Goal: Information Seeking & Learning: Learn about a topic

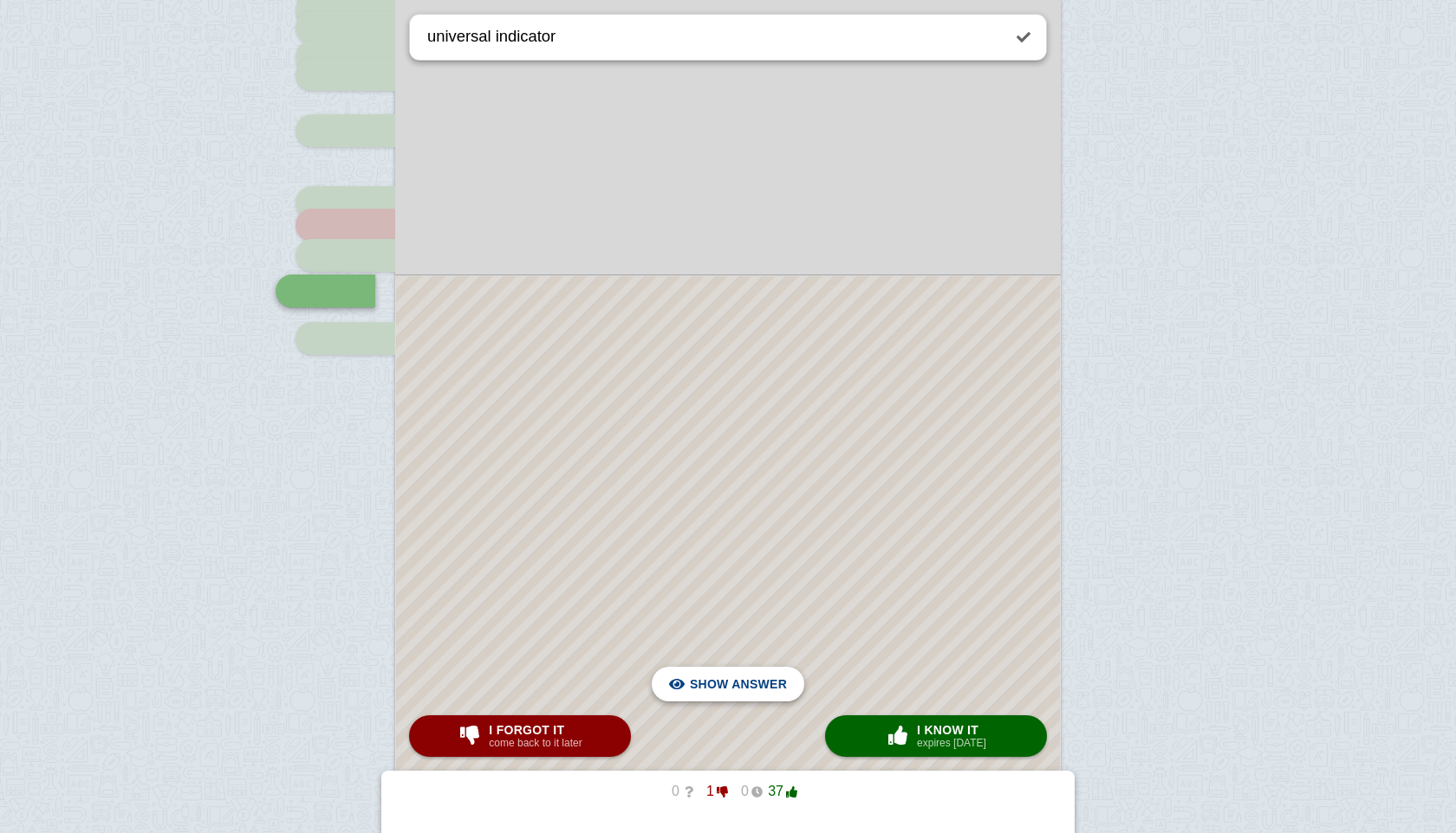
click at [721, 685] on span "Hide answer" at bounding box center [742, 684] width 91 height 38
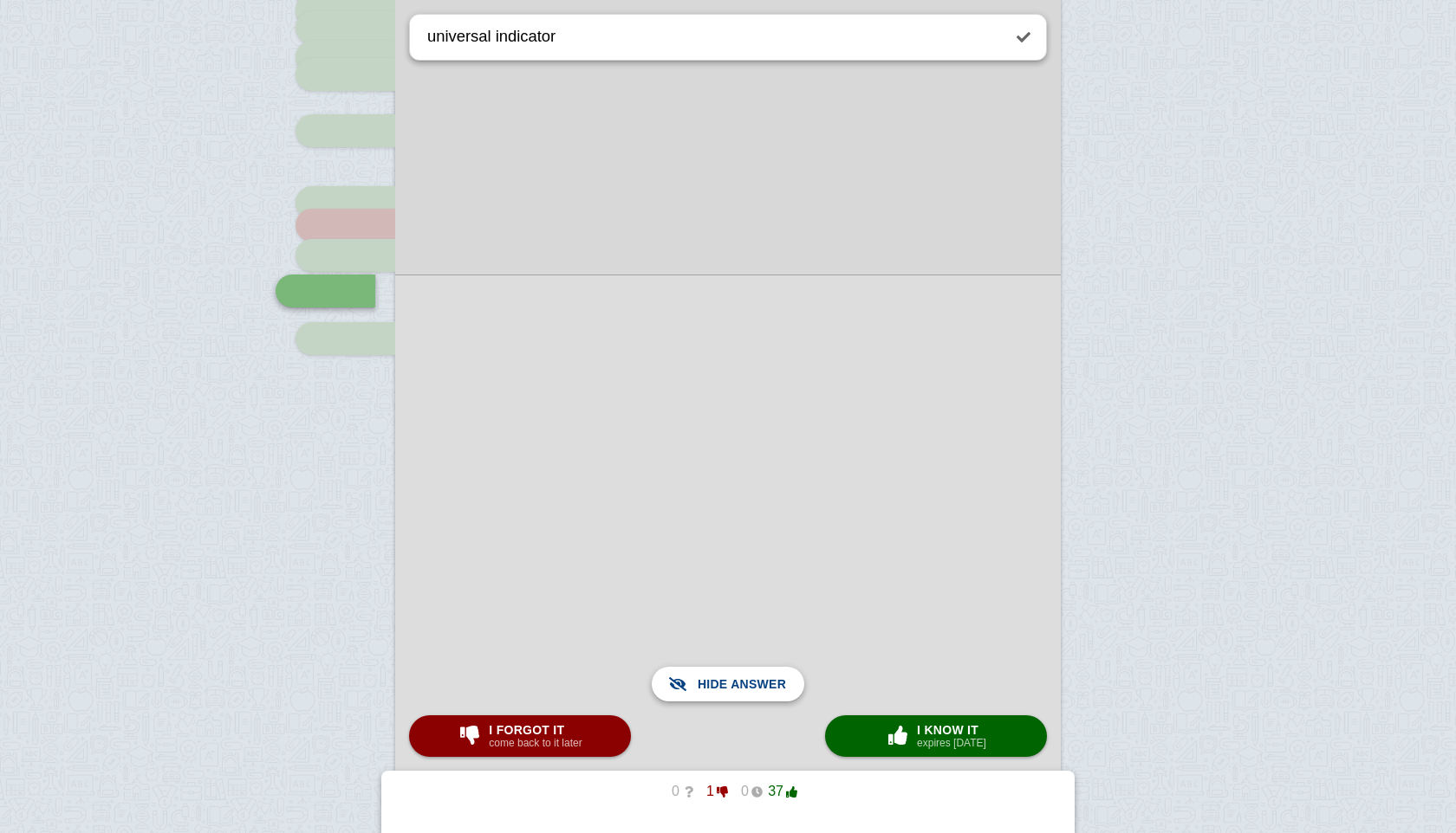
click at [721, 685] on span "Show answer" at bounding box center [738, 684] width 97 height 38
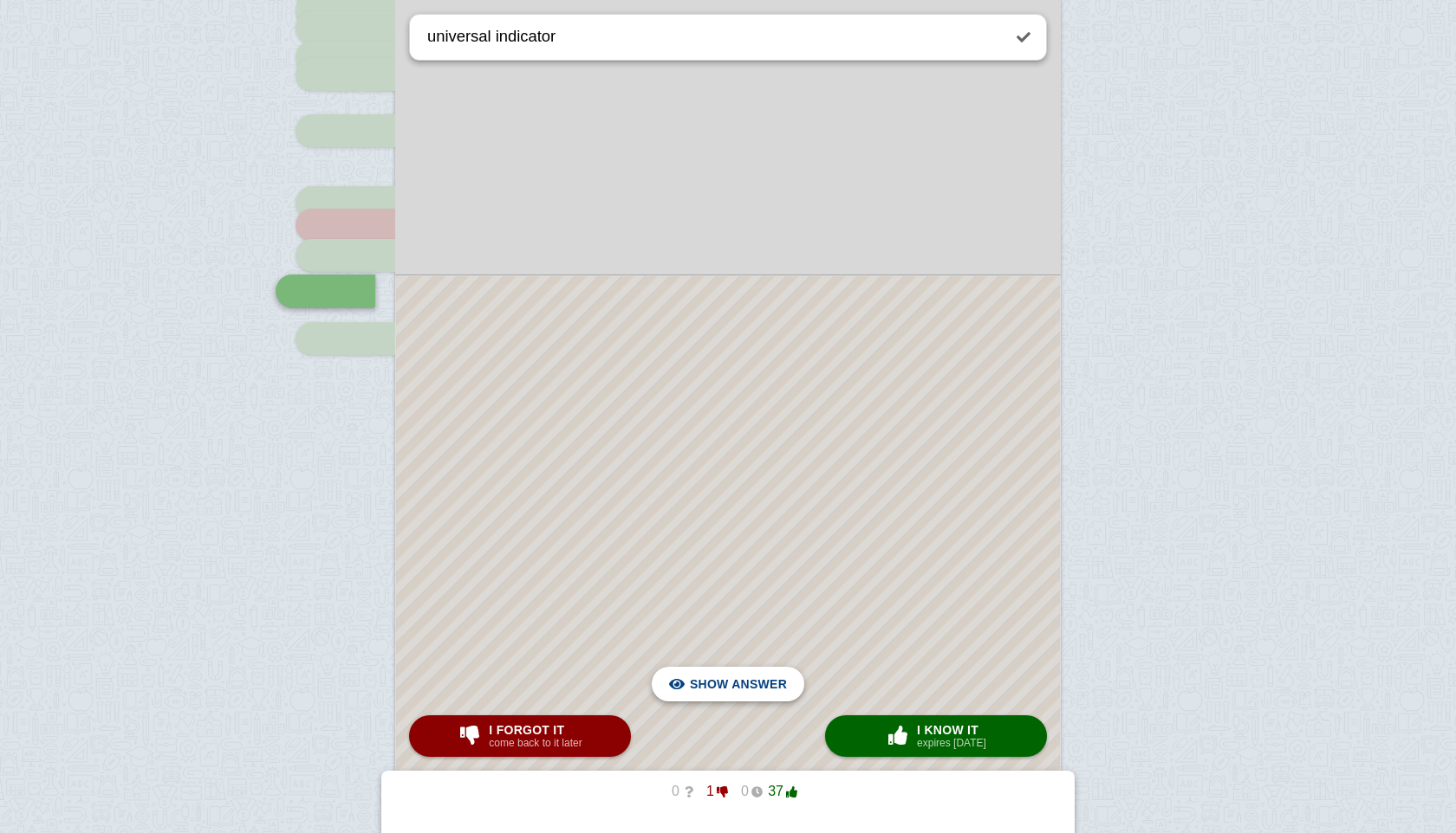
click at [721, 685] on span "Hide answer" at bounding box center [742, 684] width 91 height 38
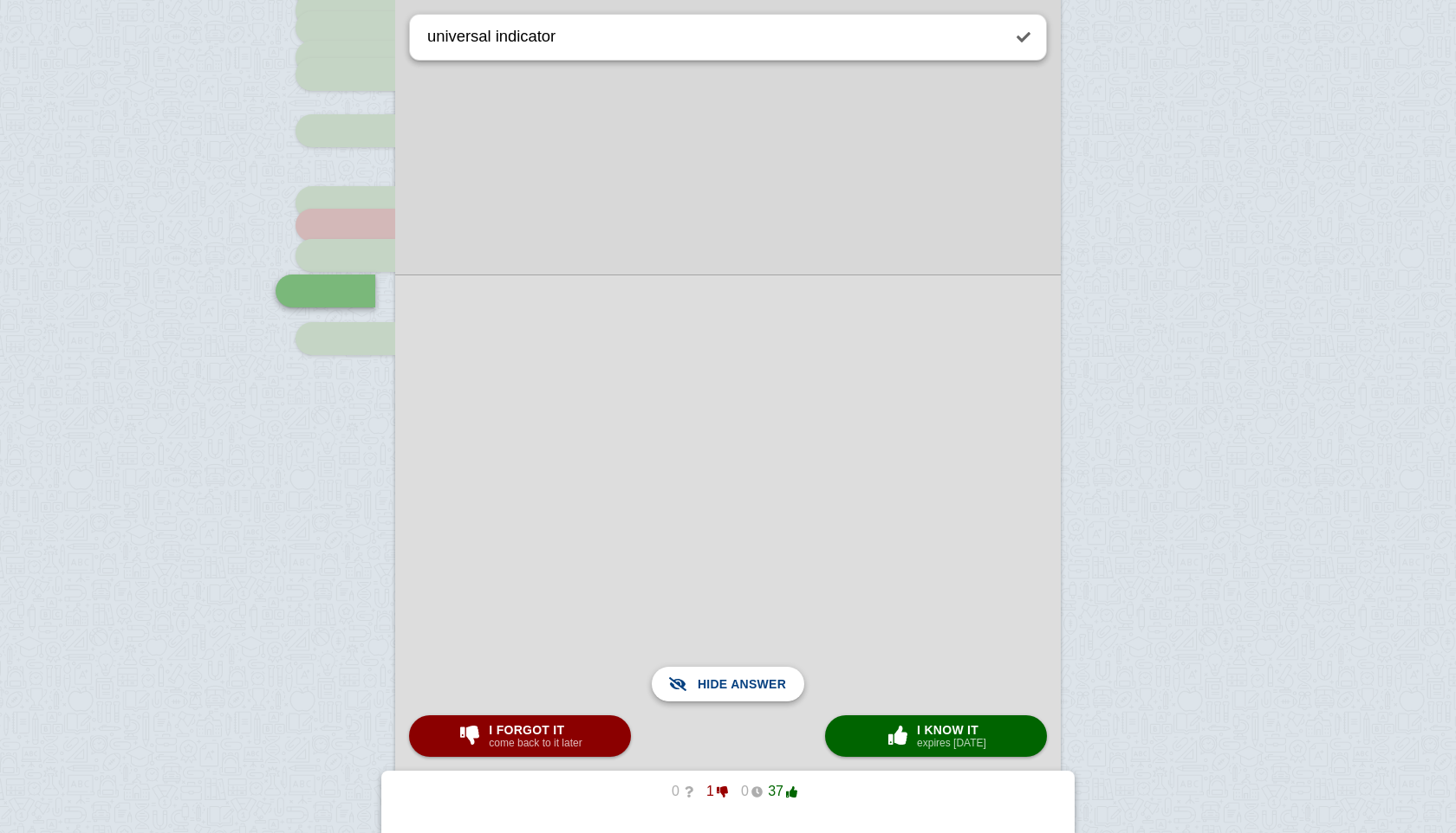
click at [721, 685] on span "Show answer" at bounding box center [738, 684] width 97 height 38
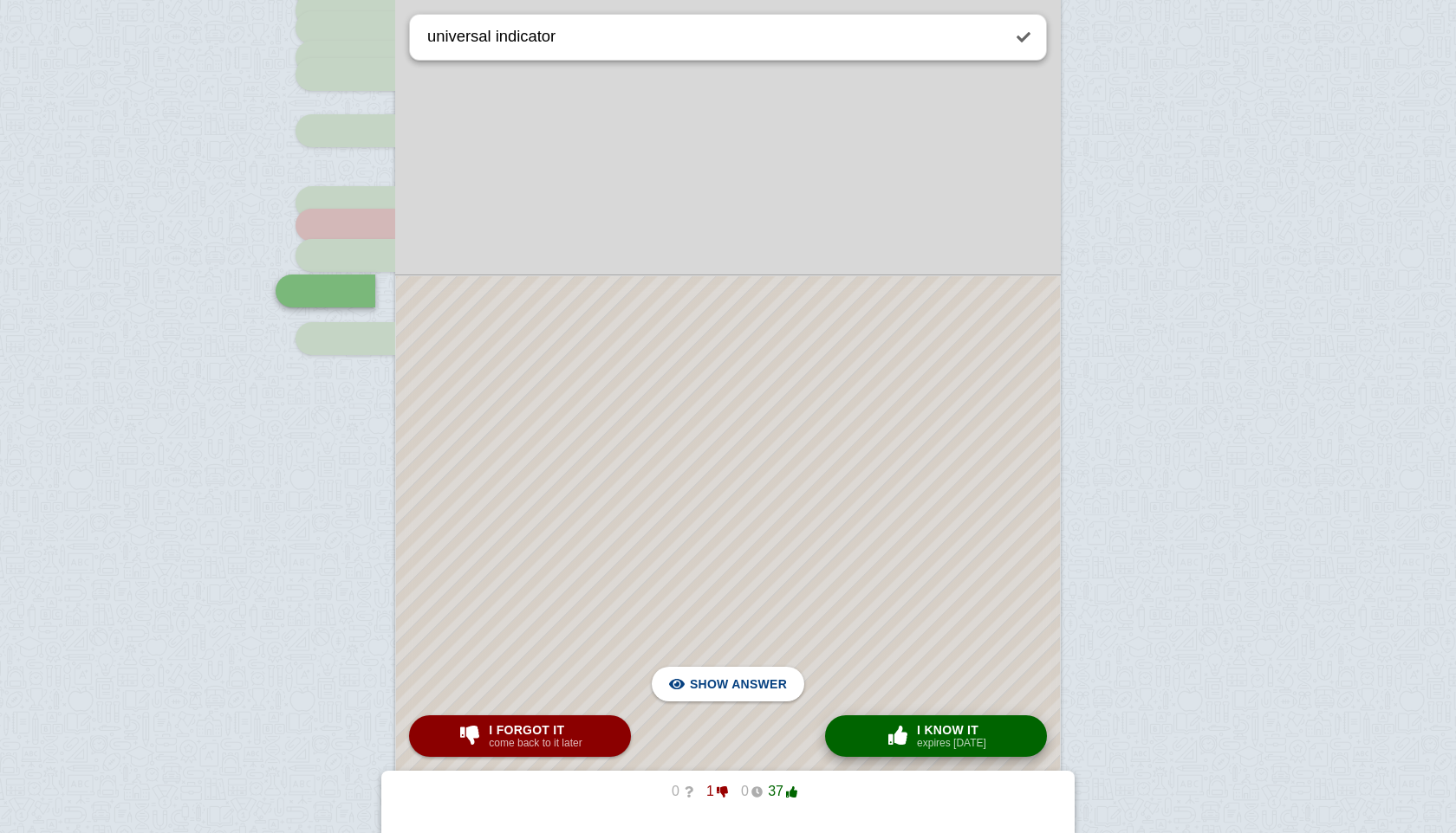
click at [955, 718] on button "× 0 I know it expires [DATE]" at bounding box center [936, 736] width 222 height 42
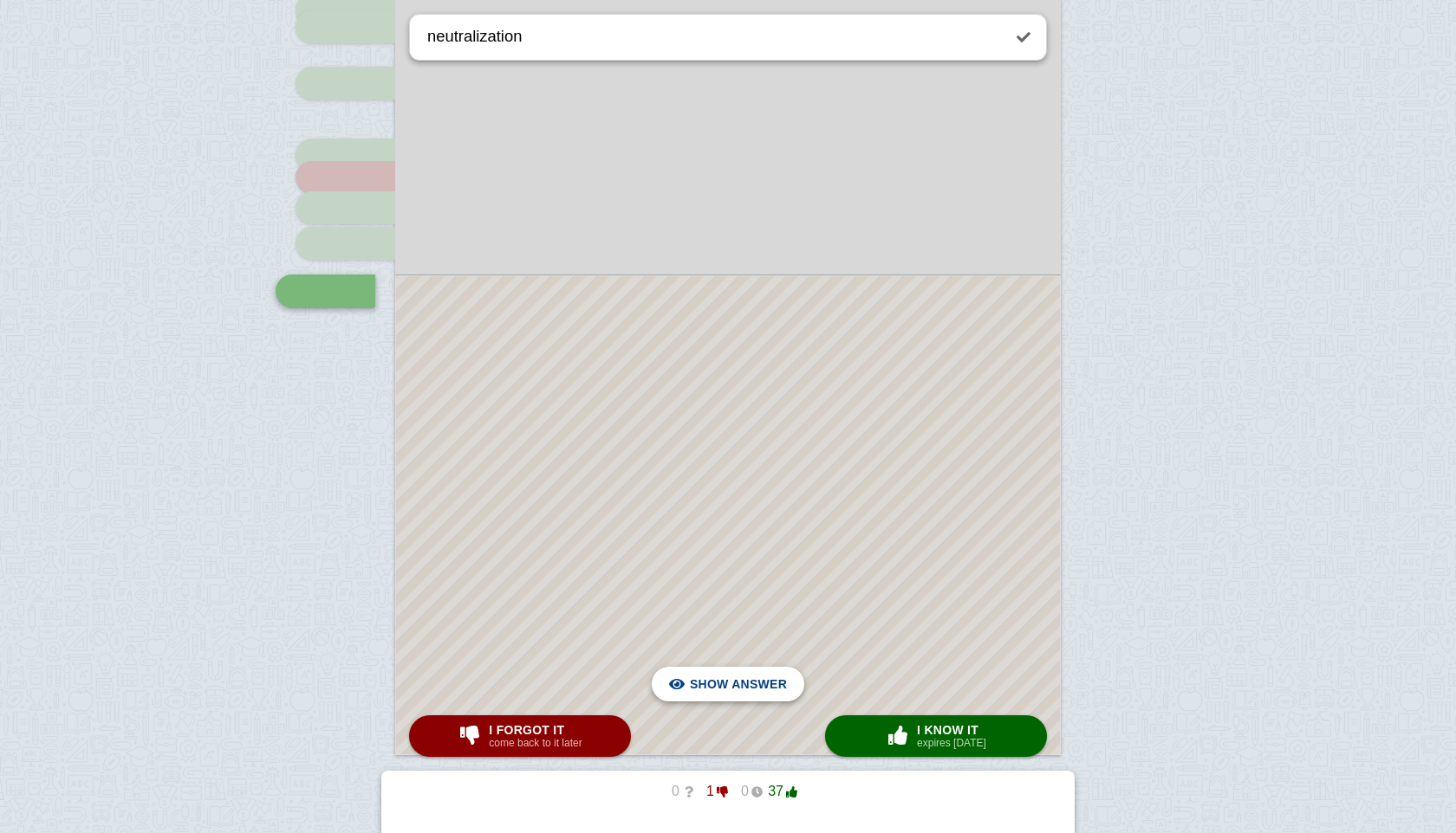
click at [779, 684] on span "Hide answer" at bounding box center [742, 684] width 91 height 38
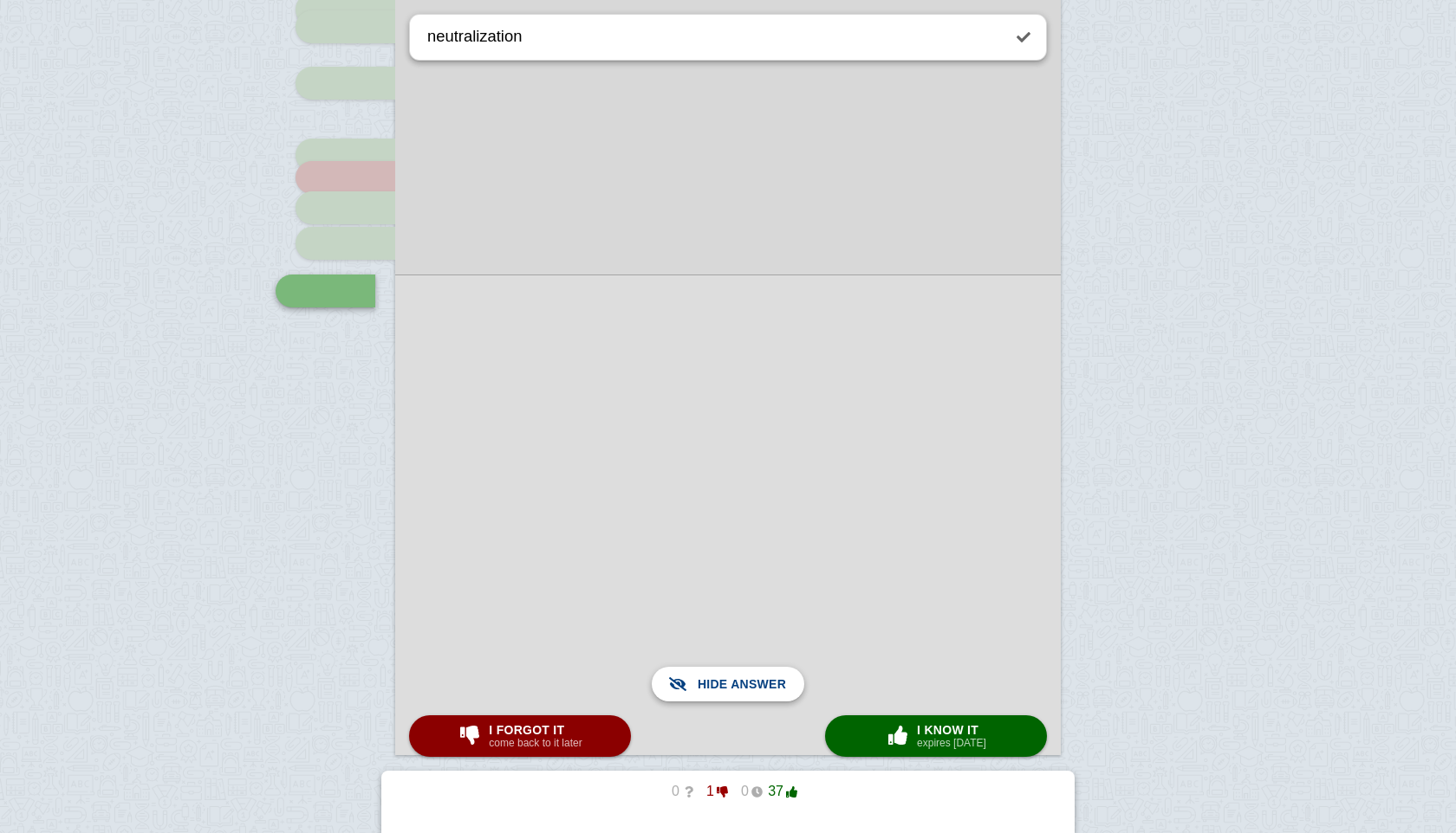
click at [779, 684] on span "Show answer" at bounding box center [738, 684] width 97 height 38
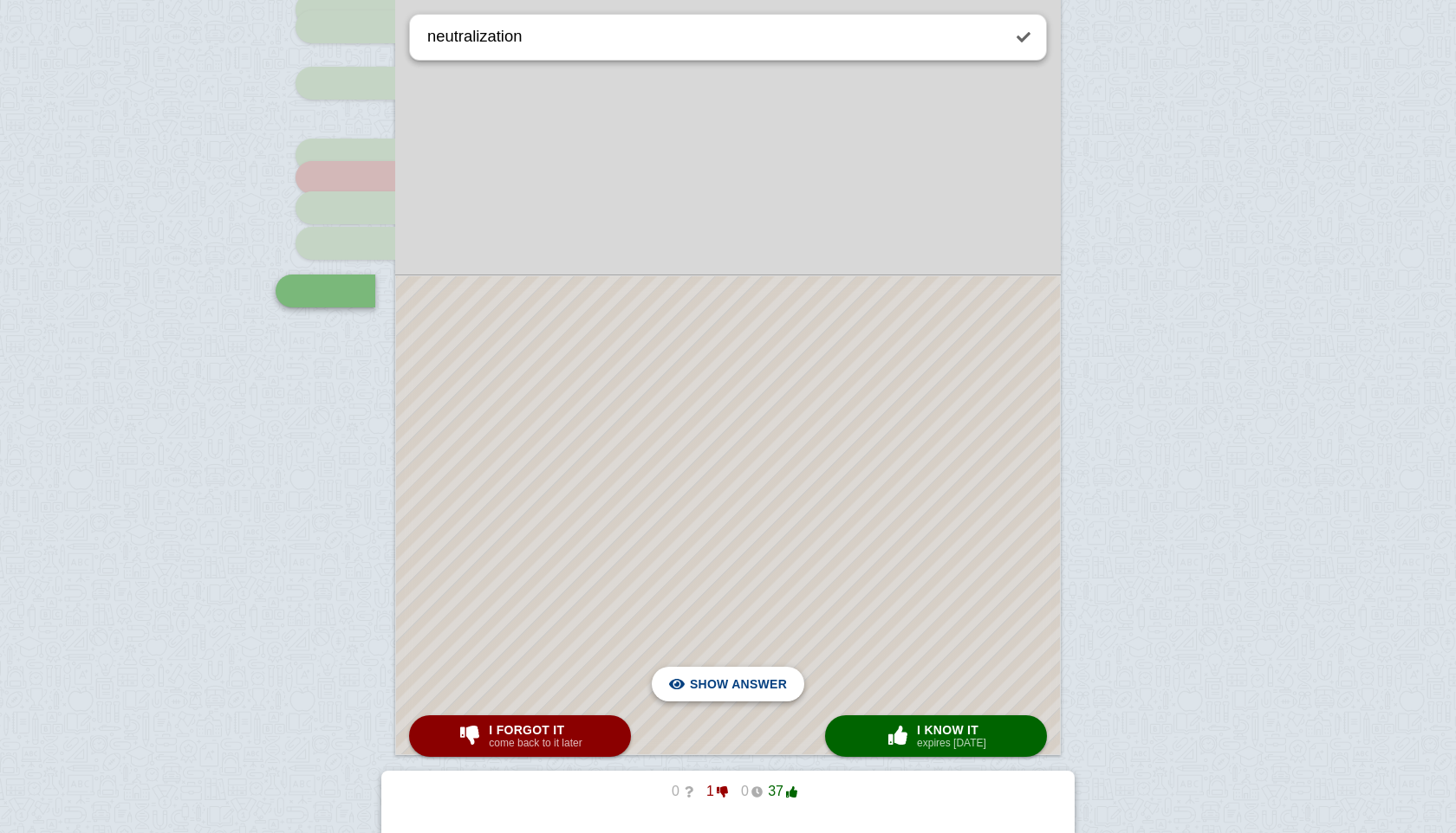
click at [779, 684] on span "Hide answer" at bounding box center [742, 684] width 91 height 38
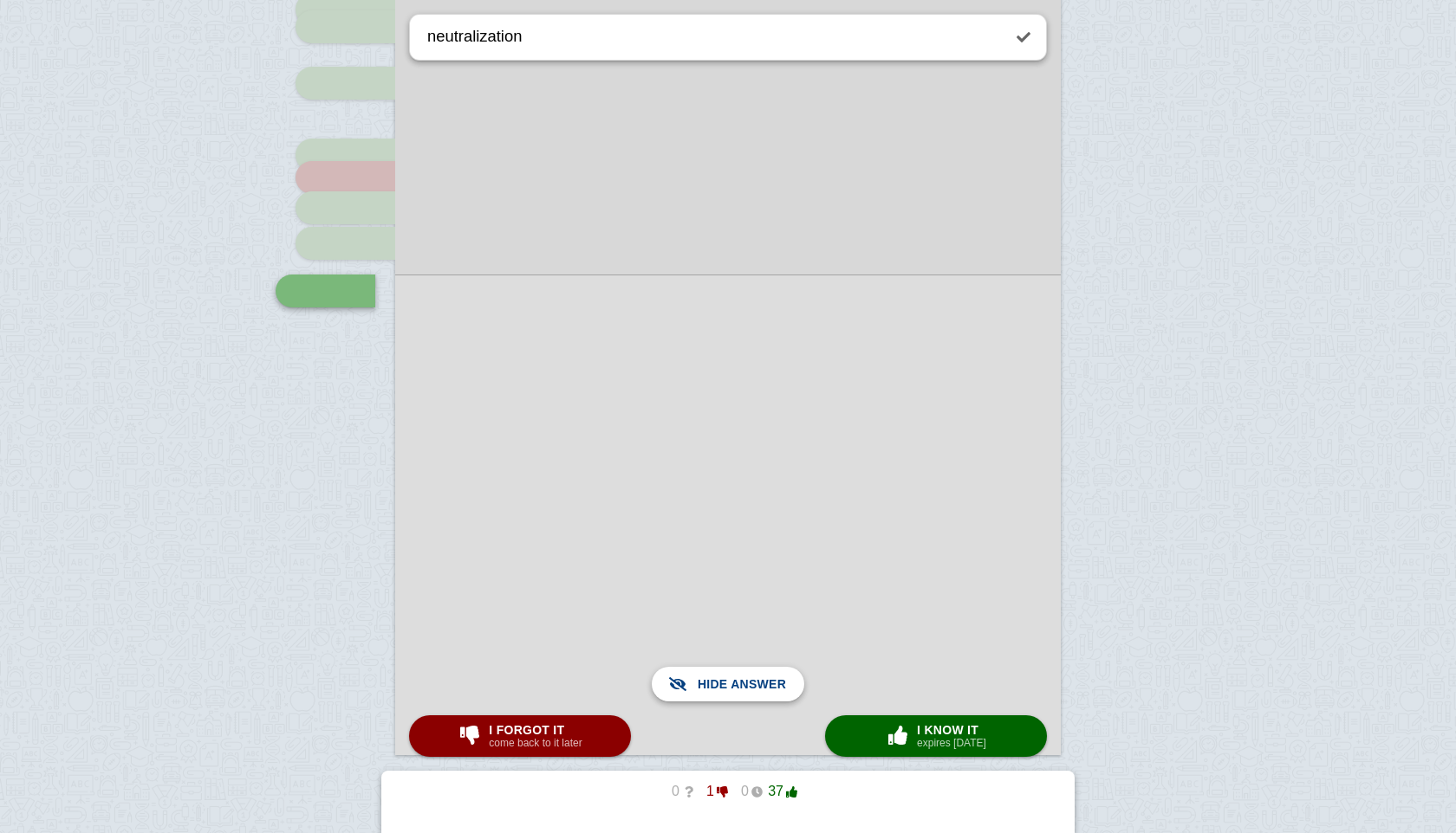
click at [779, 684] on span "Show answer" at bounding box center [738, 684] width 97 height 38
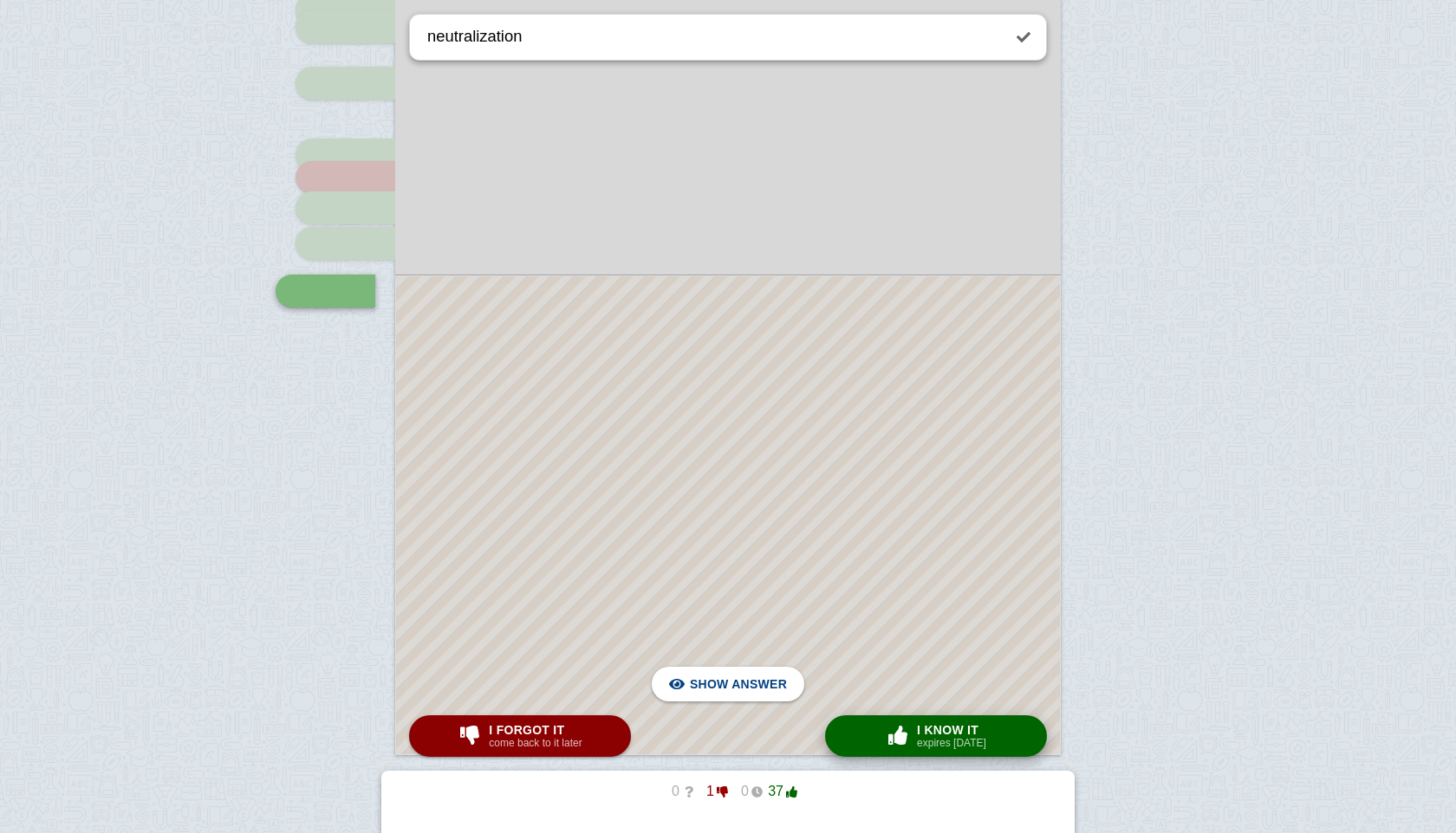
click at [948, 728] on span "I know it" at bounding box center [951, 729] width 69 height 14
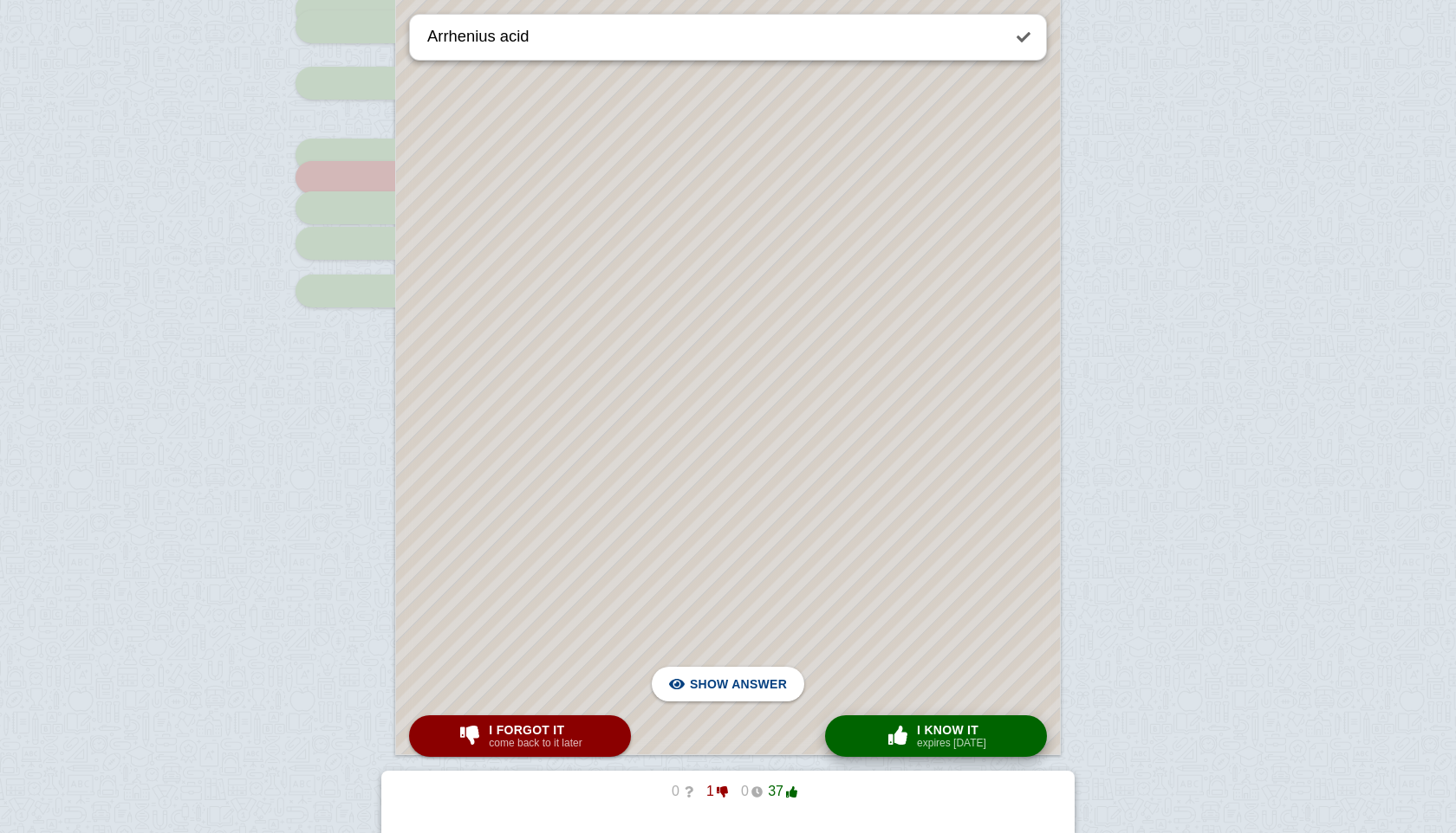
scroll to position [245, 0]
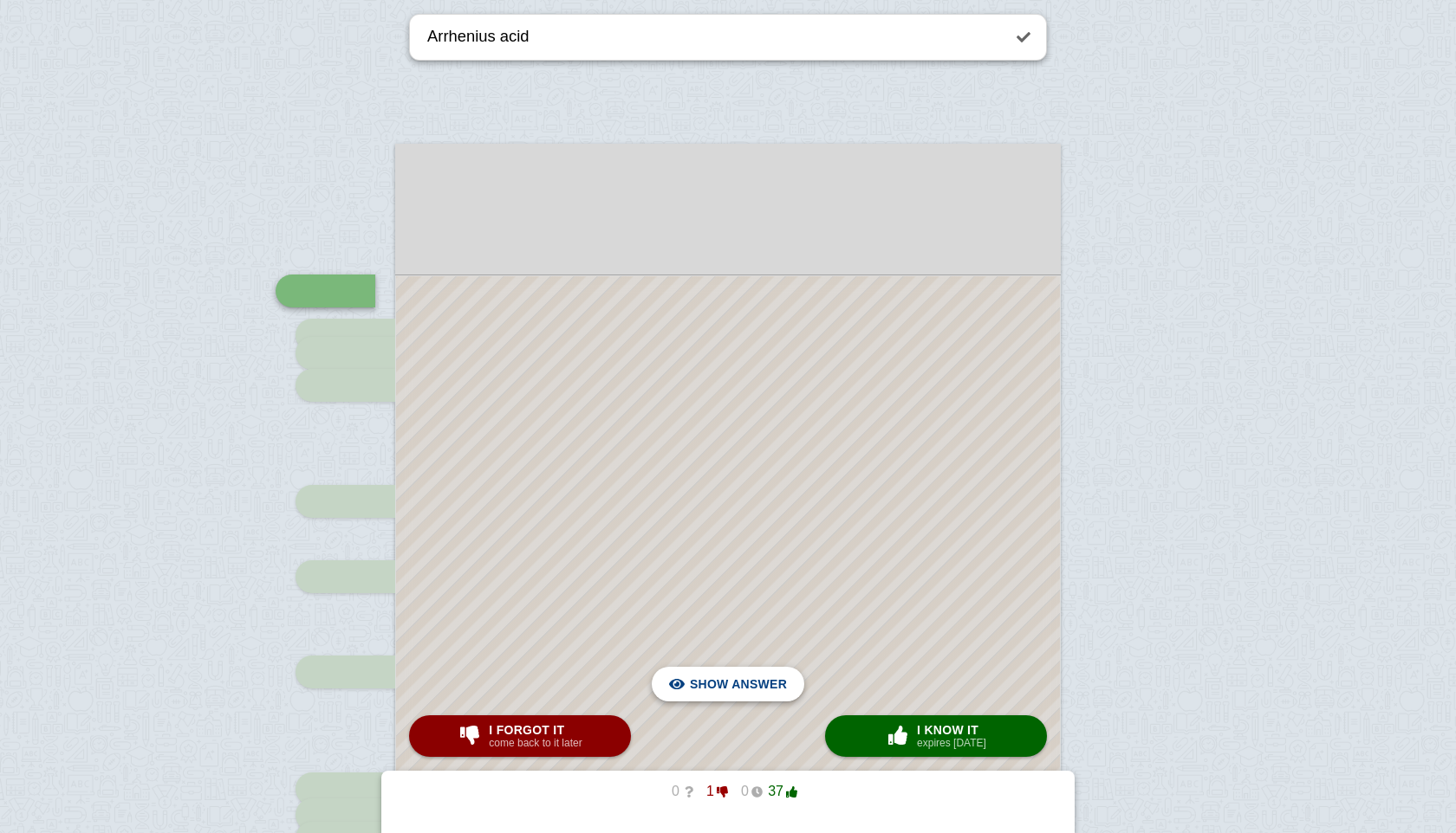
click at [724, 687] on span "Hide answer" at bounding box center [742, 684] width 91 height 38
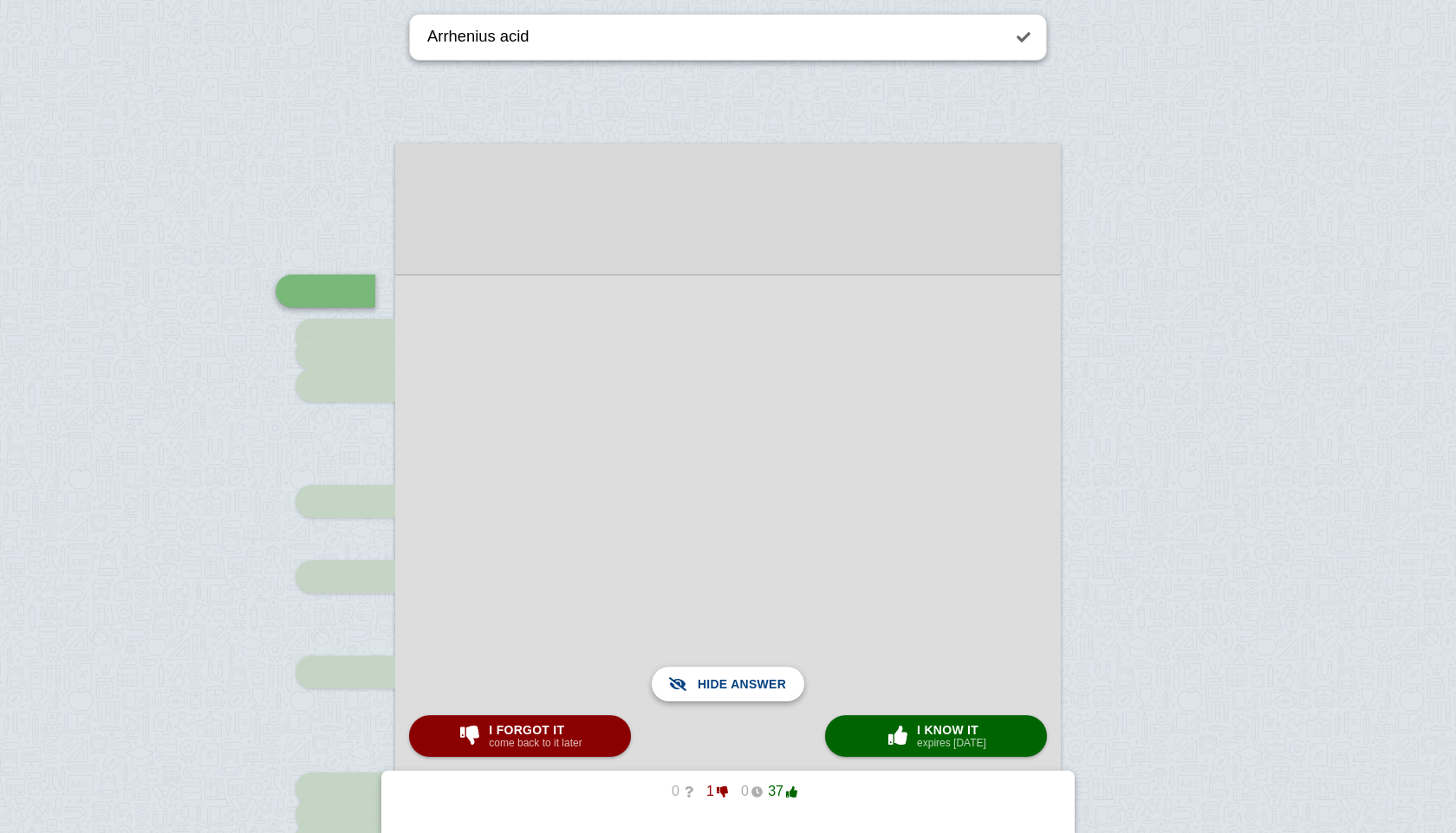
click at [724, 687] on span "Show answer" at bounding box center [738, 684] width 97 height 38
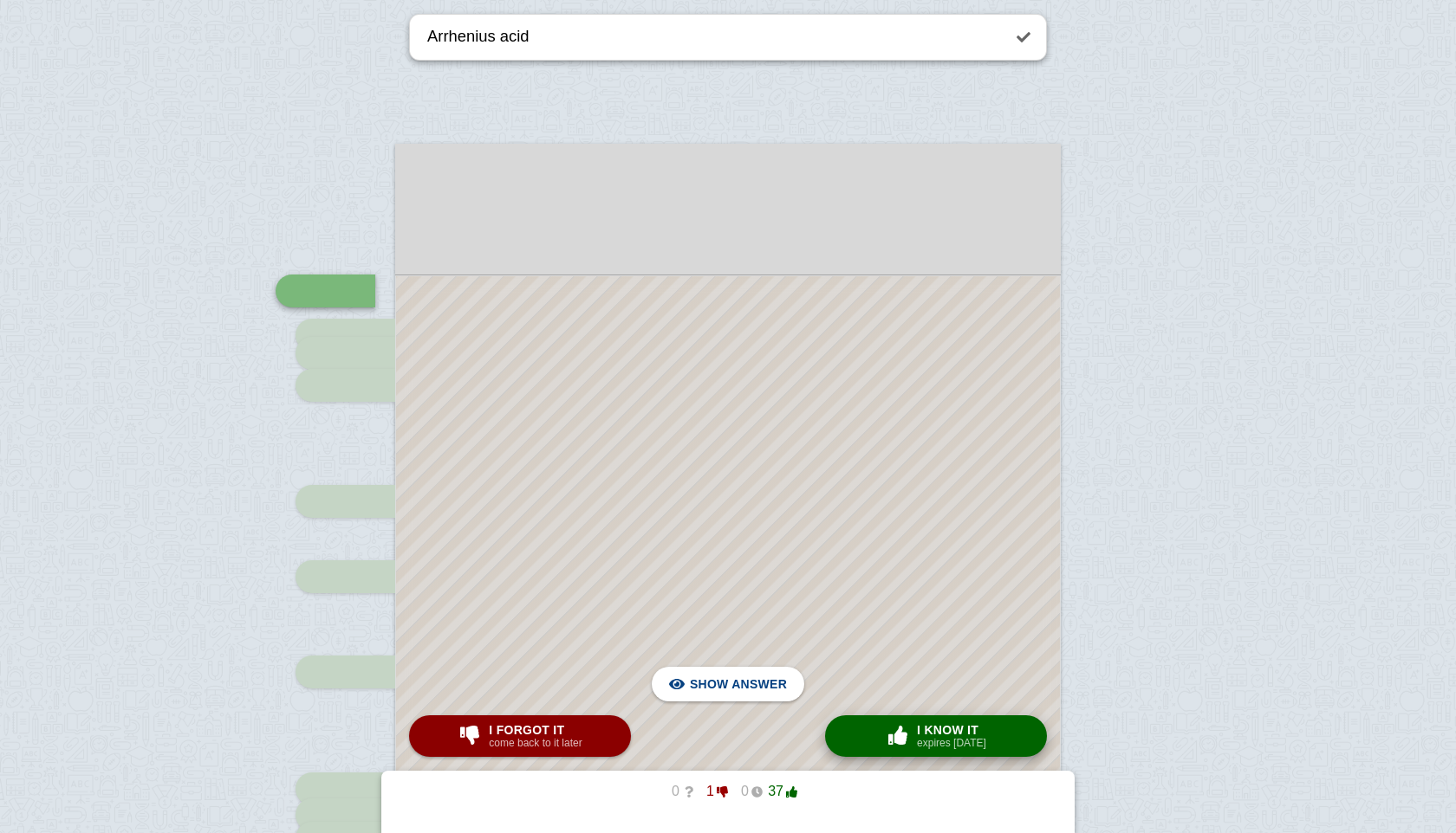
click at [934, 745] on small "expires [DATE]" at bounding box center [951, 743] width 69 height 12
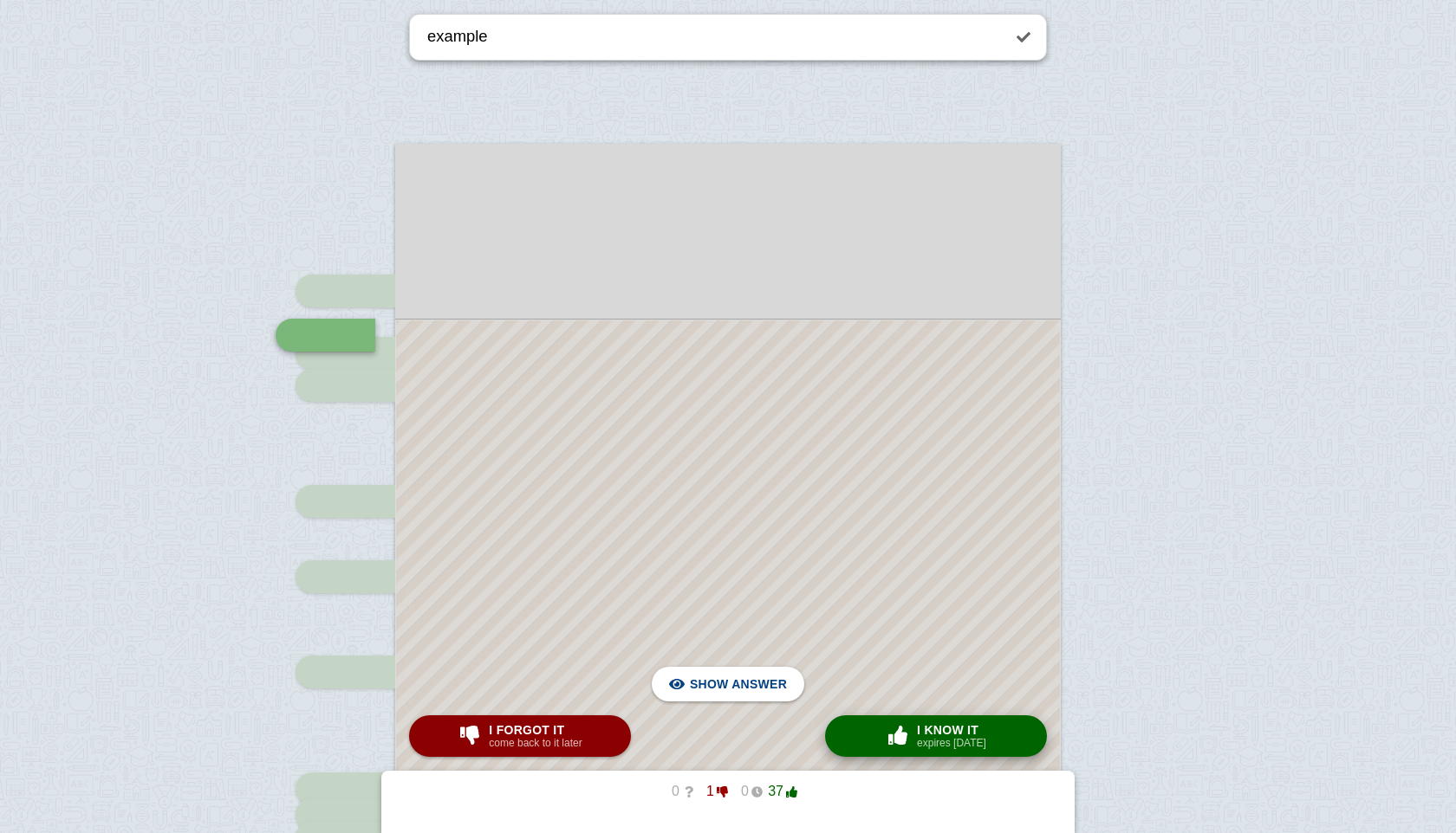
scroll to position [289, 0]
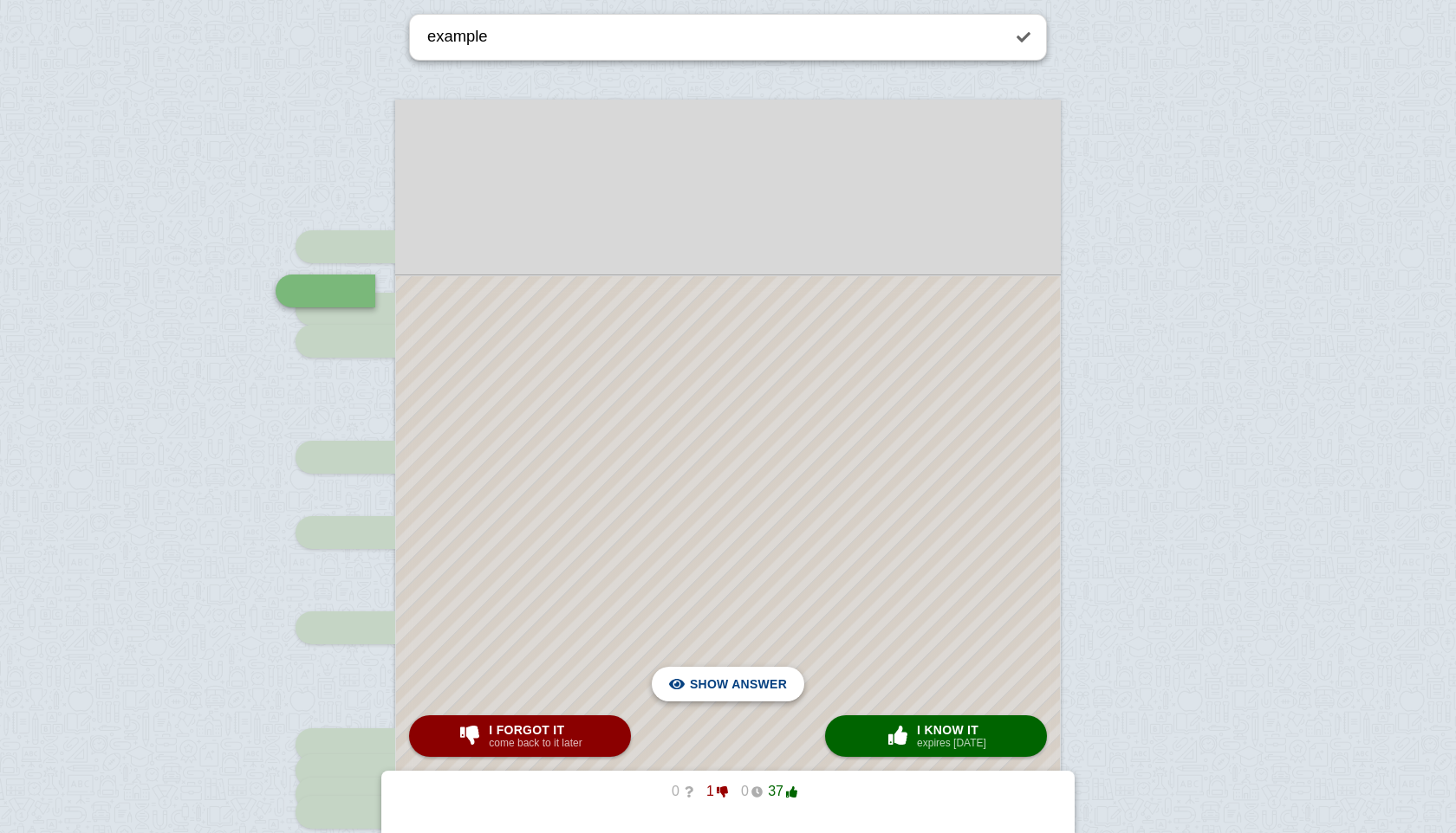
click at [757, 688] on span "Hide answer" at bounding box center [742, 684] width 91 height 38
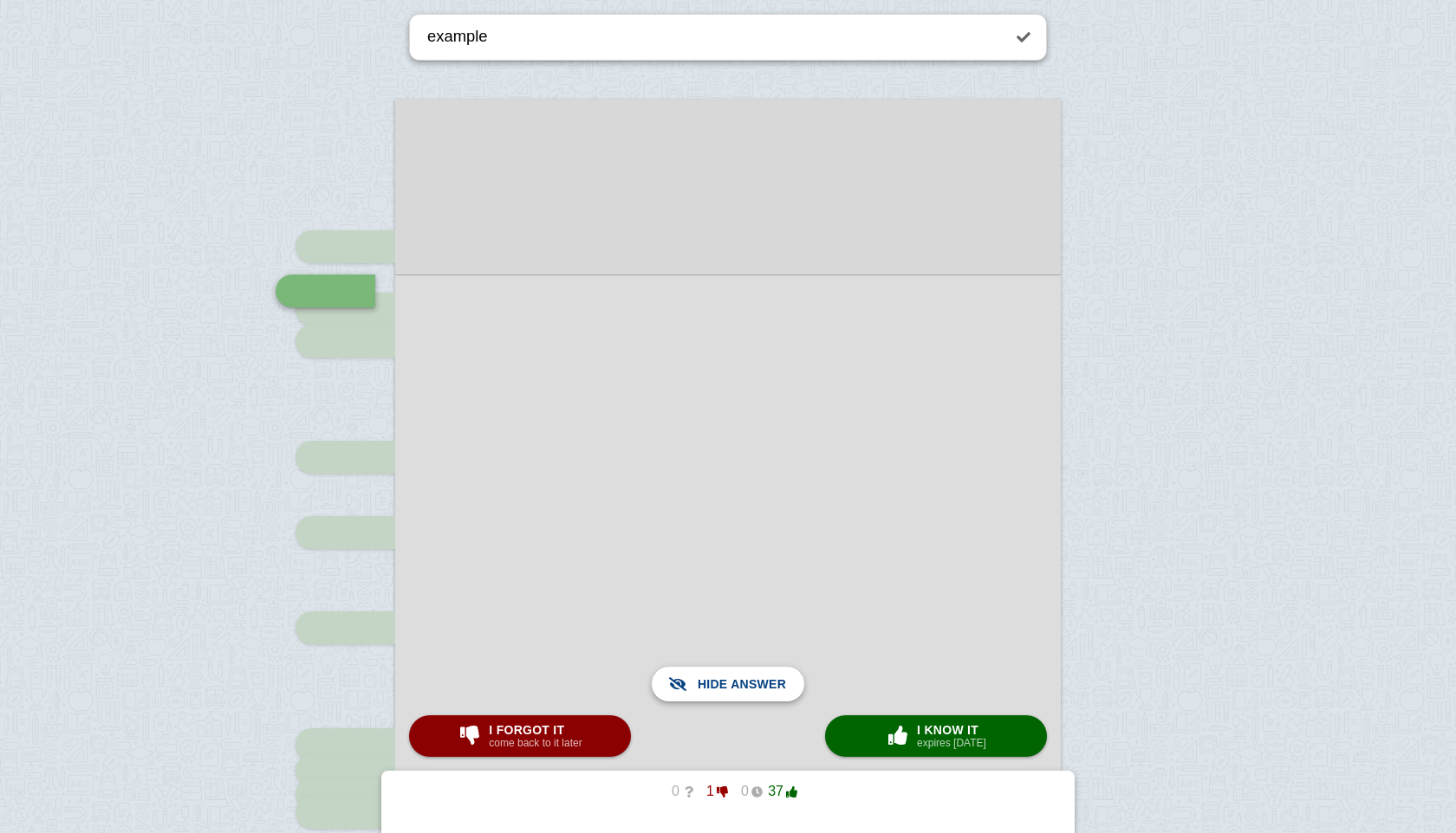
click at [757, 688] on span "Show answer" at bounding box center [738, 684] width 97 height 38
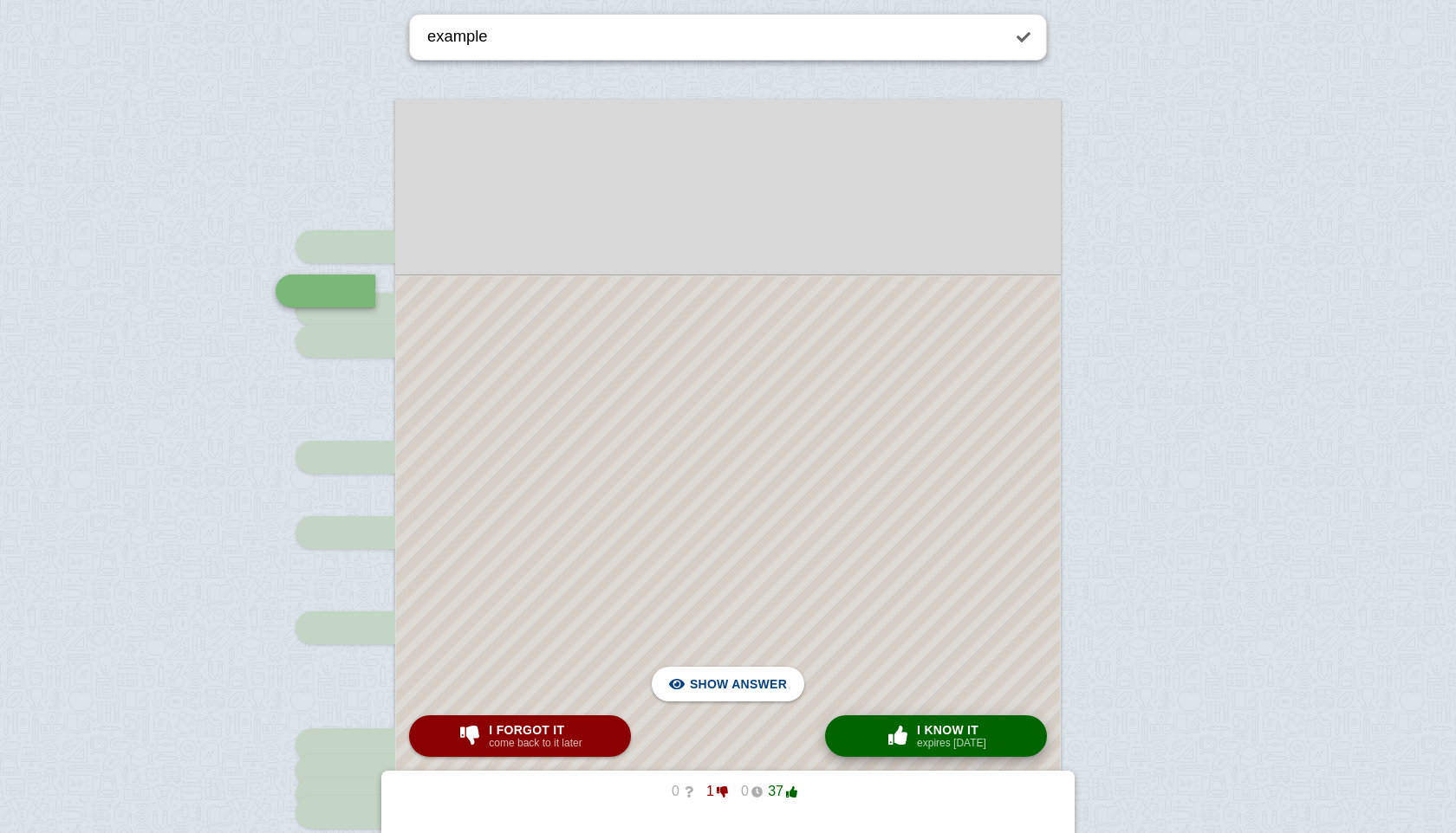
click at [898, 719] on button "× 0 I know it expires [DATE]" at bounding box center [936, 736] width 222 height 42
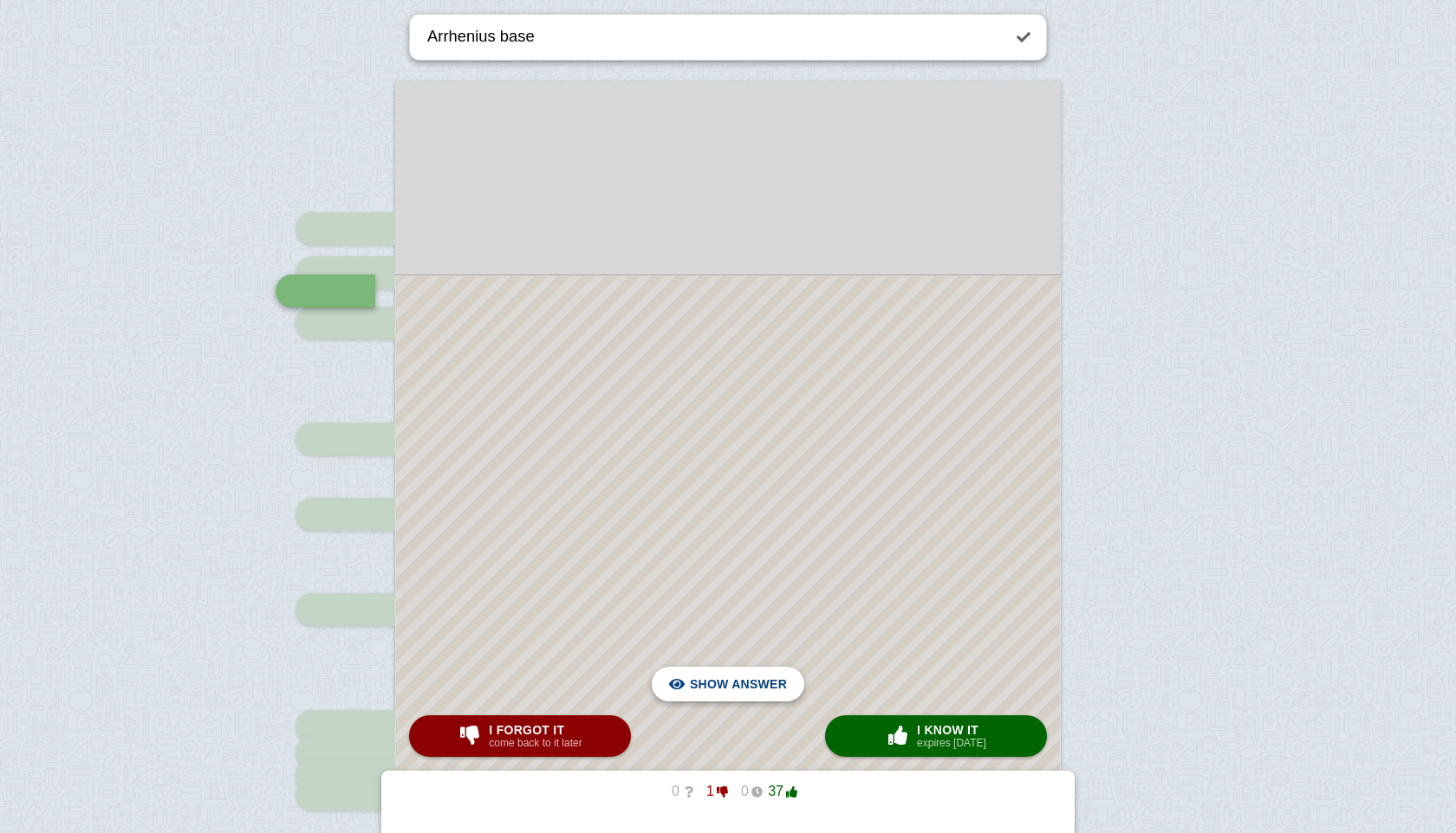
click at [747, 676] on span "Hide answer" at bounding box center [742, 684] width 91 height 38
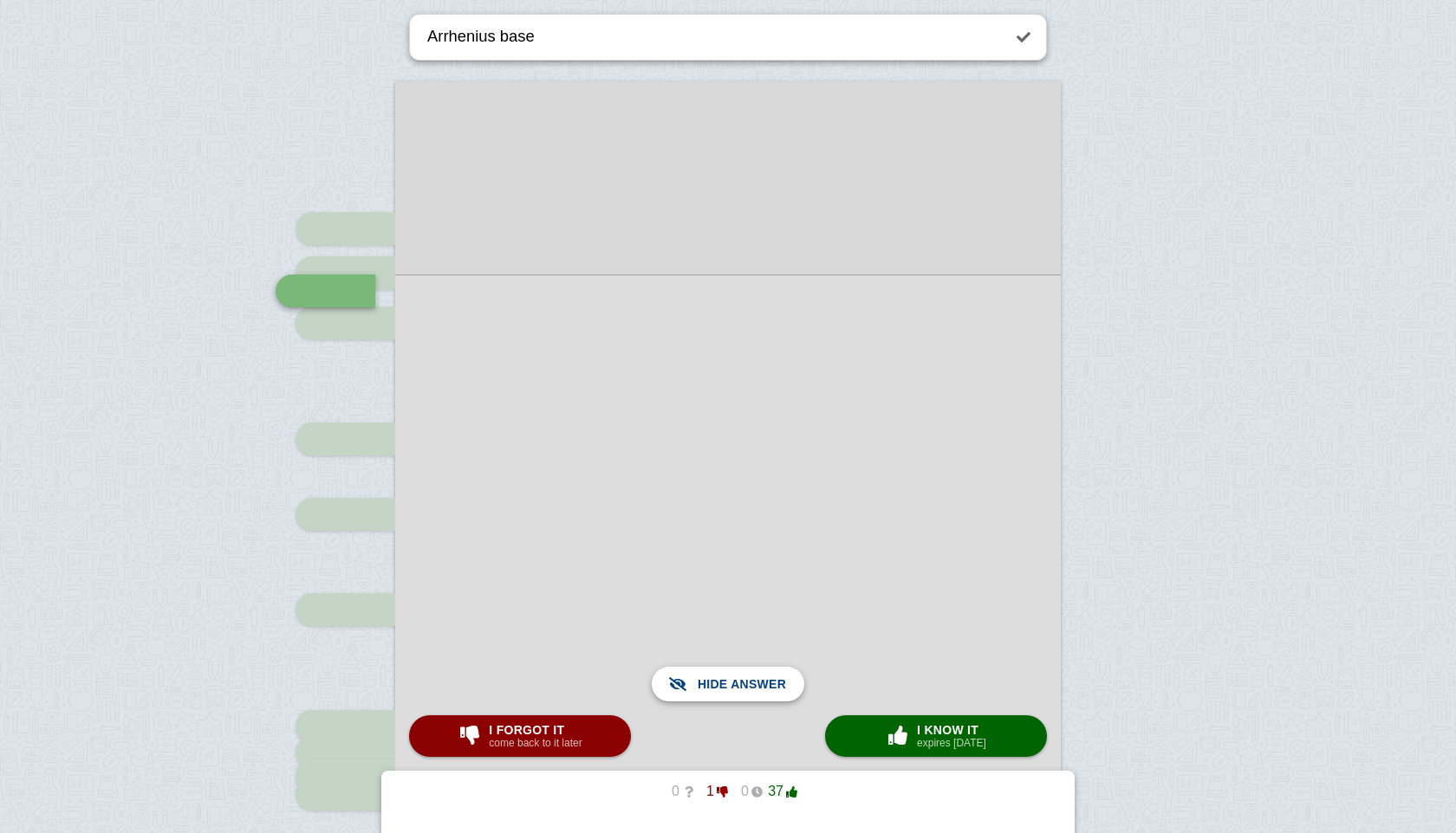
click at [747, 676] on span "Show answer" at bounding box center [738, 684] width 97 height 38
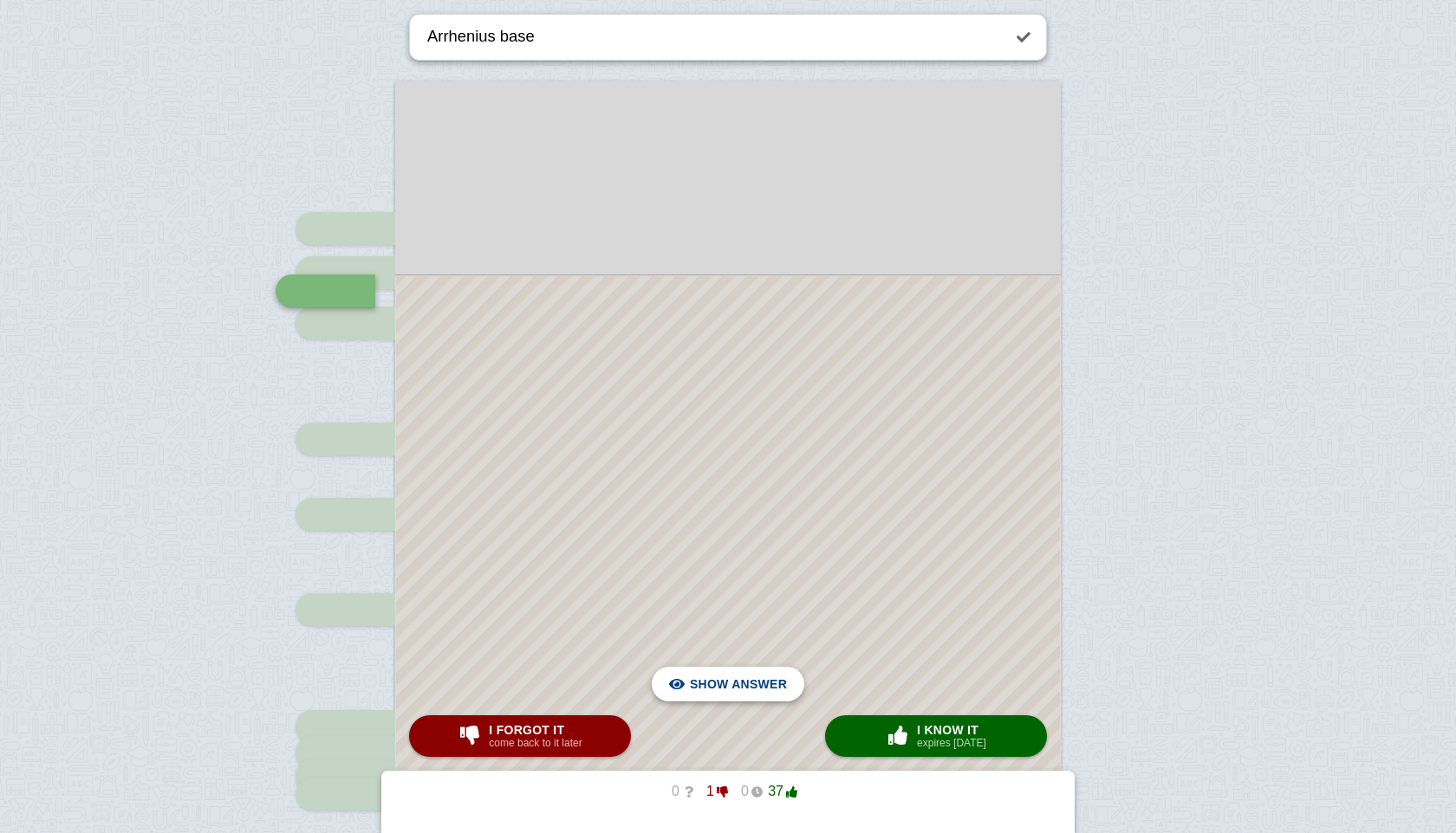
click at [747, 676] on span "Hide answer" at bounding box center [742, 684] width 91 height 38
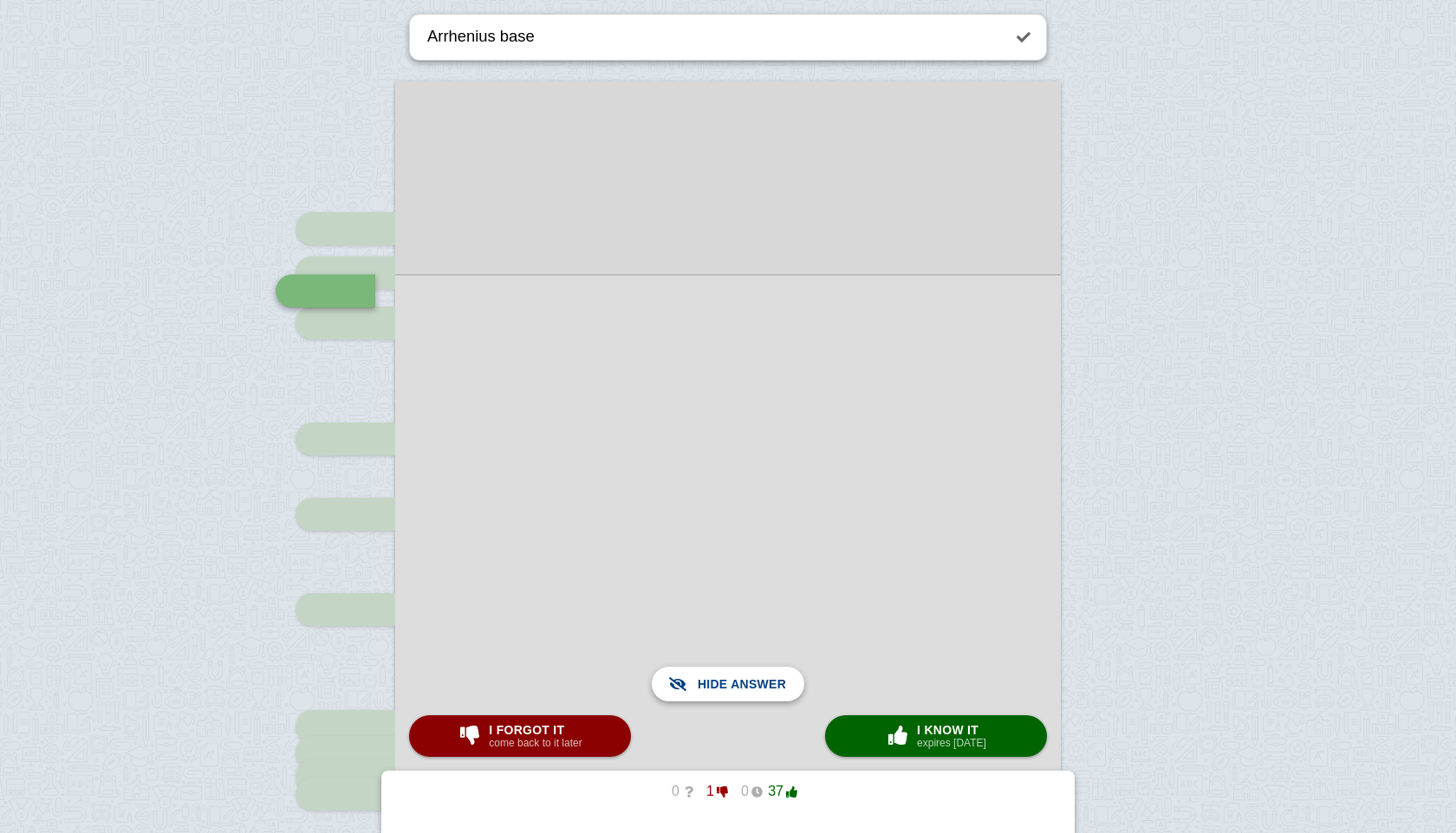
click at [747, 676] on span "Show answer" at bounding box center [738, 684] width 97 height 38
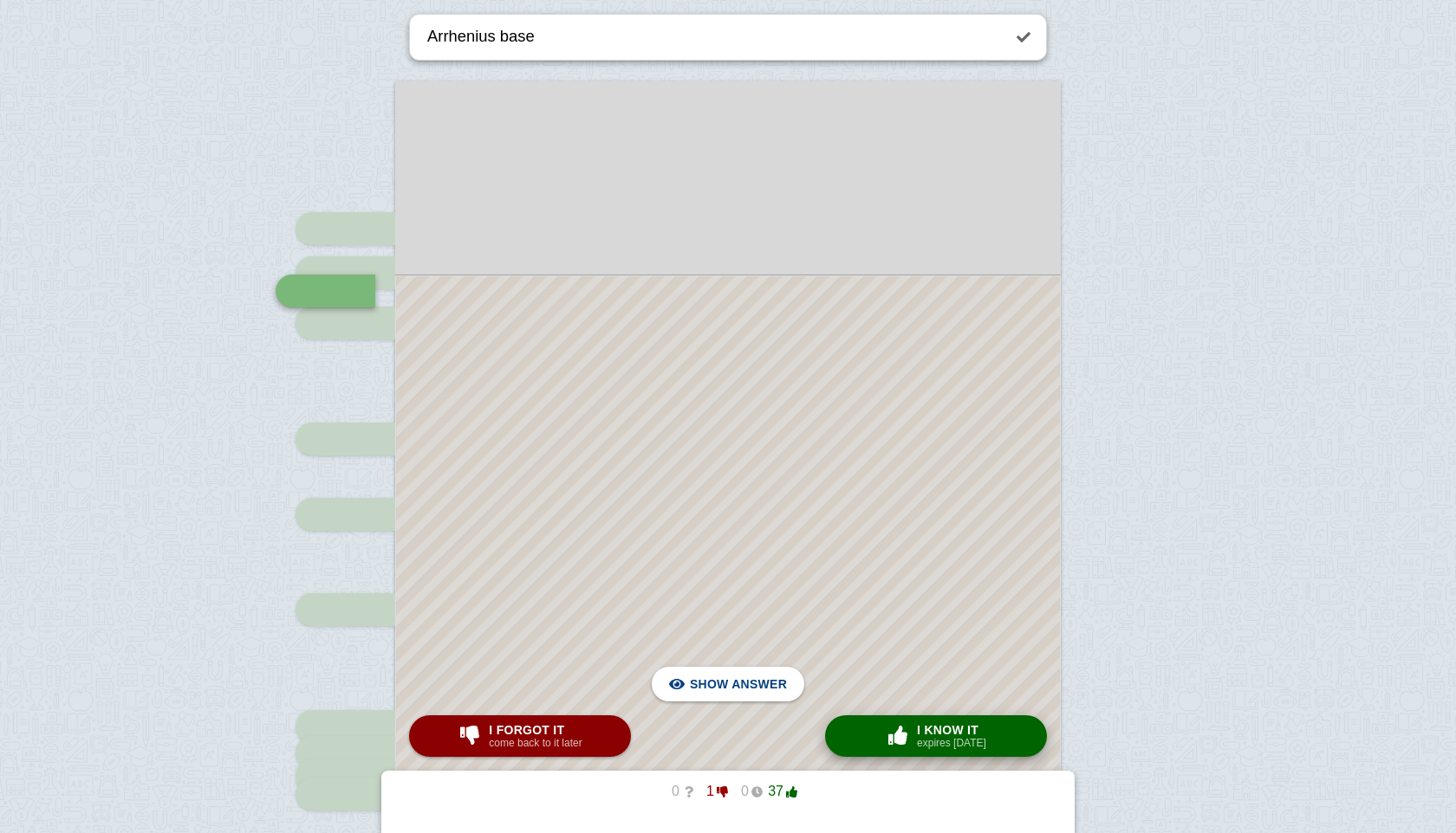
click at [958, 723] on span "I know it" at bounding box center [951, 729] width 69 height 14
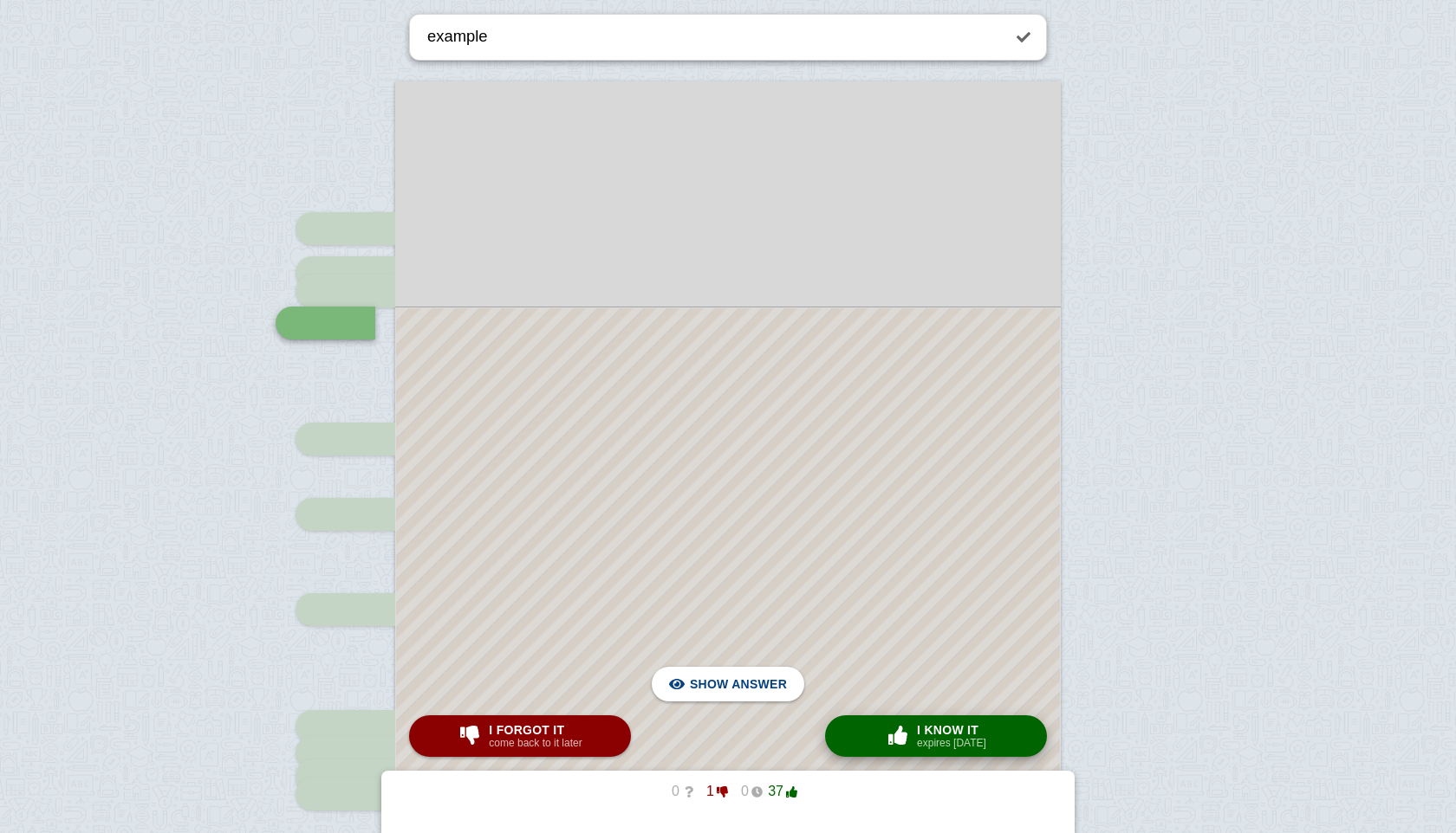
scroll to position [340, 0]
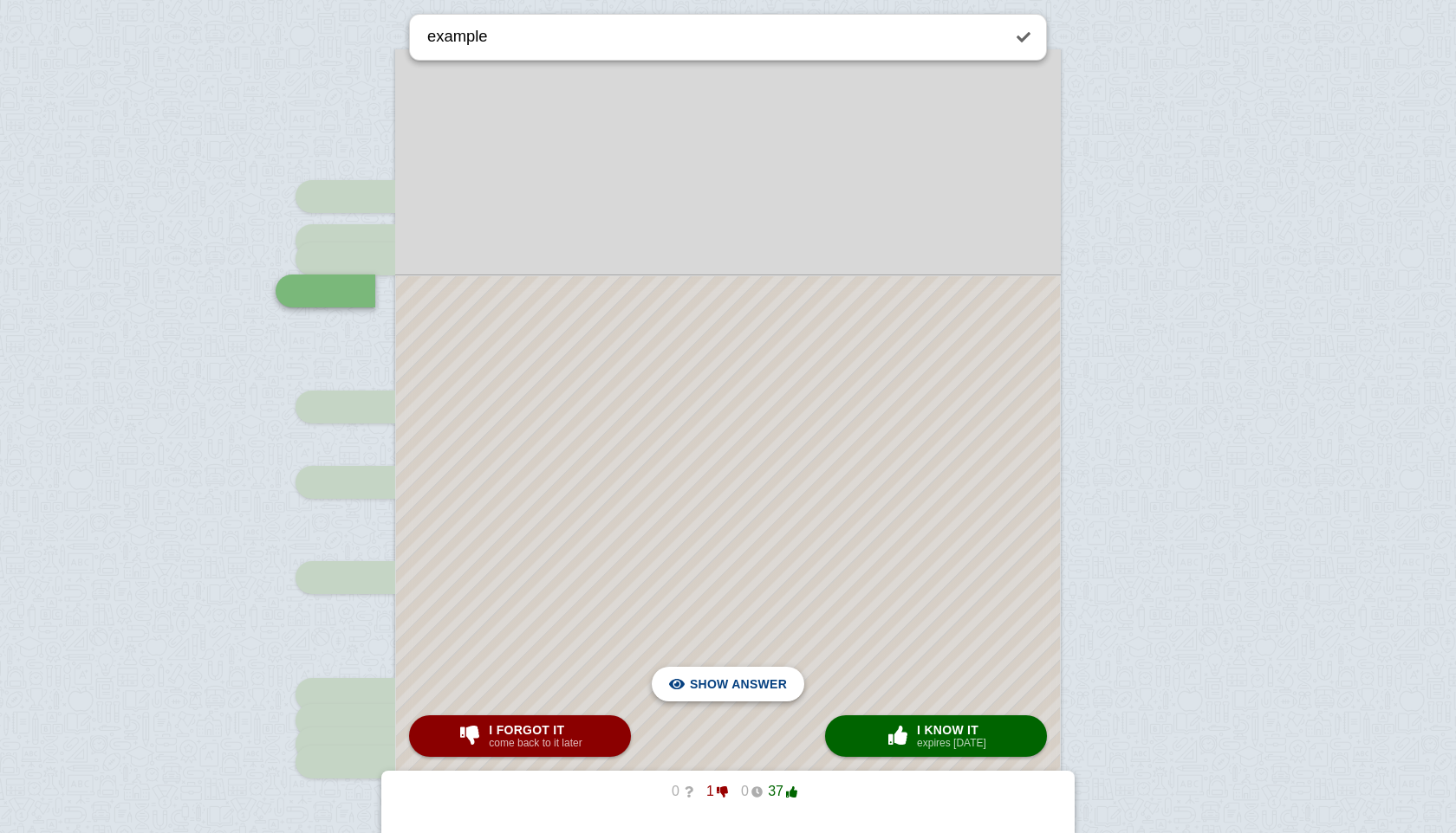
click at [777, 691] on span "Hide answer" at bounding box center [742, 684] width 91 height 38
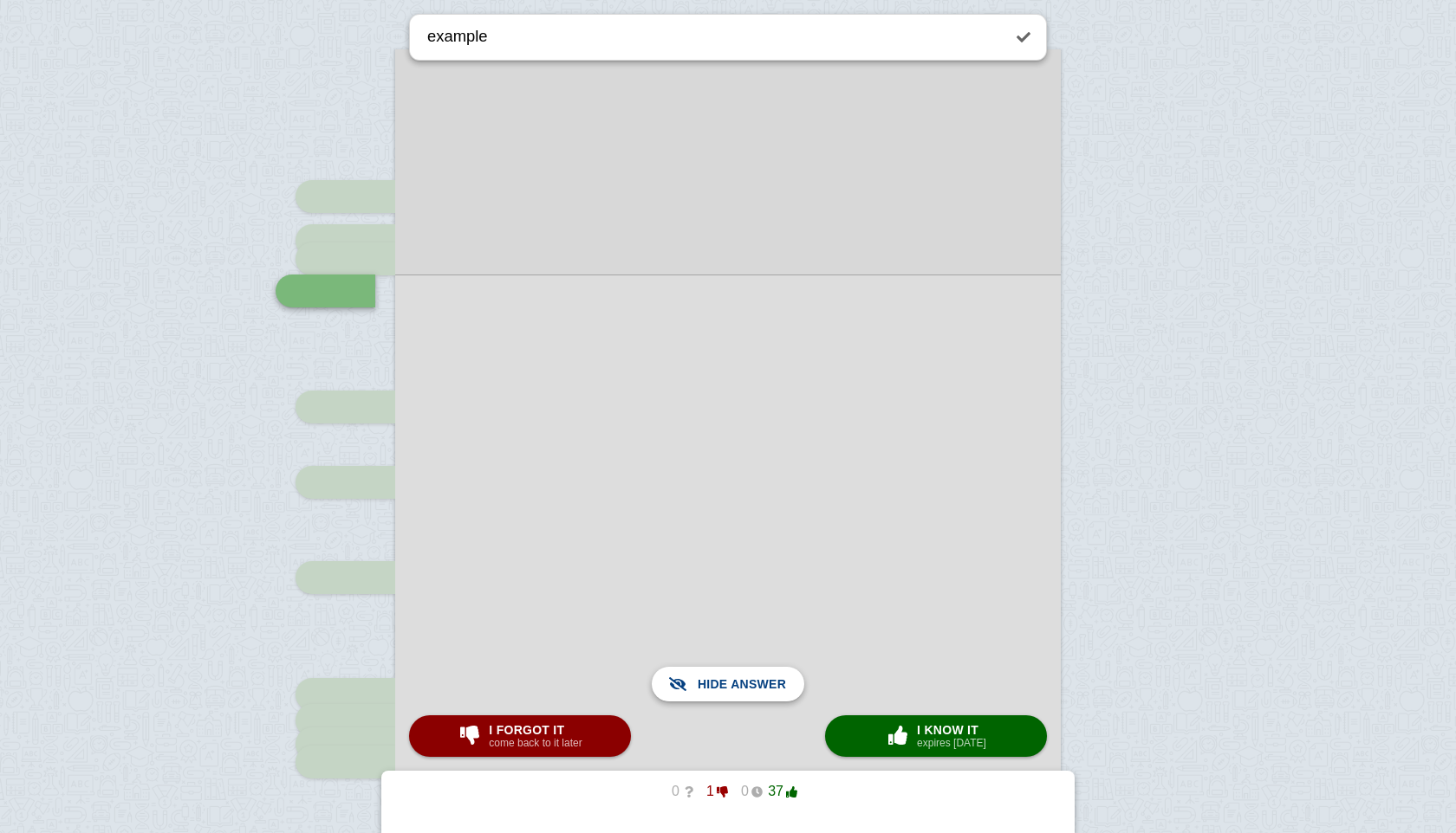
click at [777, 691] on span "Show answer" at bounding box center [738, 684] width 97 height 38
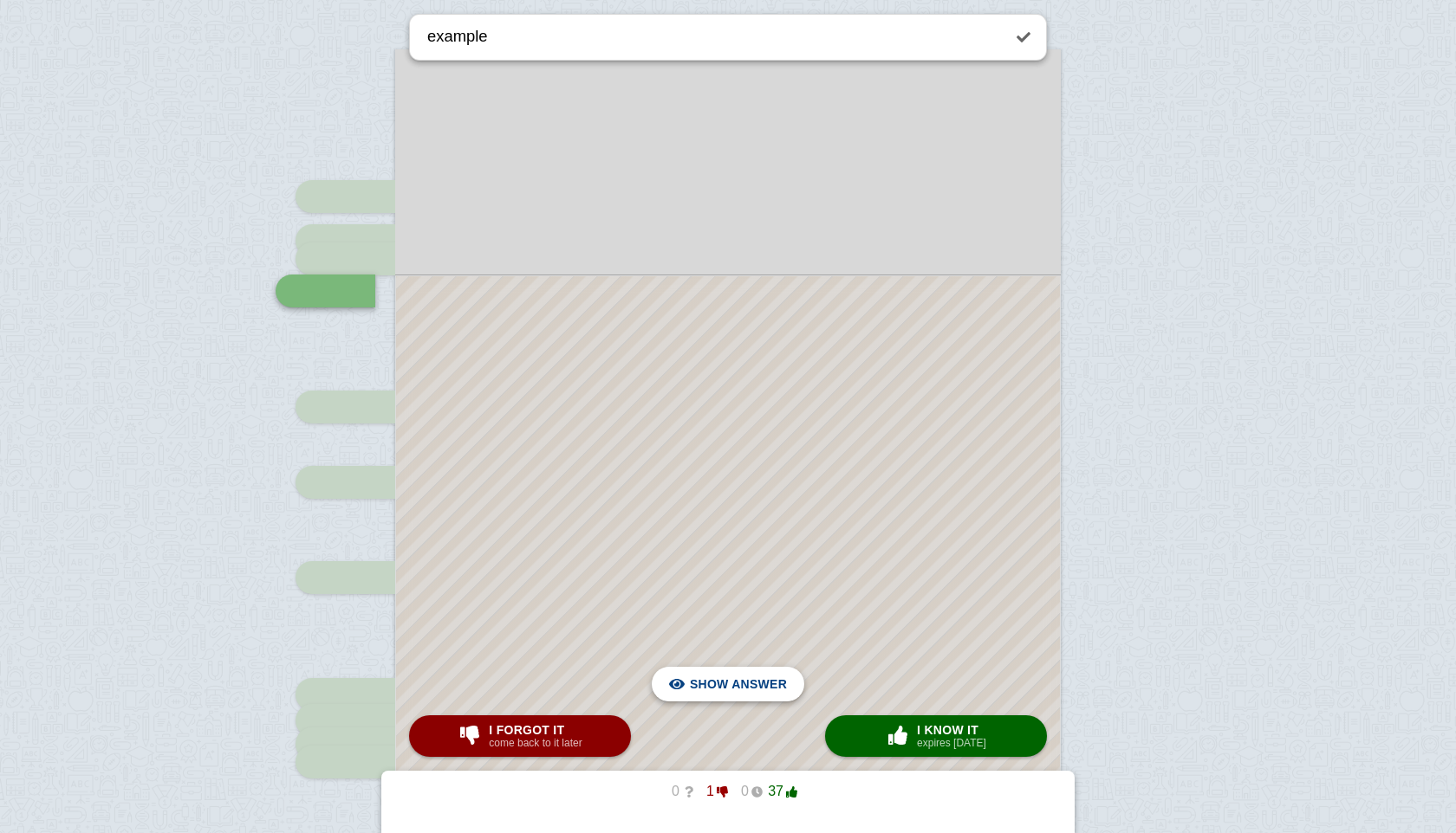
click at [777, 691] on span "Hide answer" at bounding box center [742, 684] width 91 height 38
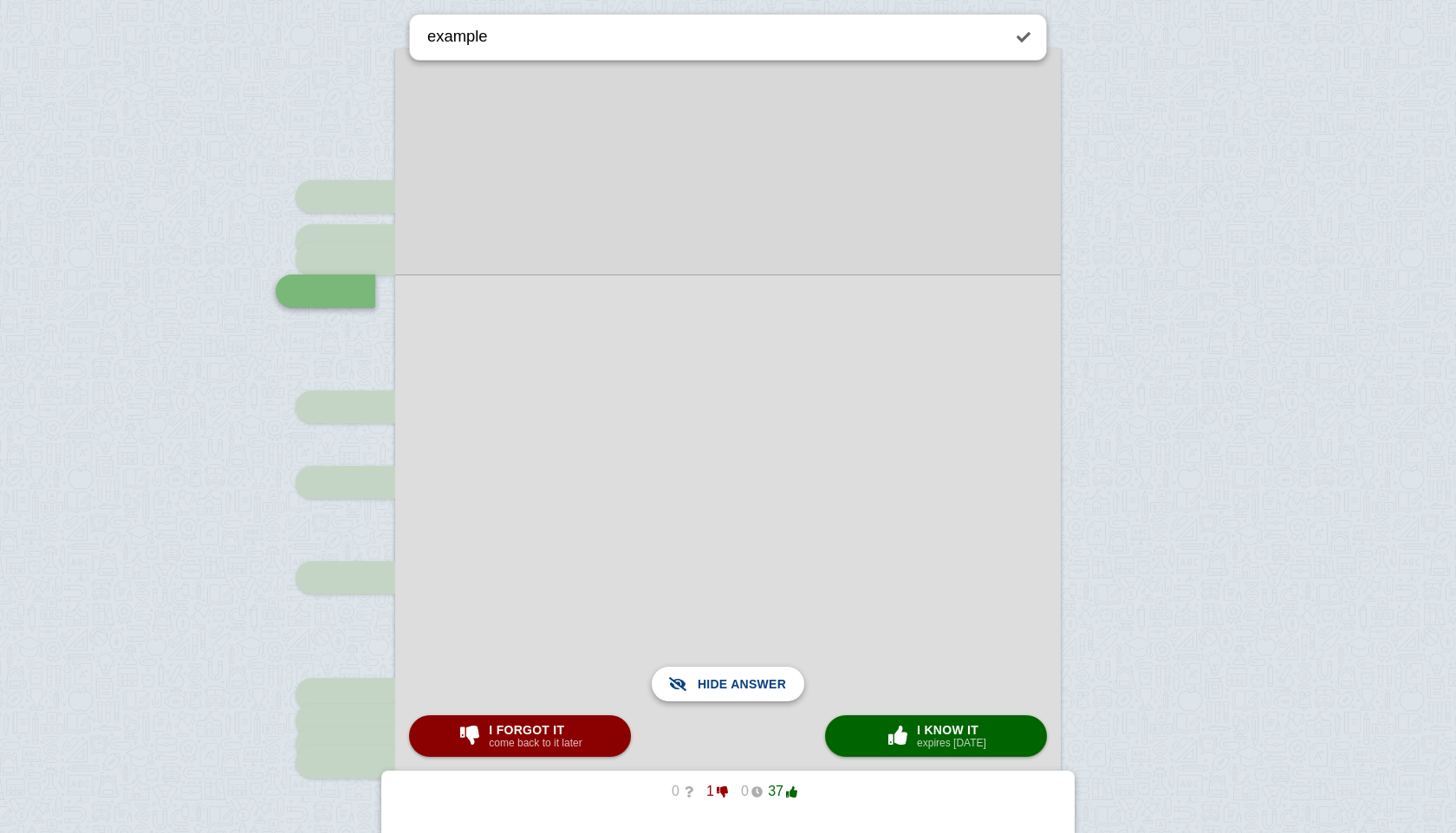
click at [777, 691] on span "Show answer" at bounding box center [738, 684] width 97 height 38
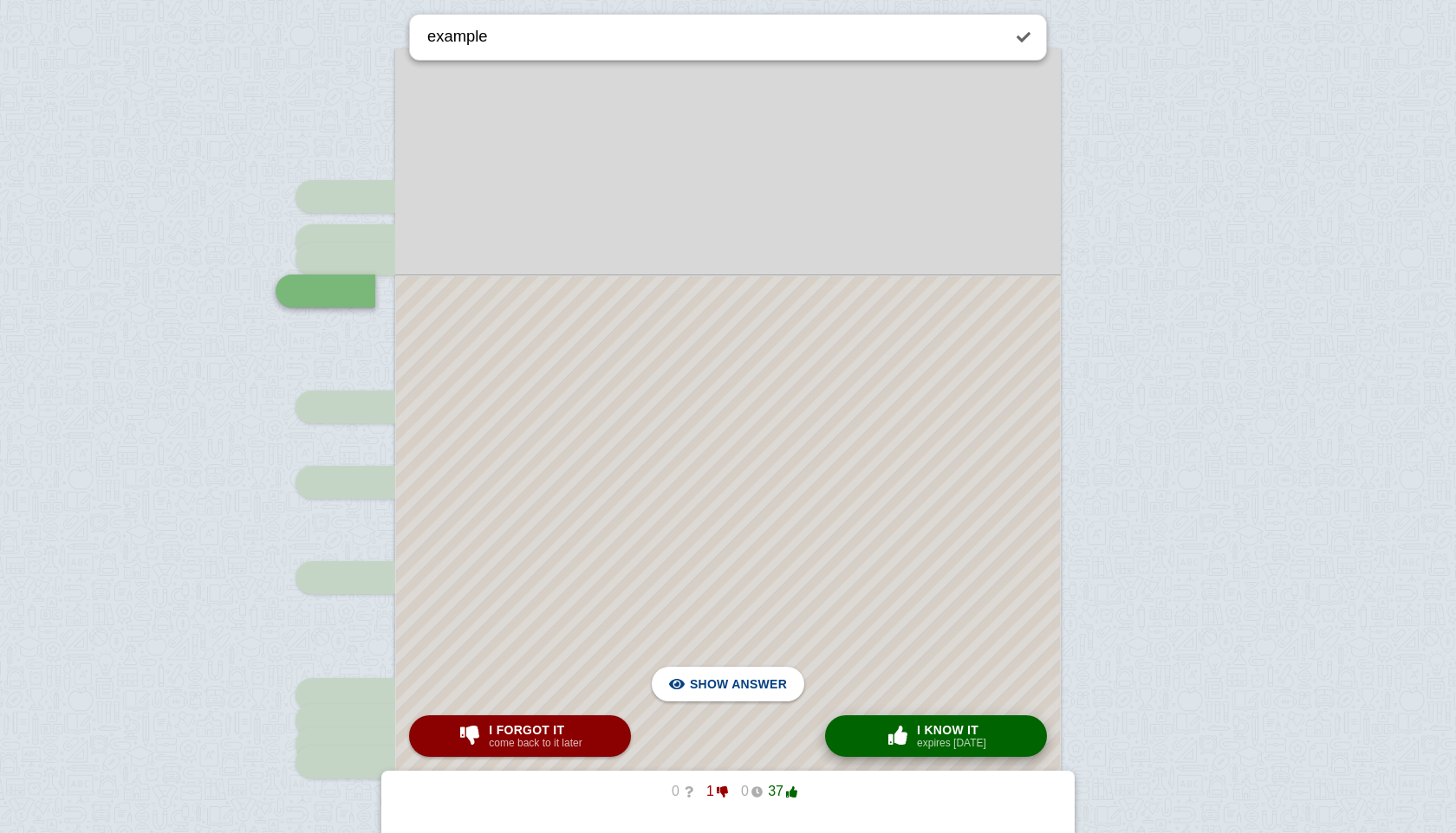
click at [903, 730] on span "button" at bounding box center [898, 735] width 28 height 19
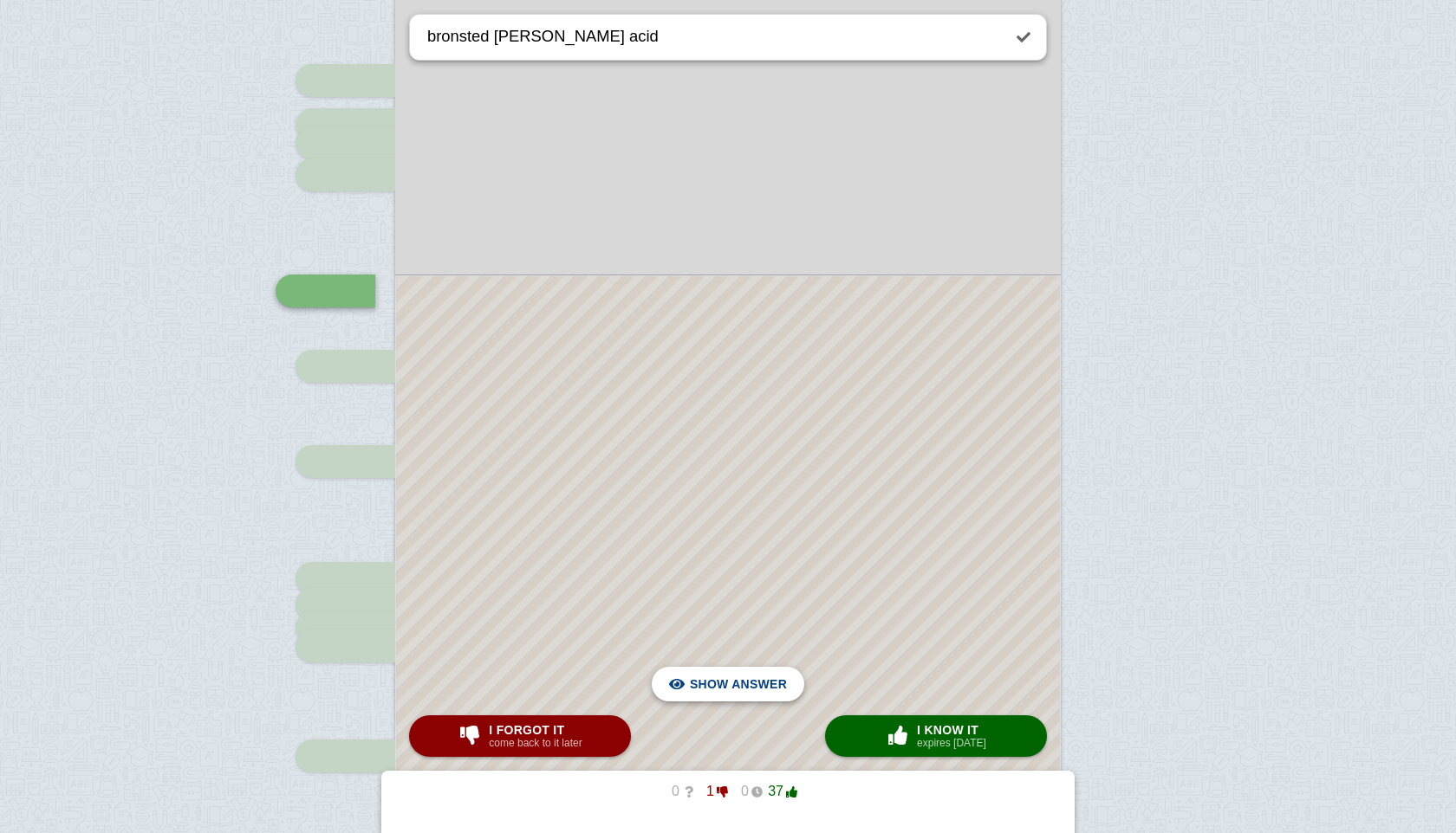
click at [768, 678] on span "Hide answer" at bounding box center [742, 684] width 91 height 38
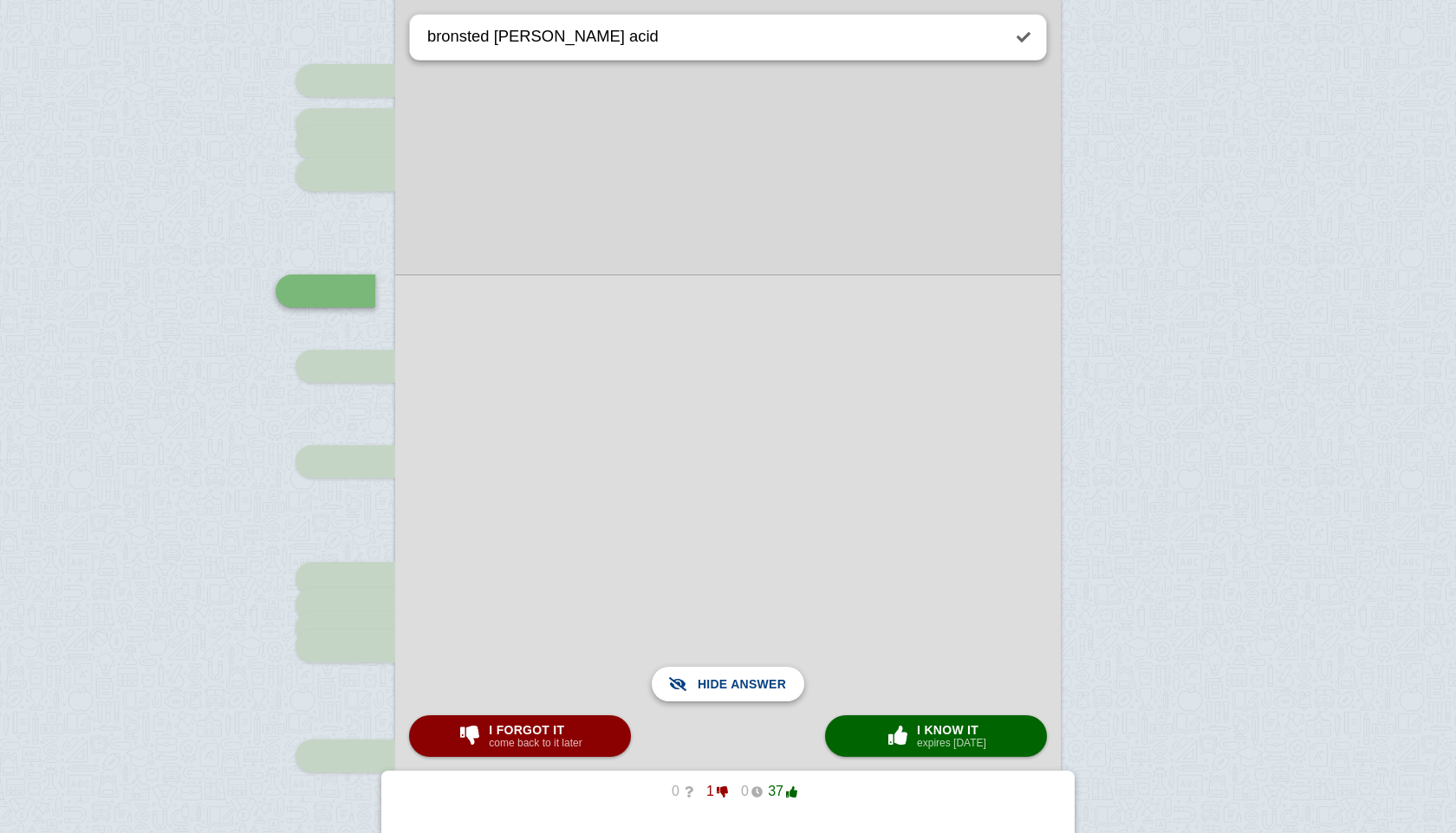
click at [768, 678] on span "Show answer" at bounding box center [738, 684] width 97 height 38
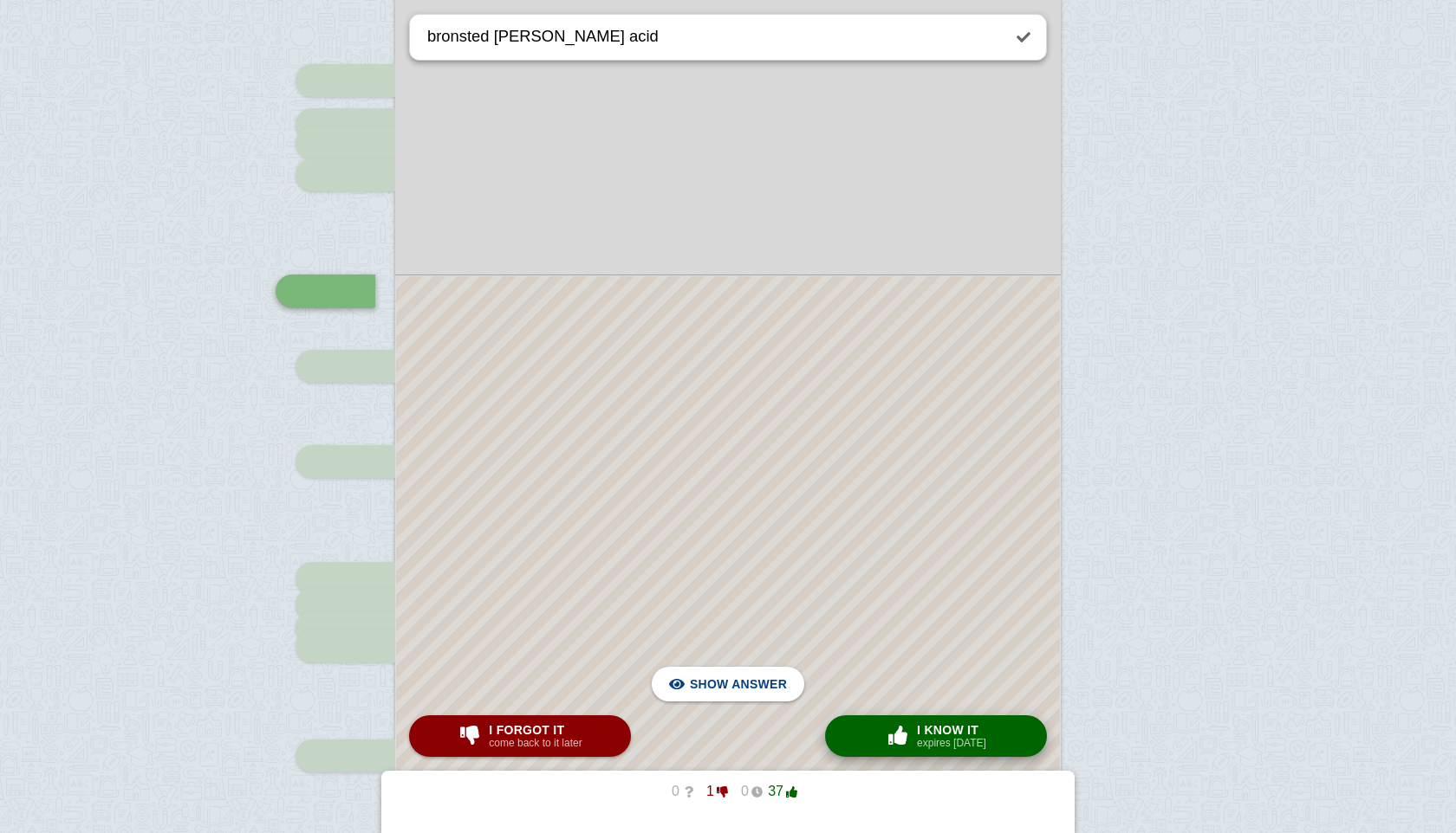
click at [989, 734] on div "× 0 I know it expires [DATE]" at bounding box center [935, 736] width 107 height 28
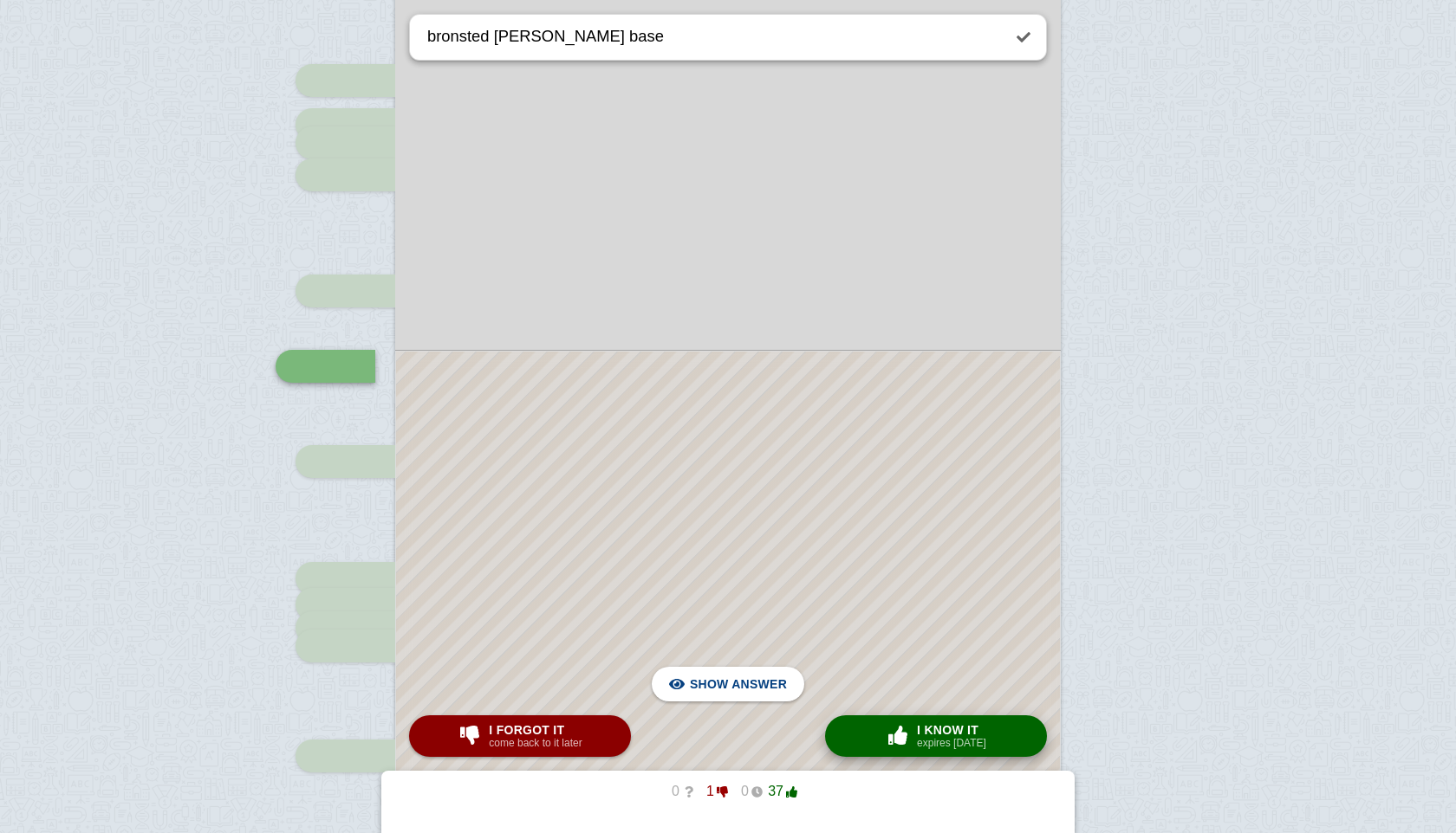
scroll to position [531, 0]
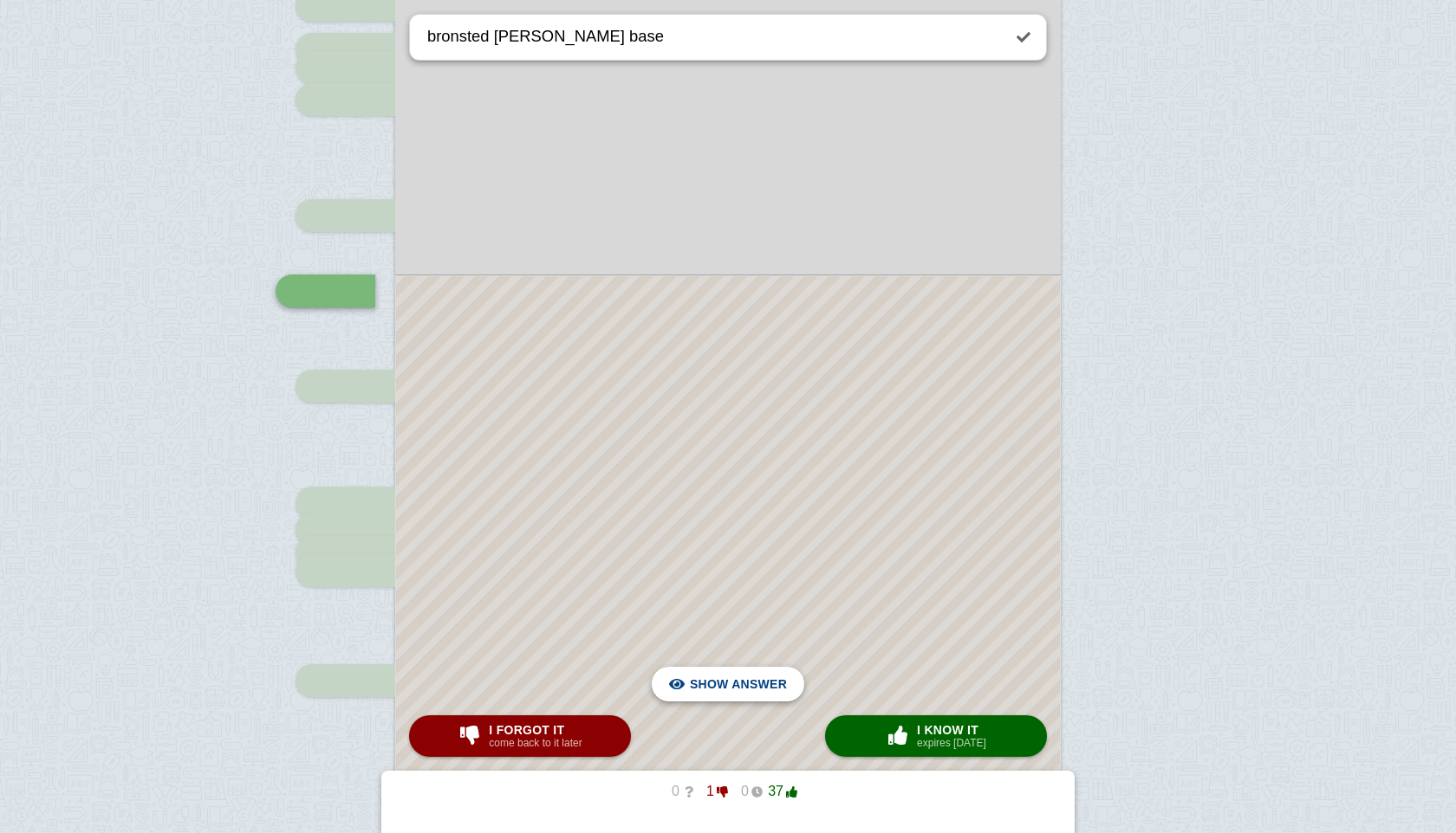
click at [745, 681] on span "Hide answer" at bounding box center [742, 684] width 91 height 38
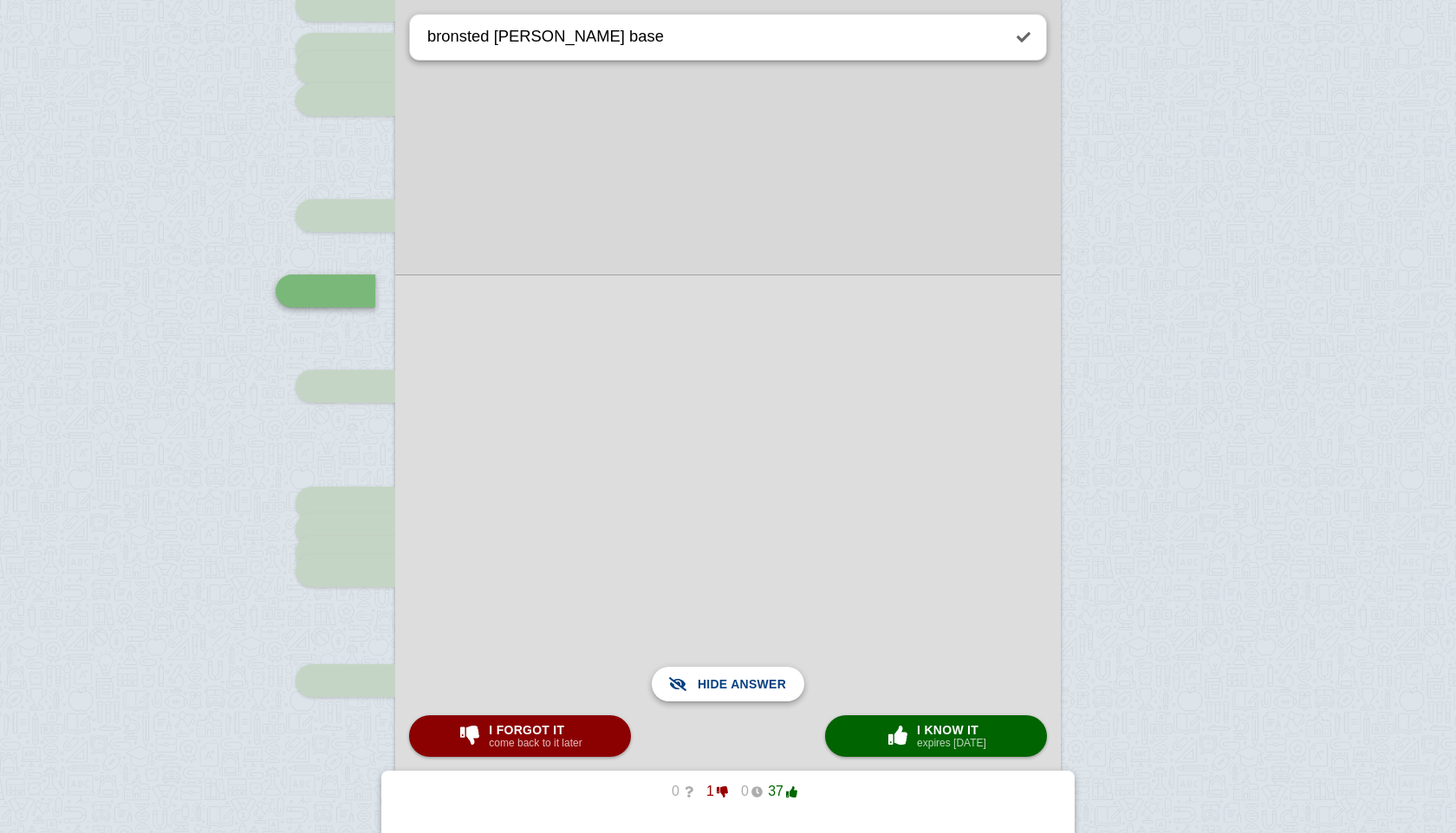
click at [745, 681] on span "Show answer" at bounding box center [738, 684] width 97 height 38
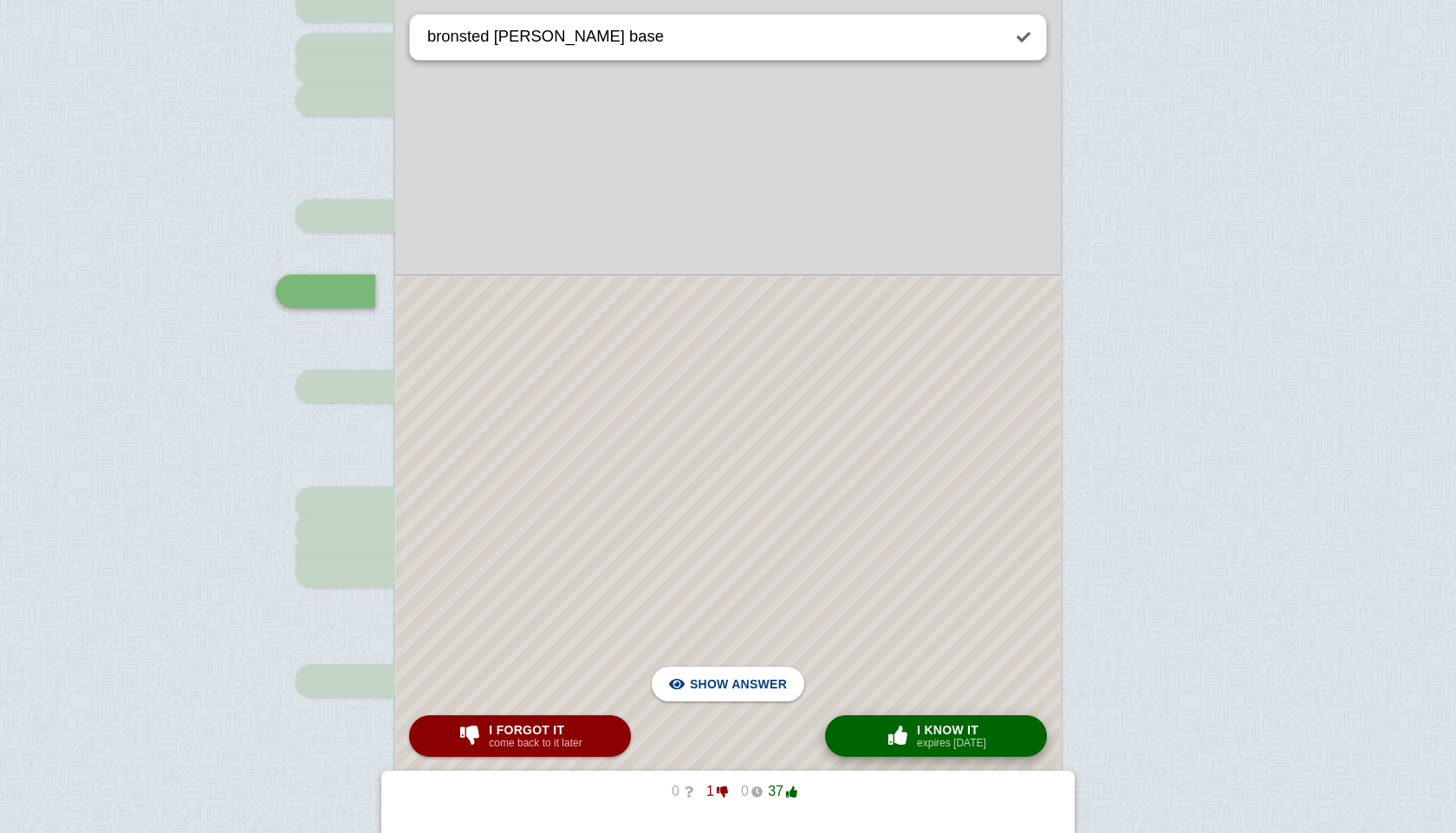
click at [917, 737] on small "expires [DATE]" at bounding box center [951, 743] width 69 height 12
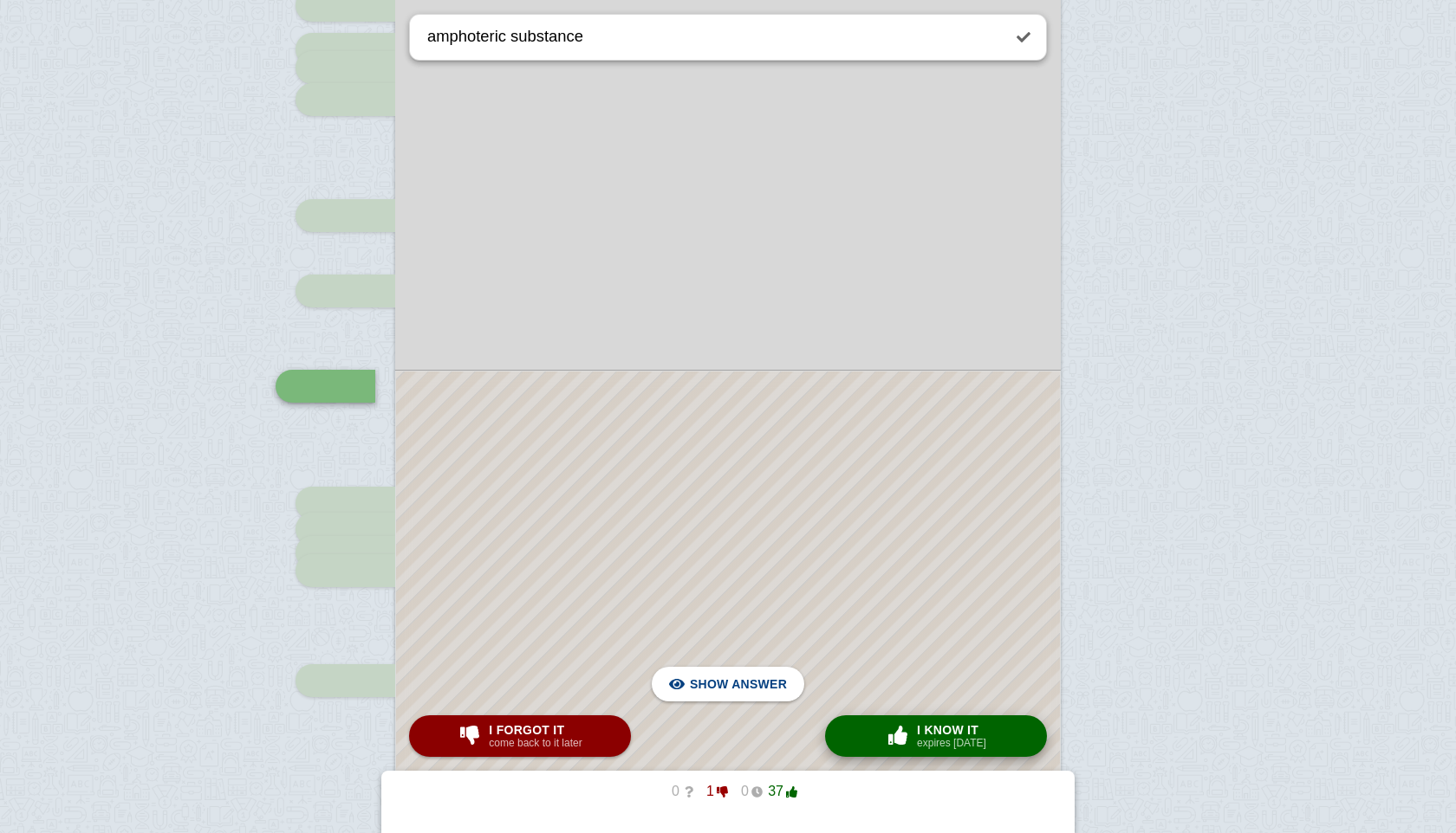
scroll to position [626, 0]
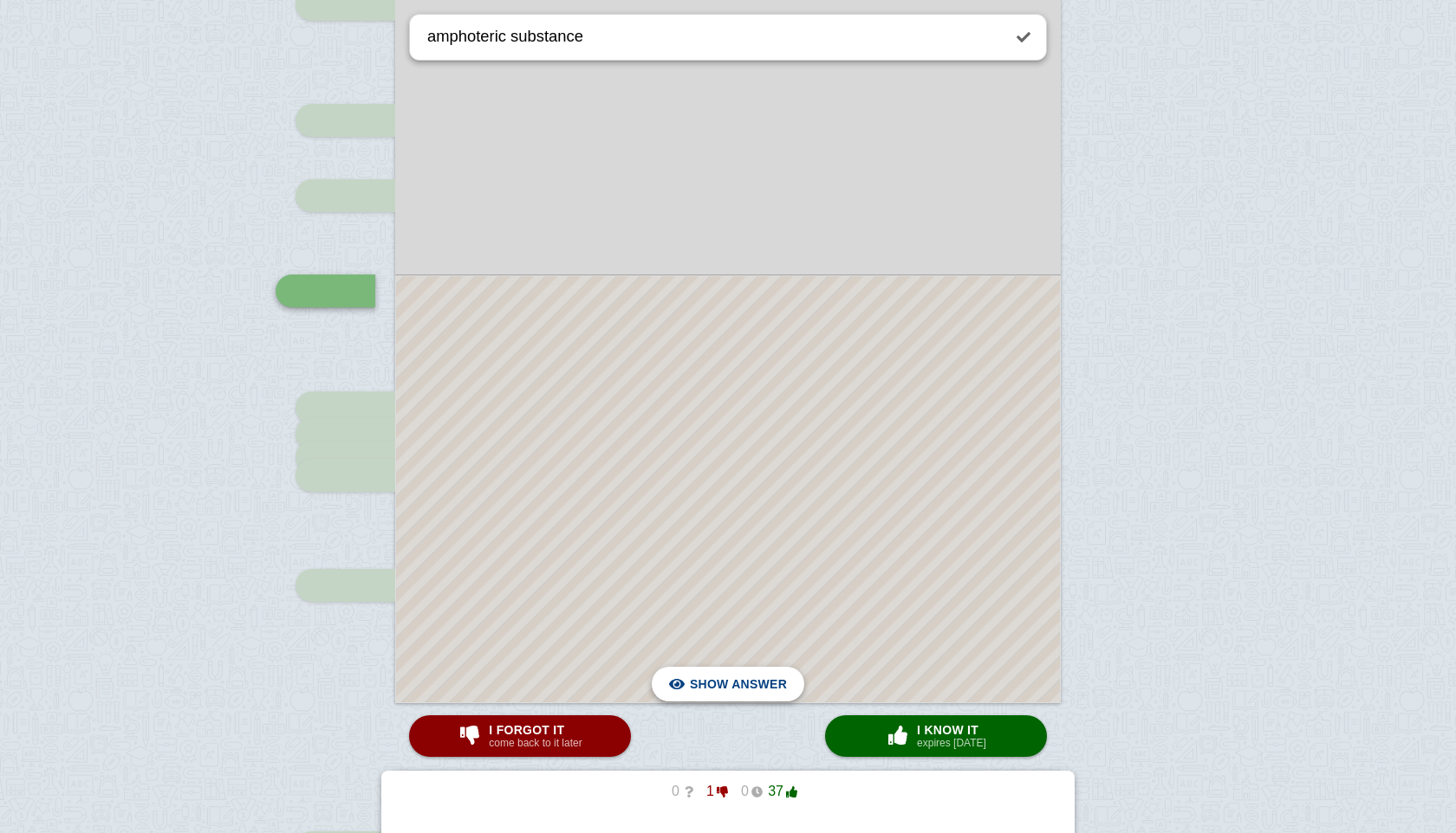
click at [782, 693] on span "Hide answer" at bounding box center [742, 684] width 91 height 38
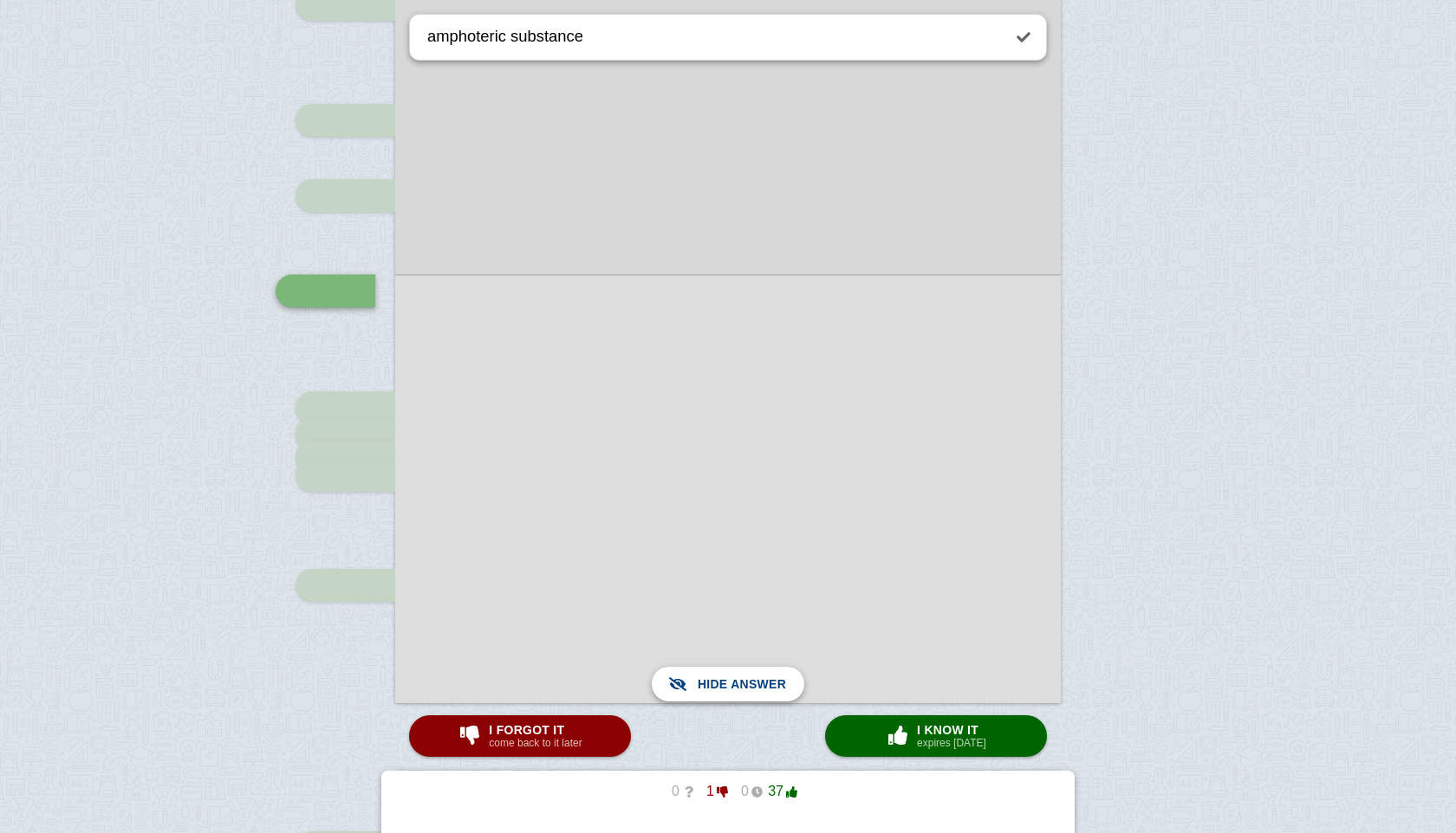
click at [782, 693] on span "Show answer" at bounding box center [738, 684] width 97 height 38
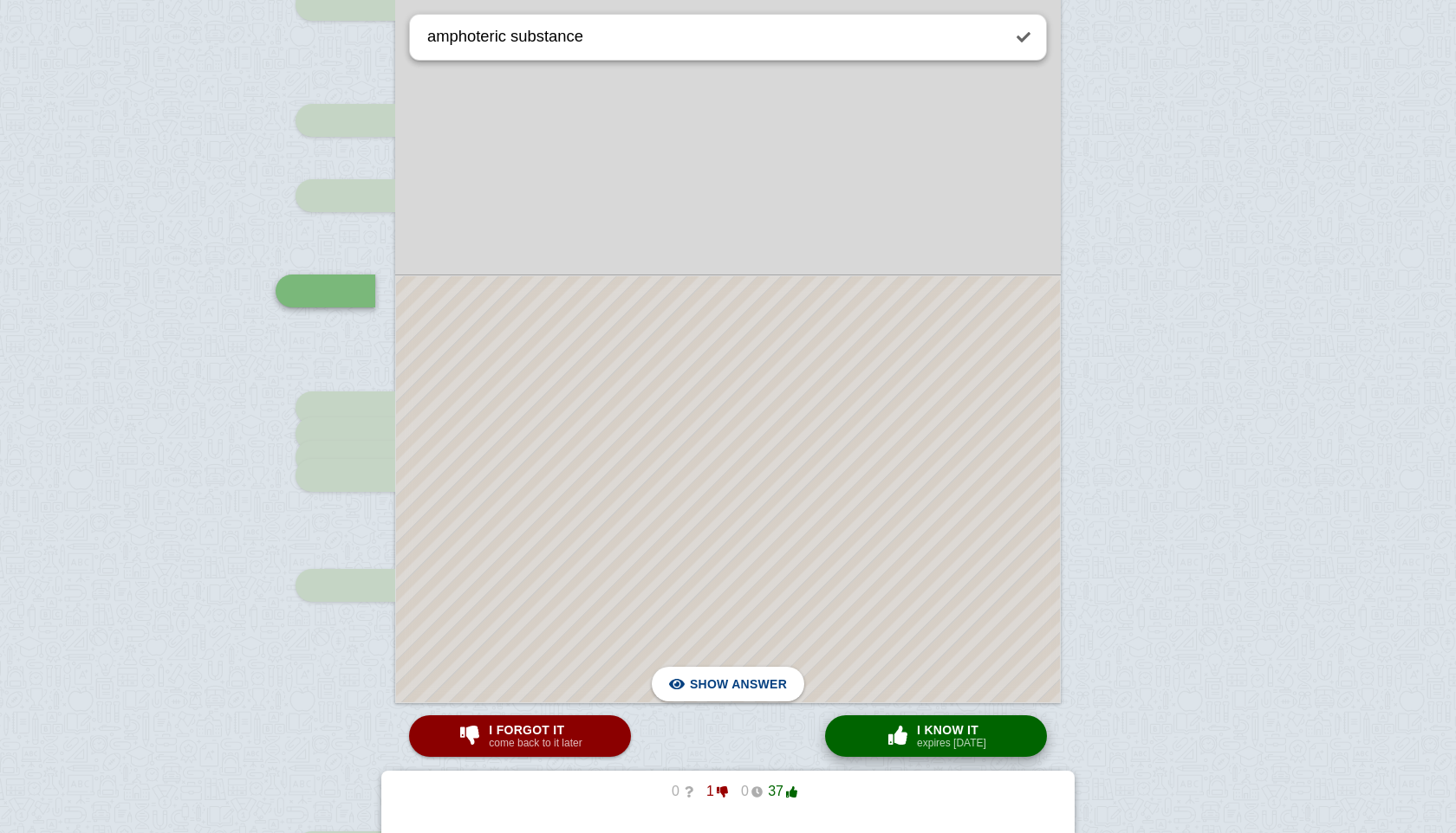
click at [917, 742] on small "expires [DATE]" at bounding box center [951, 743] width 69 height 12
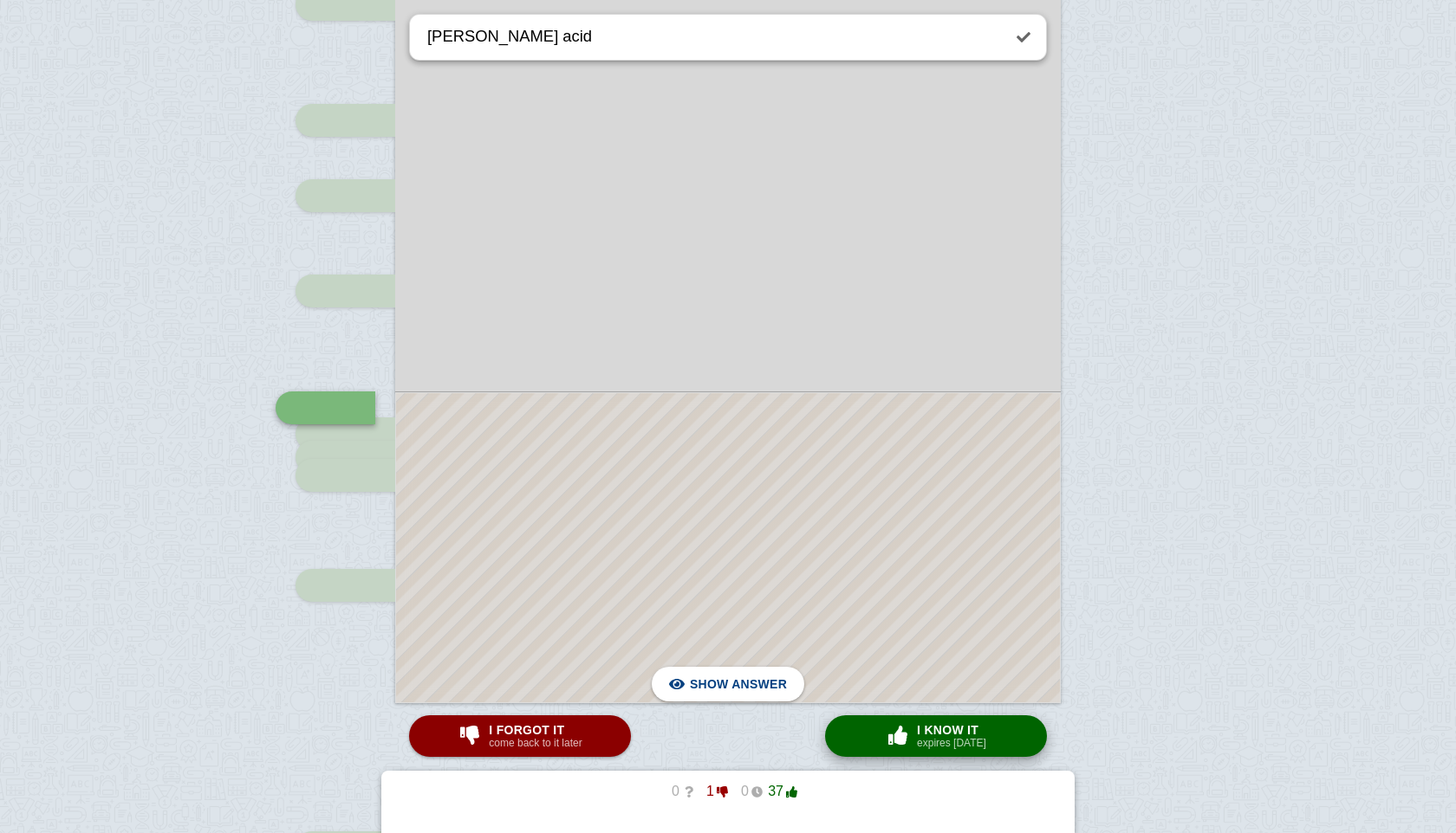
scroll to position [743, 0]
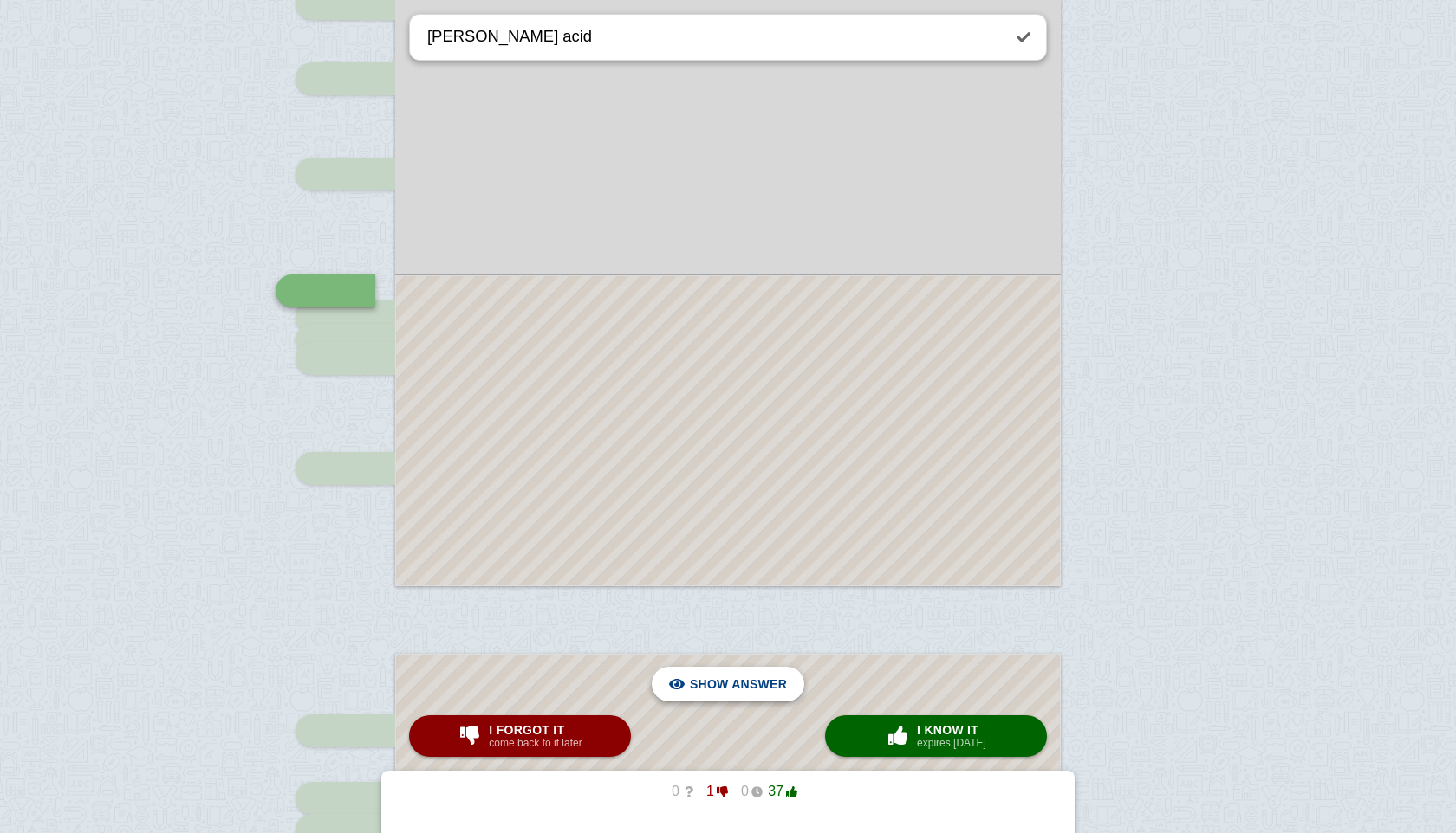
click at [758, 688] on span "Hide answer" at bounding box center [742, 684] width 91 height 38
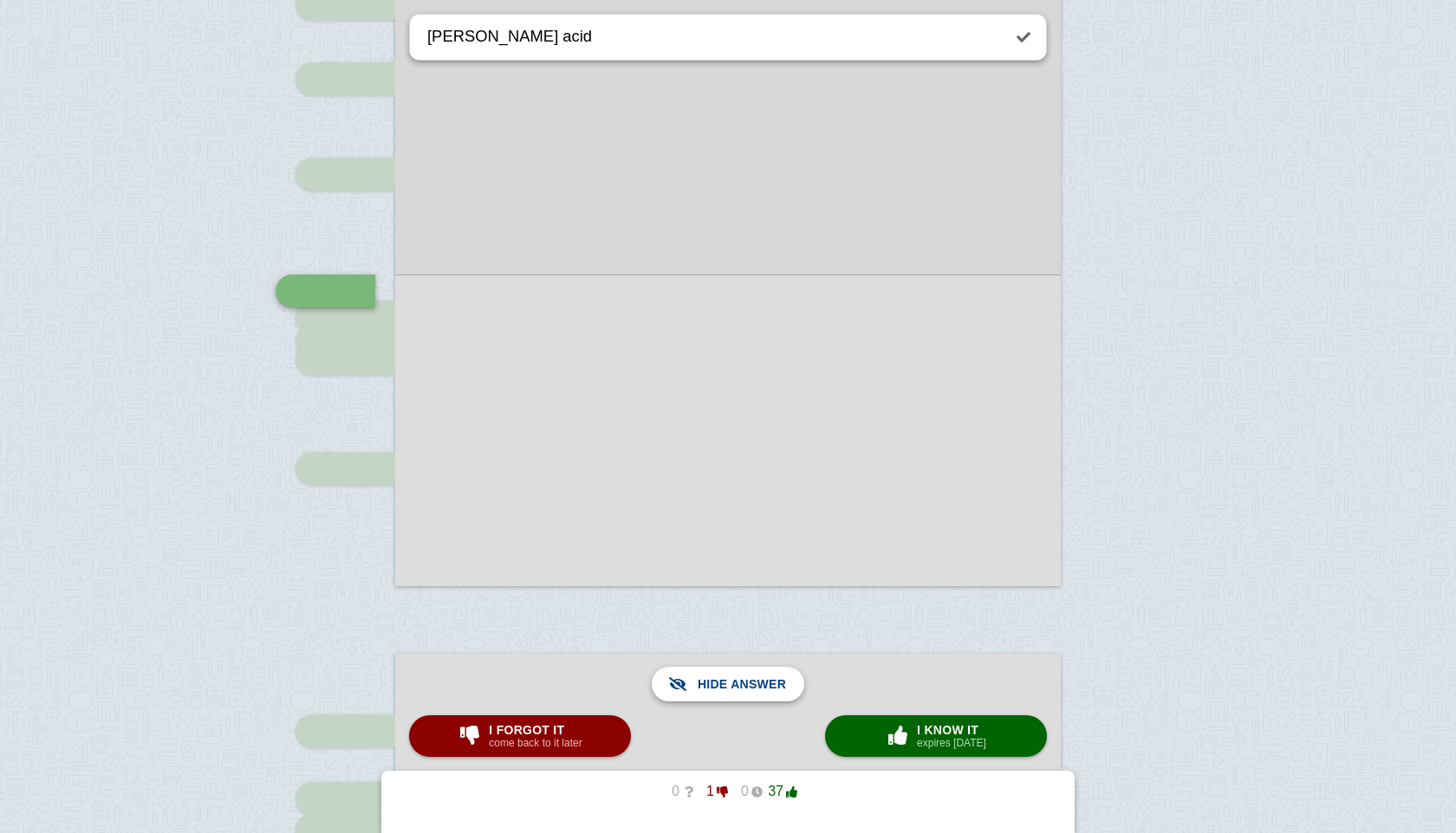
click at [751, 676] on span "Show answer" at bounding box center [738, 684] width 97 height 38
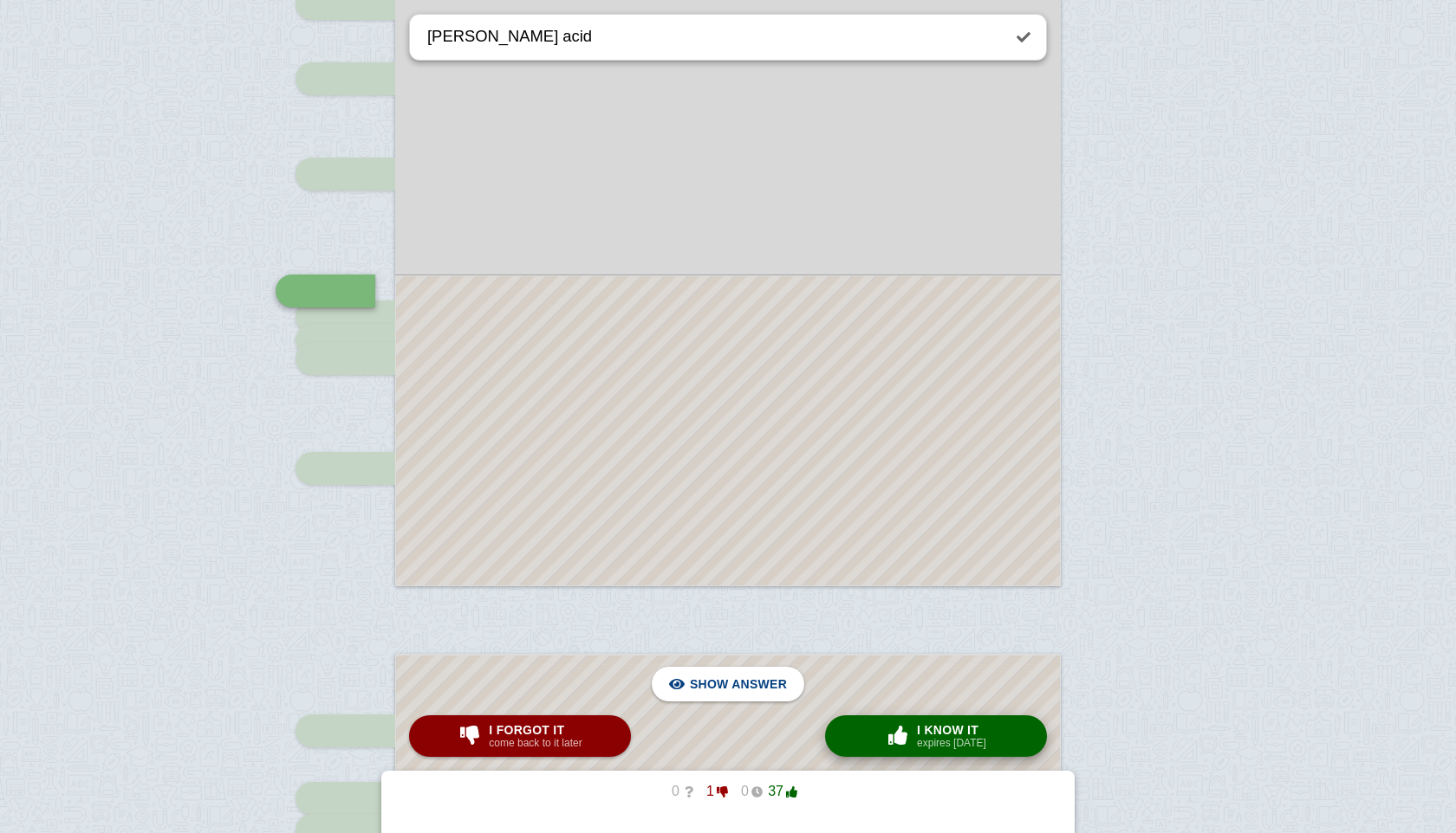
click at [875, 743] on button "× 0 I know it expires [DATE]" at bounding box center [936, 736] width 222 height 42
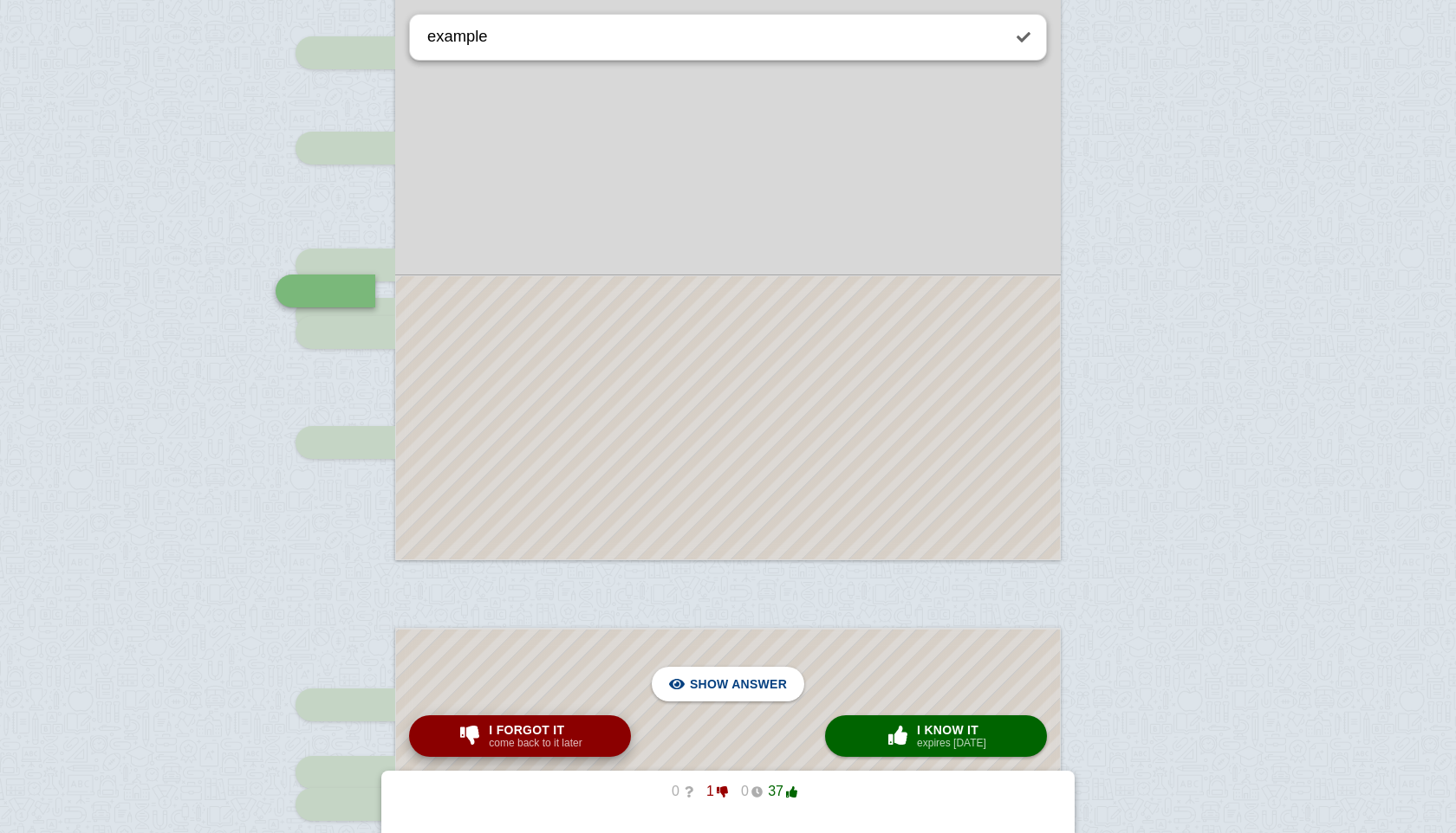
click at [595, 727] on button "I forgot it come back to it later" at bounding box center [520, 736] width 222 height 42
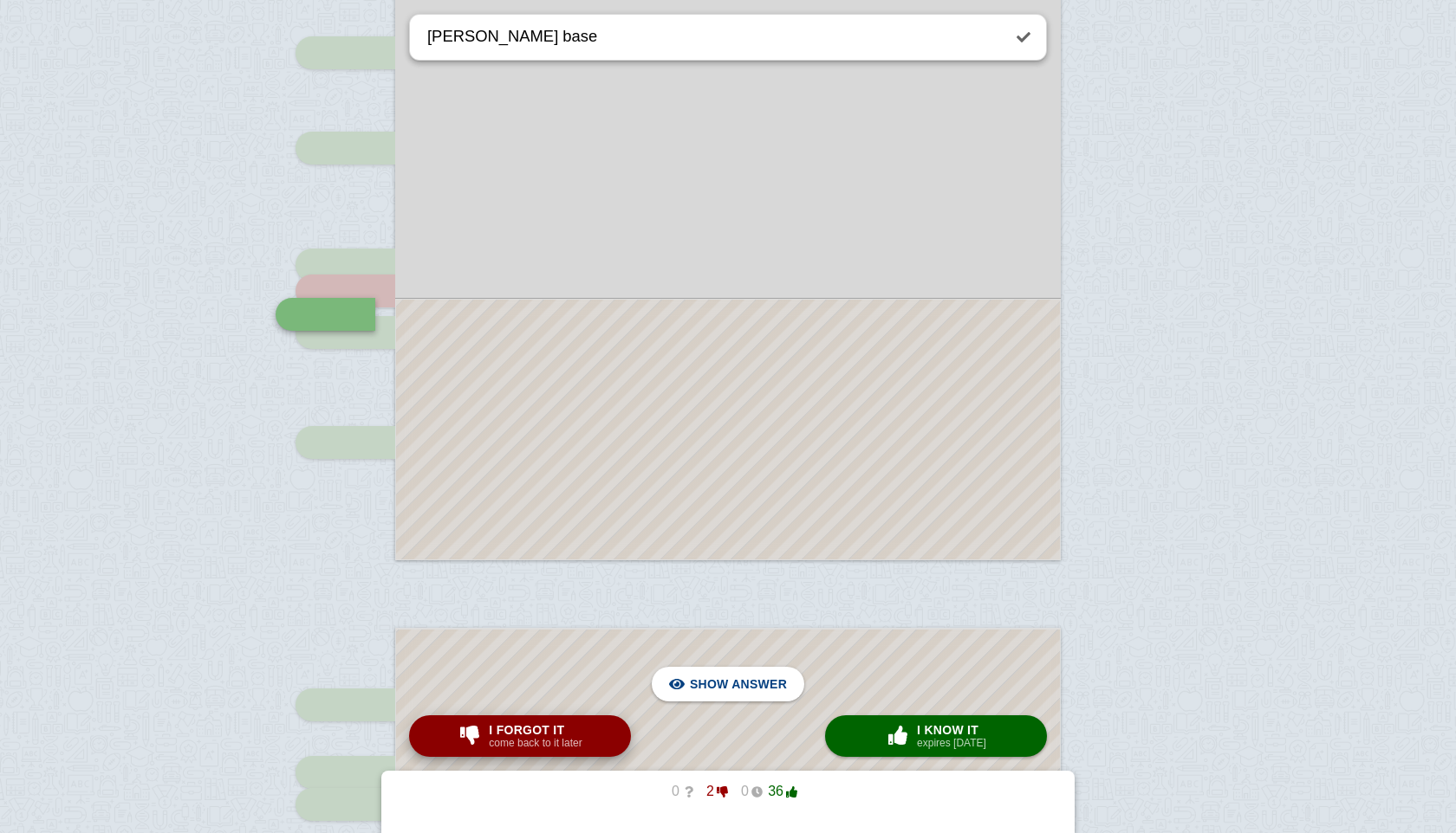
scroll to position [793, 0]
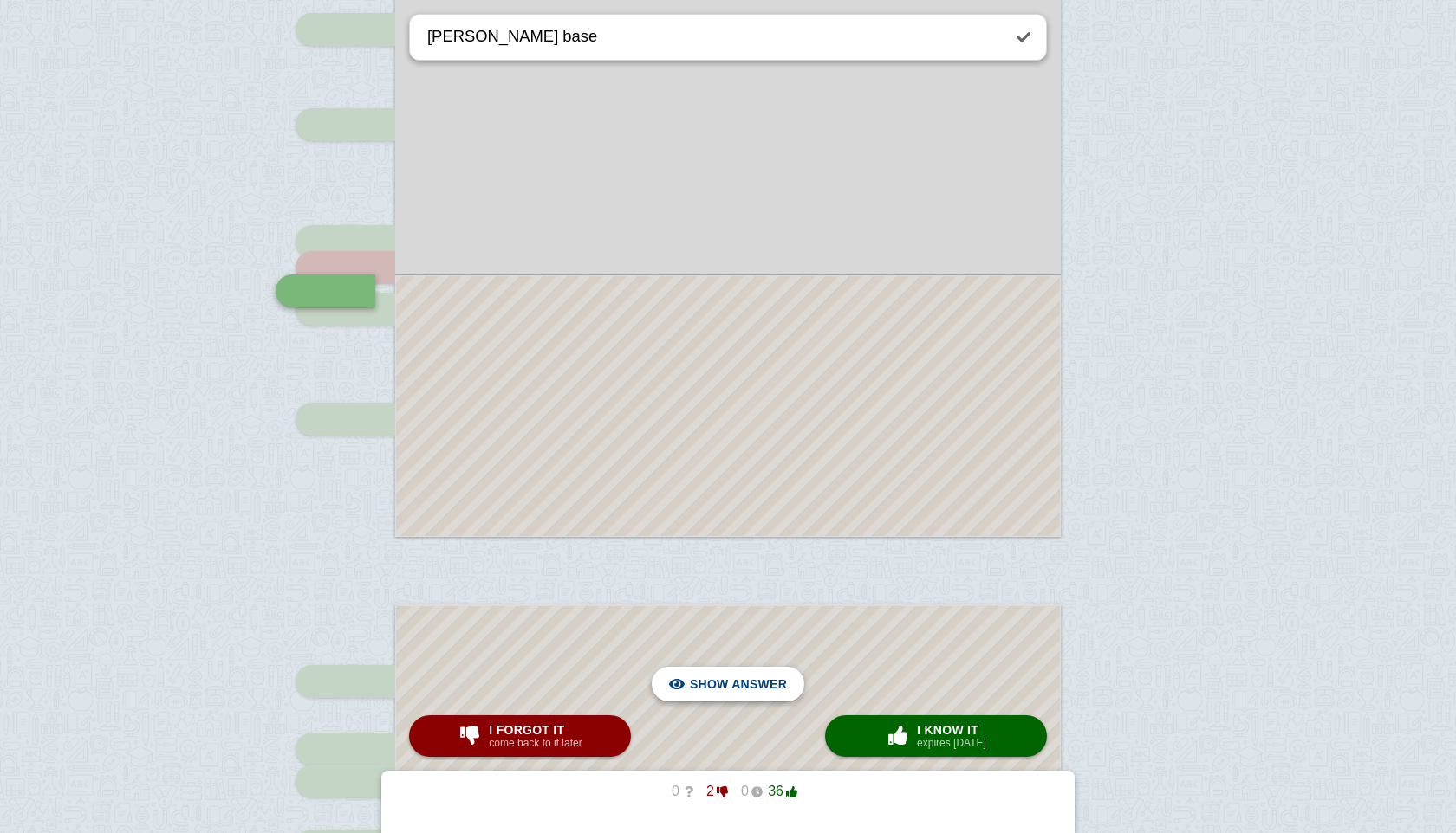
click at [758, 683] on span "Hide answer" at bounding box center [742, 684] width 91 height 38
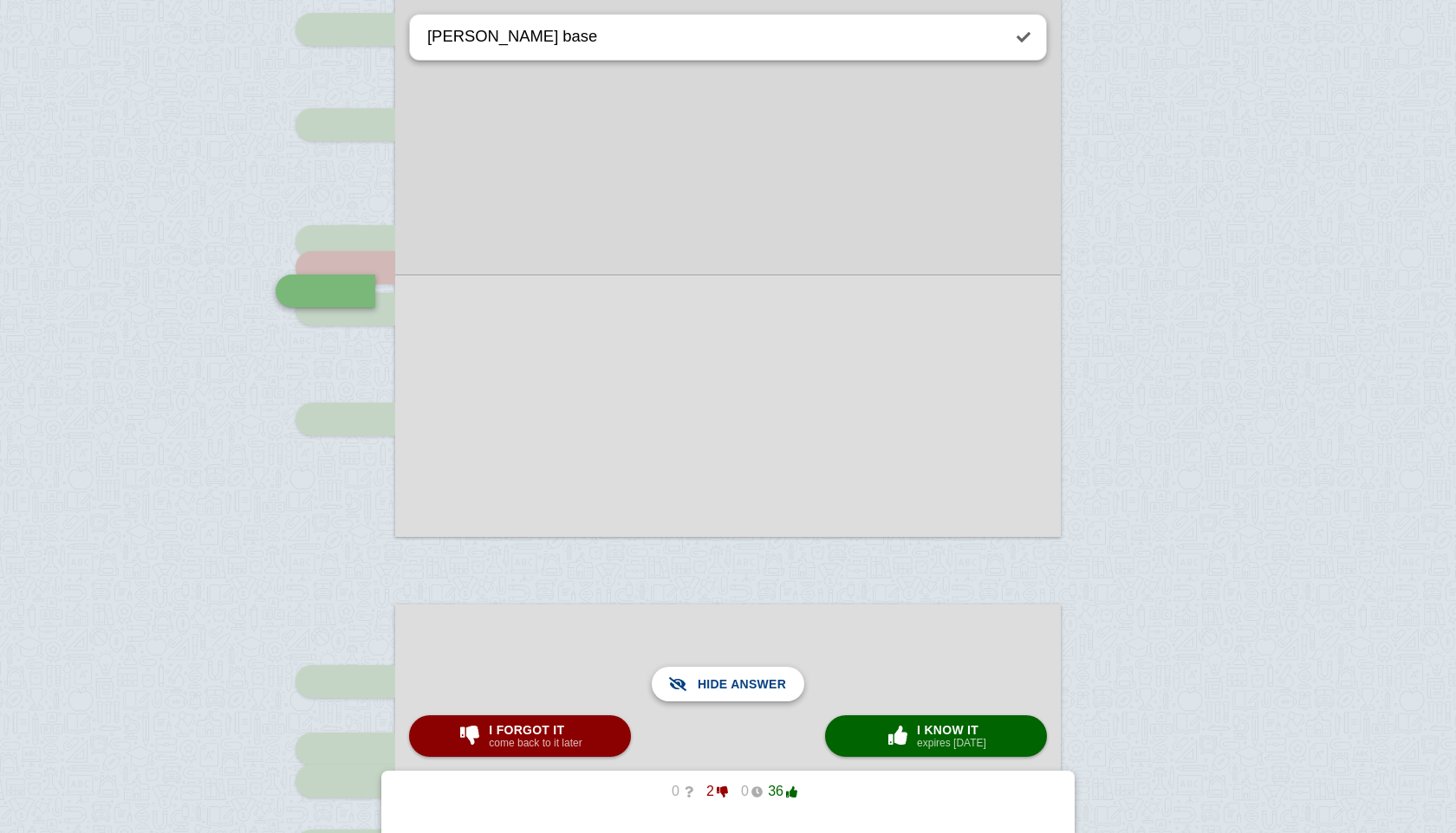
click at [758, 683] on span "Show answer" at bounding box center [738, 684] width 97 height 38
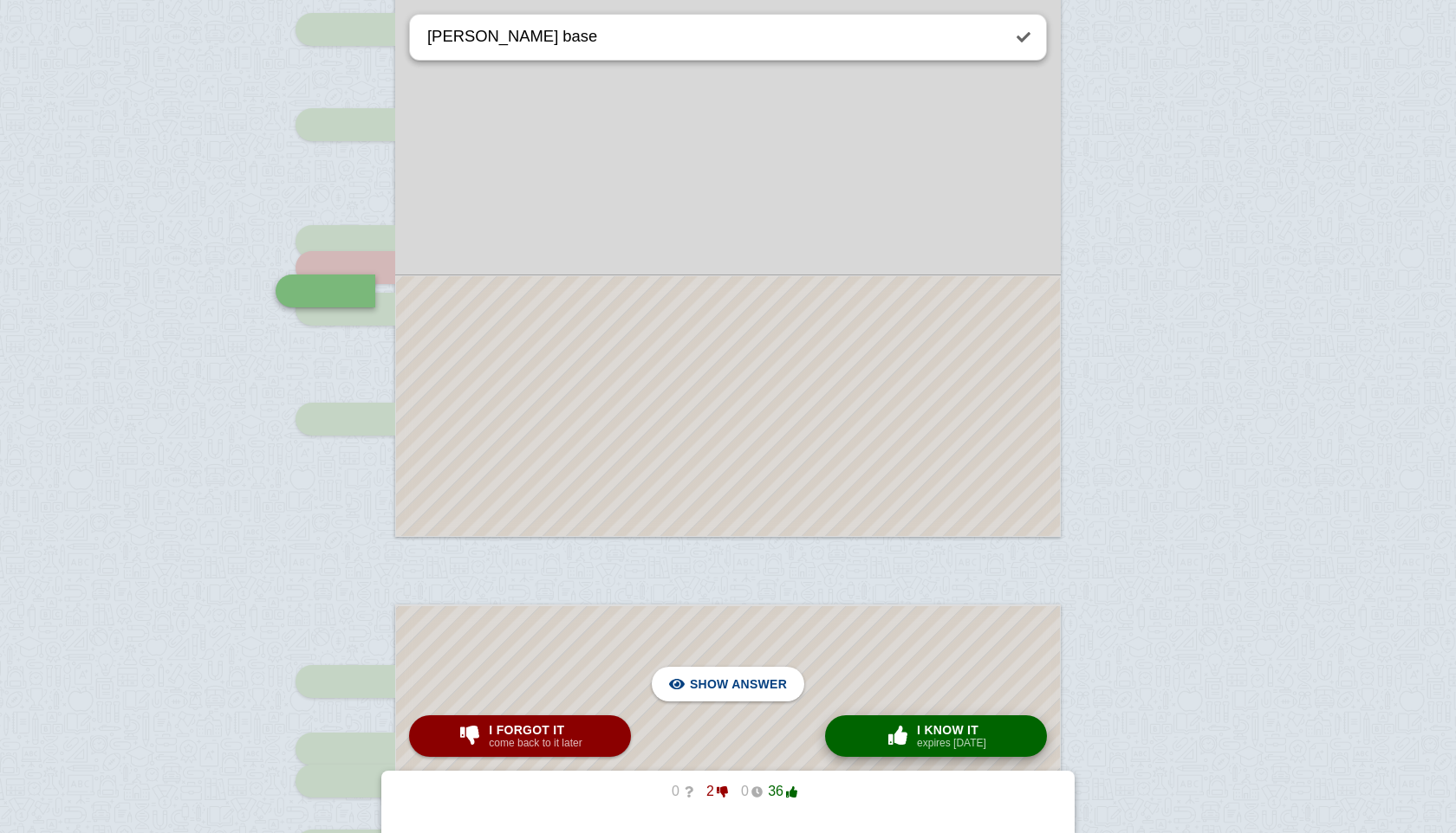
click at [902, 721] on button "× 0 I know it expires [DATE]" at bounding box center [936, 736] width 222 height 42
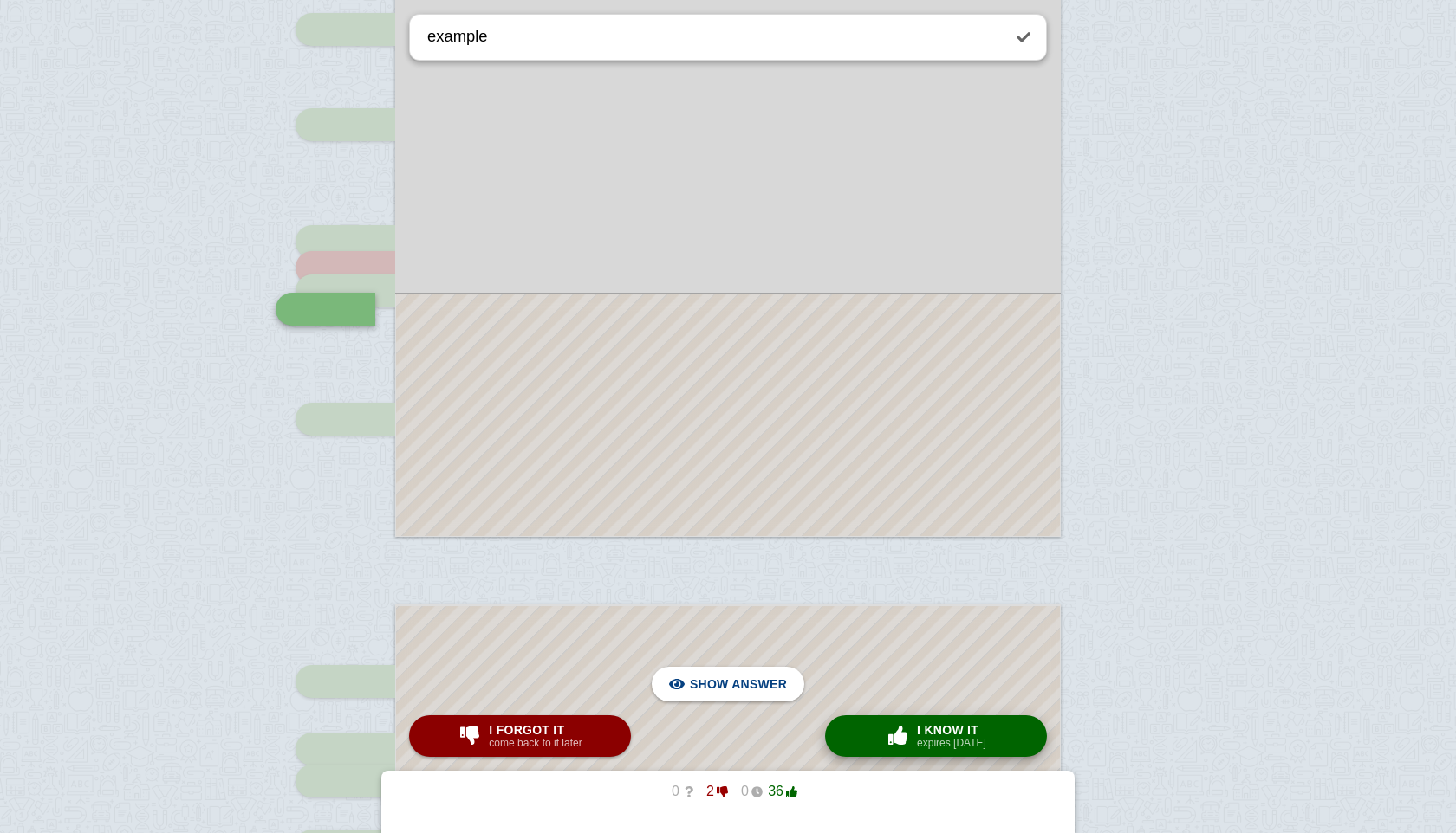
scroll to position [811, 0]
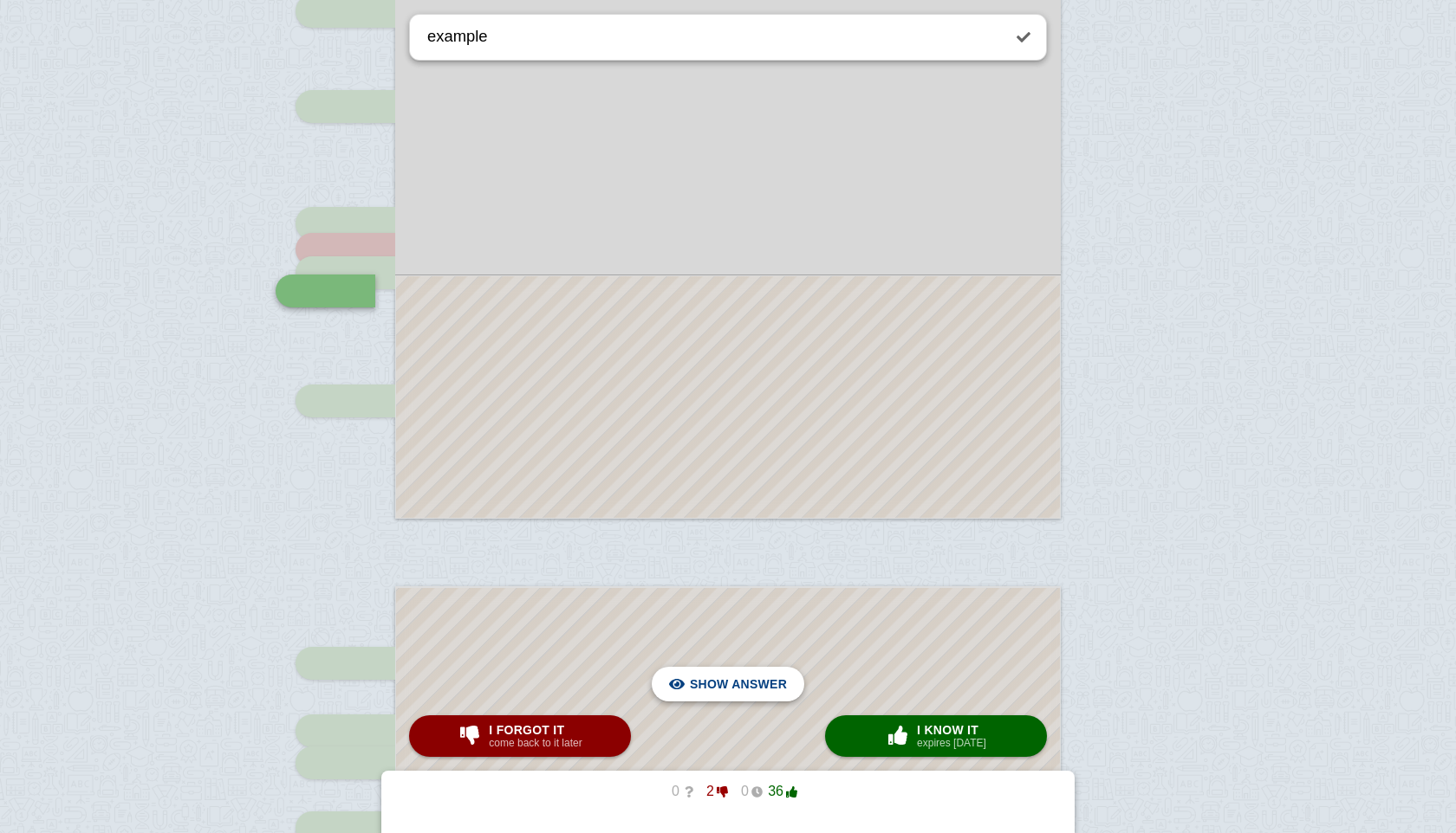
click at [722, 697] on span "Hide answer" at bounding box center [742, 684] width 91 height 38
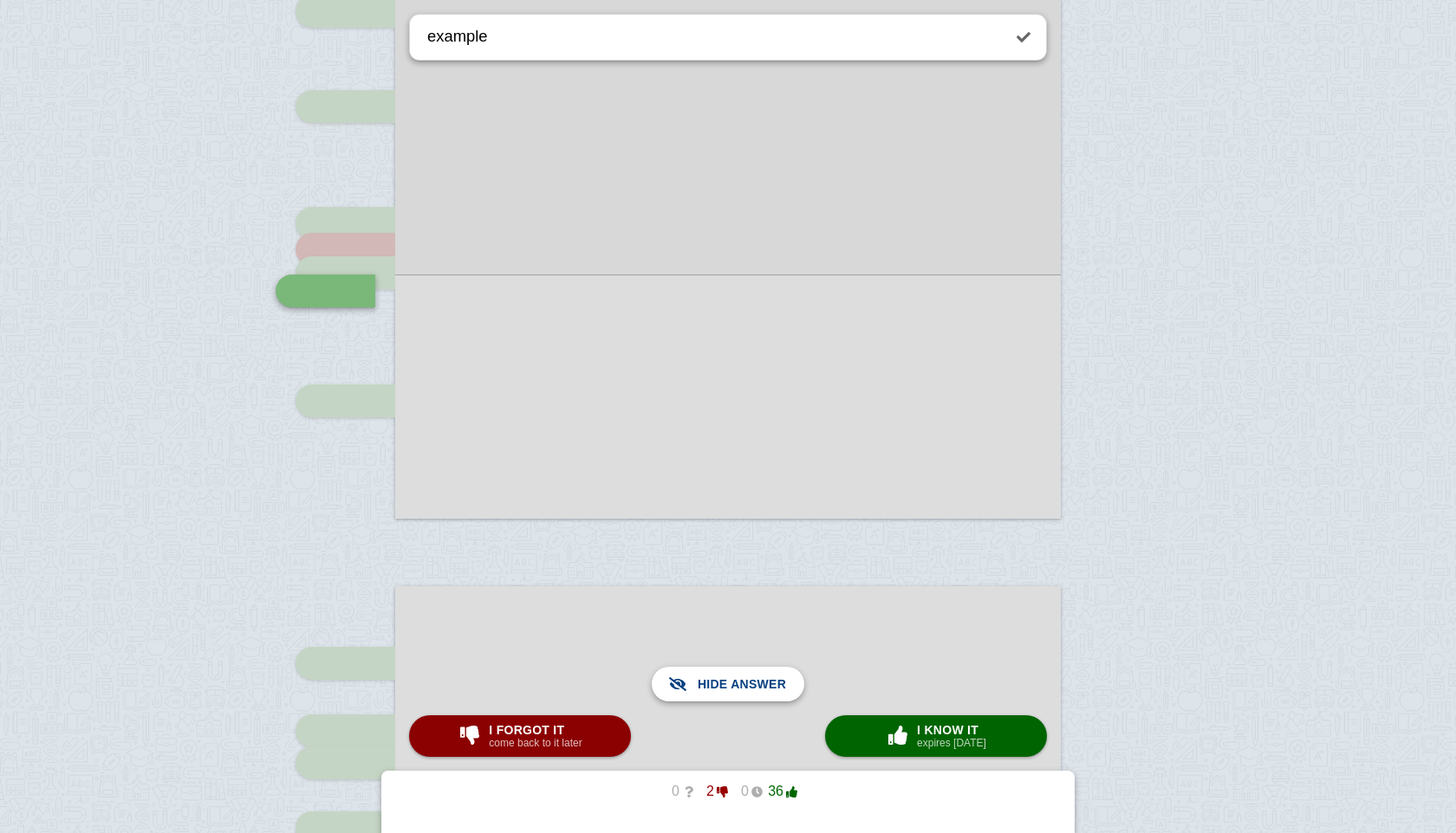
click at [722, 697] on span "Show answer" at bounding box center [738, 684] width 97 height 38
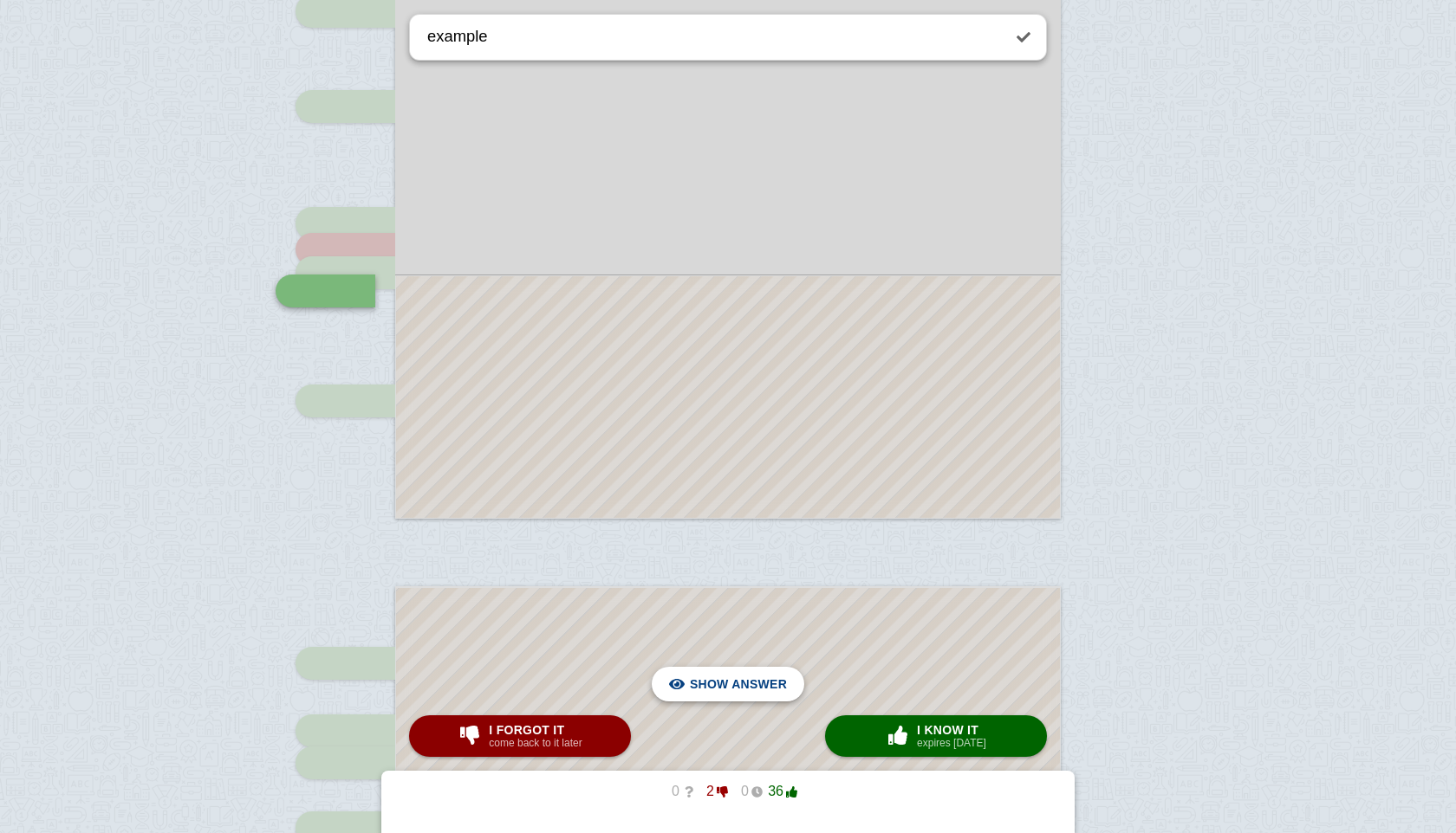
click at [735, 697] on span "Hide answer" at bounding box center [742, 684] width 91 height 38
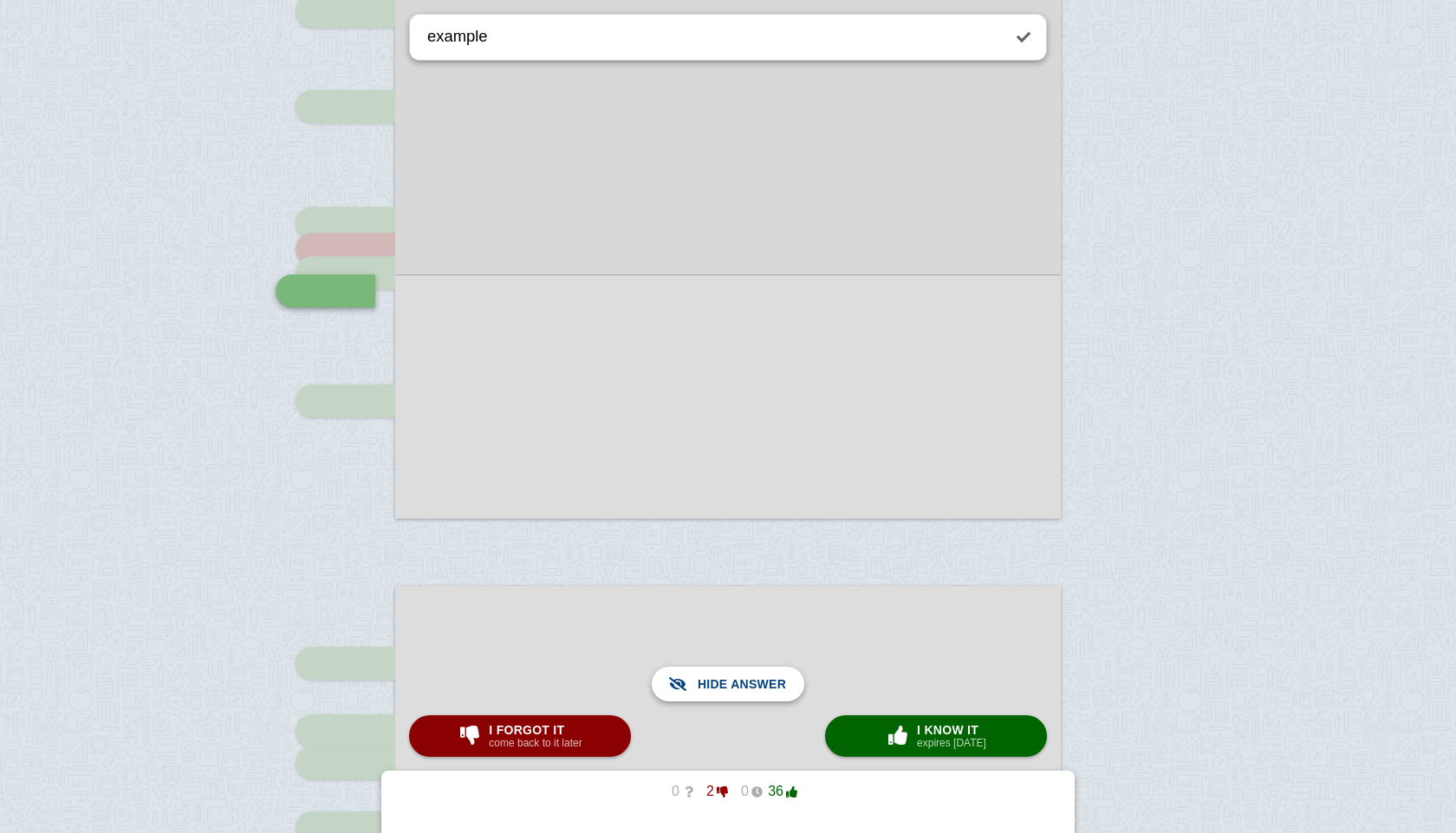
click at [735, 697] on span "Show answer" at bounding box center [738, 684] width 97 height 38
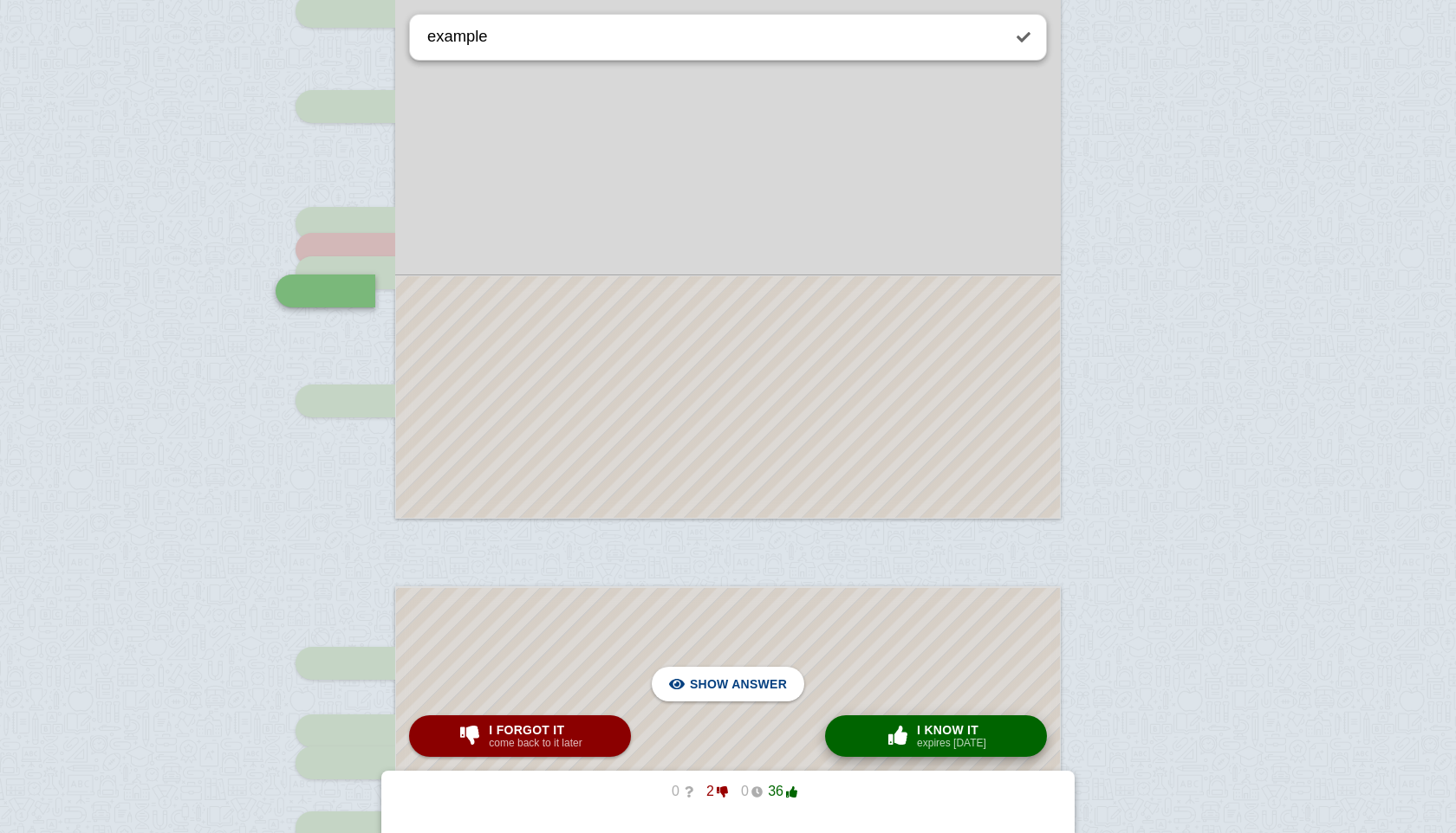
click at [886, 744] on span "button" at bounding box center [898, 735] width 28 height 19
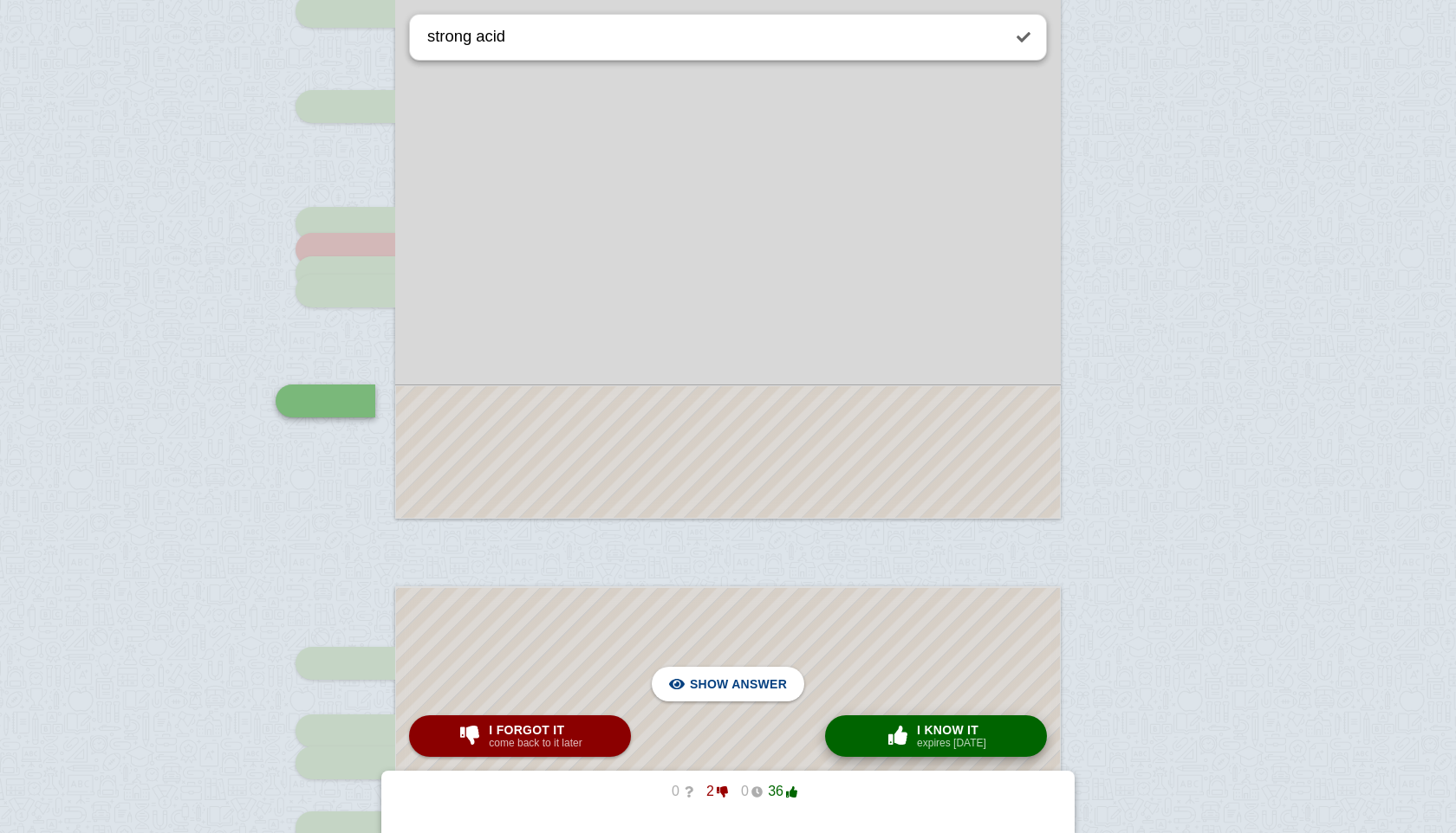
scroll to position [921, 0]
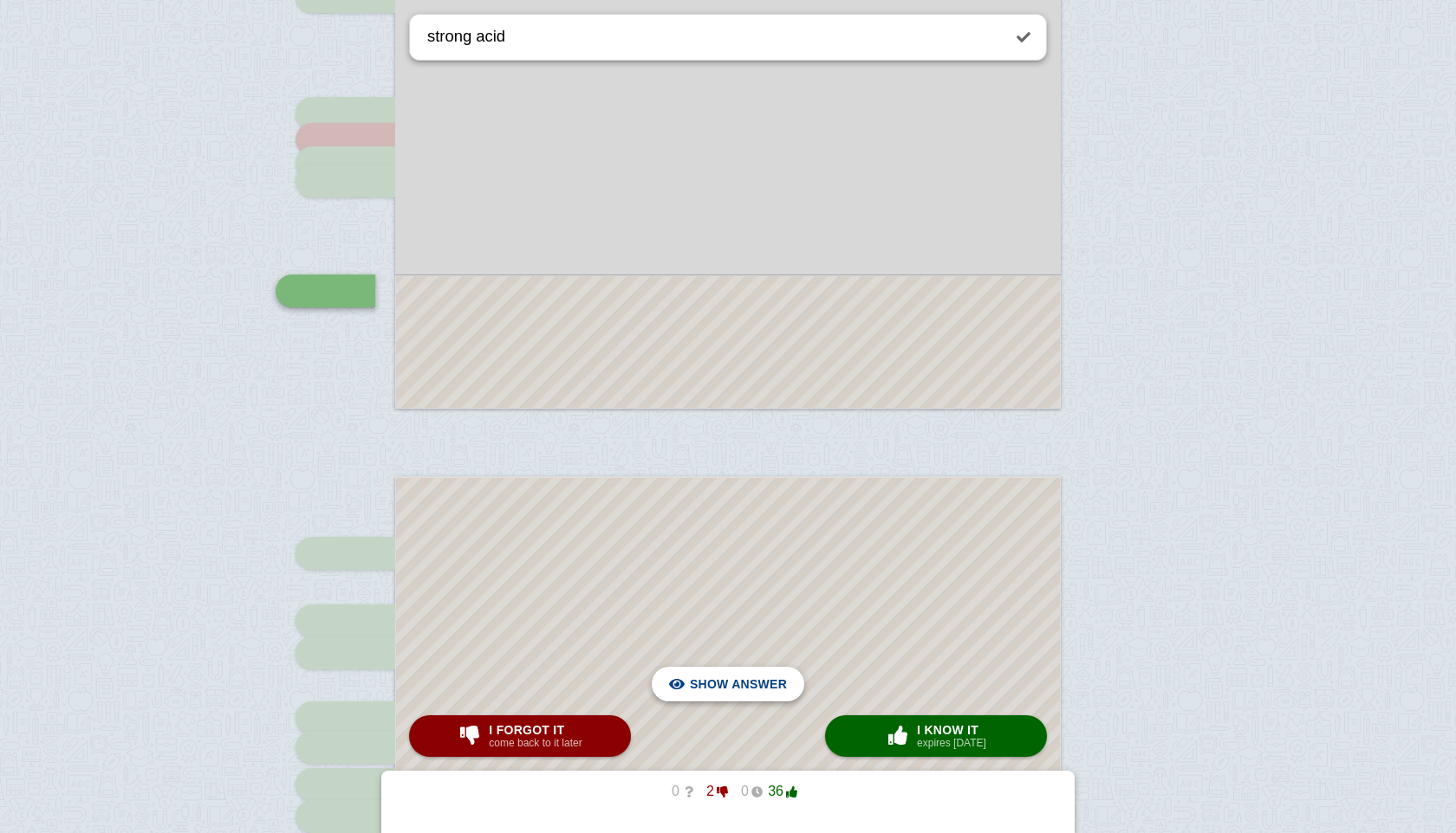
click at [768, 694] on span "Hide answer" at bounding box center [742, 684] width 91 height 38
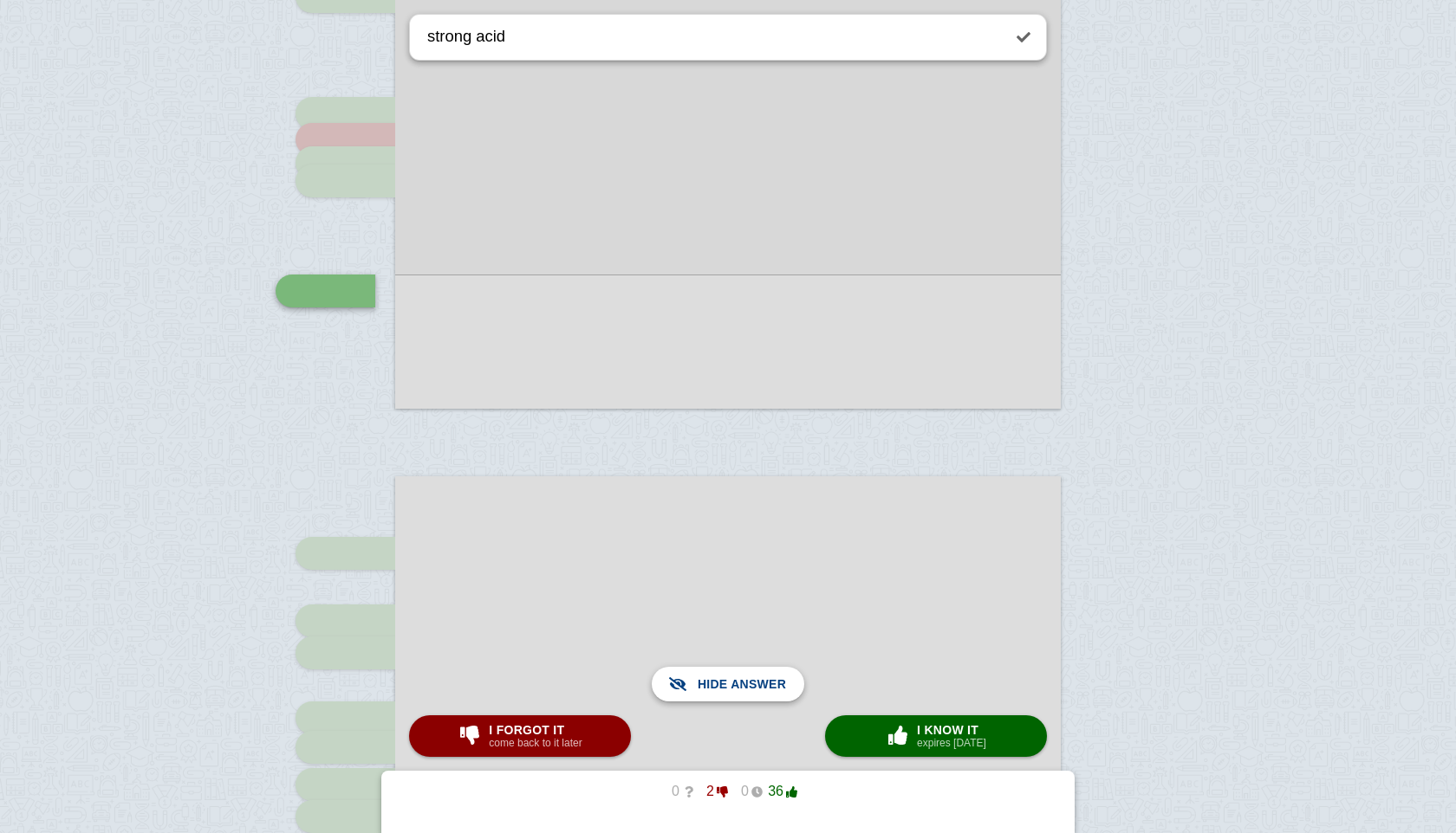
click at [775, 685] on span "Show answer" at bounding box center [738, 684] width 97 height 38
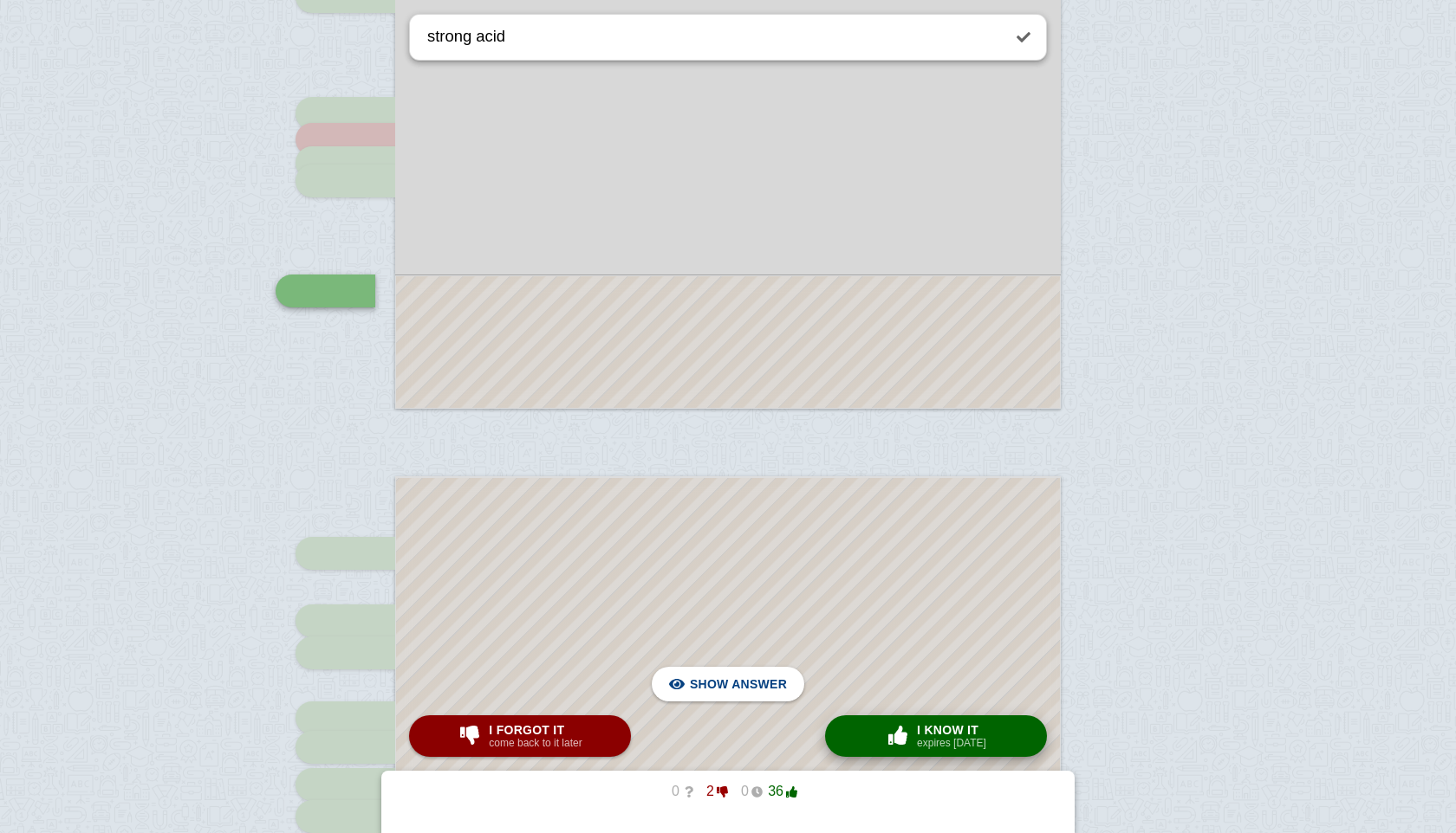
click at [895, 746] on span "button" at bounding box center [897, 736] width 31 height 22
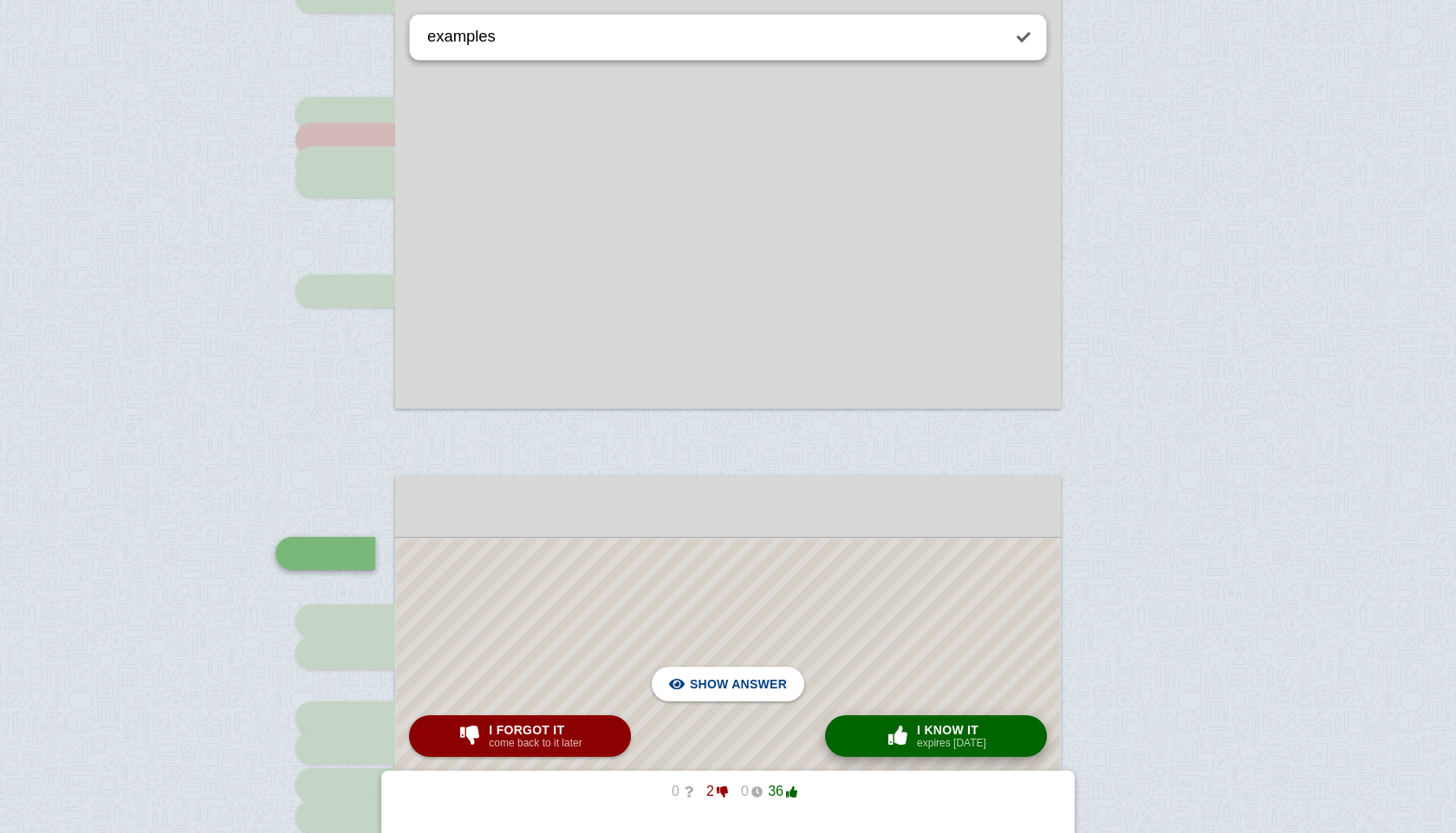
scroll to position [1183, 0]
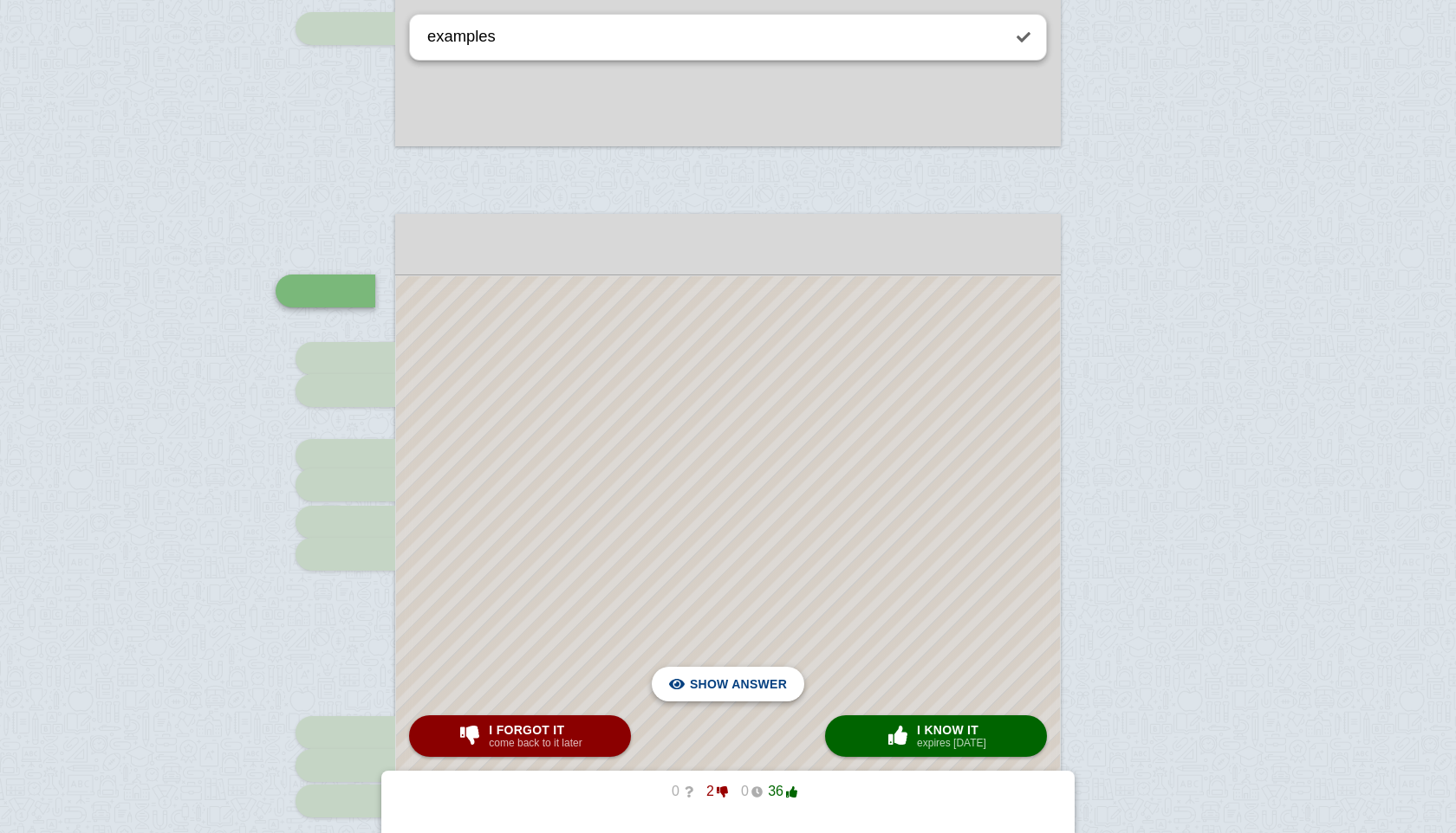
click at [769, 683] on span "Hide answer" at bounding box center [742, 684] width 91 height 38
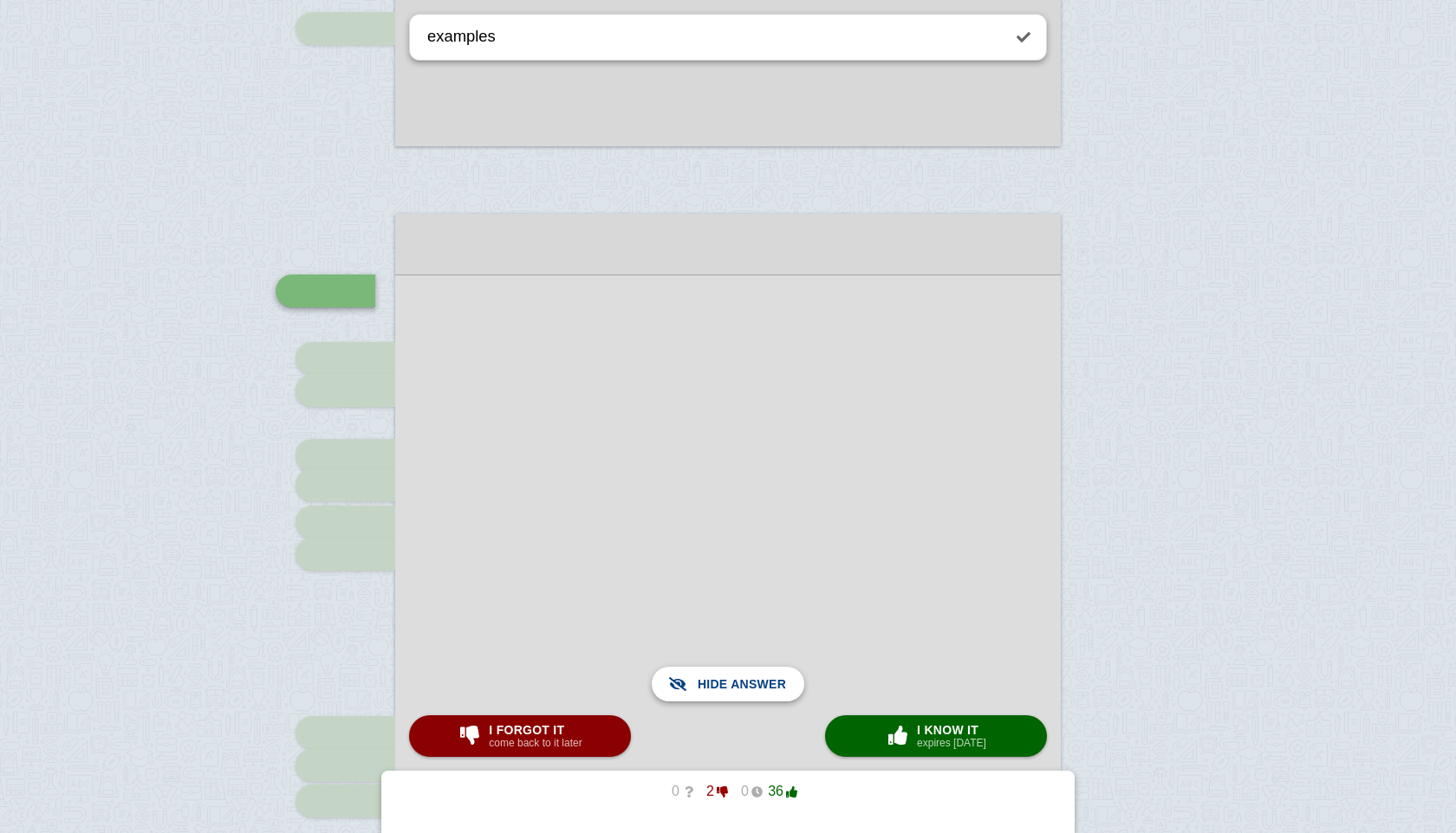
click at [769, 683] on span "Show answer" at bounding box center [738, 684] width 97 height 38
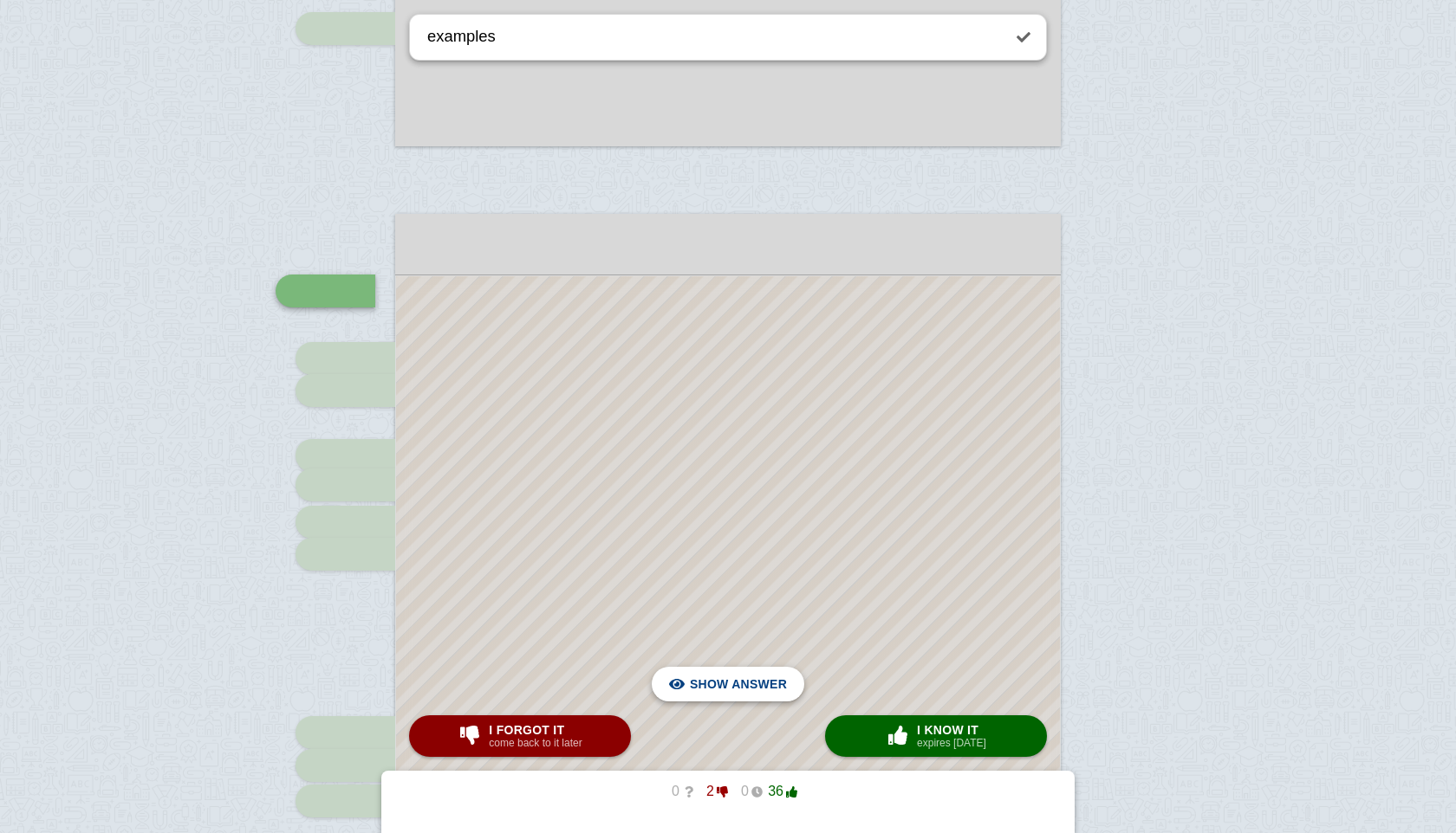
click at [769, 683] on button "Hide answer Show answer" at bounding box center [727, 684] width 152 height 35
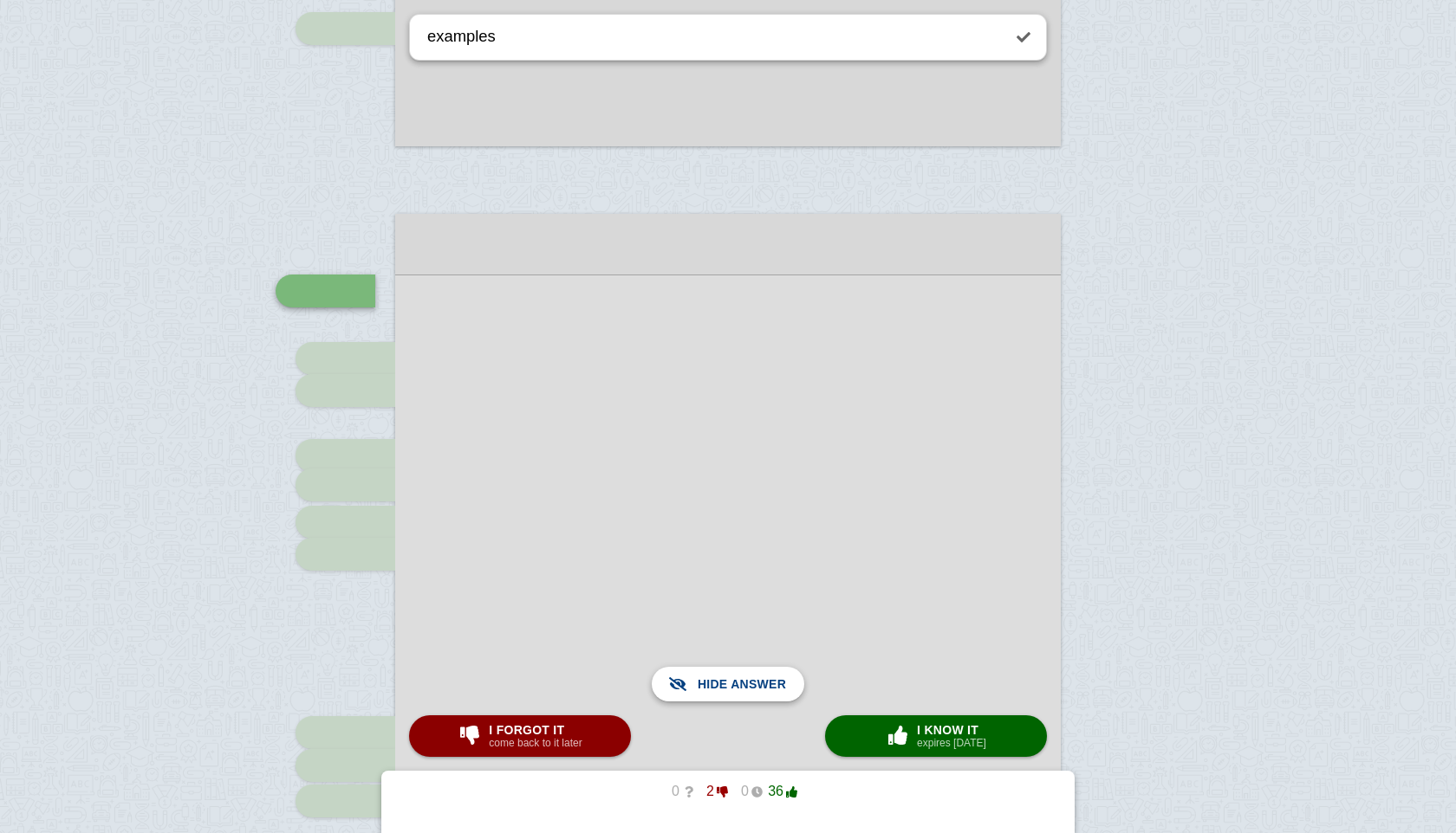
click at [769, 683] on span "Show answer" at bounding box center [738, 684] width 97 height 38
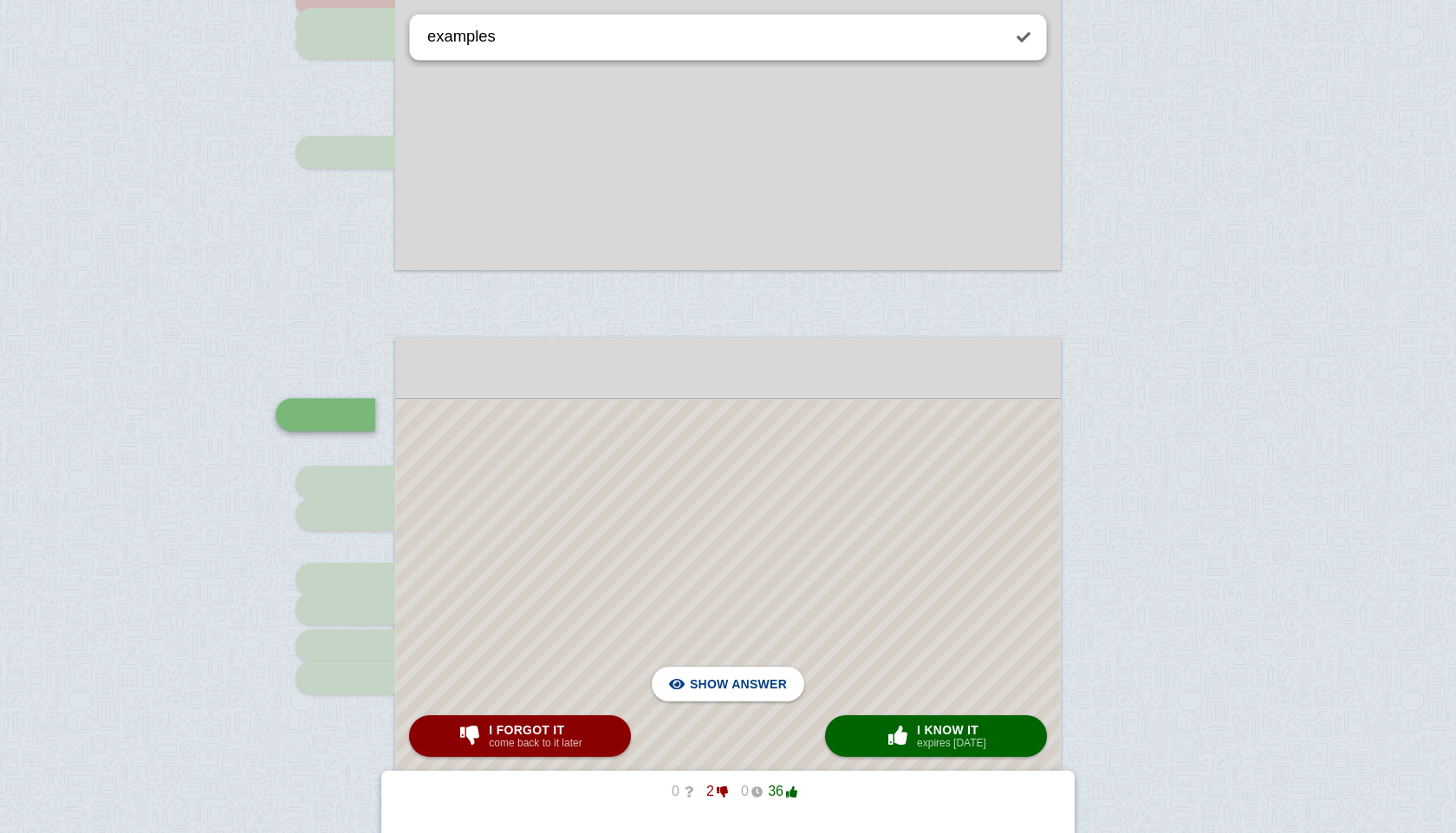
scroll to position [1062, 0]
click at [575, 733] on span "I forgot it" at bounding box center [535, 729] width 92 height 14
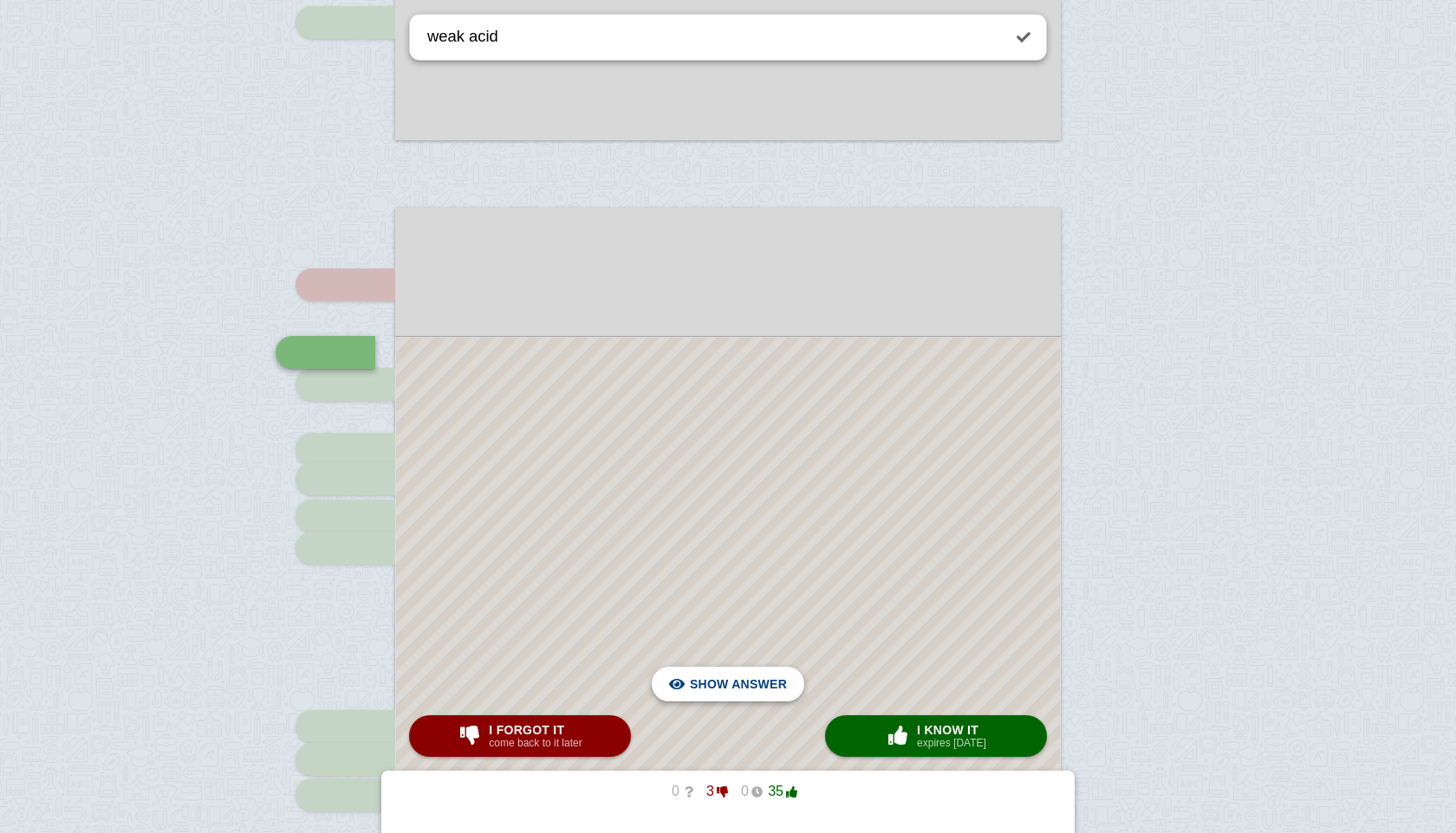
scroll to position [1206, 0]
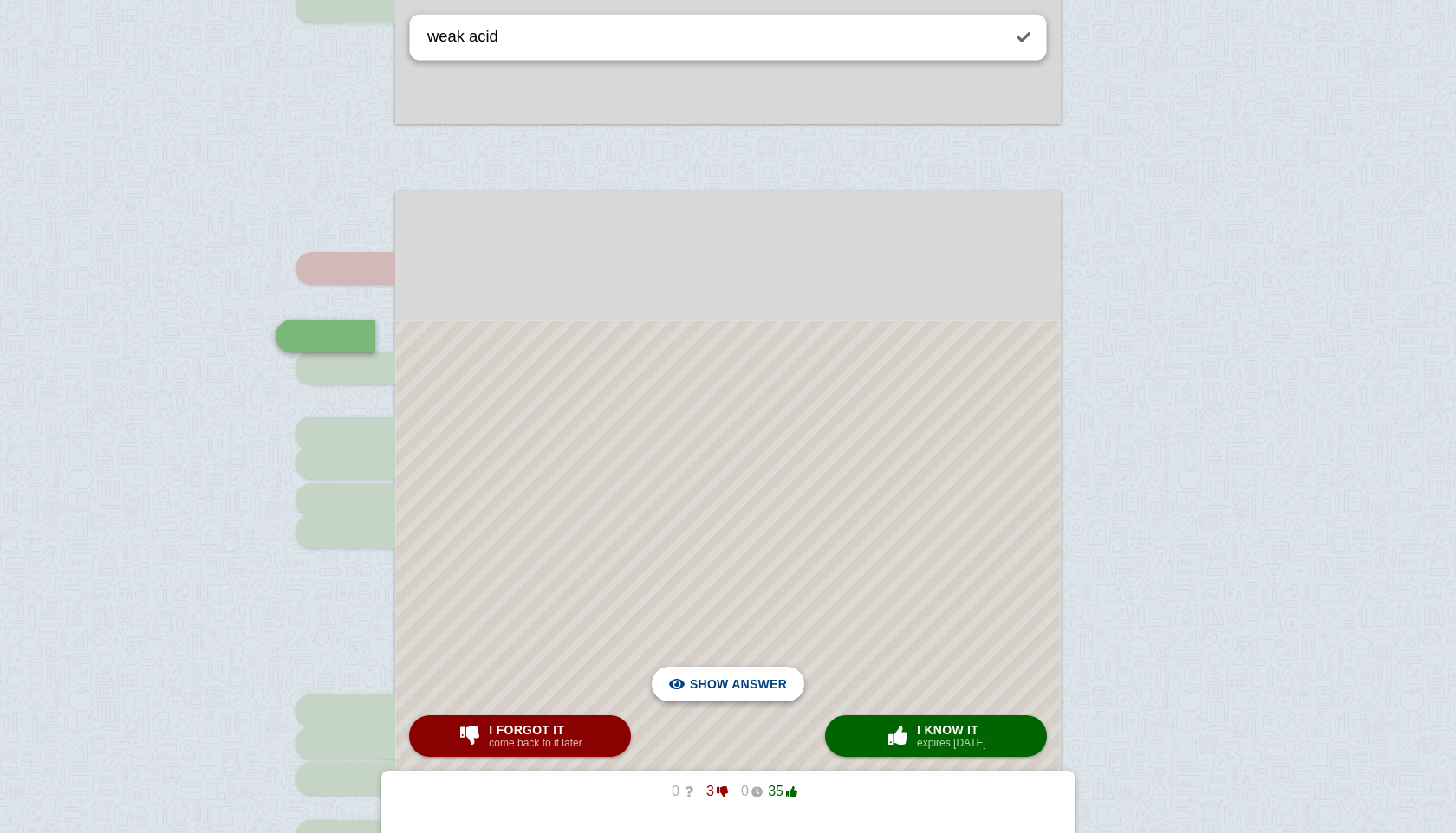
click at [735, 693] on span "Hide answer" at bounding box center [742, 684] width 91 height 38
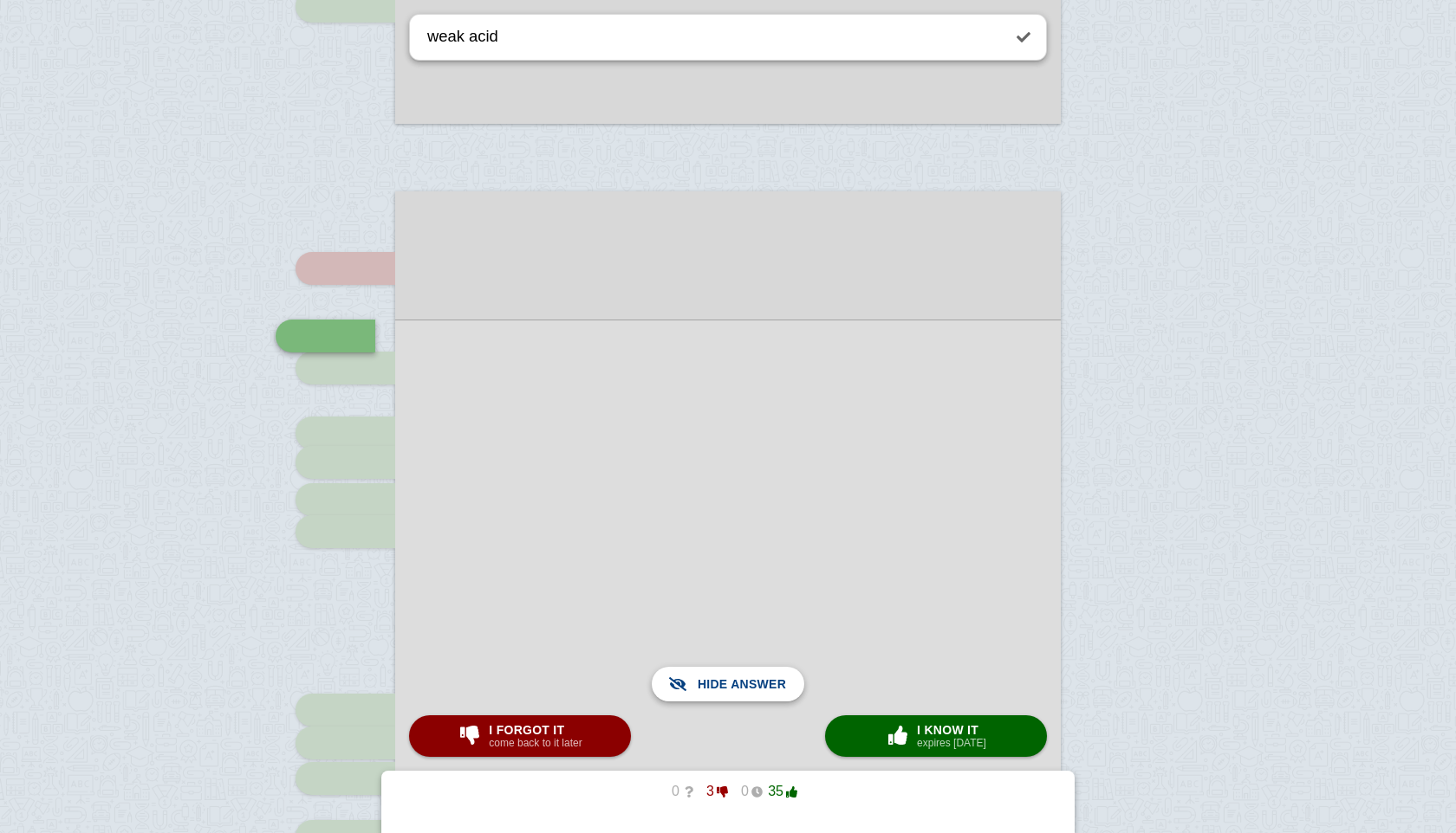
click at [735, 693] on span "Show answer" at bounding box center [738, 684] width 97 height 38
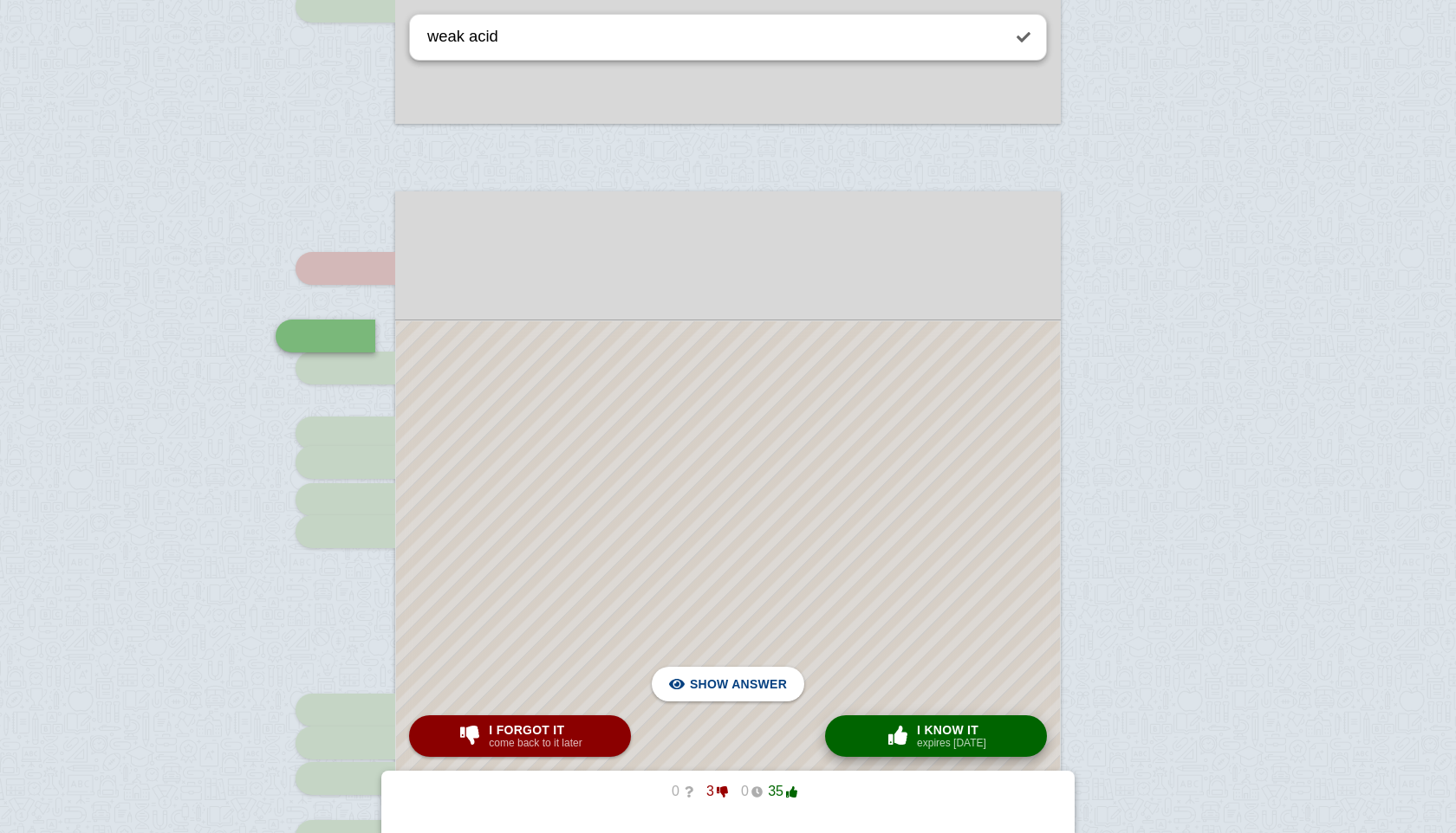
click at [889, 739] on span "button" at bounding box center [898, 735] width 28 height 19
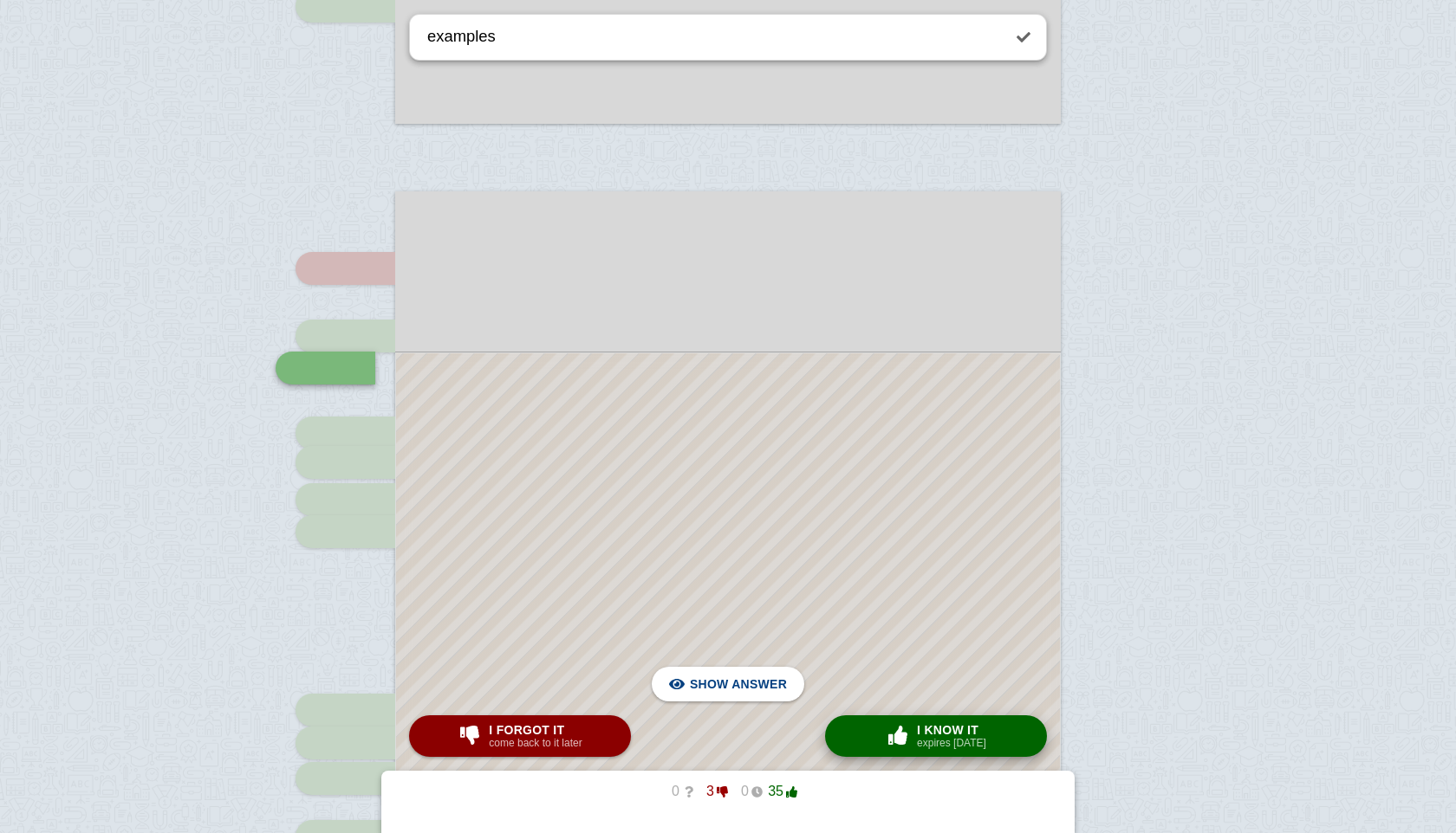
scroll to position [1283, 0]
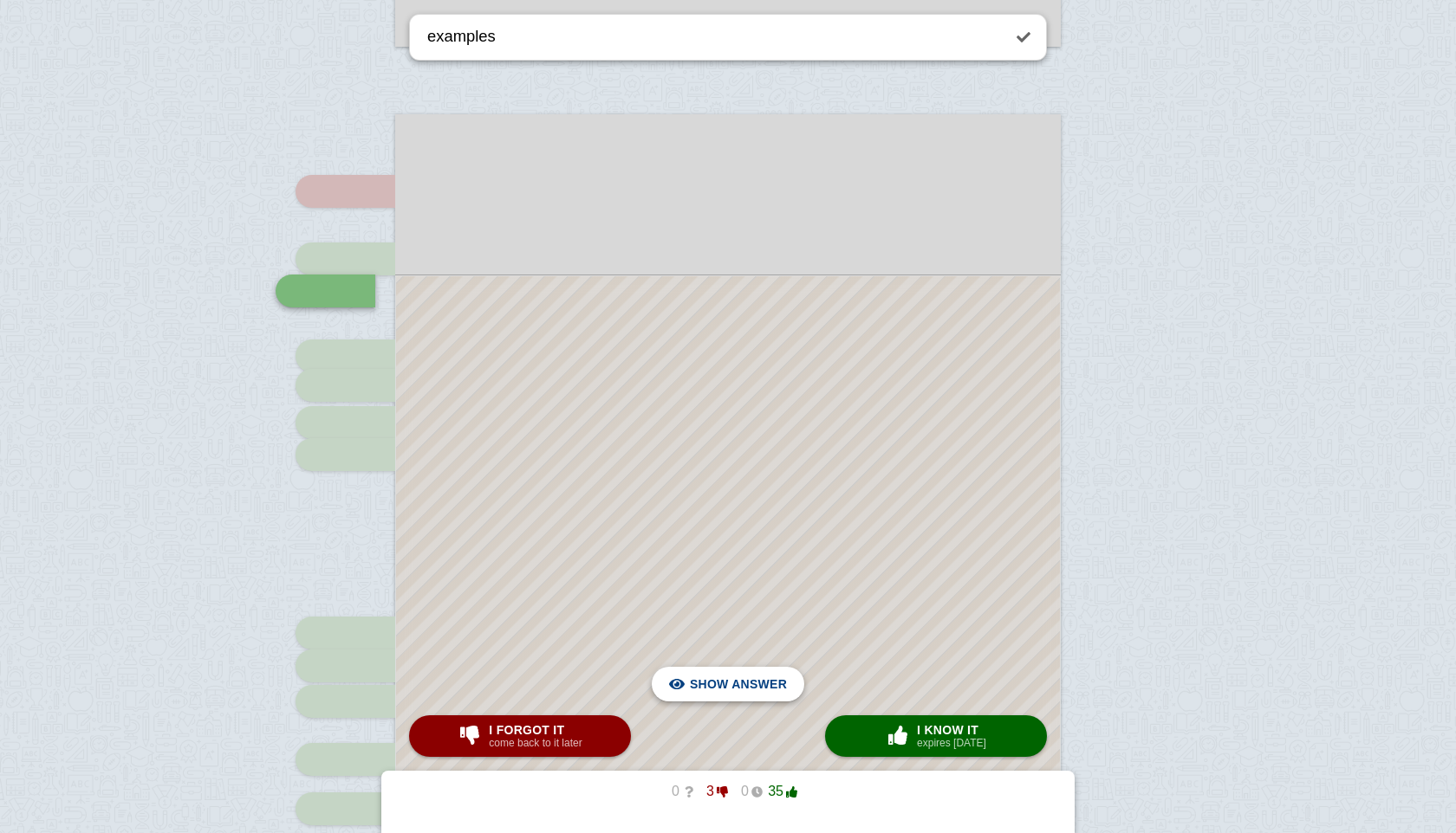
click at [705, 680] on span "Hide answer" at bounding box center [742, 684] width 91 height 38
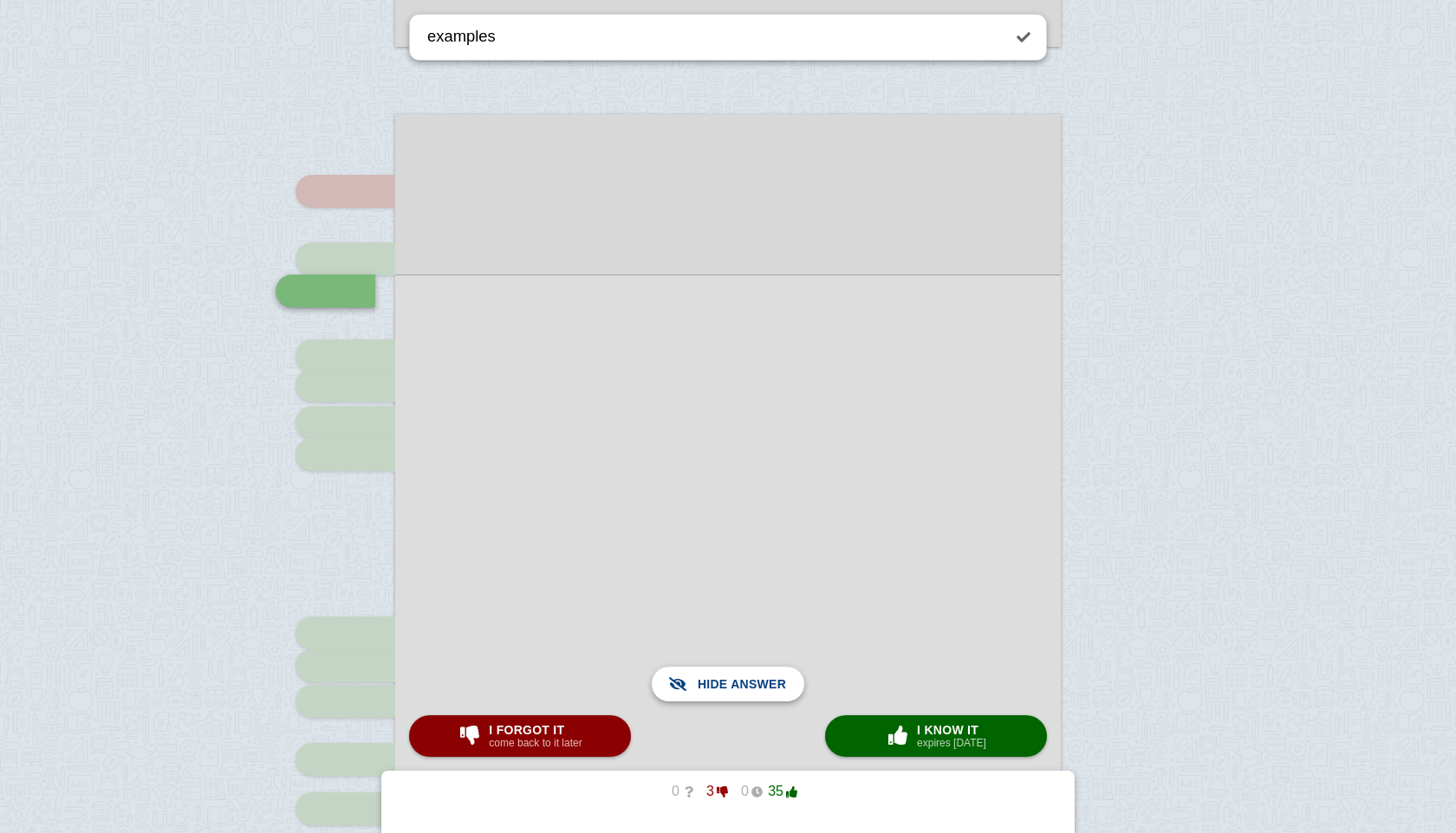
click at [705, 680] on span "Show answer" at bounding box center [738, 684] width 97 height 38
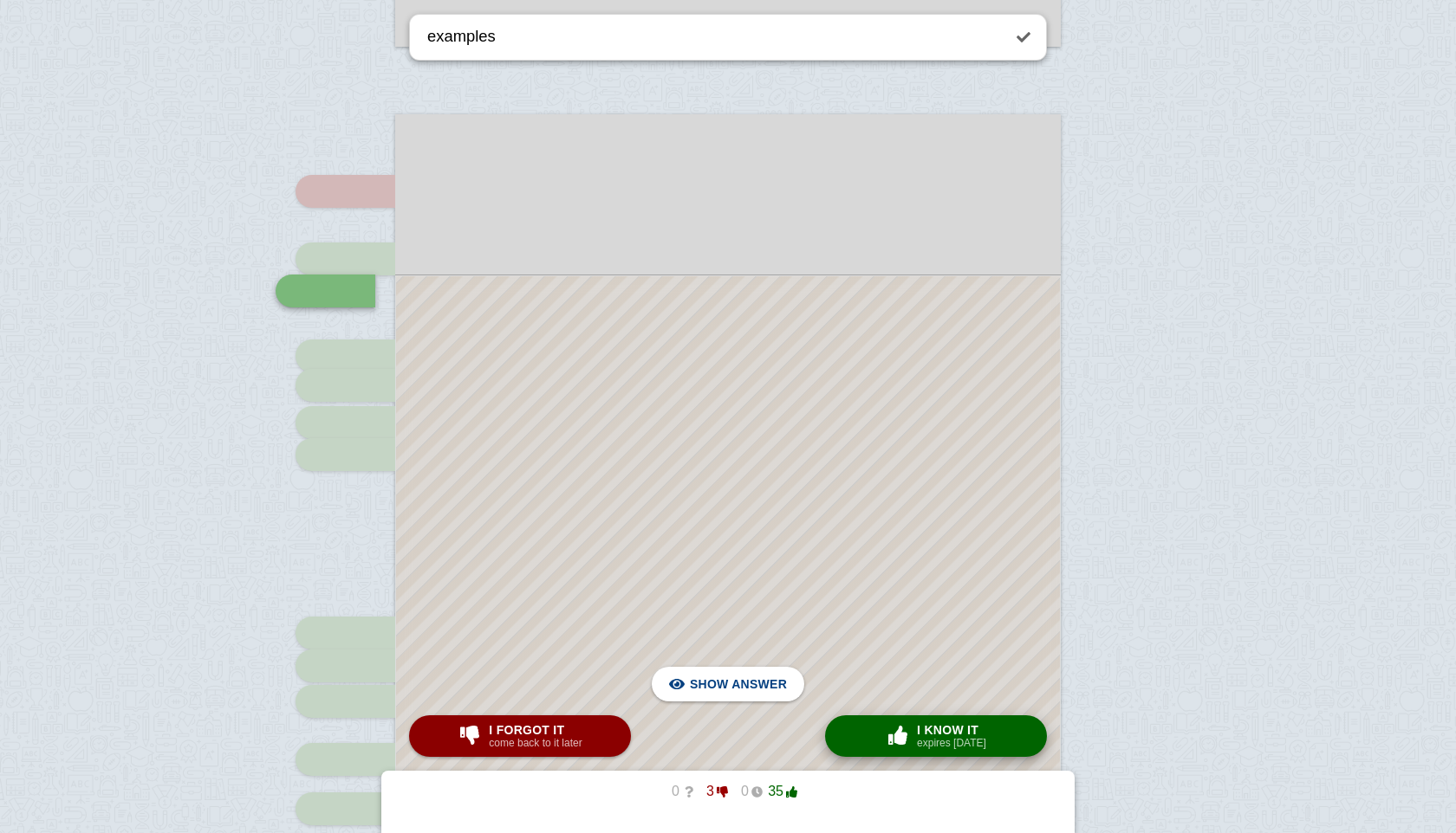
click at [896, 743] on span "button" at bounding box center [898, 735] width 28 height 19
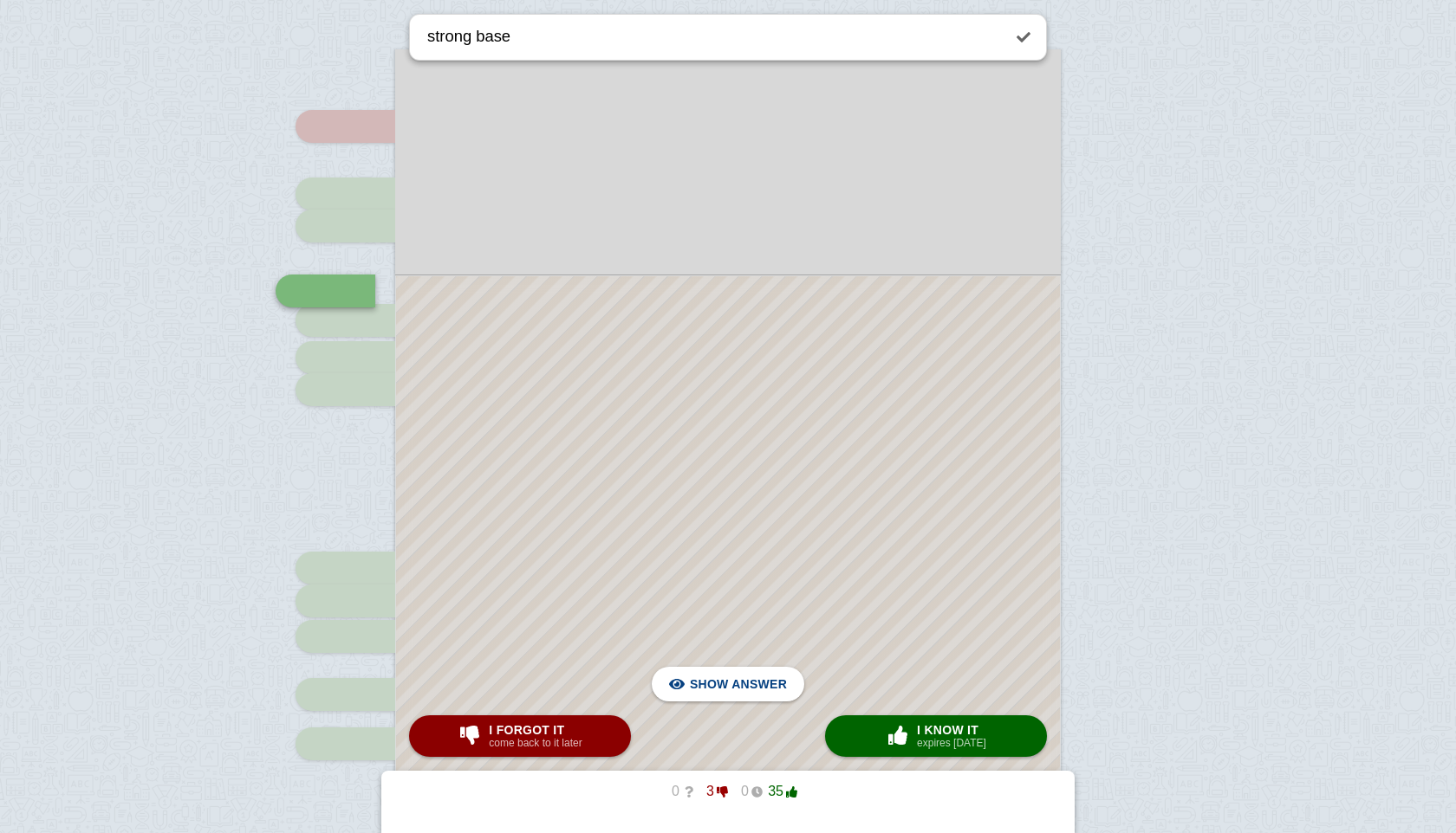
click at [737, 662] on div at bounding box center [727, 632] width 664 height 713
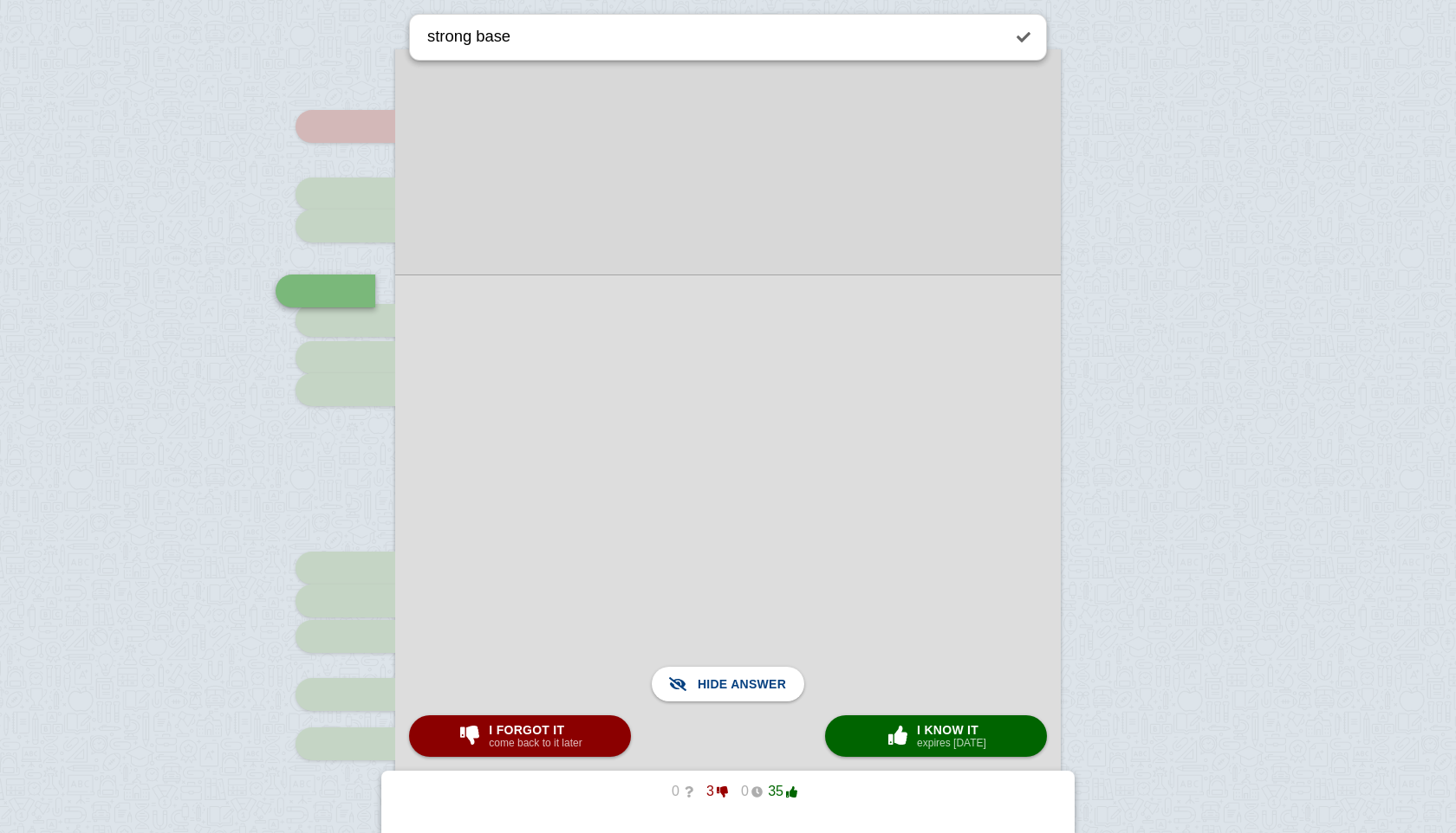
click at [737, 662] on div at bounding box center [727, 632] width 665 height 715
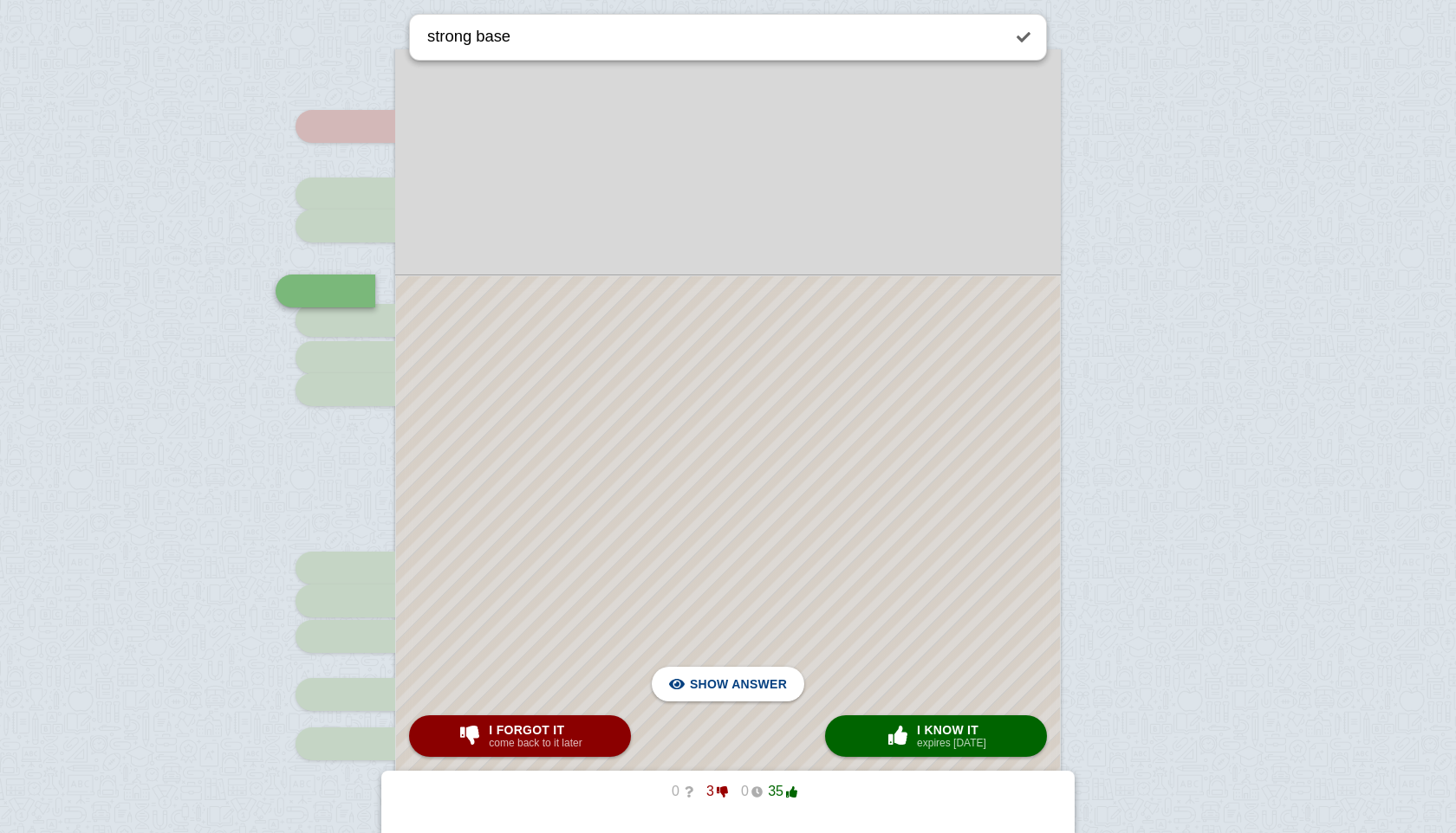
click at [737, 662] on div at bounding box center [727, 632] width 664 height 713
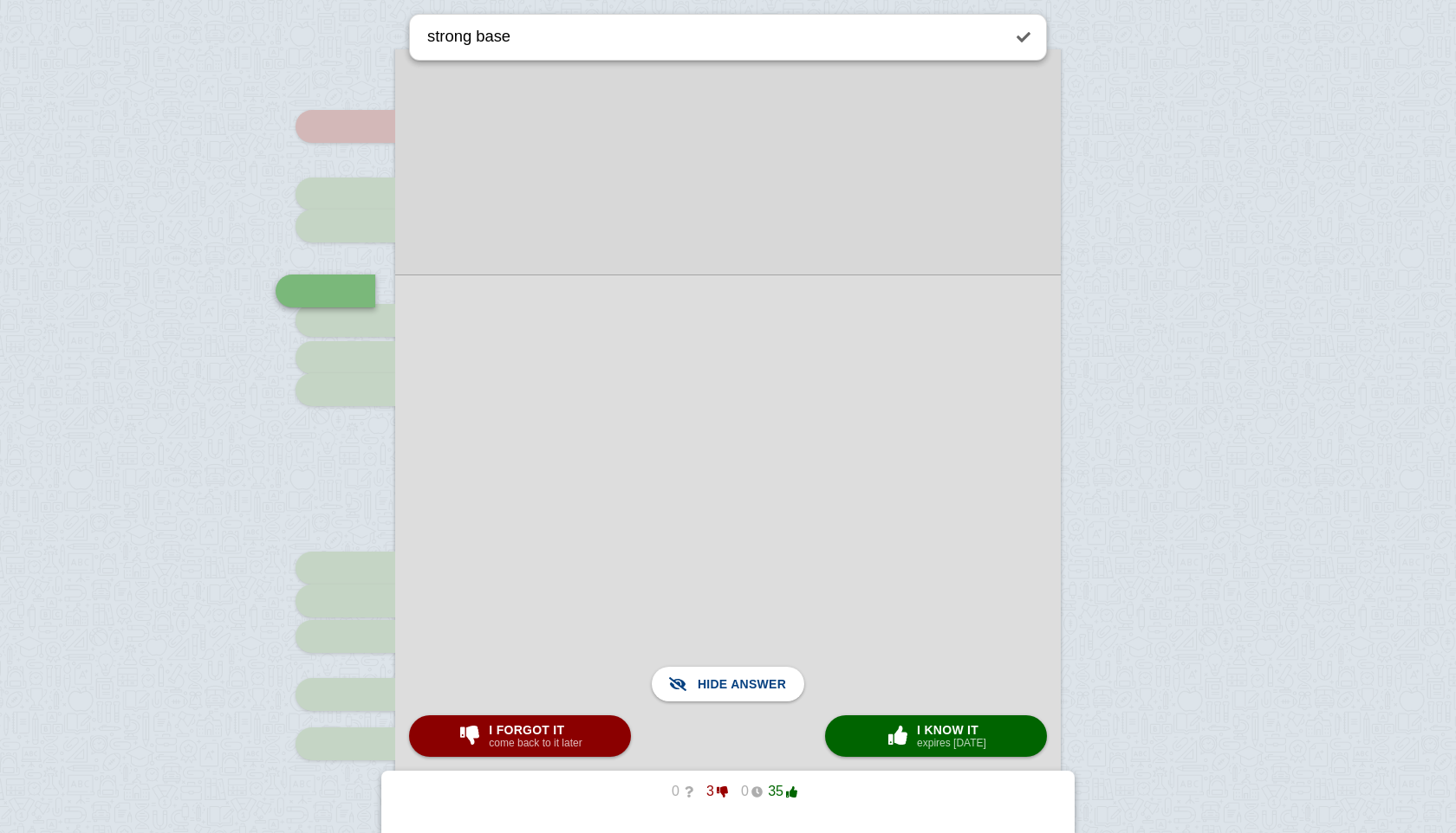
click at [737, 662] on div at bounding box center [727, 632] width 665 height 715
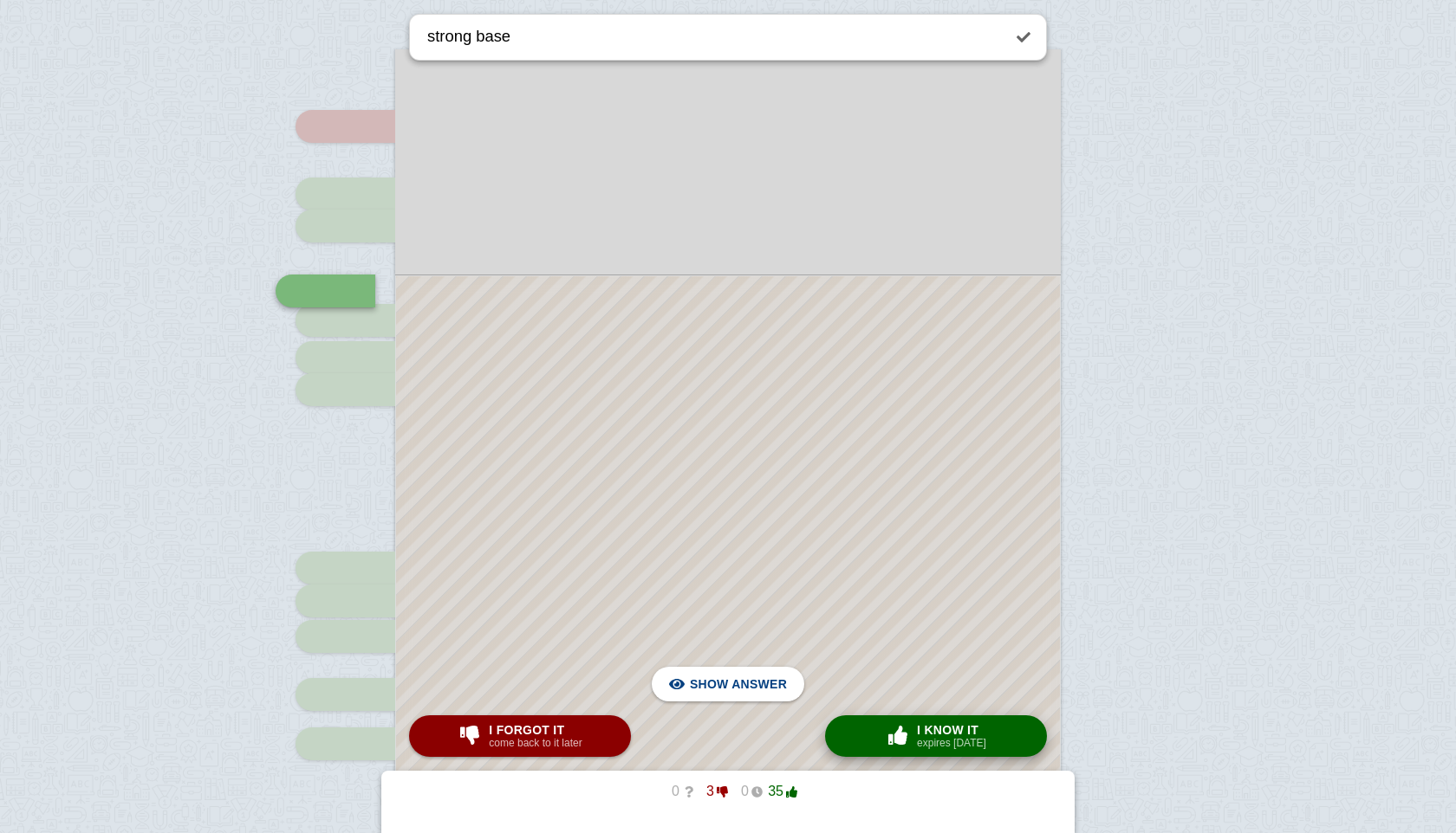
click at [878, 736] on button "× 0 I know it expires [DATE]" at bounding box center [936, 736] width 222 height 42
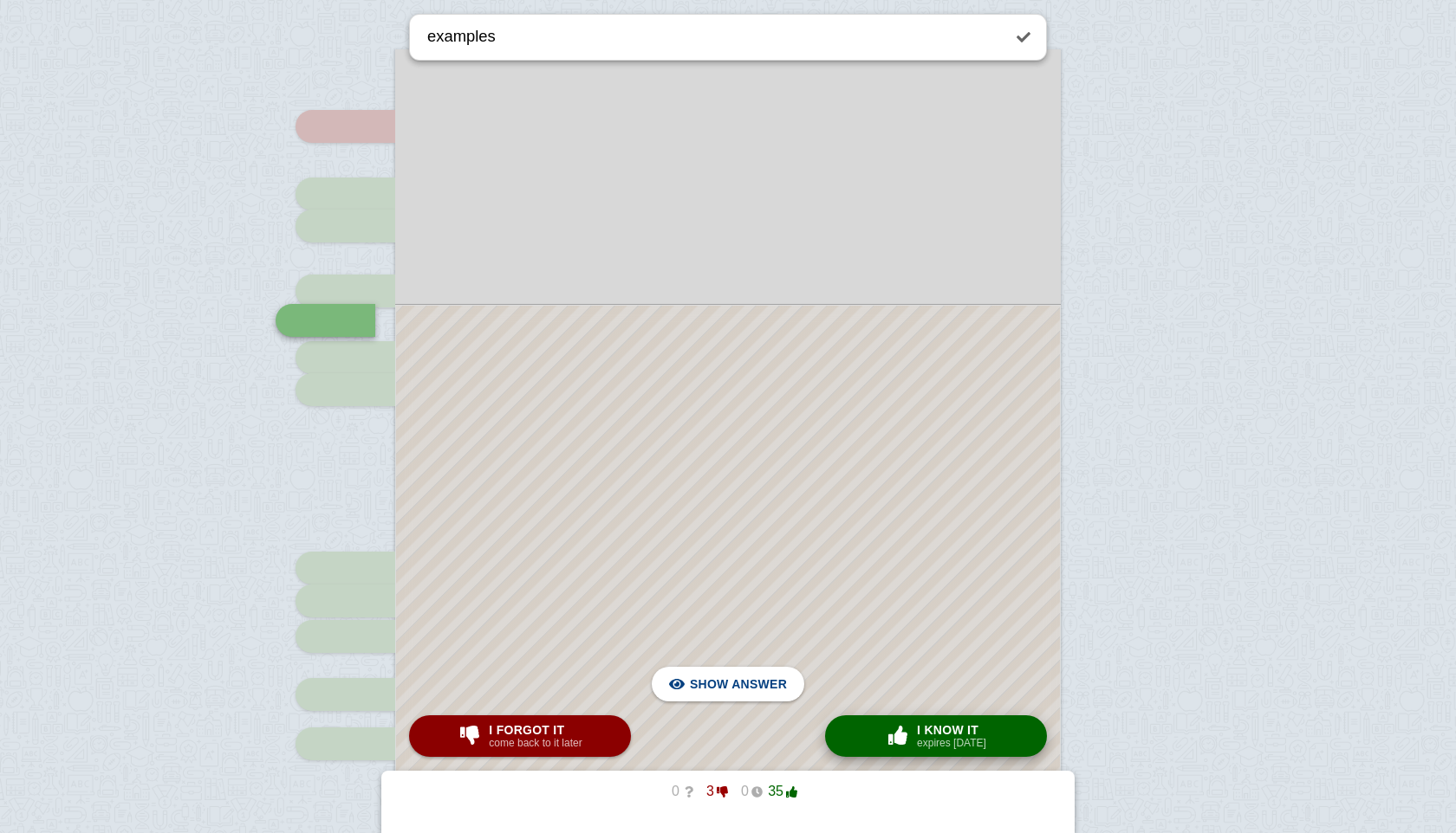
scroll to position [1377, 0]
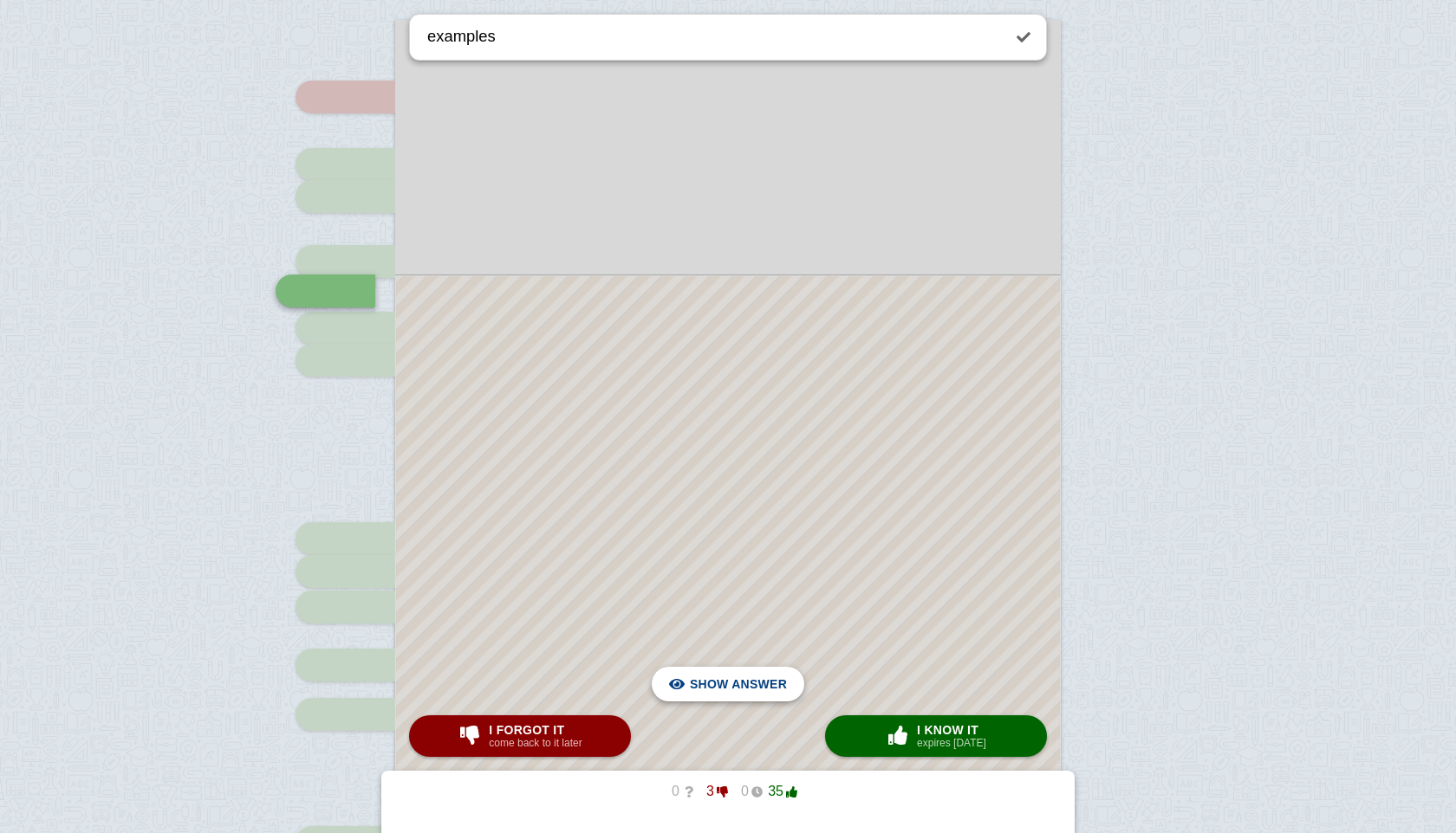
click at [724, 686] on span "Hide answer" at bounding box center [742, 684] width 91 height 38
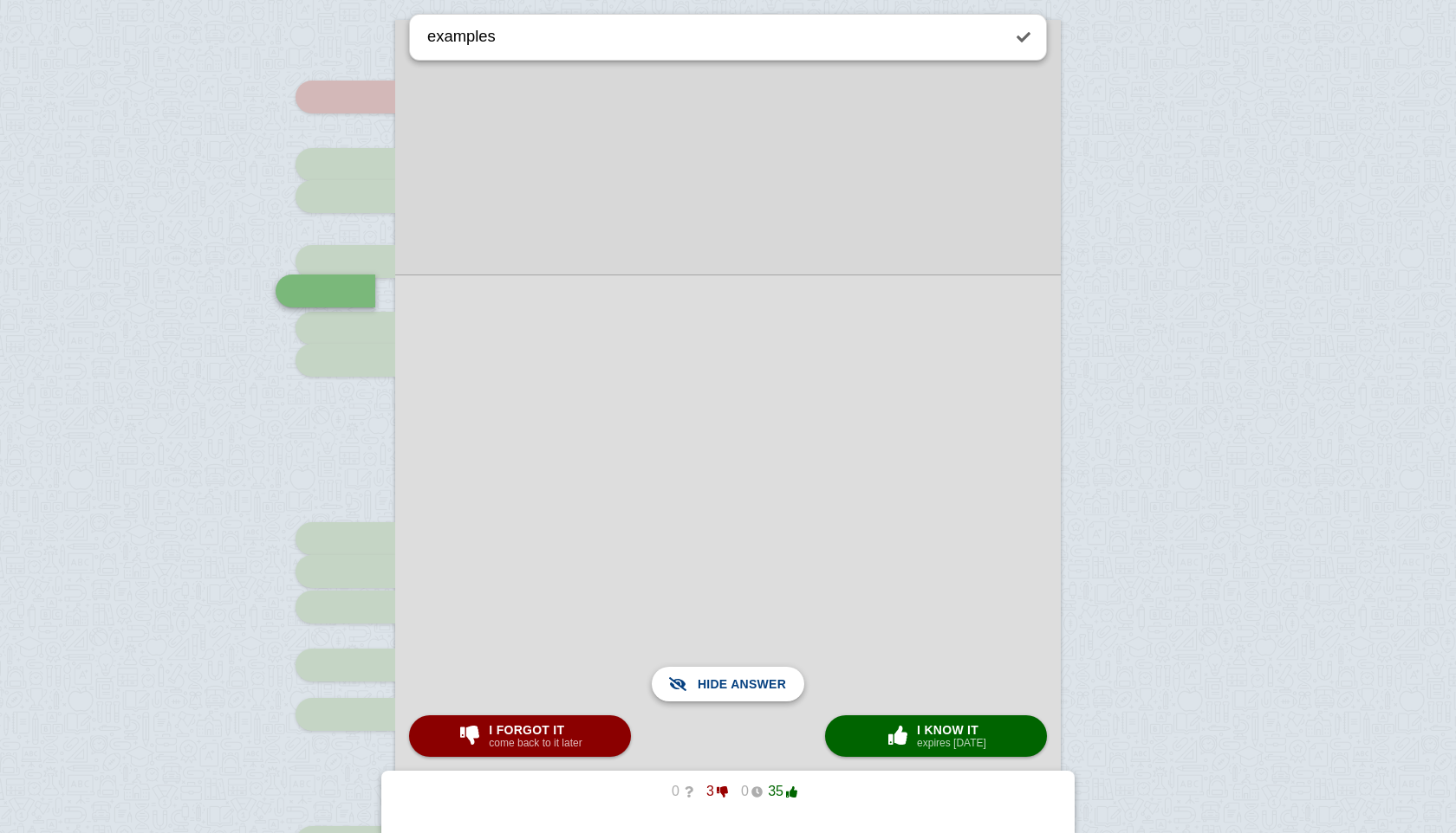
click at [724, 686] on span "Show answer" at bounding box center [738, 684] width 97 height 38
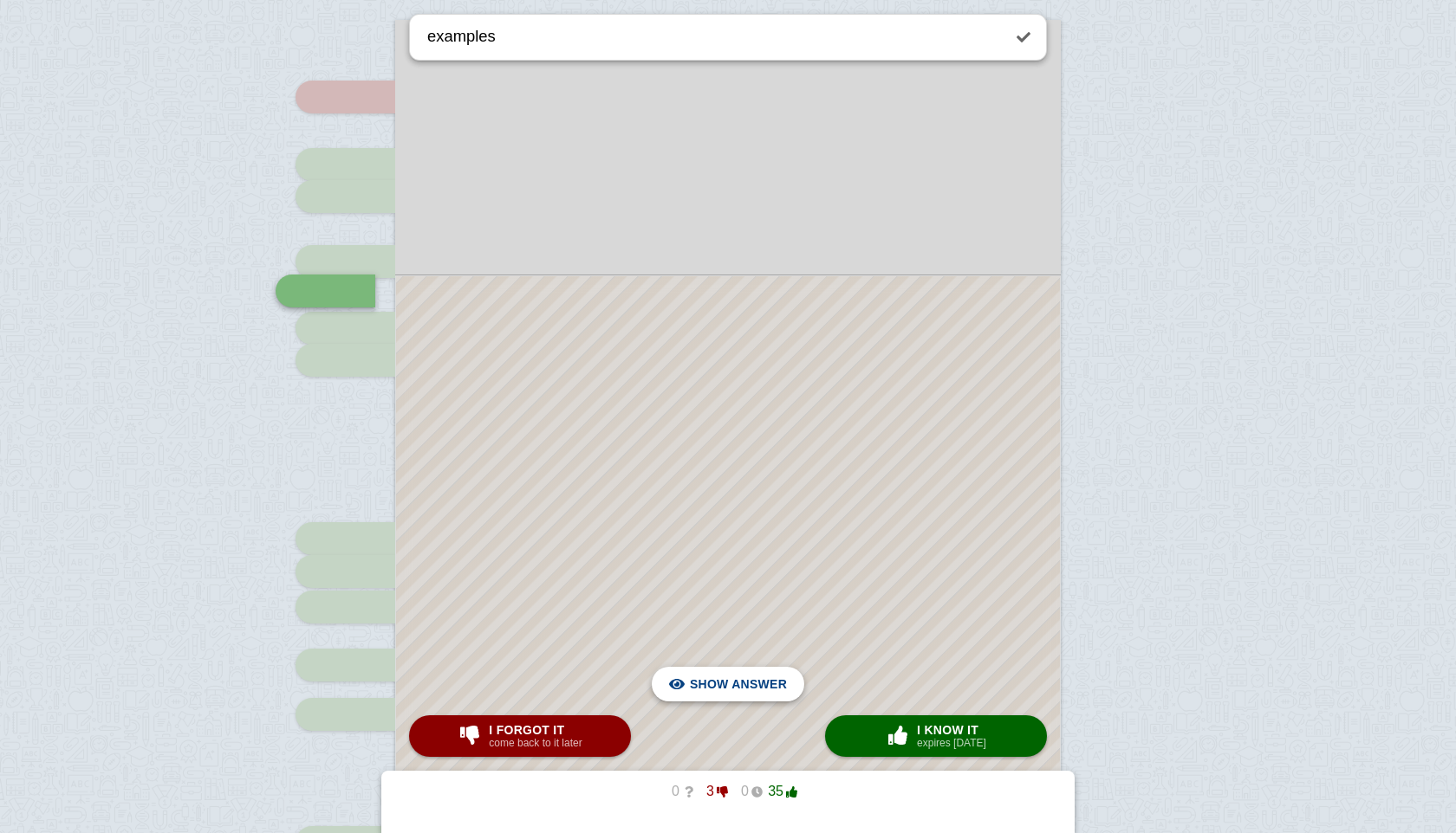
click at [724, 686] on span "Hide answer" at bounding box center [742, 684] width 91 height 38
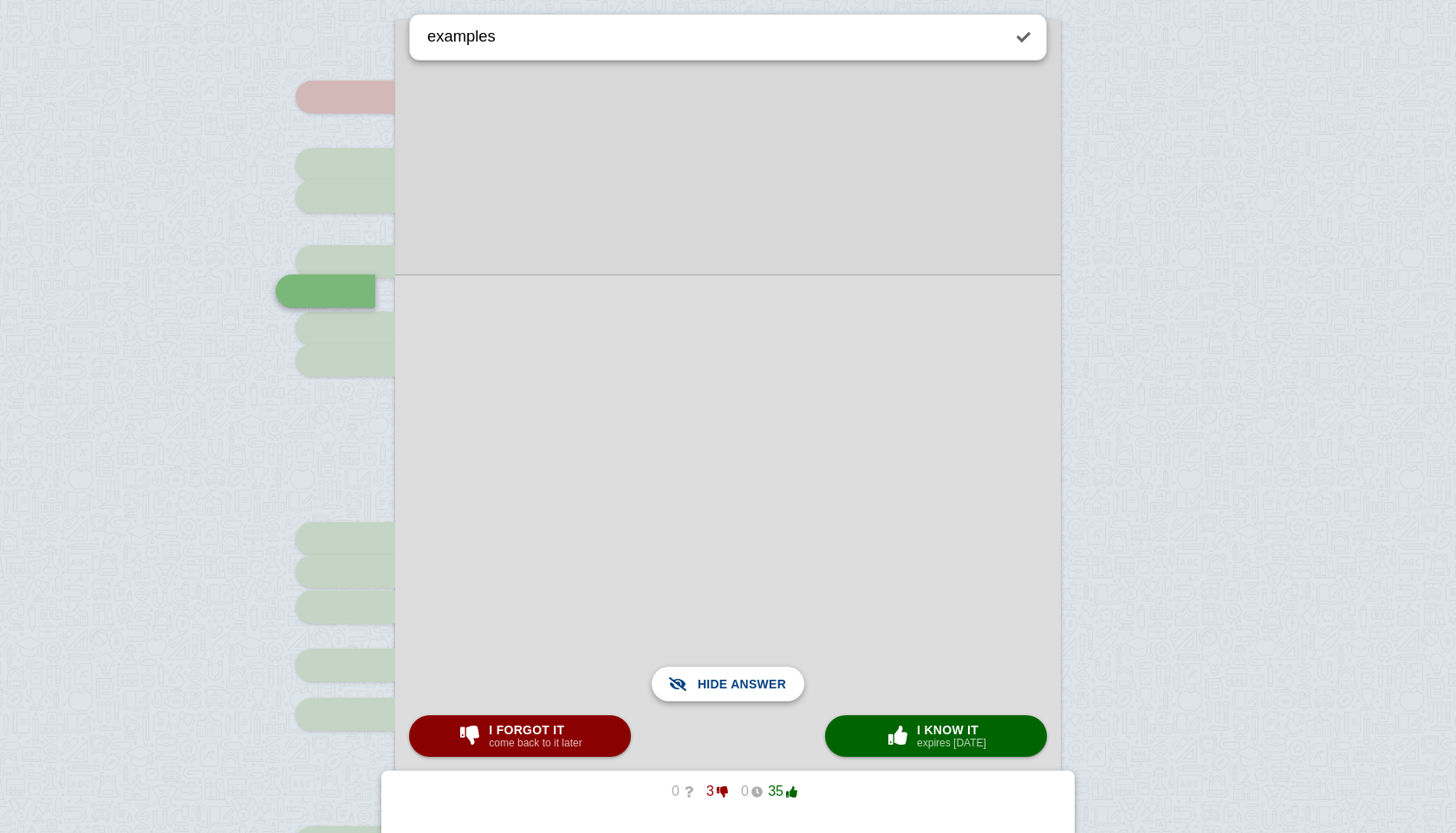
click at [724, 686] on span "Show answer" at bounding box center [738, 684] width 97 height 38
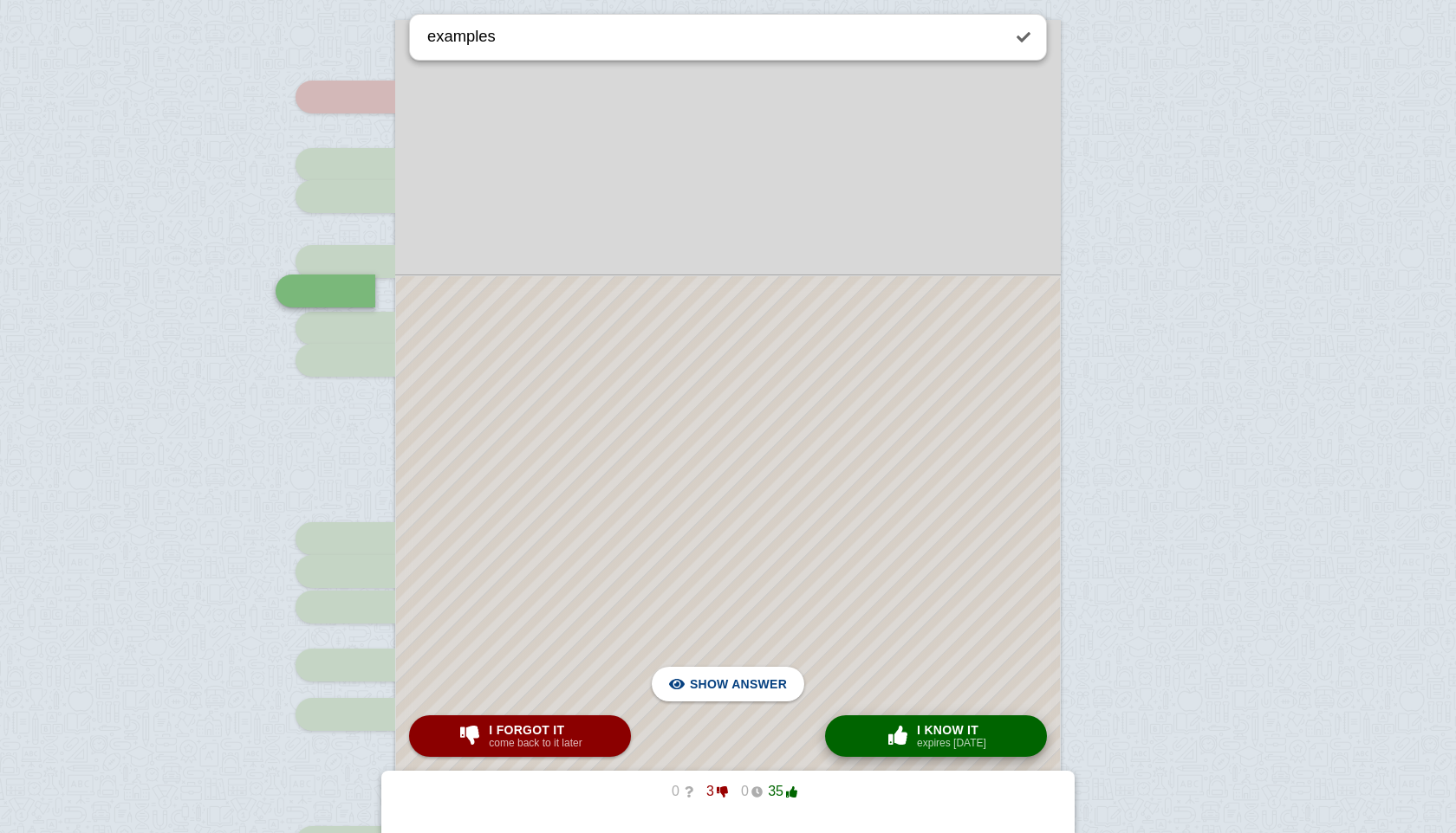
click at [934, 739] on small "expires [DATE]" at bounding box center [951, 743] width 69 height 12
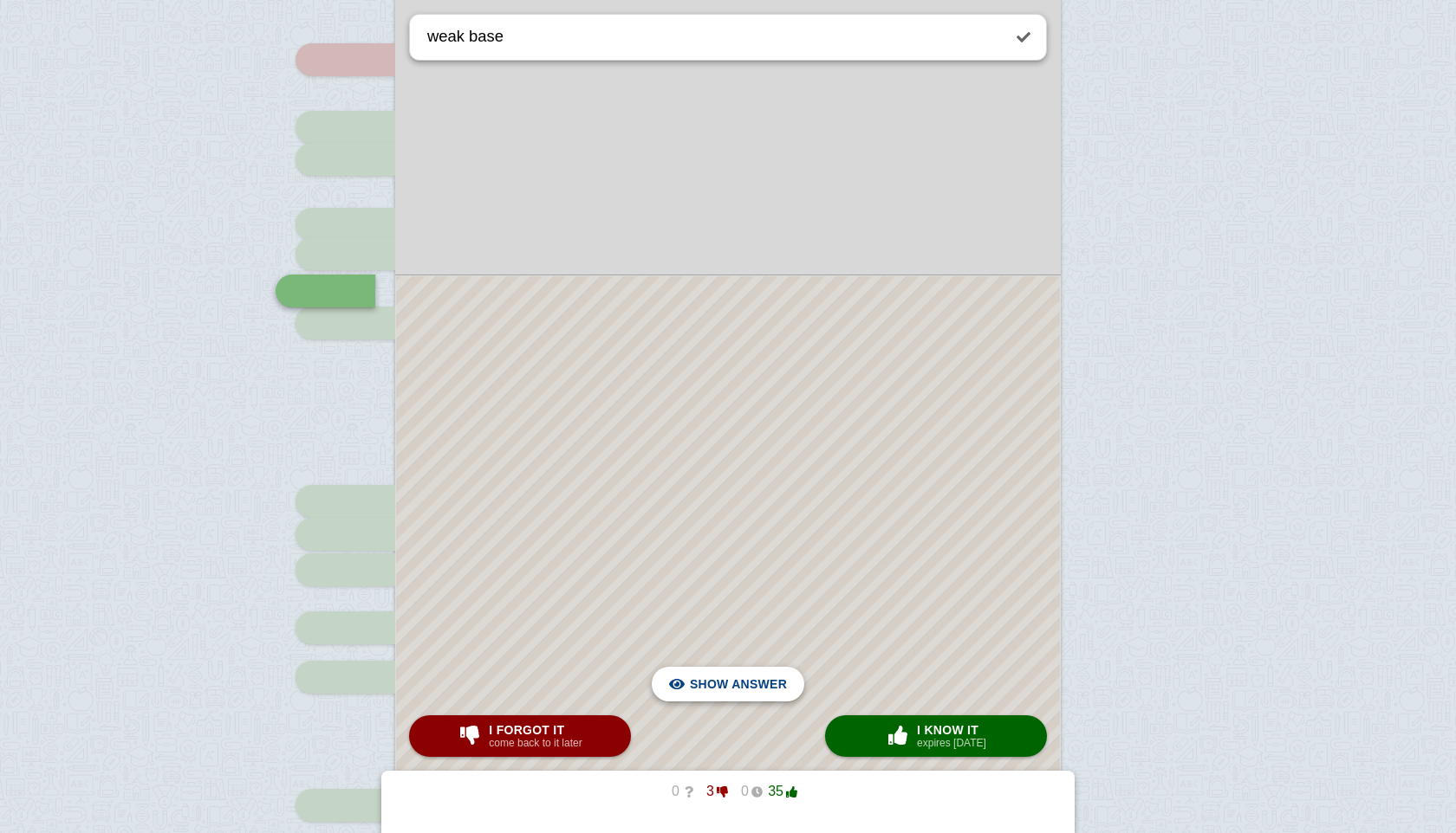
click at [769, 687] on span "Hide answer" at bounding box center [742, 684] width 91 height 38
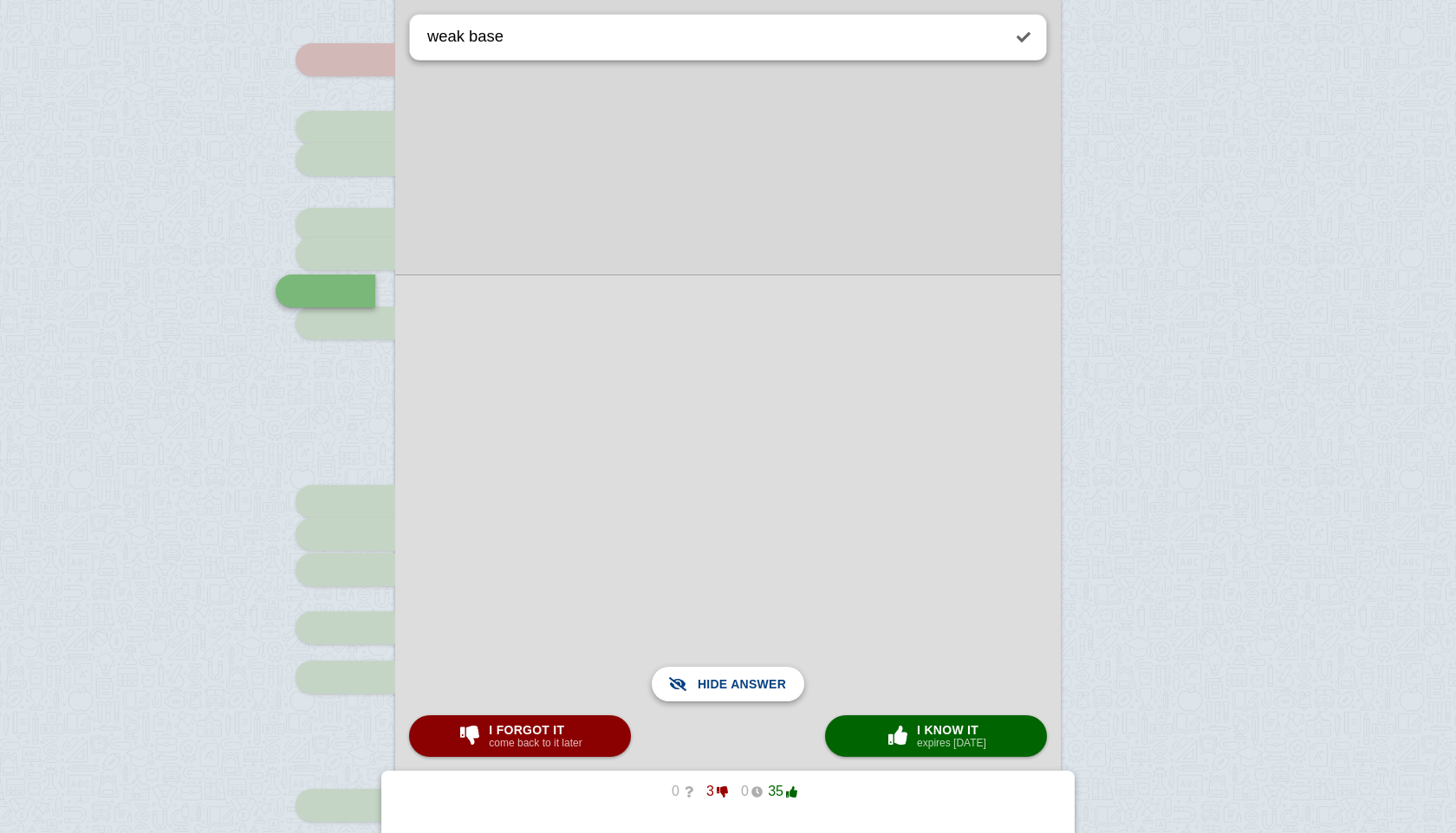
click at [778, 687] on span "Show answer" at bounding box center [738, 684] width 97 height 38
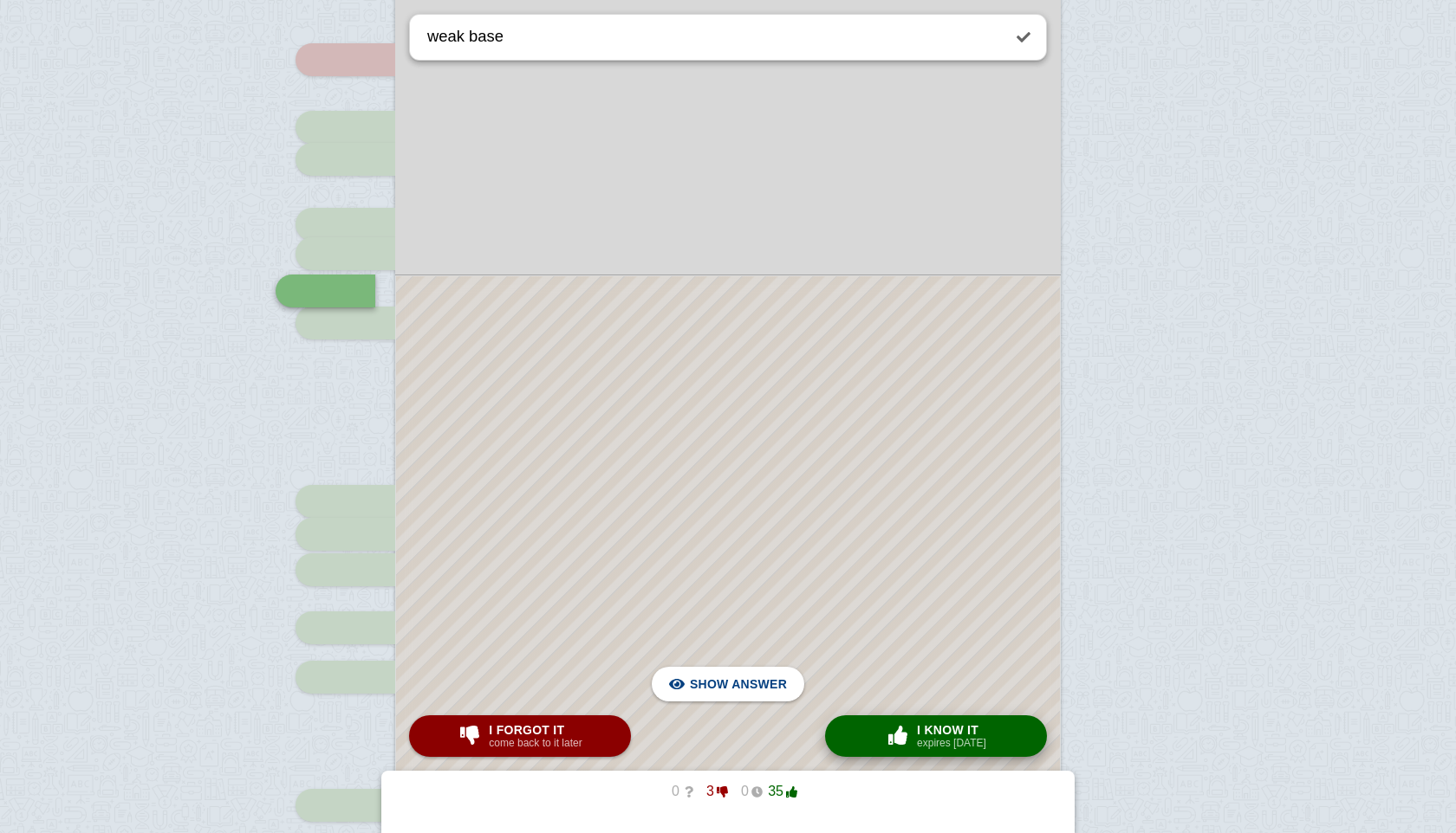
click at [931, 719] on button "× 0 I know it expires [DATE]" at bounding box center [936, 736] width 222 height 42
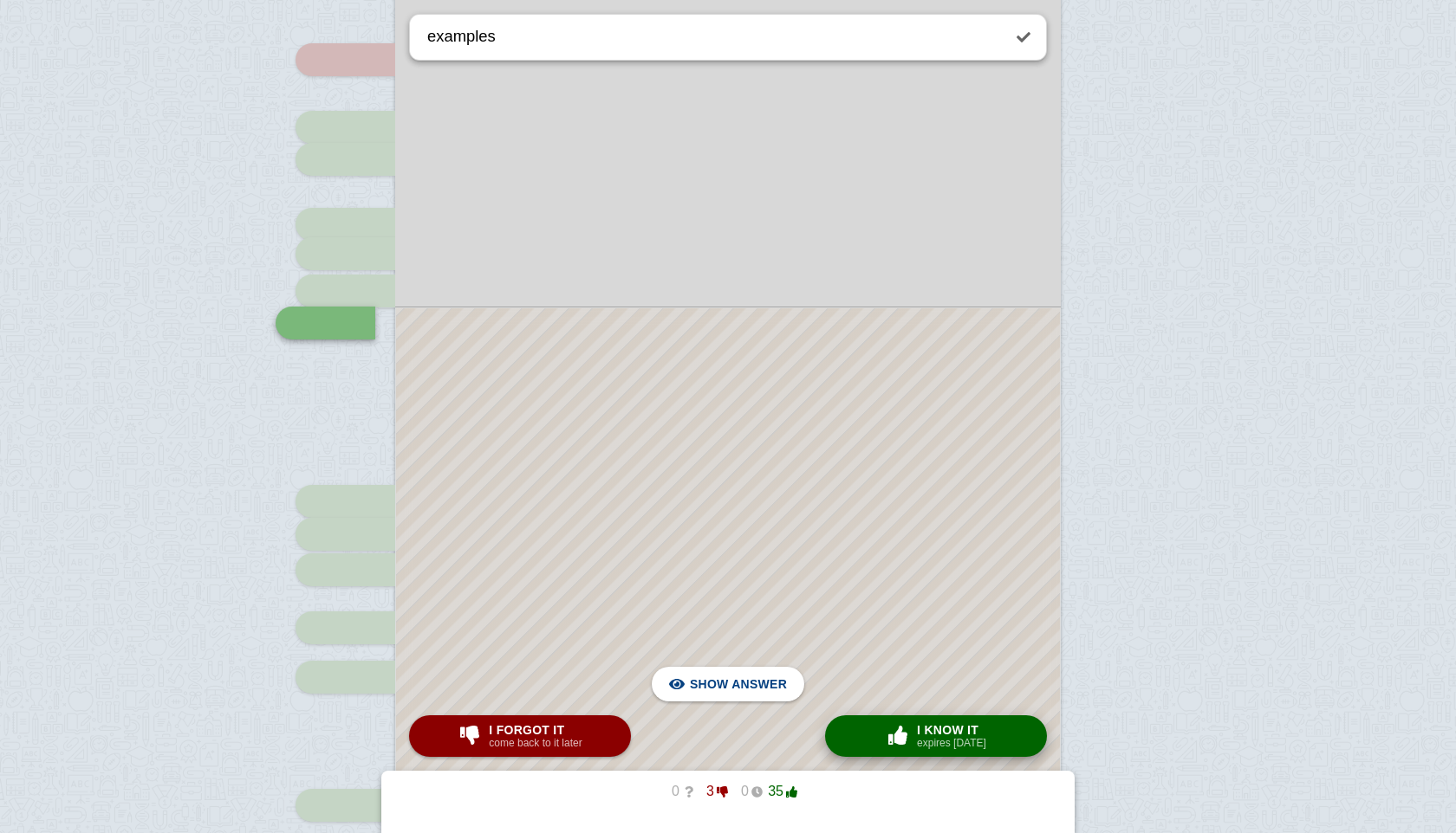
scroll to position [1447, 0]
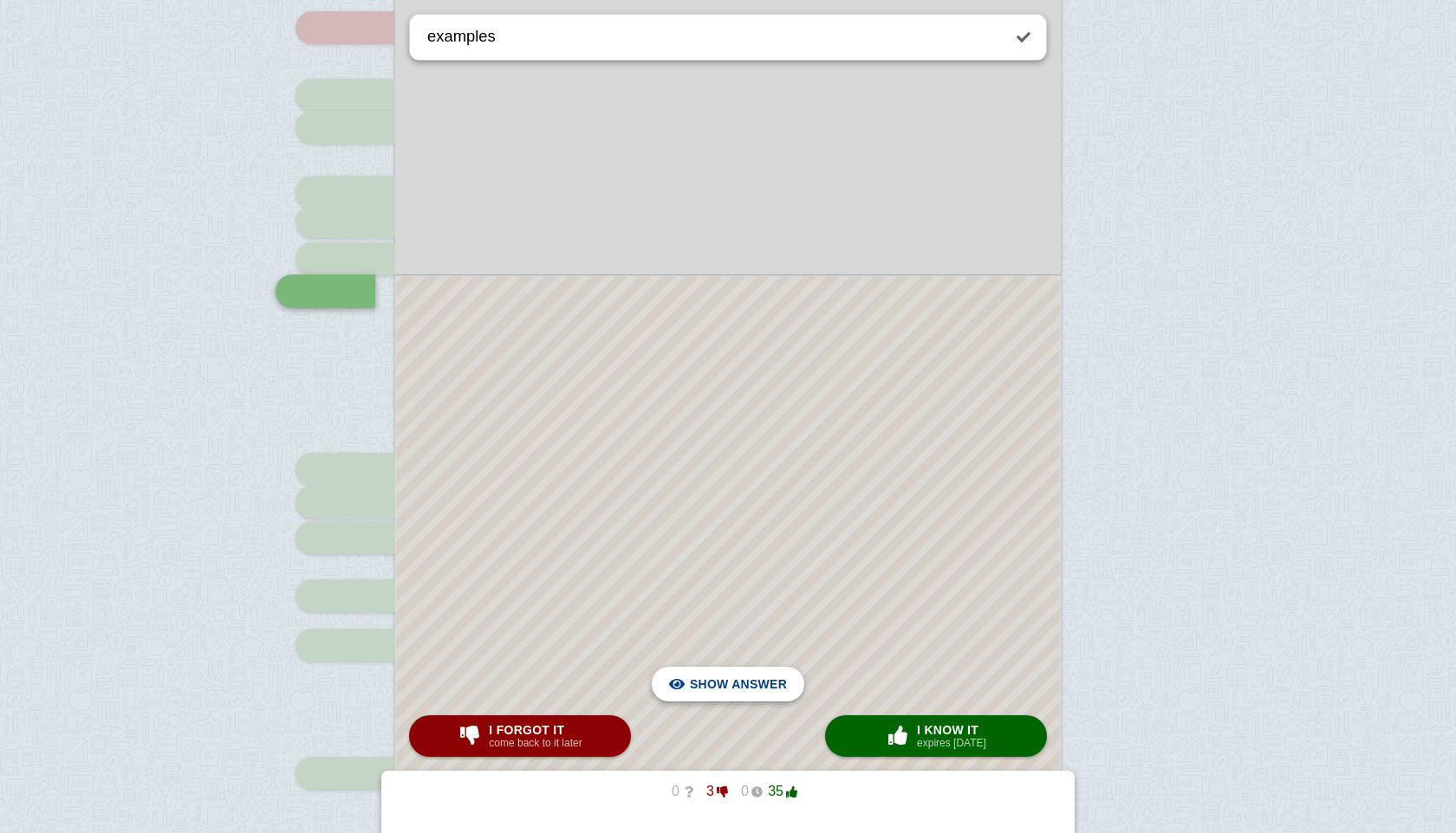
click at [731, 675] on span "Hide answer" at bounding box center [742, 684] width 91 height 38
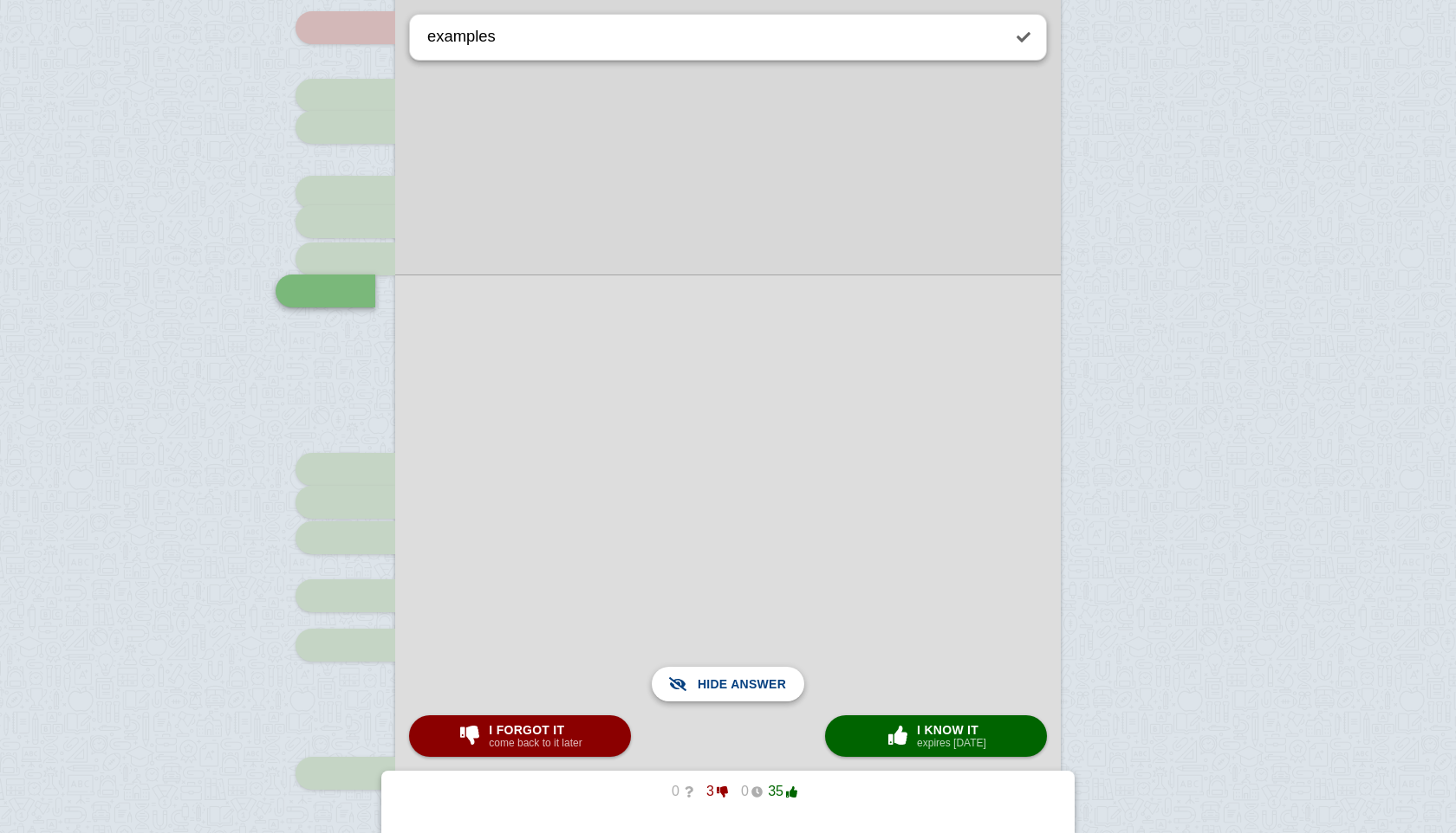
click at [731, 675] on span "Show answer" at bounding box center [738, 684] width 97 height 38
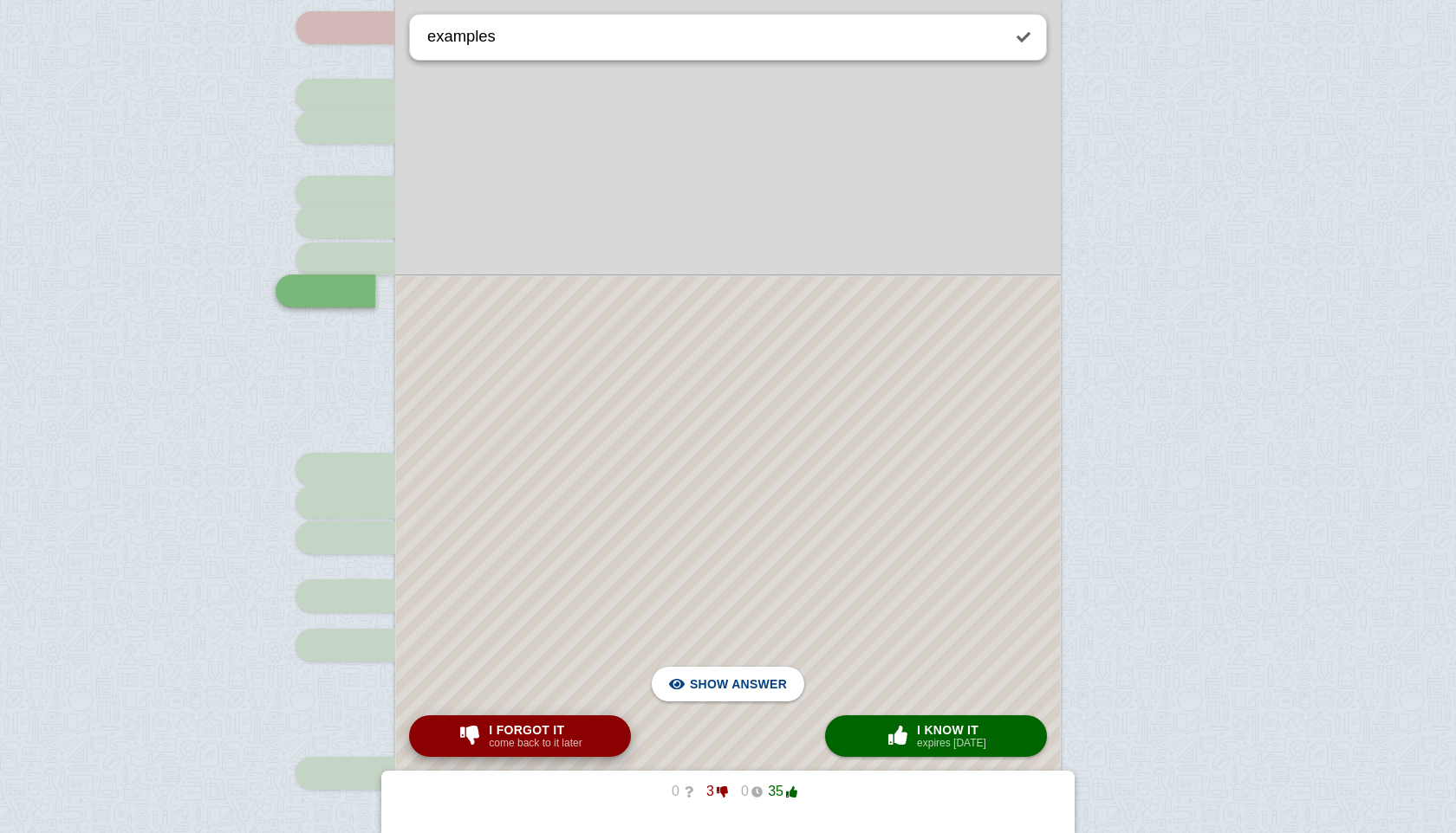
click at [552, 727] on span "I forgot it" at bounding box center [535, 729] width 92 height 14
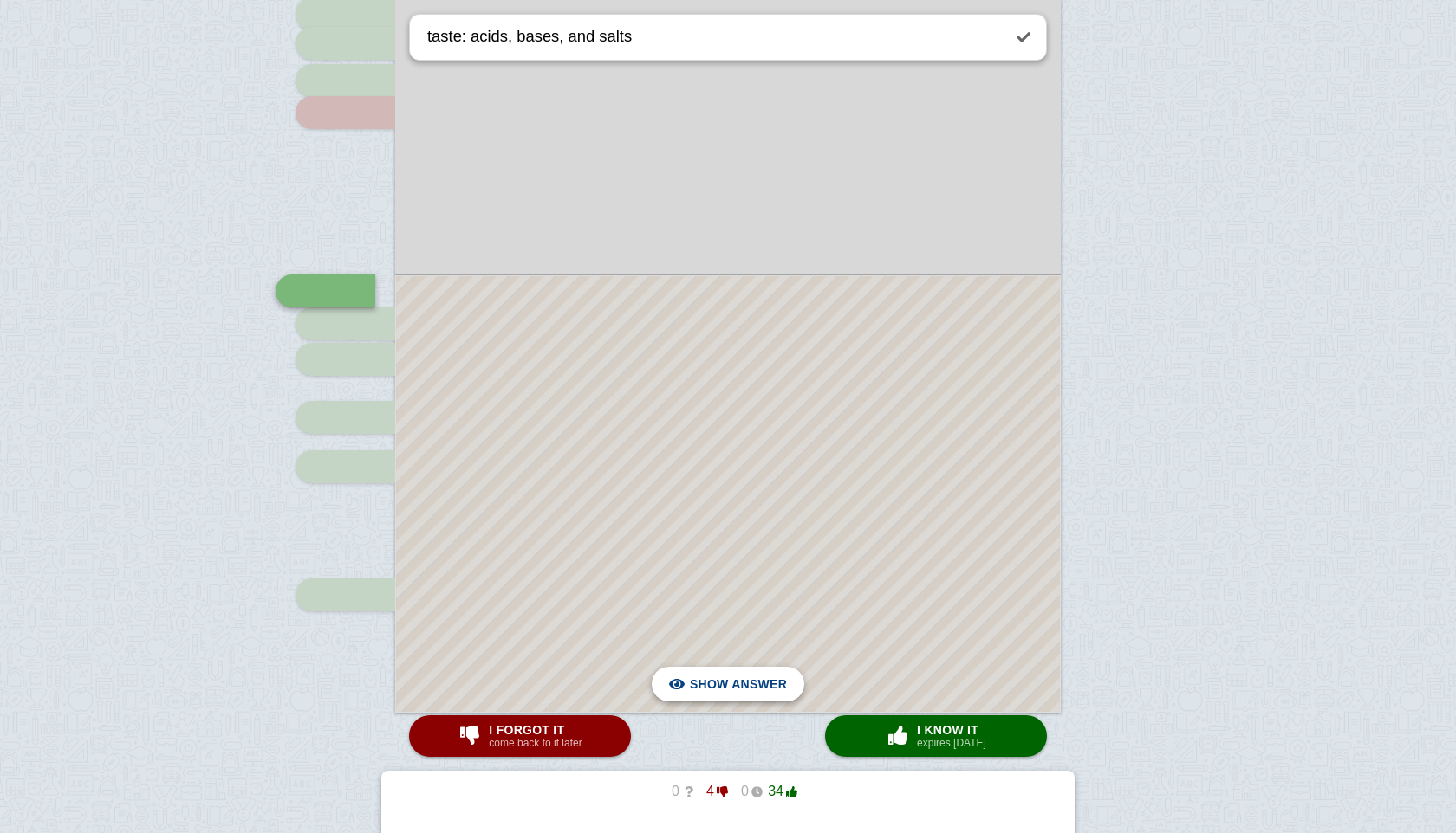
click at [704, 691] on span "Hide answer" at bounding box center [742, 684] width 91 height 38
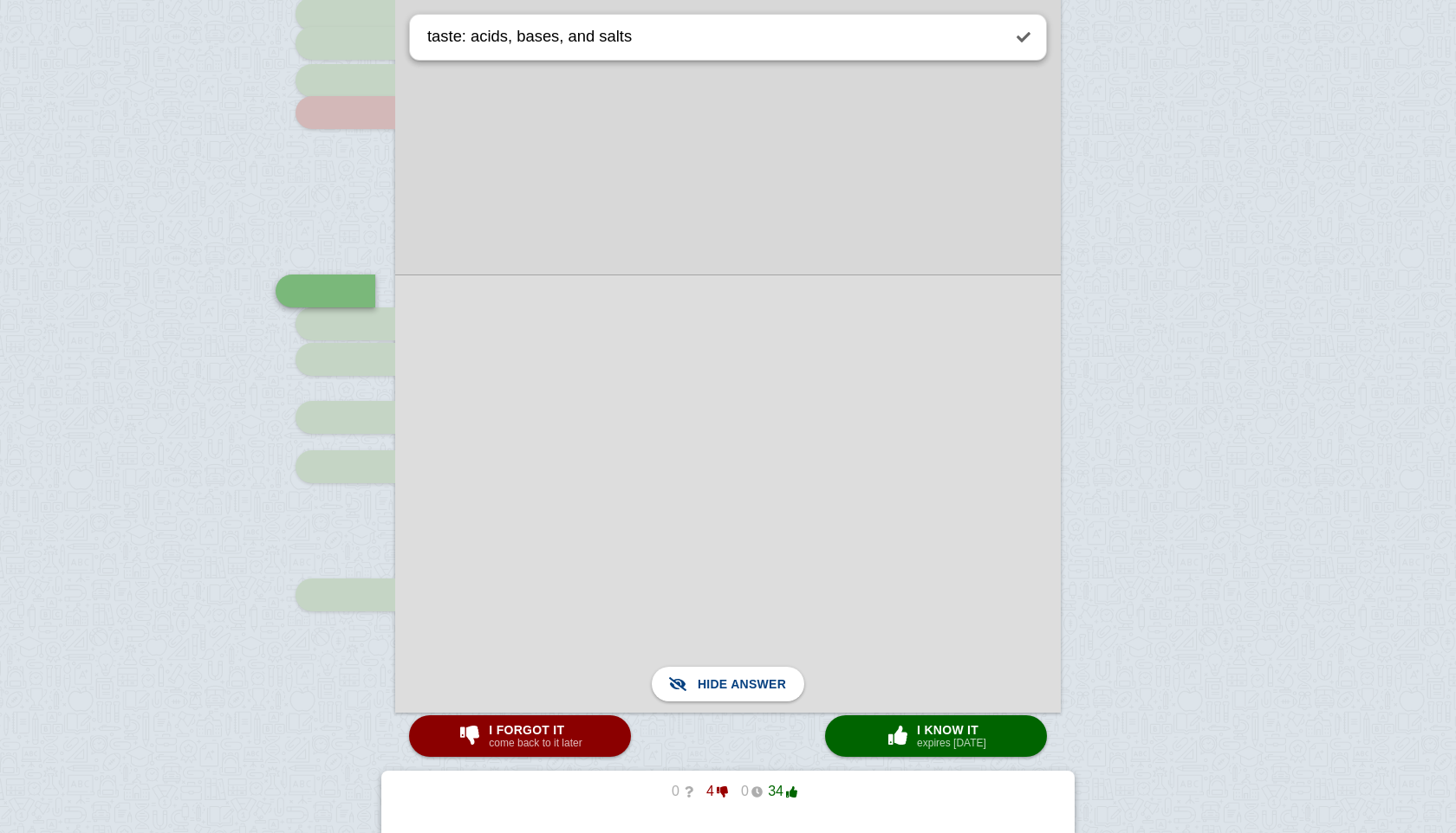
click at [794, 661] on div at bounding box center [727, 493] width 665 height 438
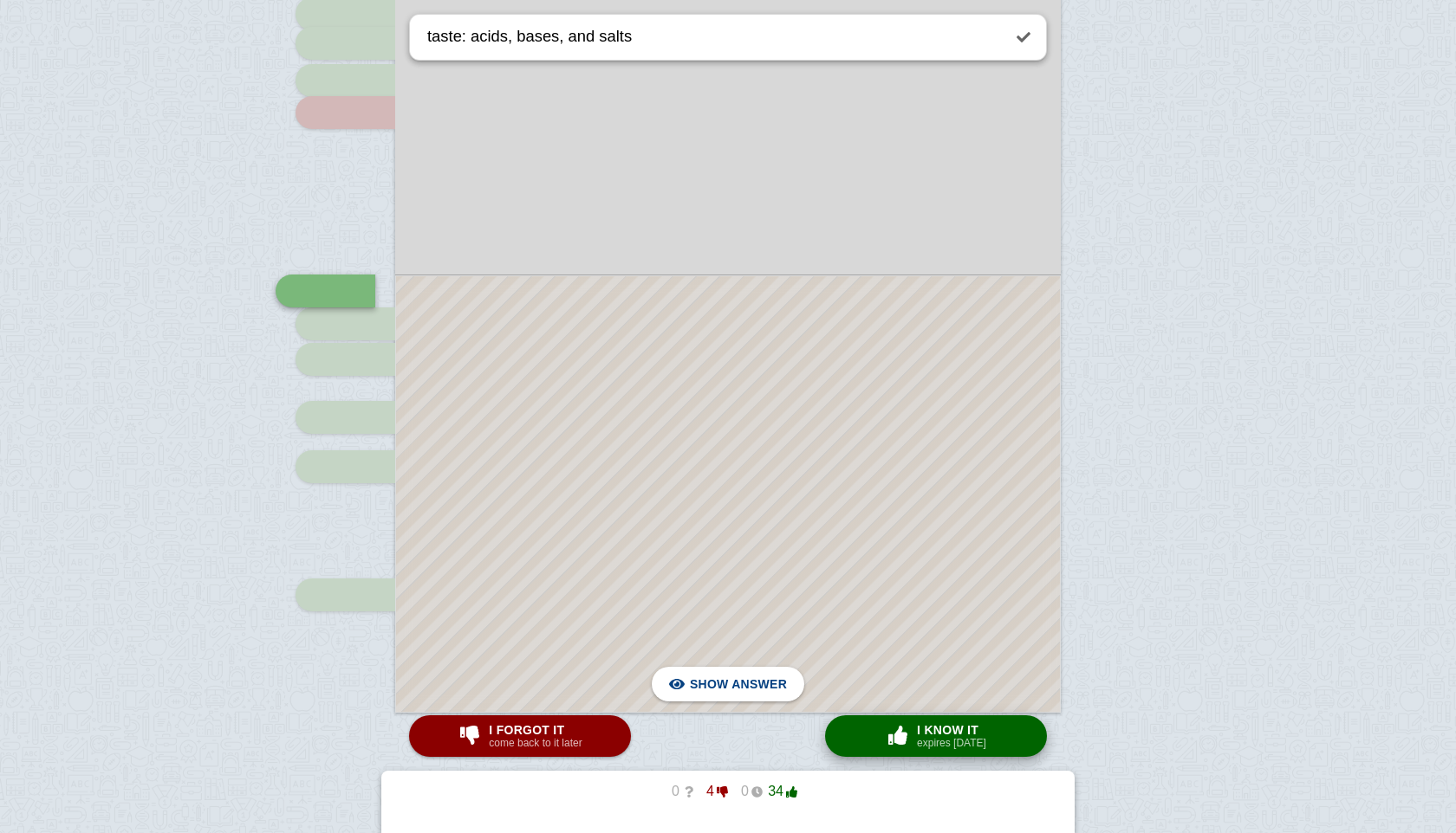
click at [924, 734] on span "I know it" at bounding box center [951, 729] width 69 height 14
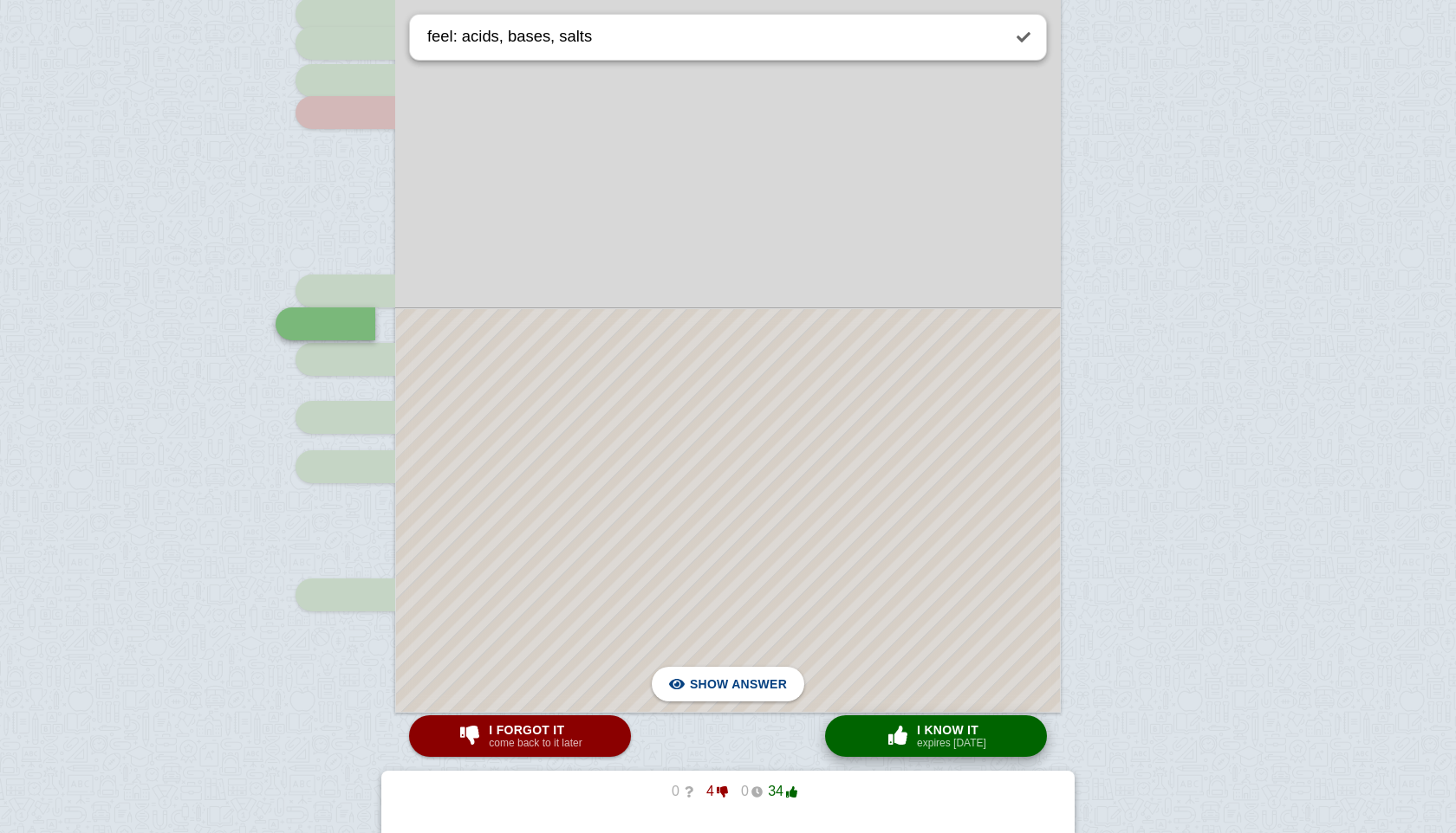
scroll to position [1658, 0]
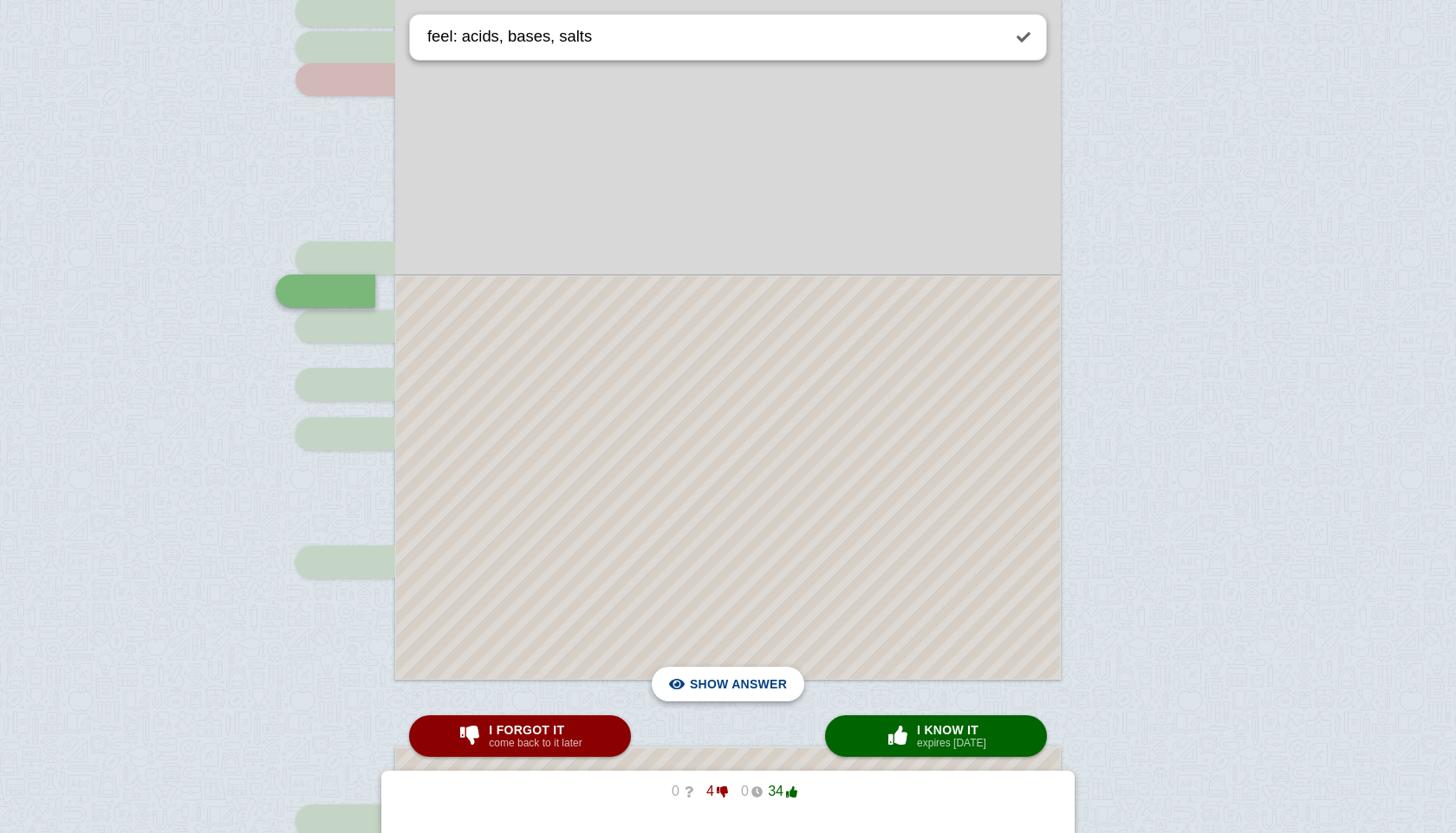
click at [749, 694] on span "Hide answer" at bounding box center [742, 684] width 91 height 38
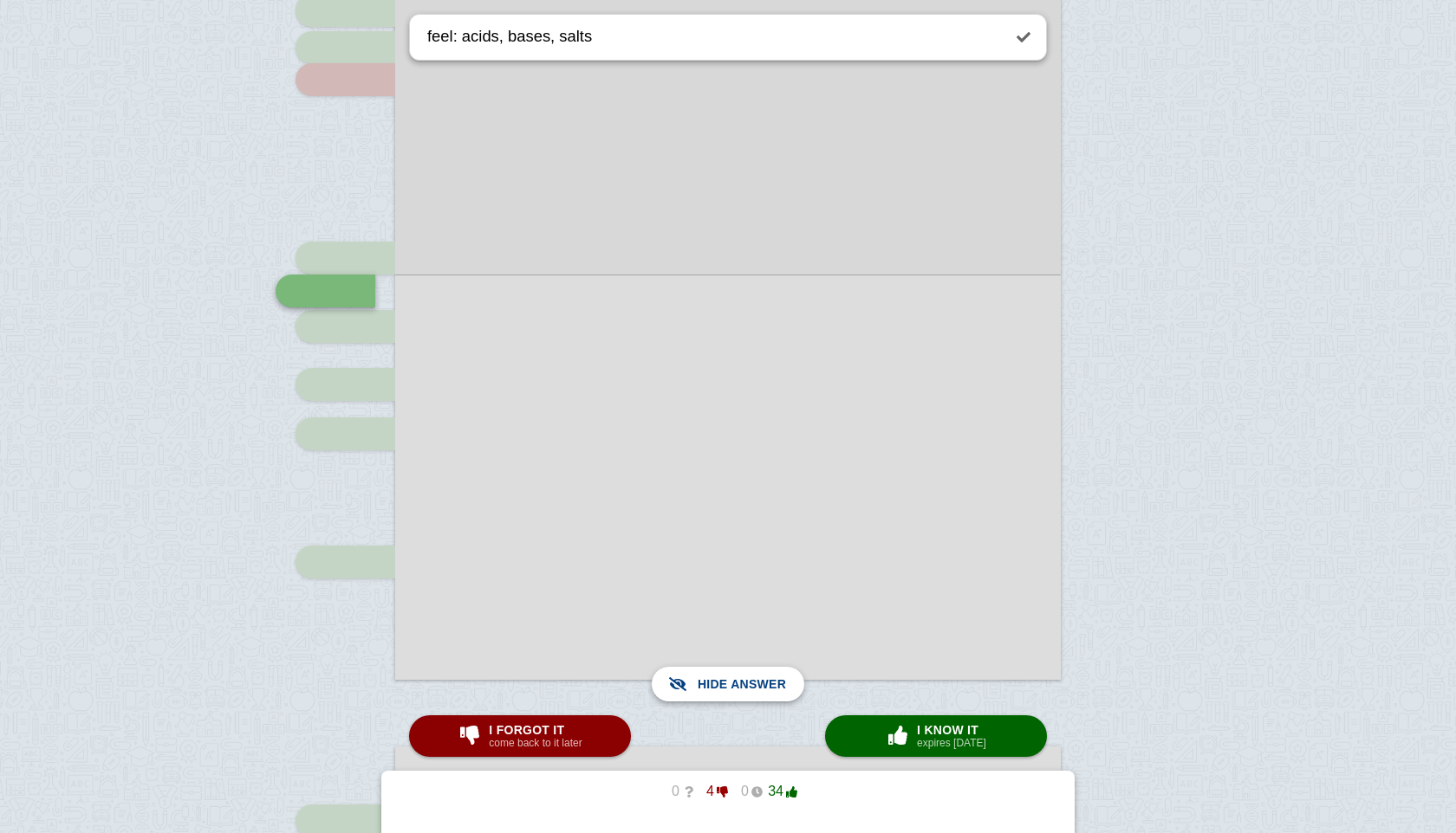
click at [749, 694] on span "Show answer" at bounding box center [738, 684] width 97 height 38
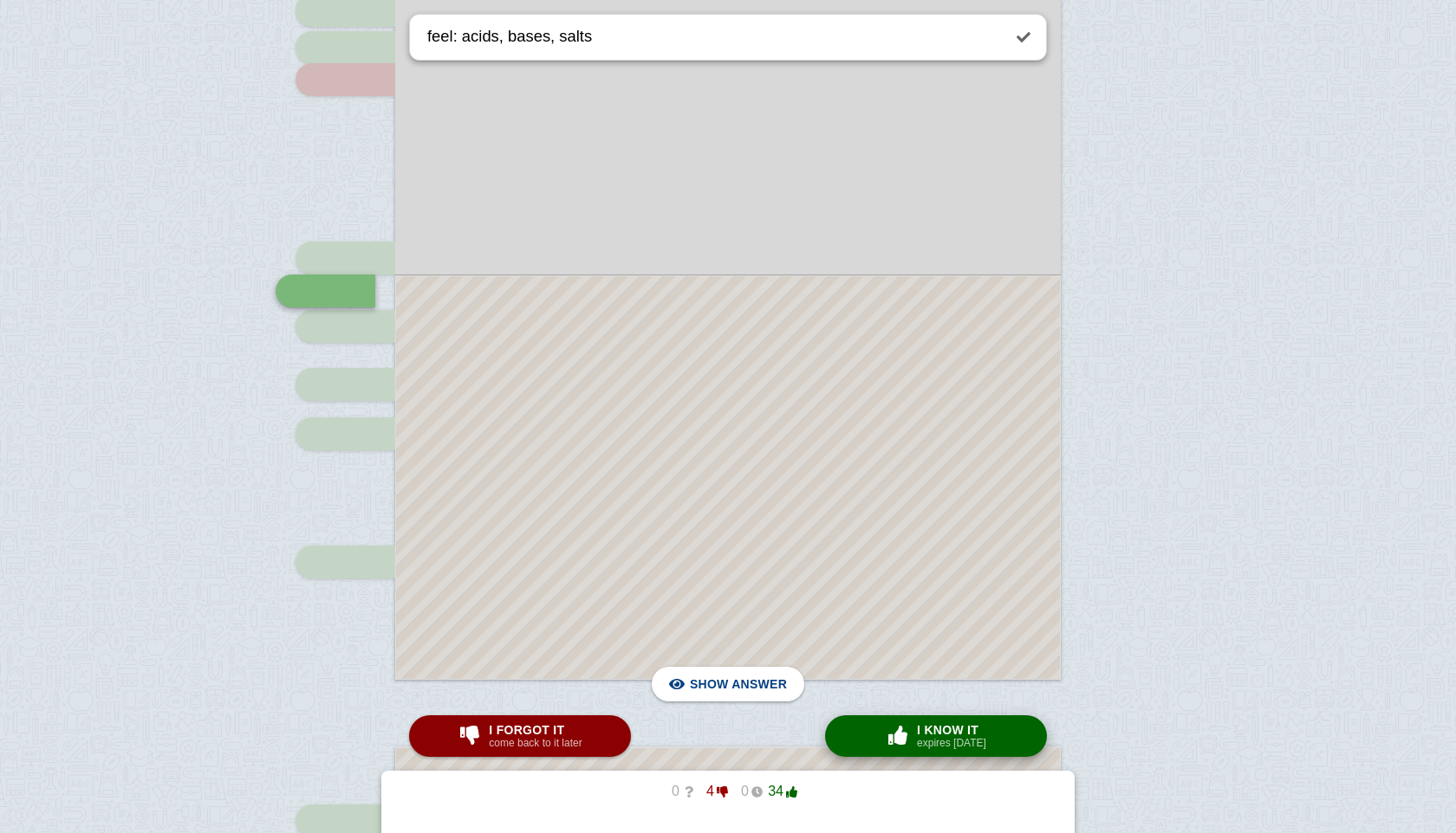
click at [933, 746] on small "expires [DATE]" at bounding box center [951, 743] width 69 height 12
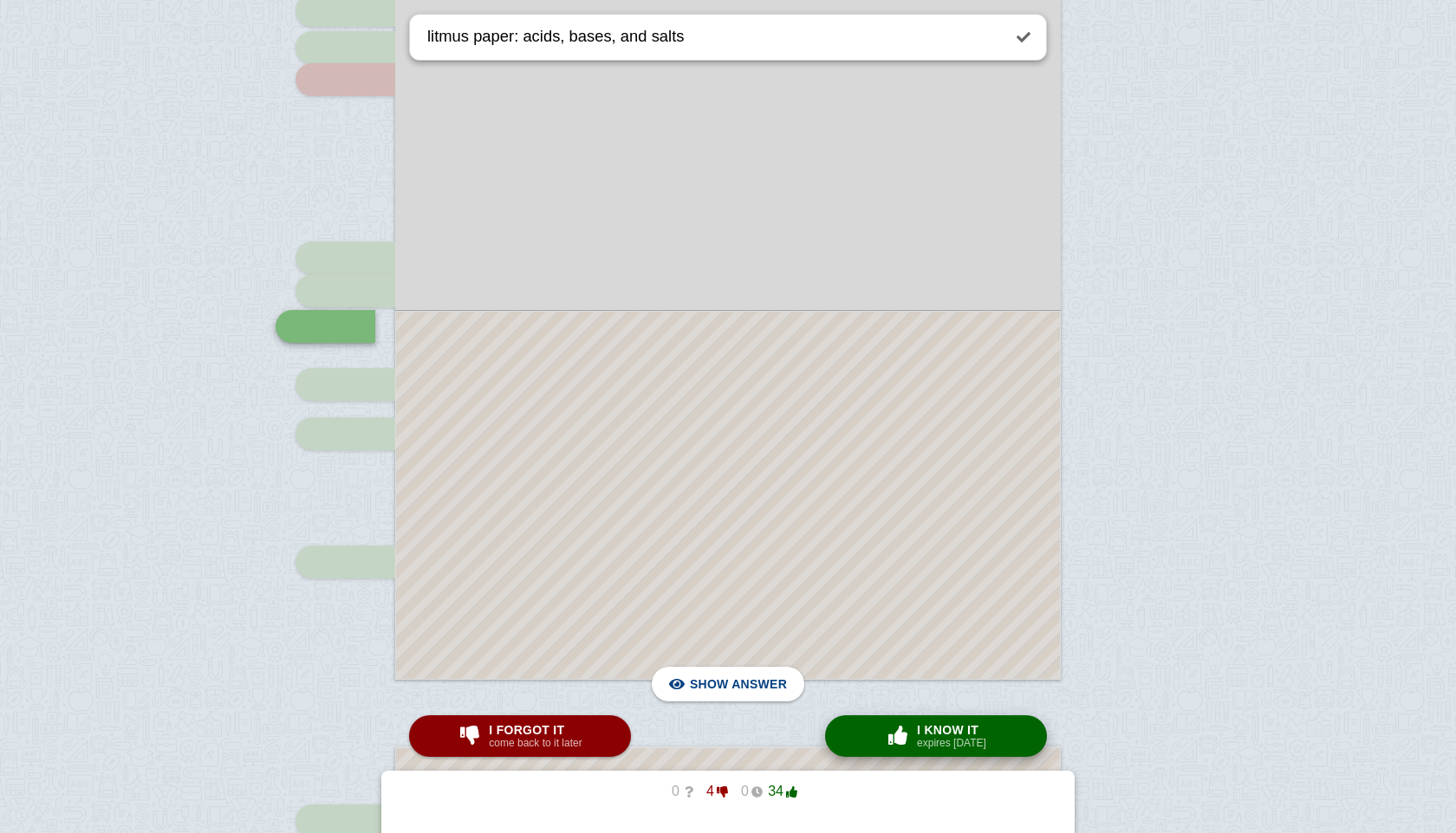
scroll to position [1693, 0]
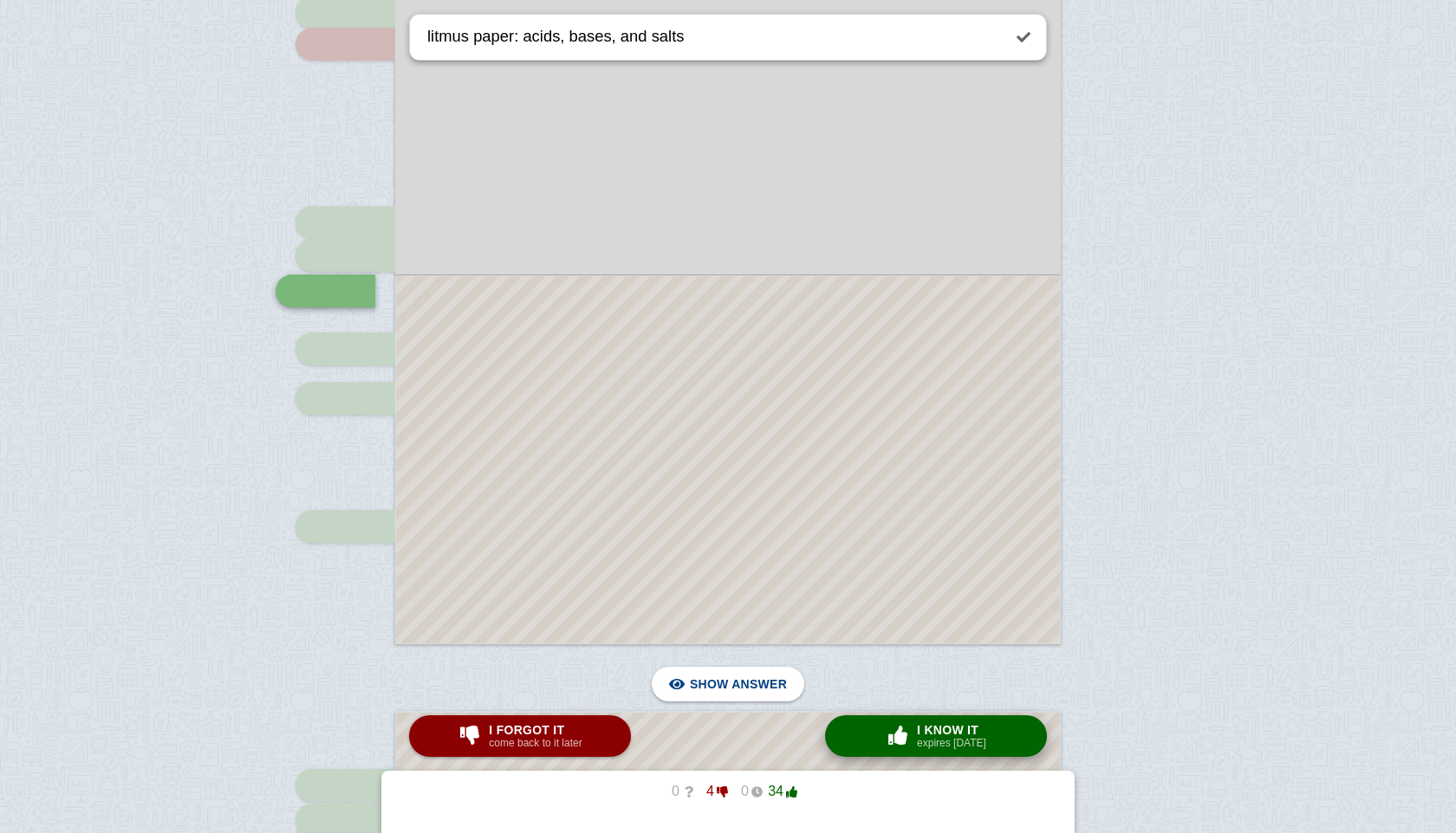
click at [988, 748] on div "× 0 I know it expires [DATE]" at bounding box center [935, 736] width 107 height 28
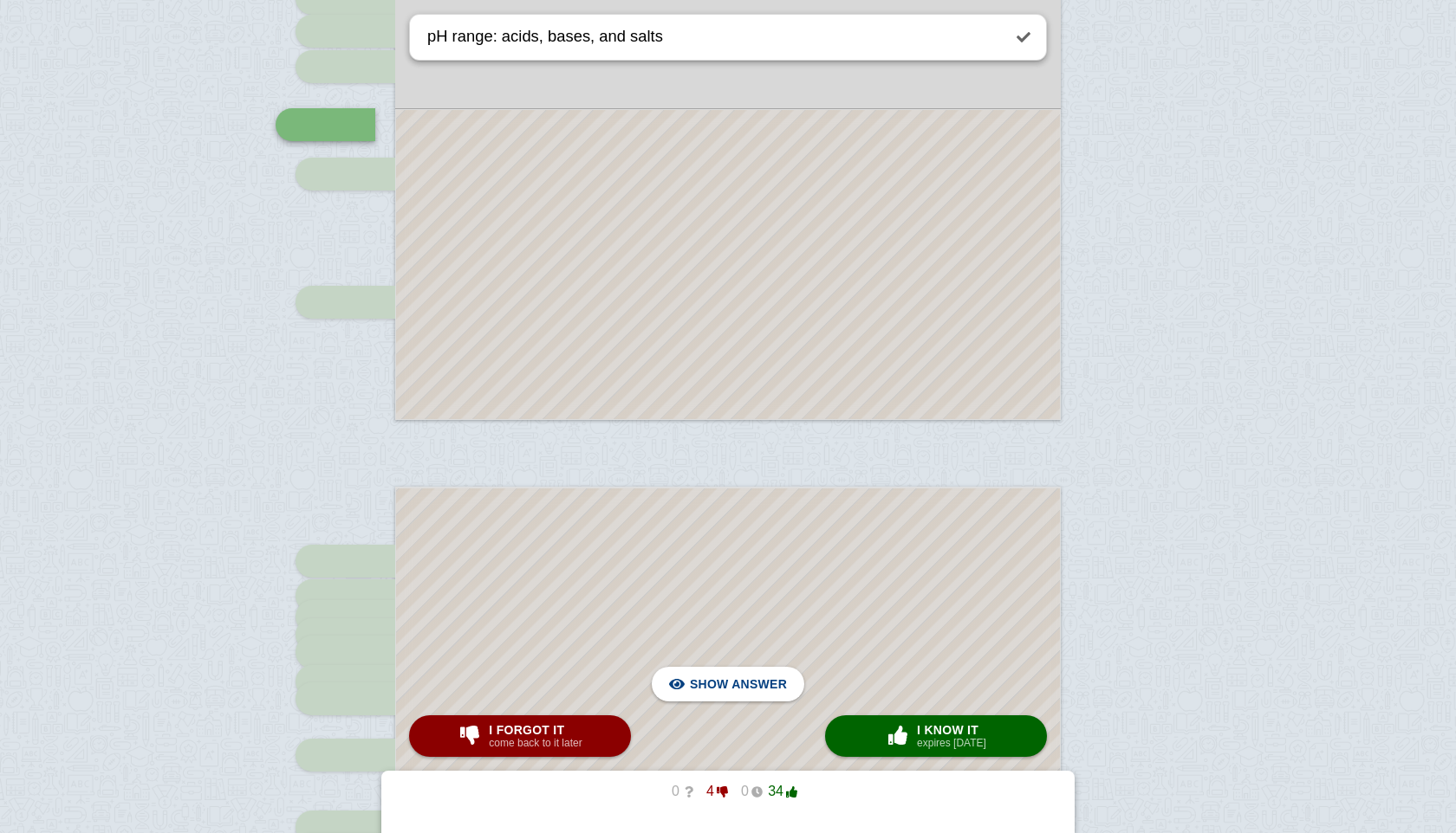
scroll to position [1914, 0]
click at [772, 691] on span "Hide answer" at bounding box center [742, 684] width 91 height 38
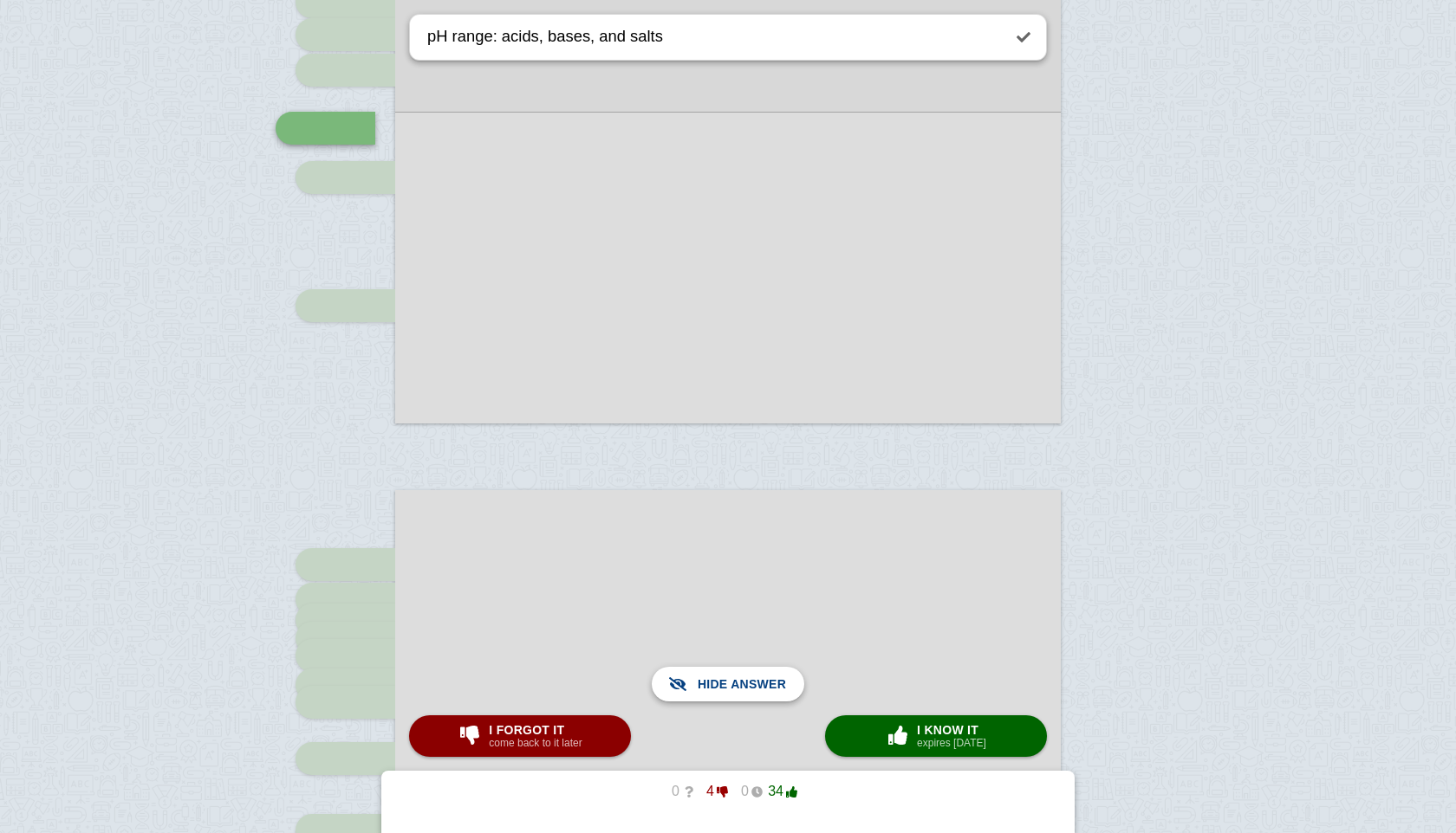
click at [772, 691] on span "Show answer" at bounding box center [738, 684] width 97 height 38
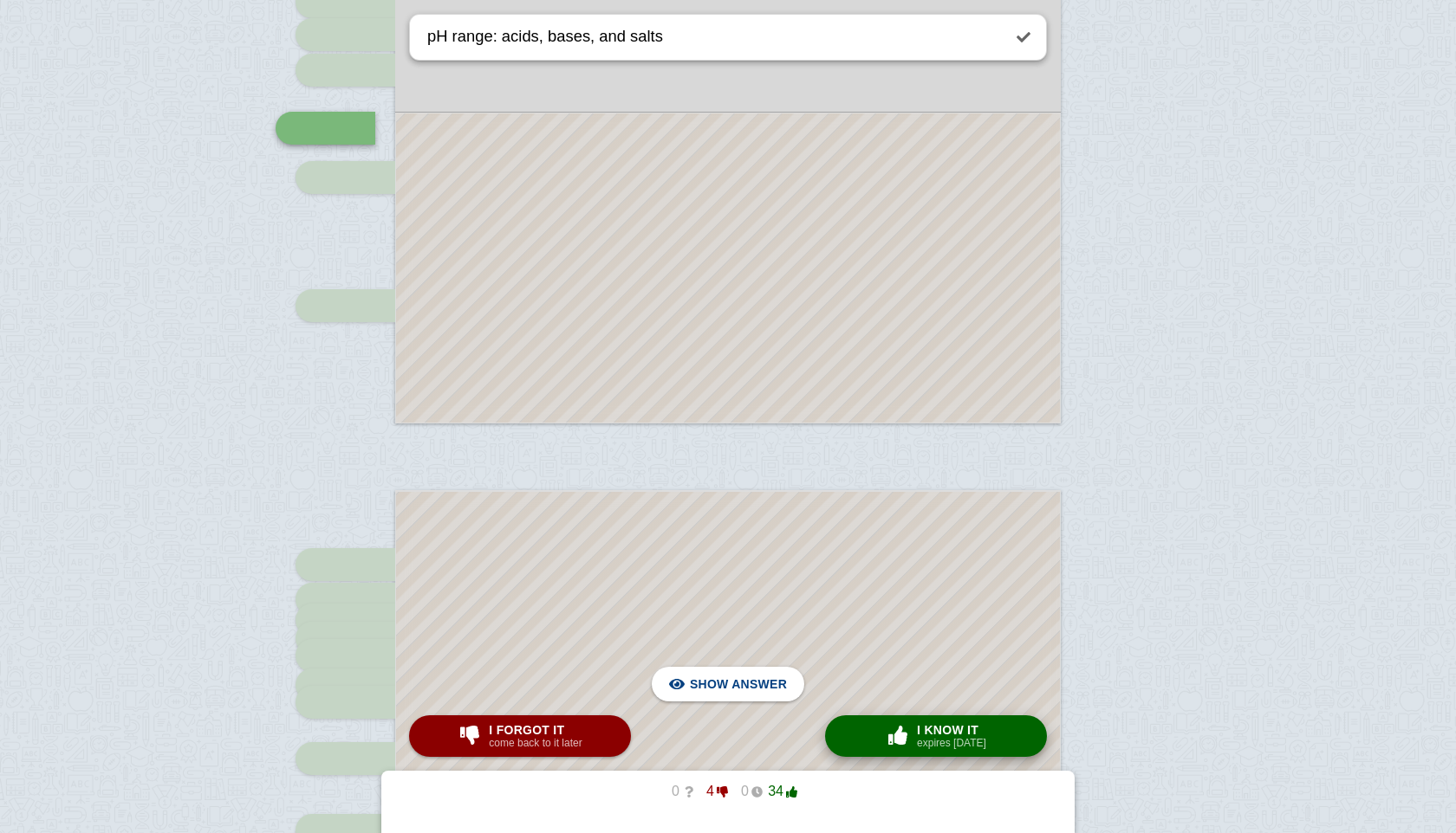
click at [938, 731] on span "I know it" at bounding box center [951, 729] width 69 height 14
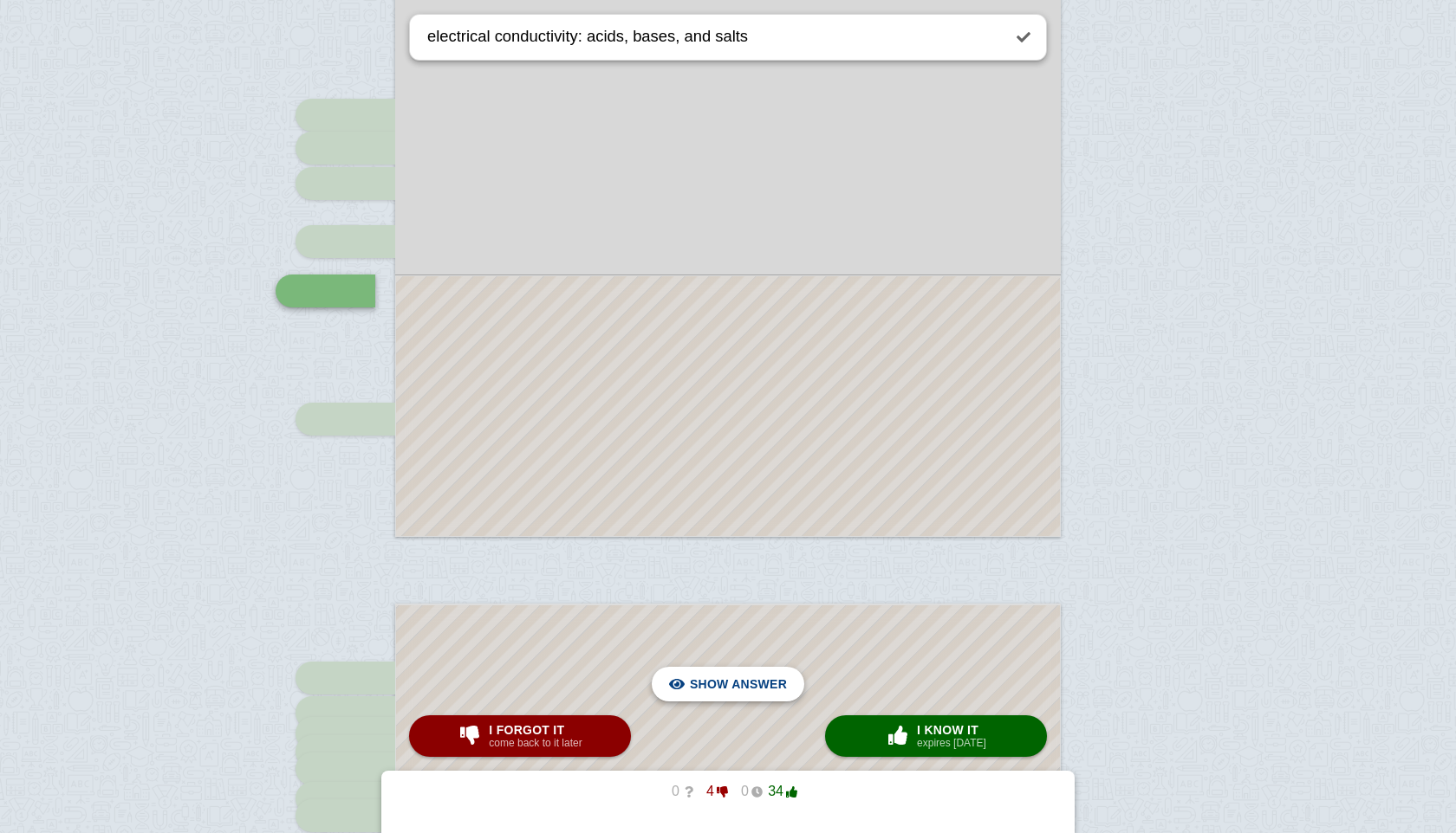
click at [738, 697] on span "Hide answer" at bounding box center [742, 684] width 91 height 38
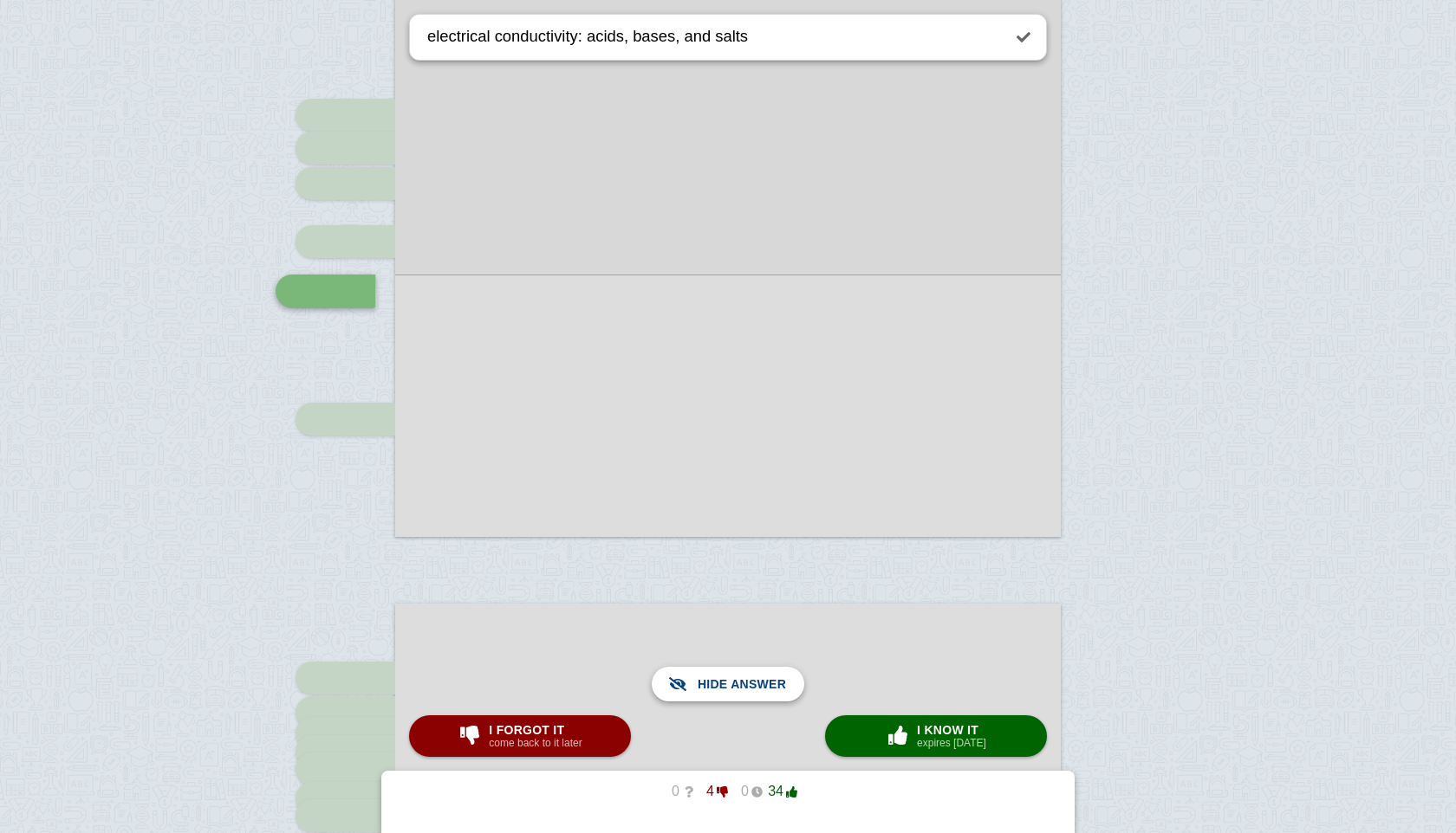
click at [738, 697] on span "Show answer" at bounding box center [738, 684] width 97 height 38
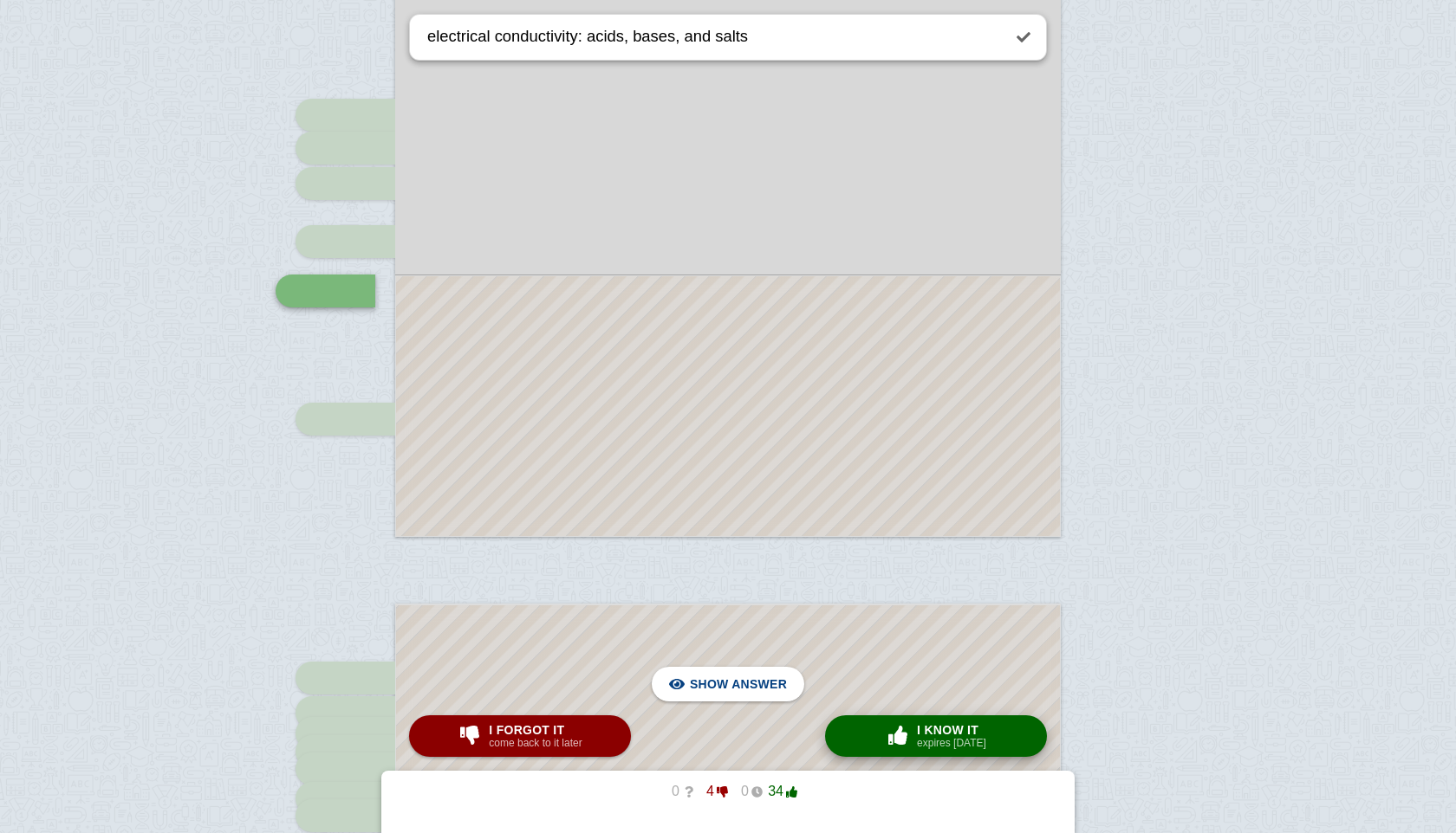
click at [941, 721] on button "× 0 I know it expires [DATE]" at bounding box center [936, 736] width 222 height 42
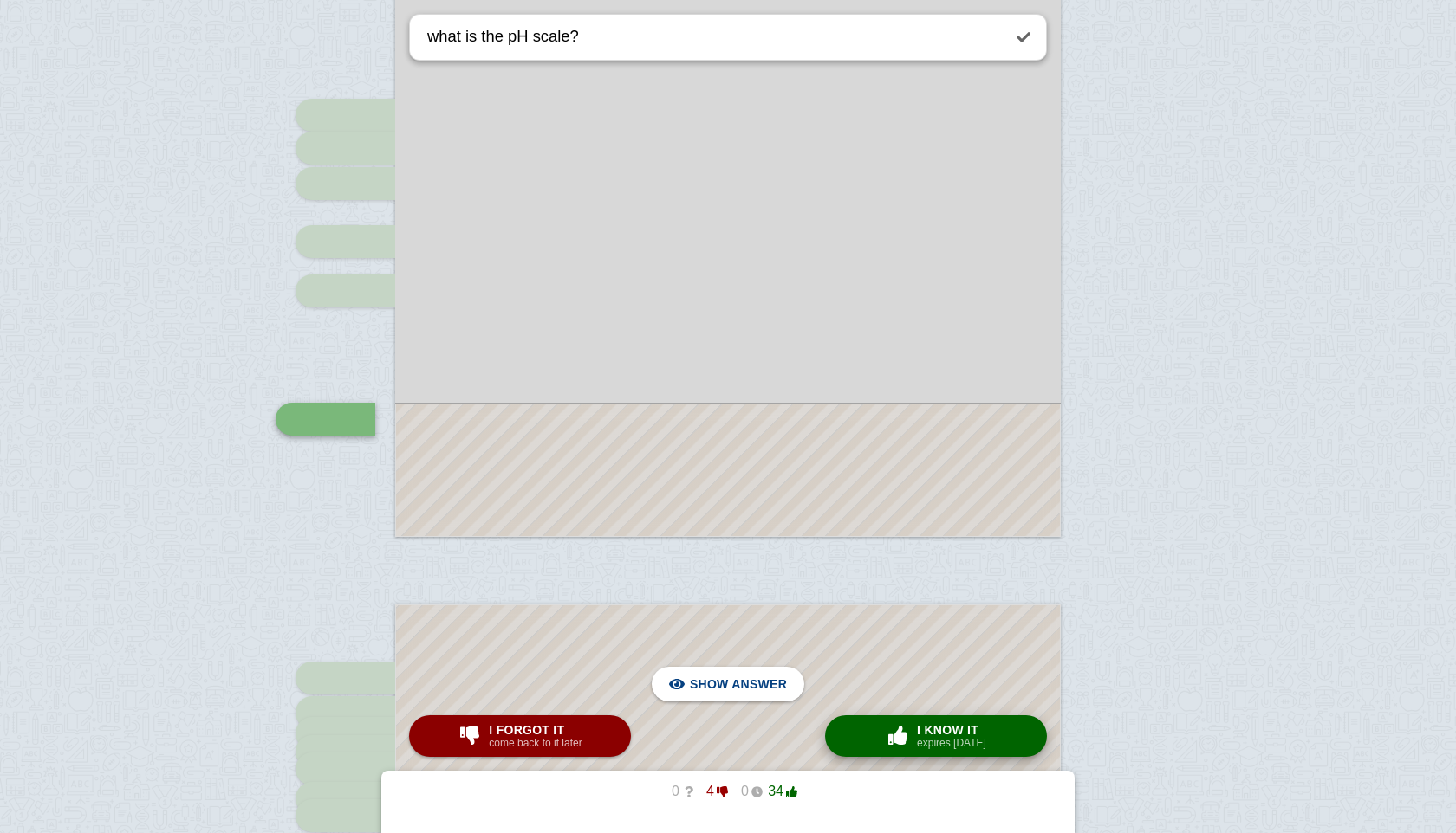
scroll to position [1929, 0]
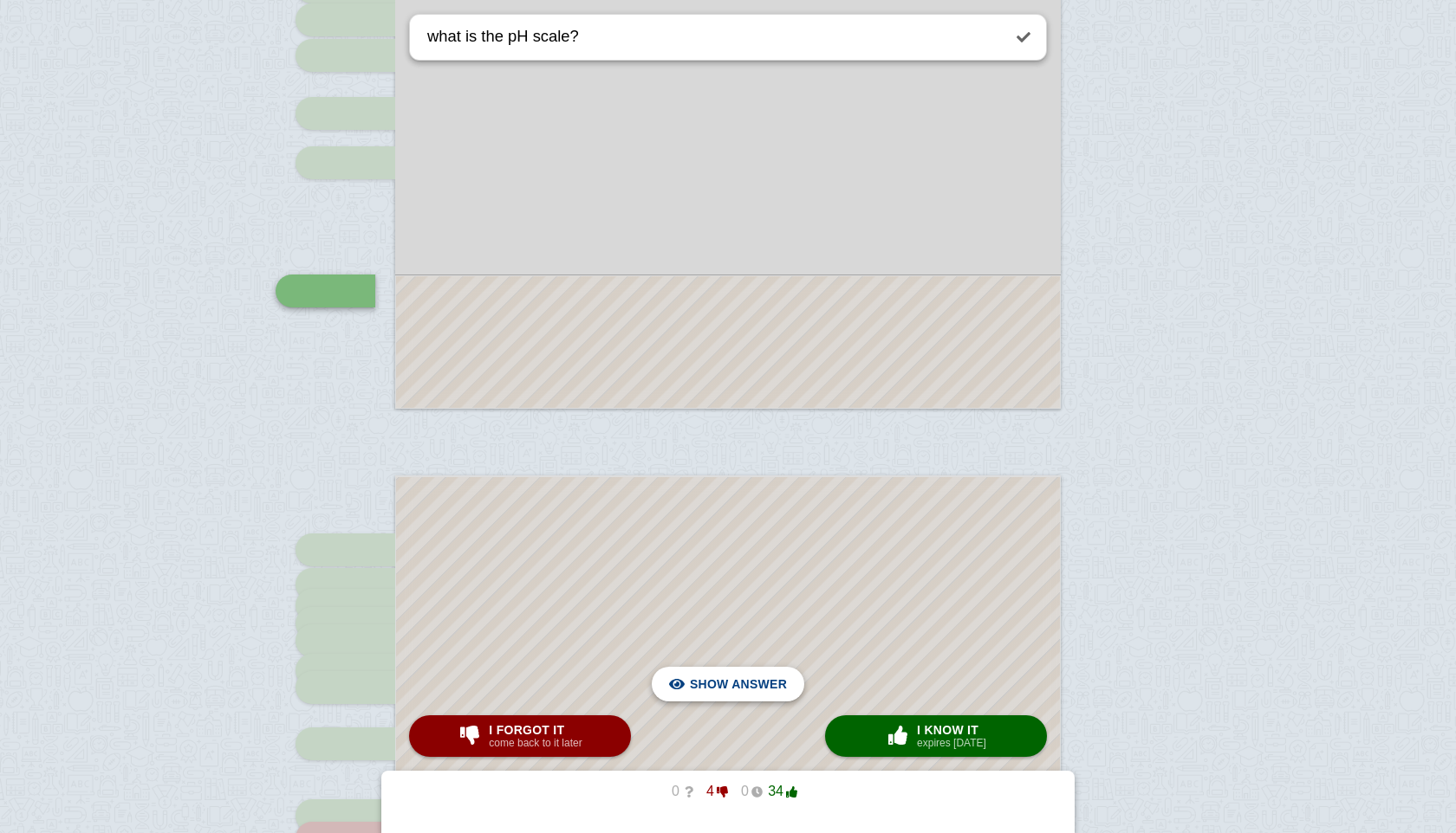
click at [726, 685] on span "Hide answer" at bounding box center [742, 684] width 91 height 38
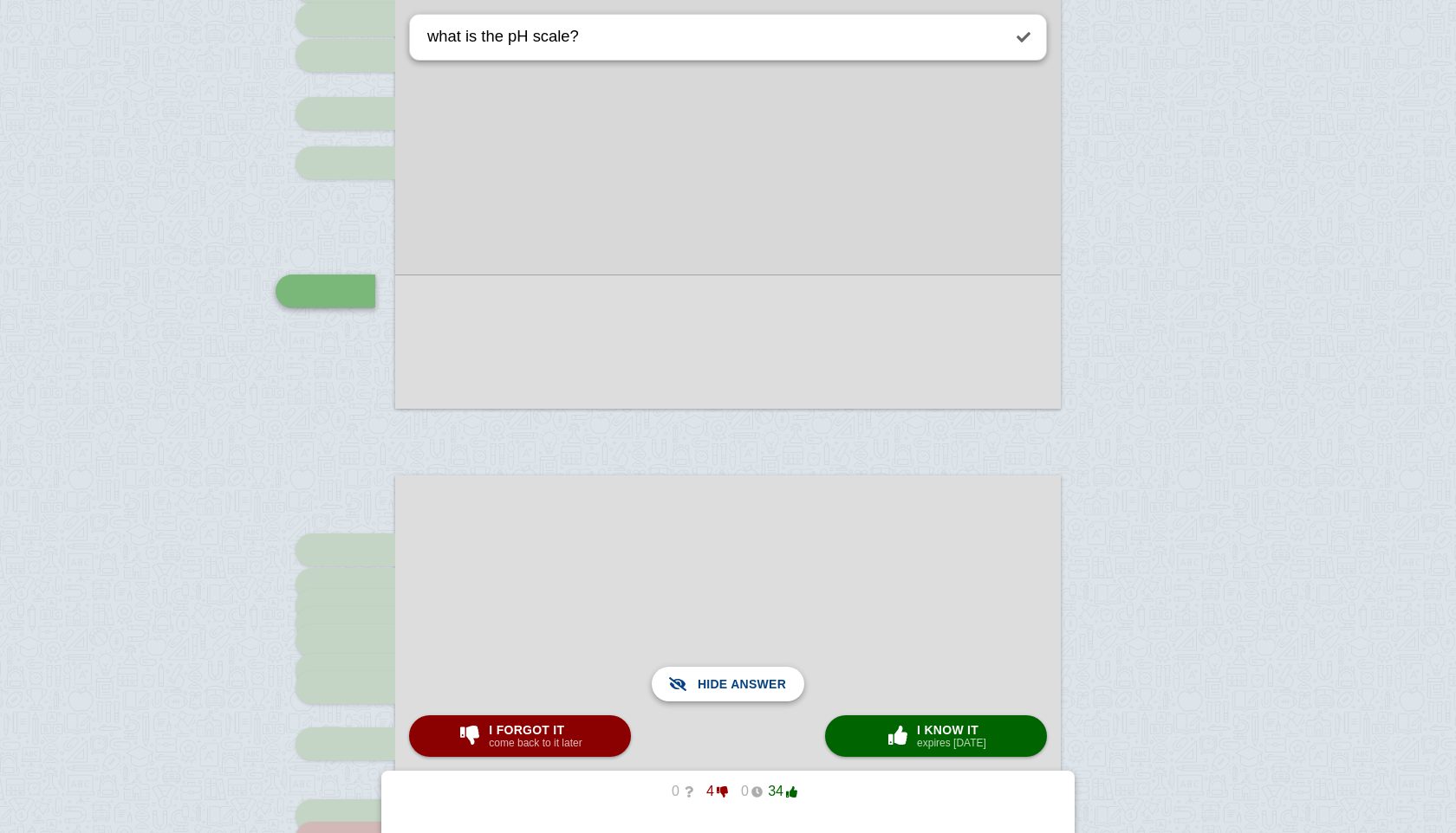
click at [726, 685] on span "Show answer" at bounding box center [738, 684] width 97 height 38
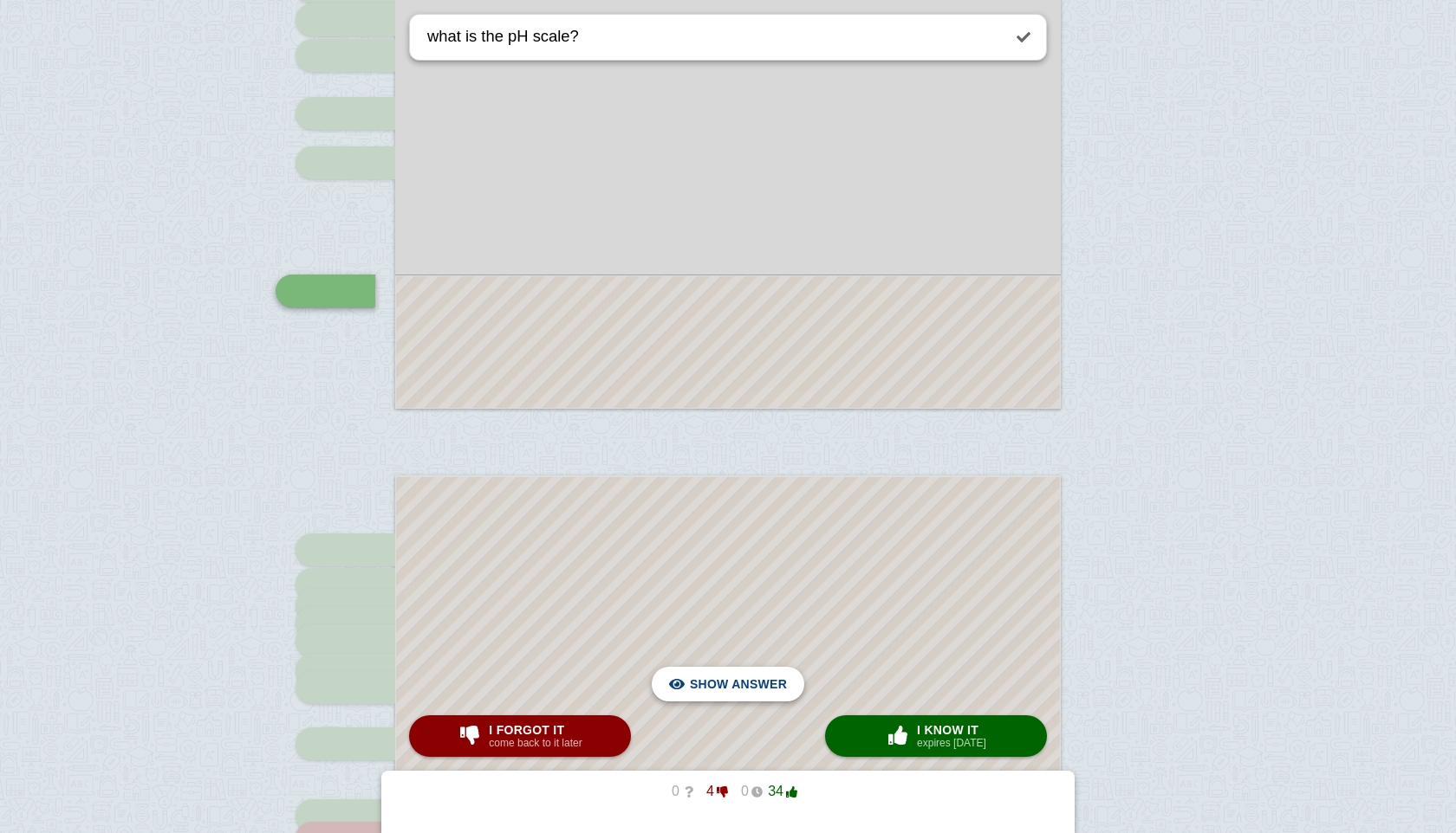
click at [726, 685] on span "Hide answer" at bounding box center [742, 684] width 91 height 38
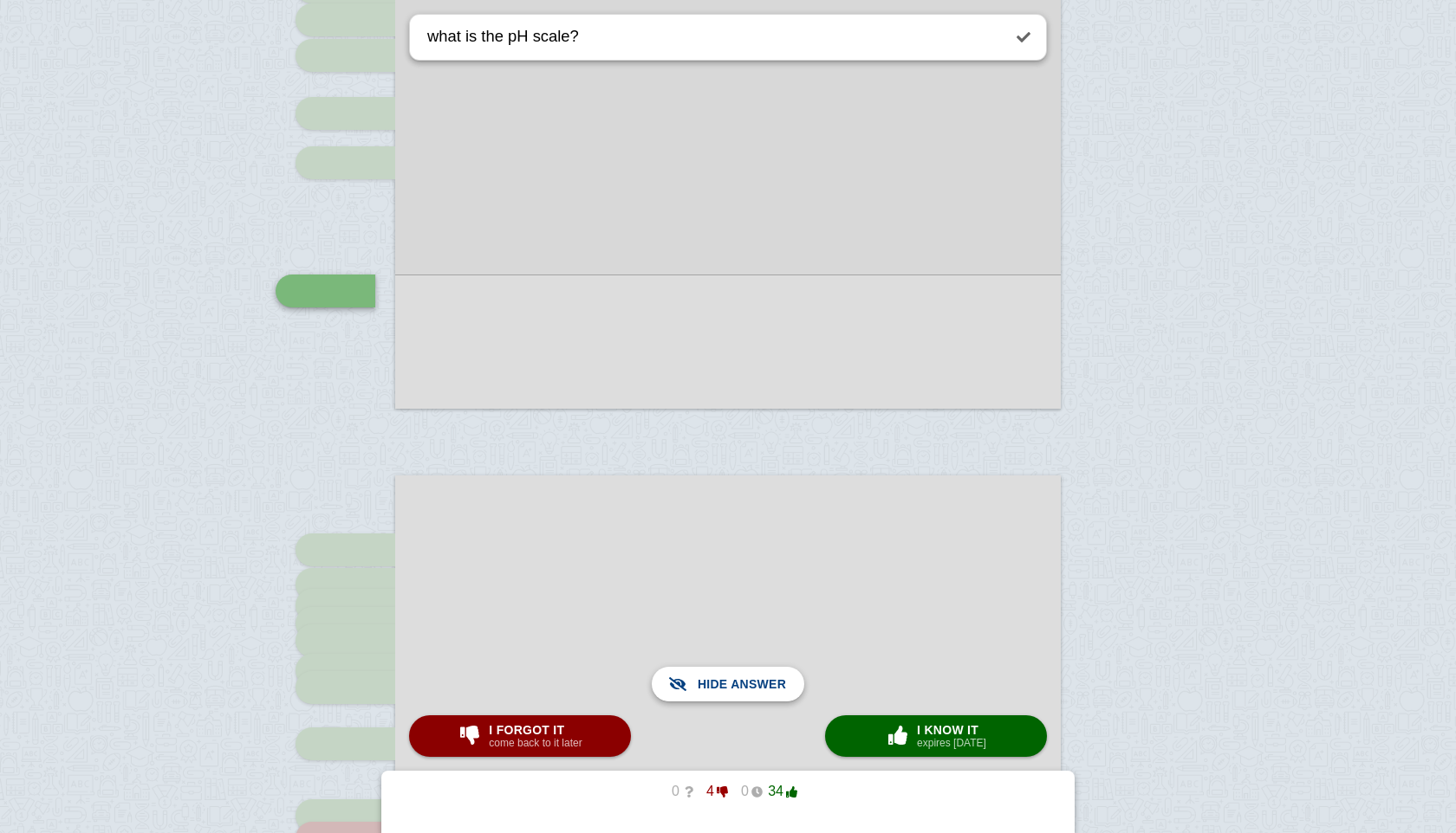
click at [726, 685] on span "Show answer" at bounding box center [738, 684] width 97 height 38
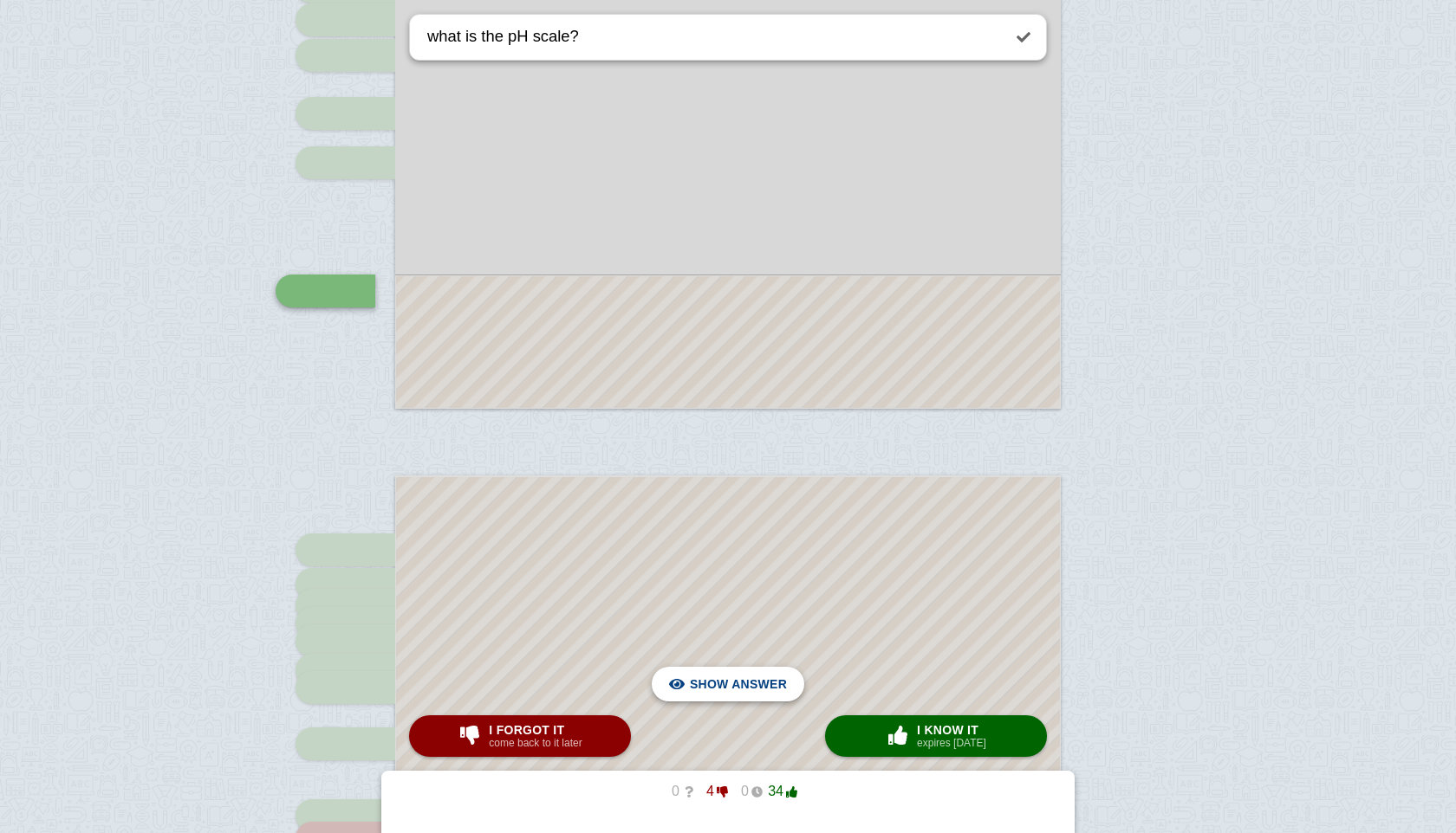
click at [727, 683] on span "Hide answer" at bounding box center [742, 684] width 91 height 38
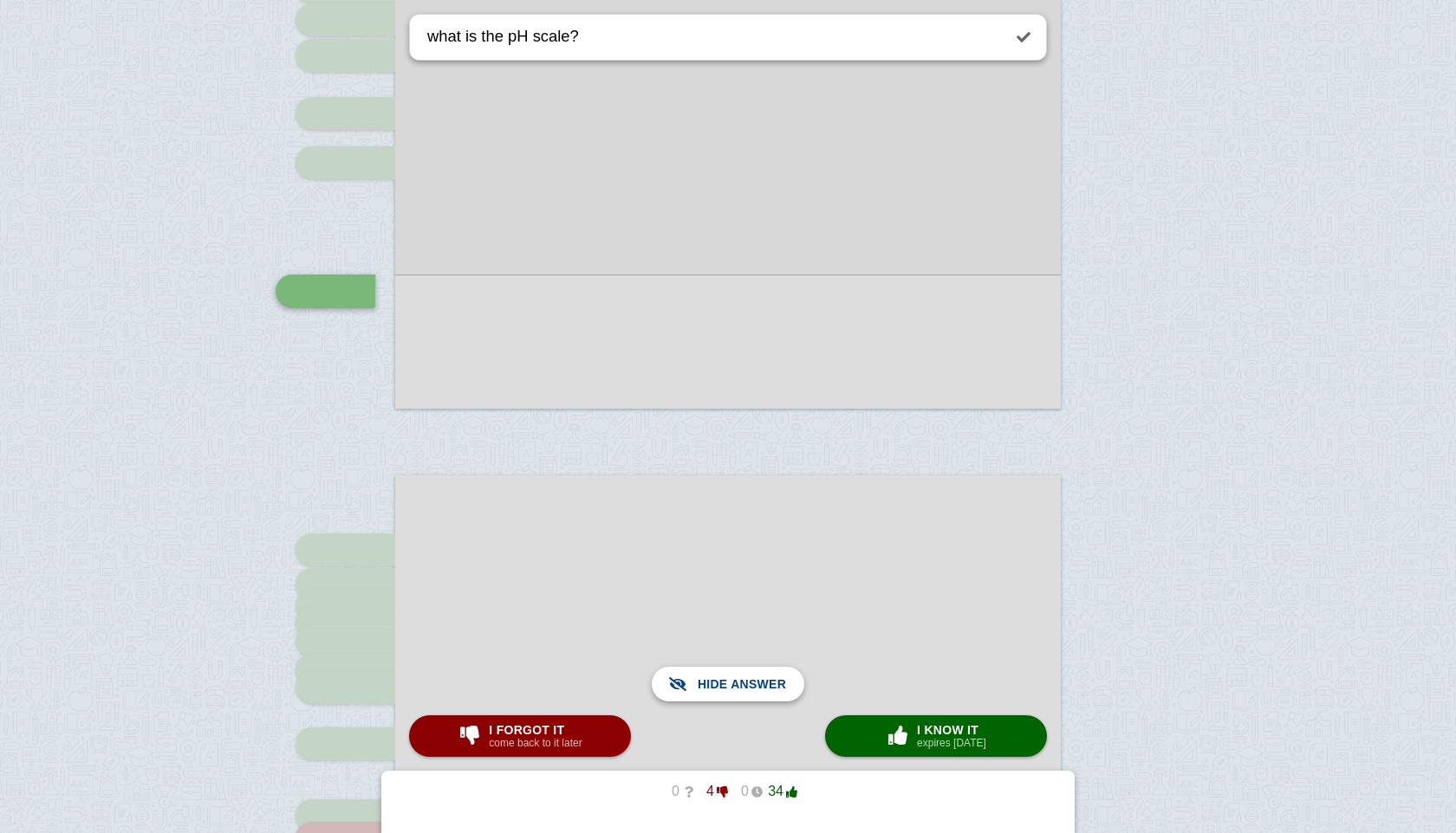
click at [727, 683] on span "Show answer" at bounding box center [738, 684] width 97 height 38
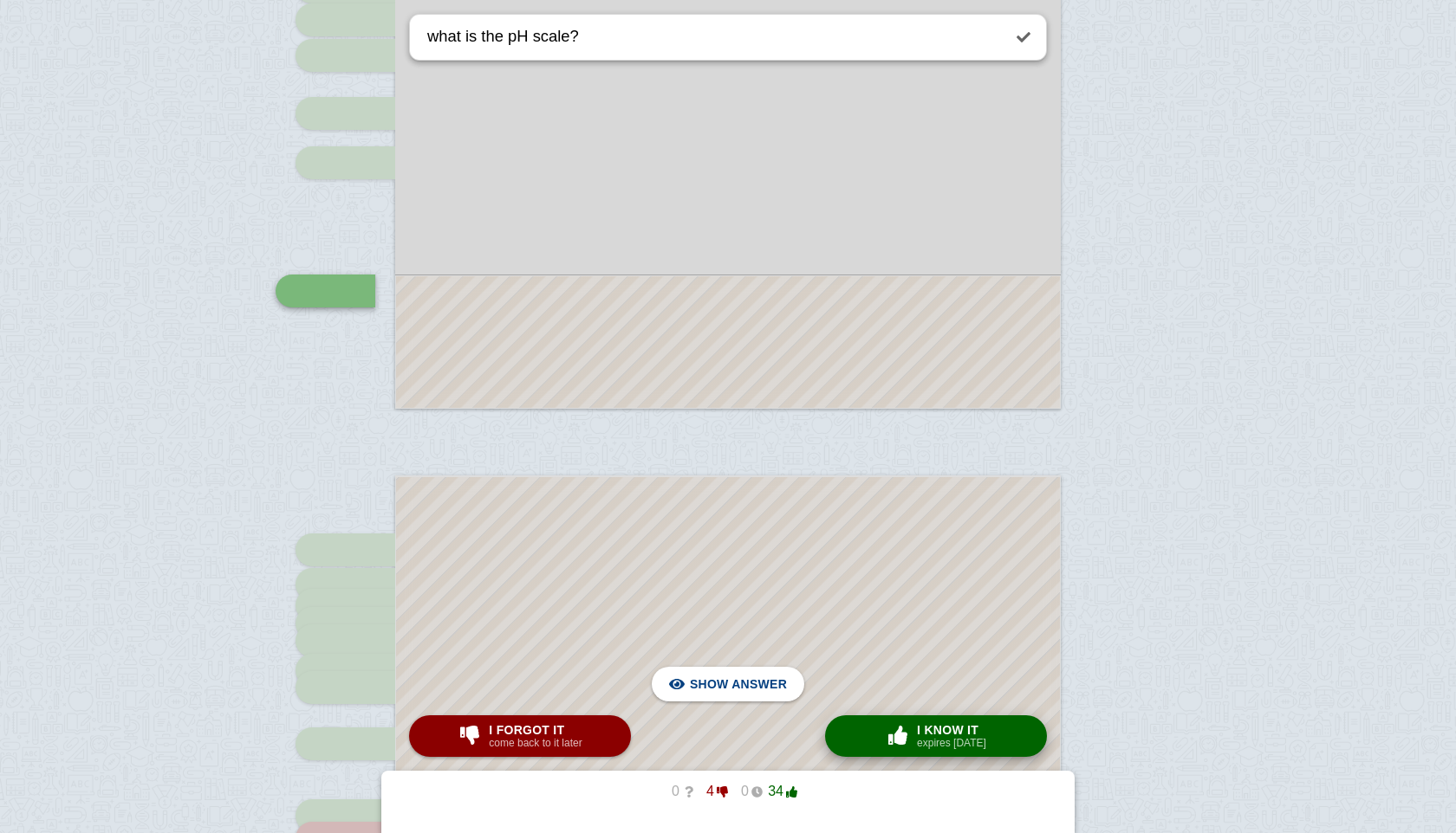
click at [889, 721] on button "× 0 I know it expires [DATE]" at bounding box center [936, 736] width 222 height 42
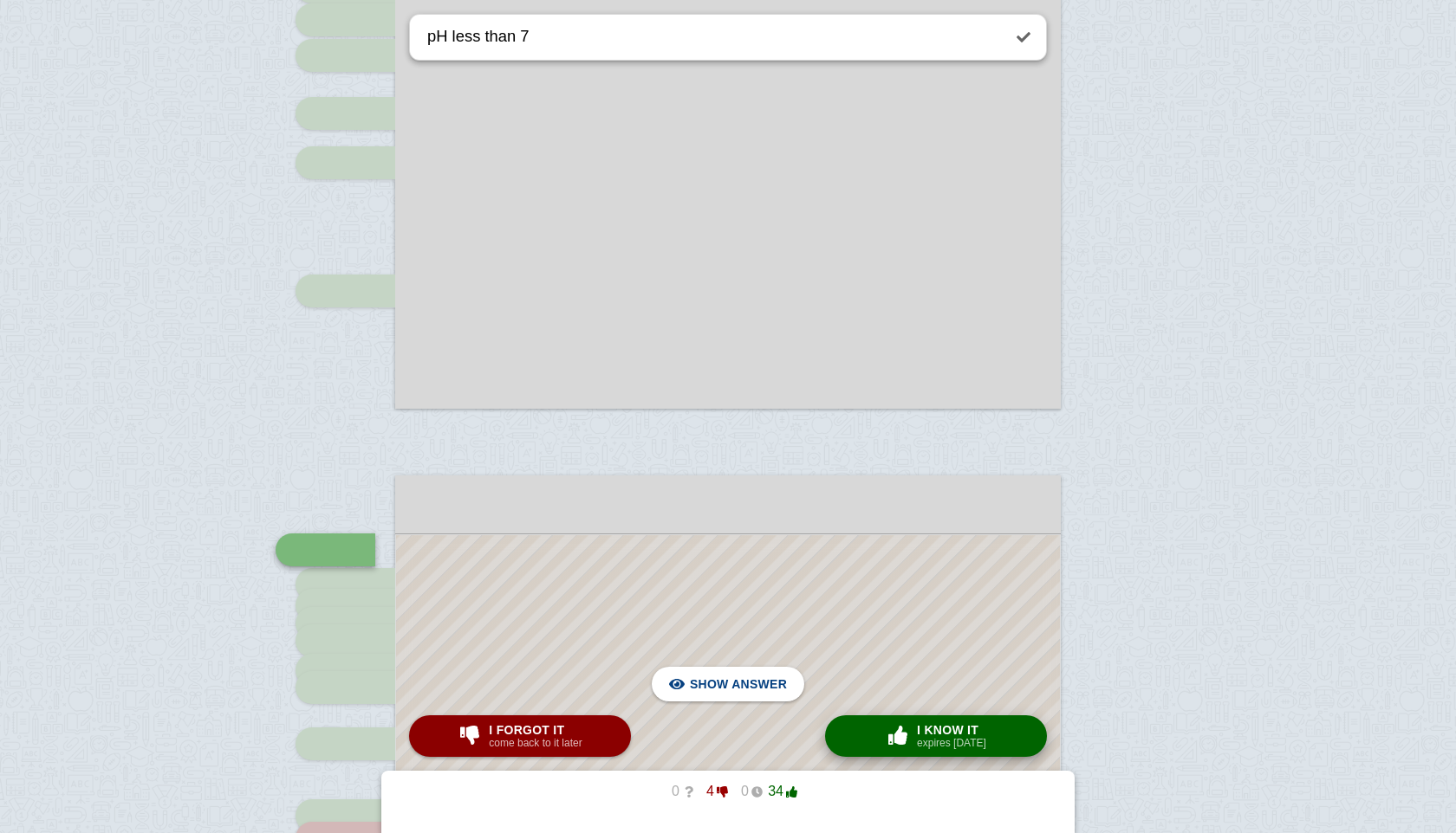
scroll to position [2187, 0]
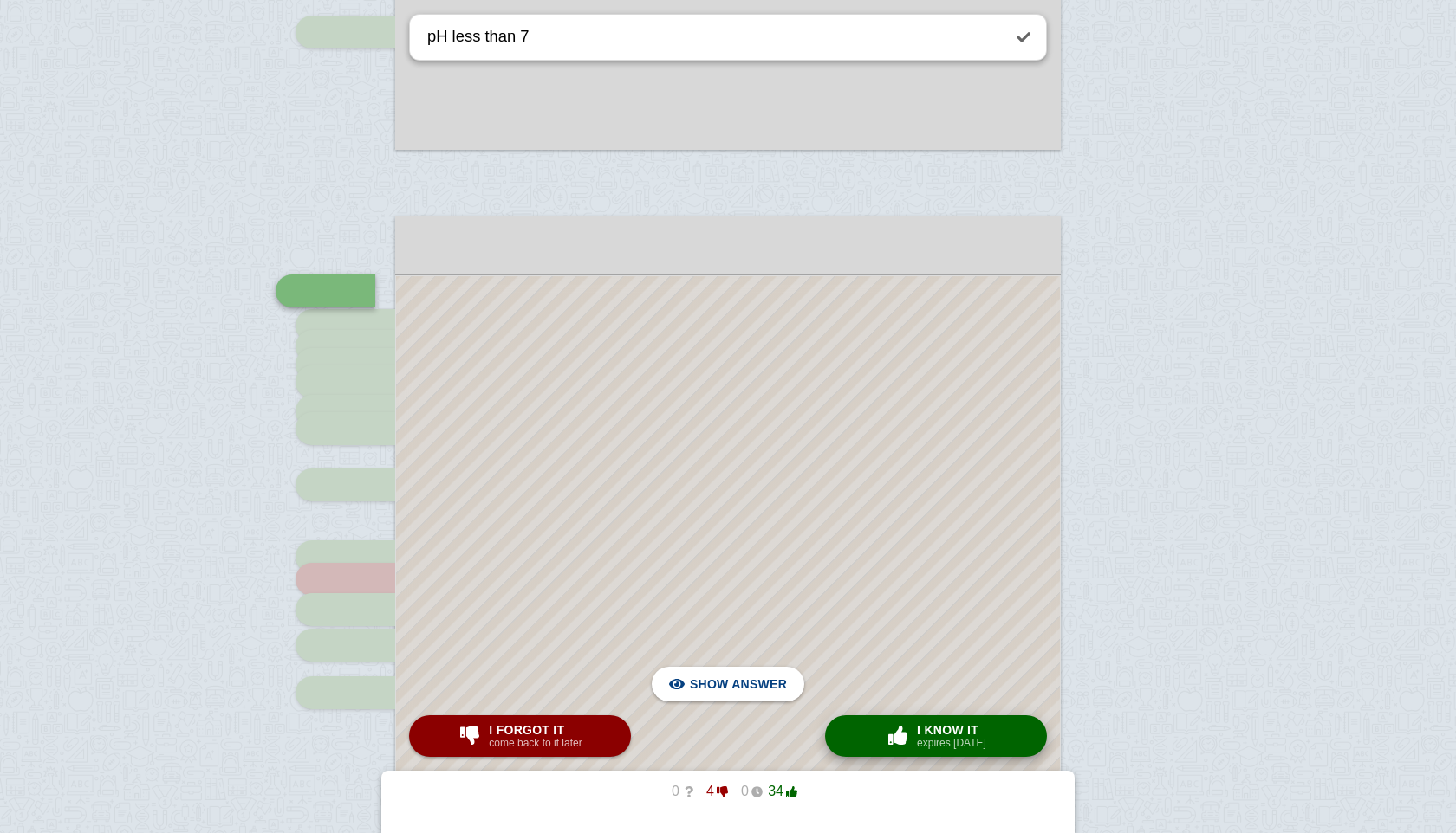
click at [889, 721] on button "× 0 I know it expires [DATE]" at bounding box center [936, 736] width 222 height 42
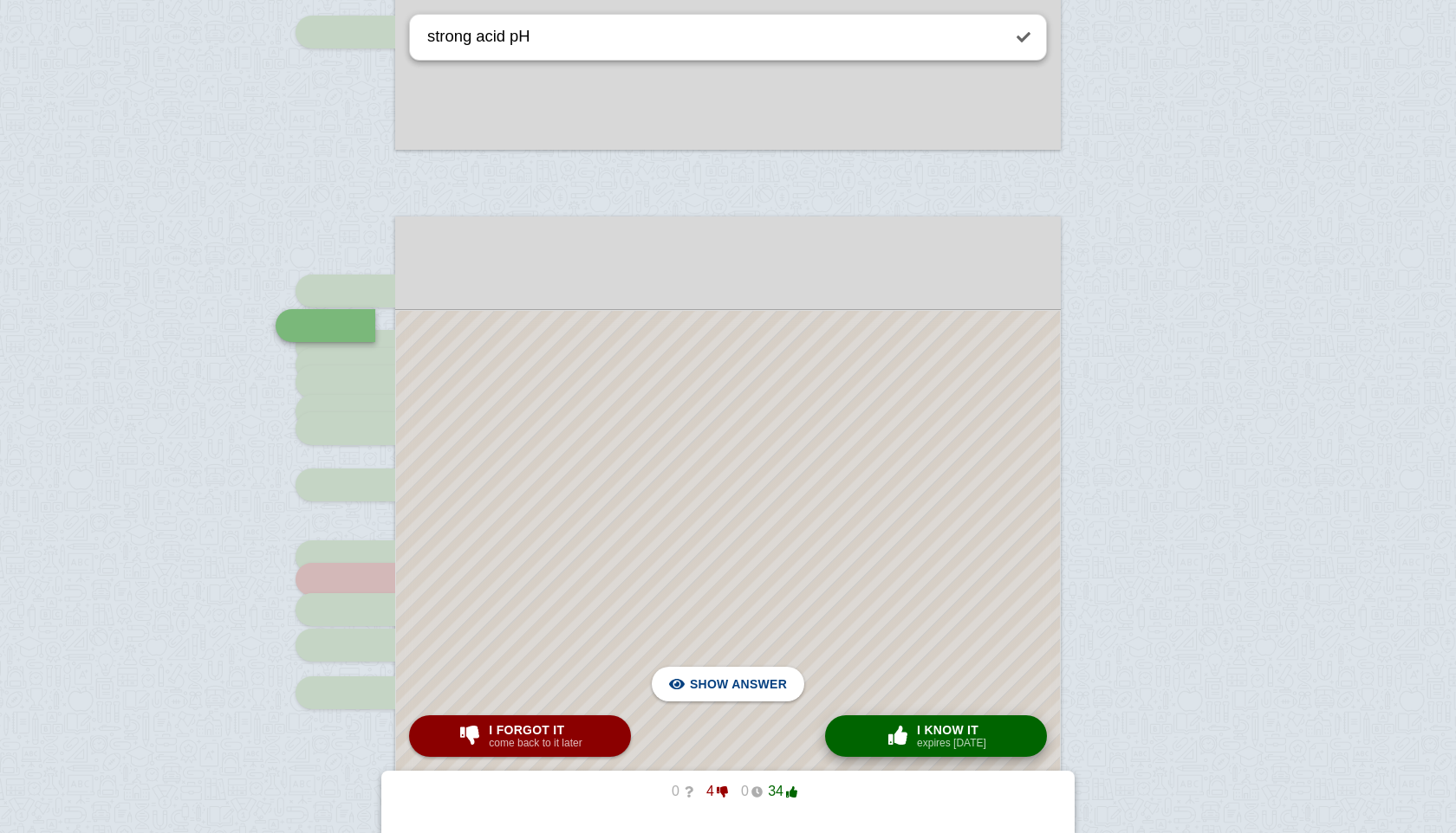
scroll to position [2223, 0]
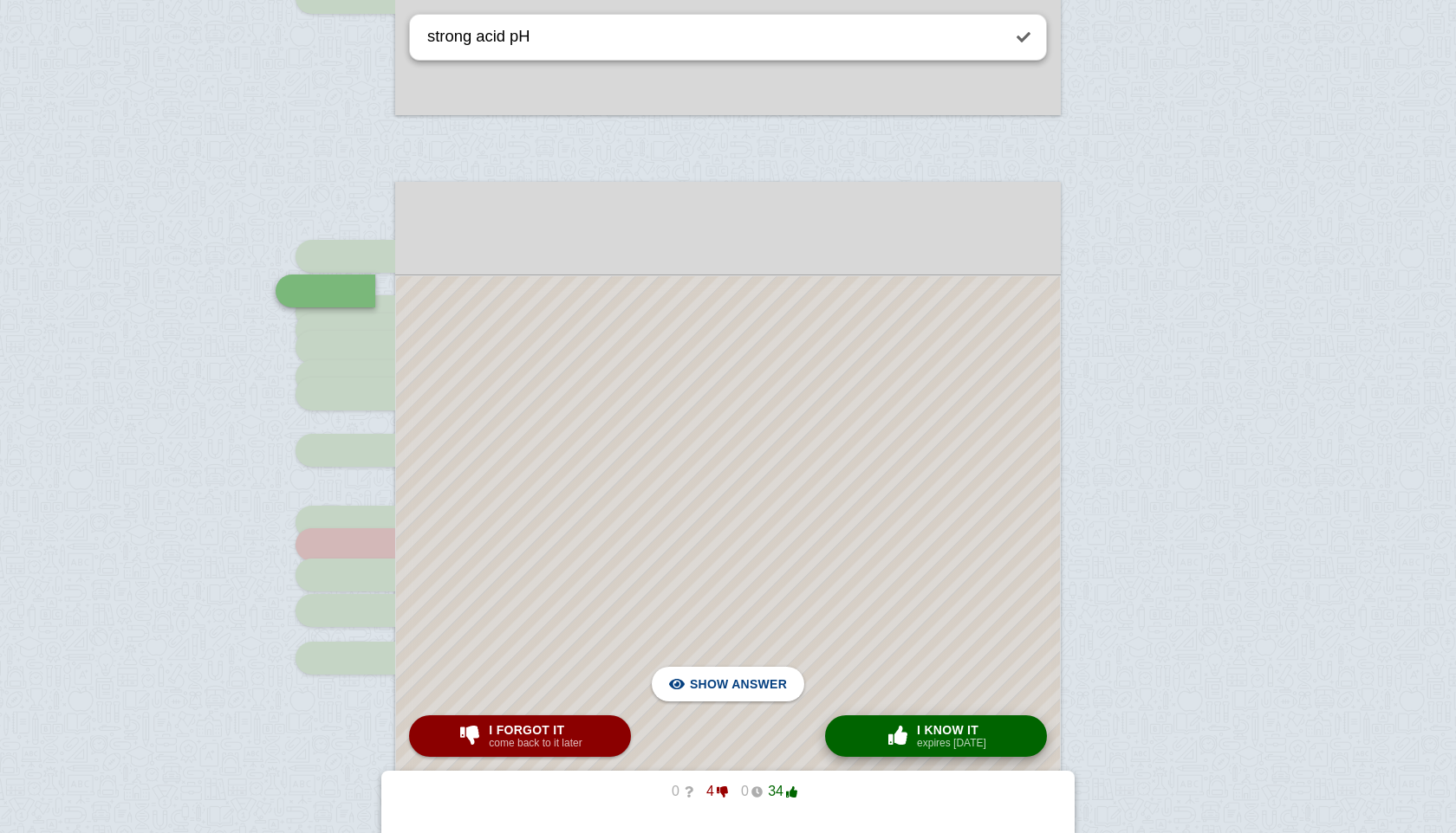
click at [889, 721] on button "× 0 I know it expires [DATE]" at bounding box center [936, 736] width 222 height 42
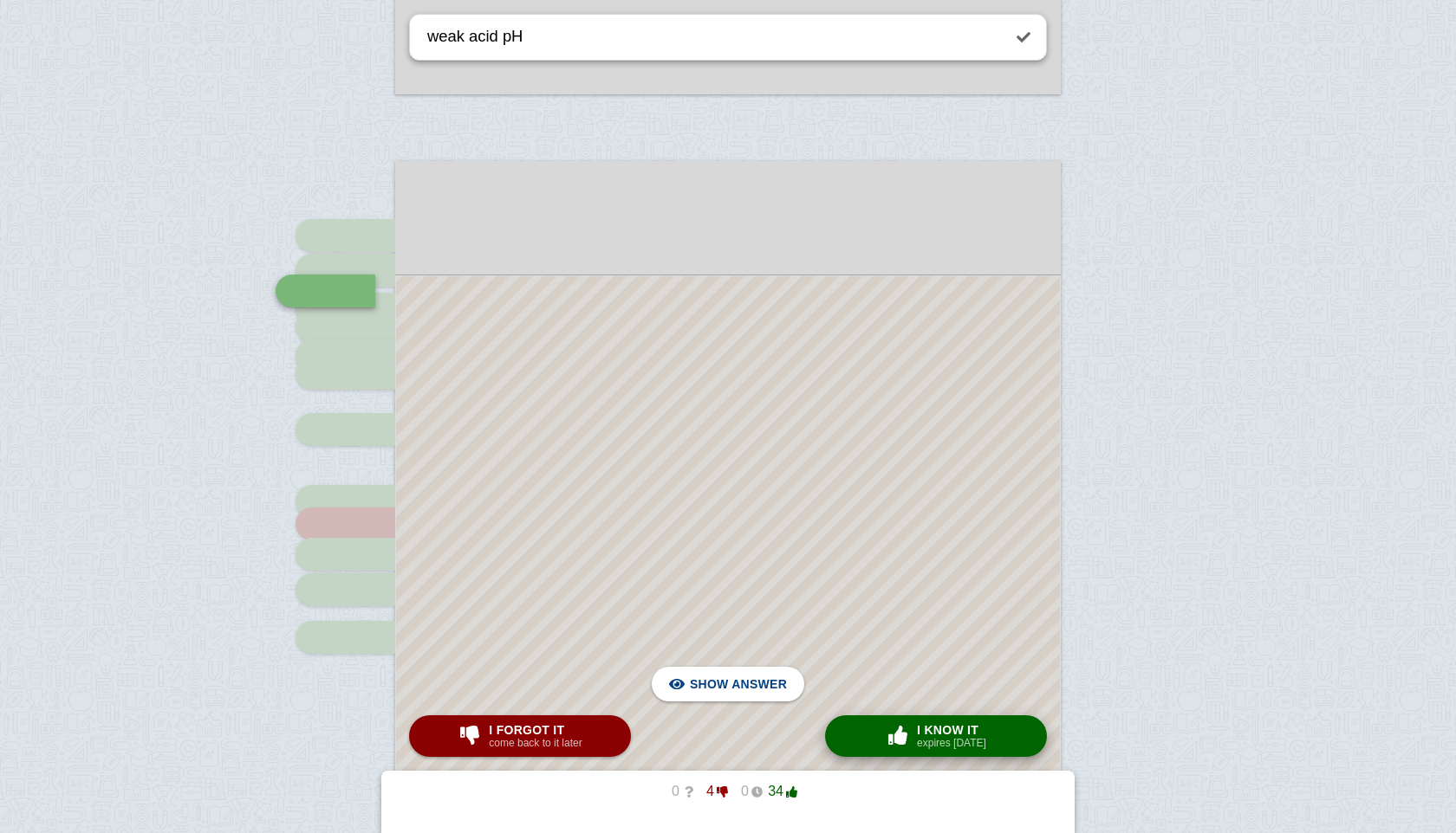
click at [889, 721] on button "× 0 I know it expires [DATE]" at bounding box center [936, 736] width 222 height 42
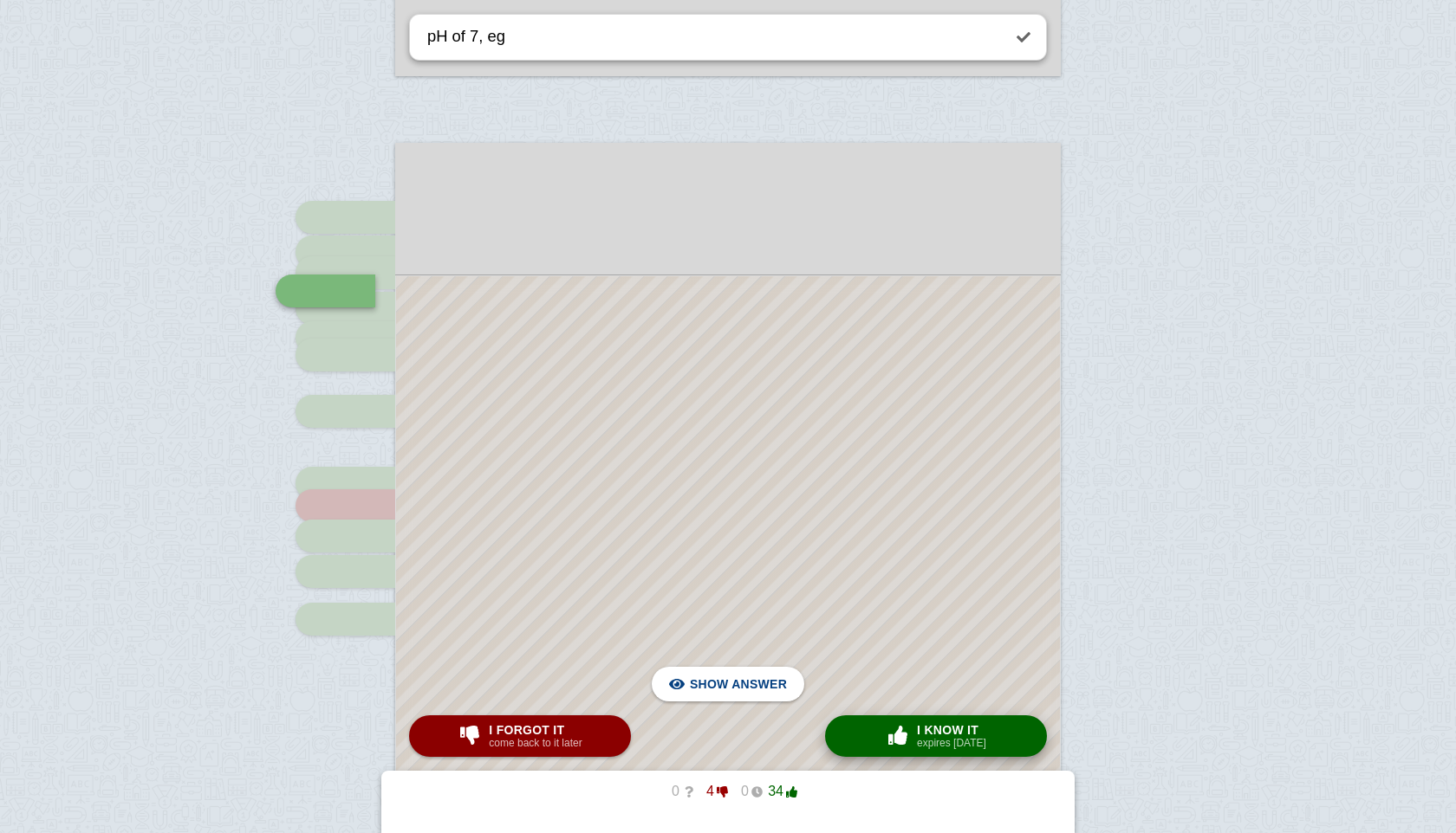
click at [889, 721] on button "× 0 I know it expires [DATE]" at bounding box center [936, 736] width 222 height 42
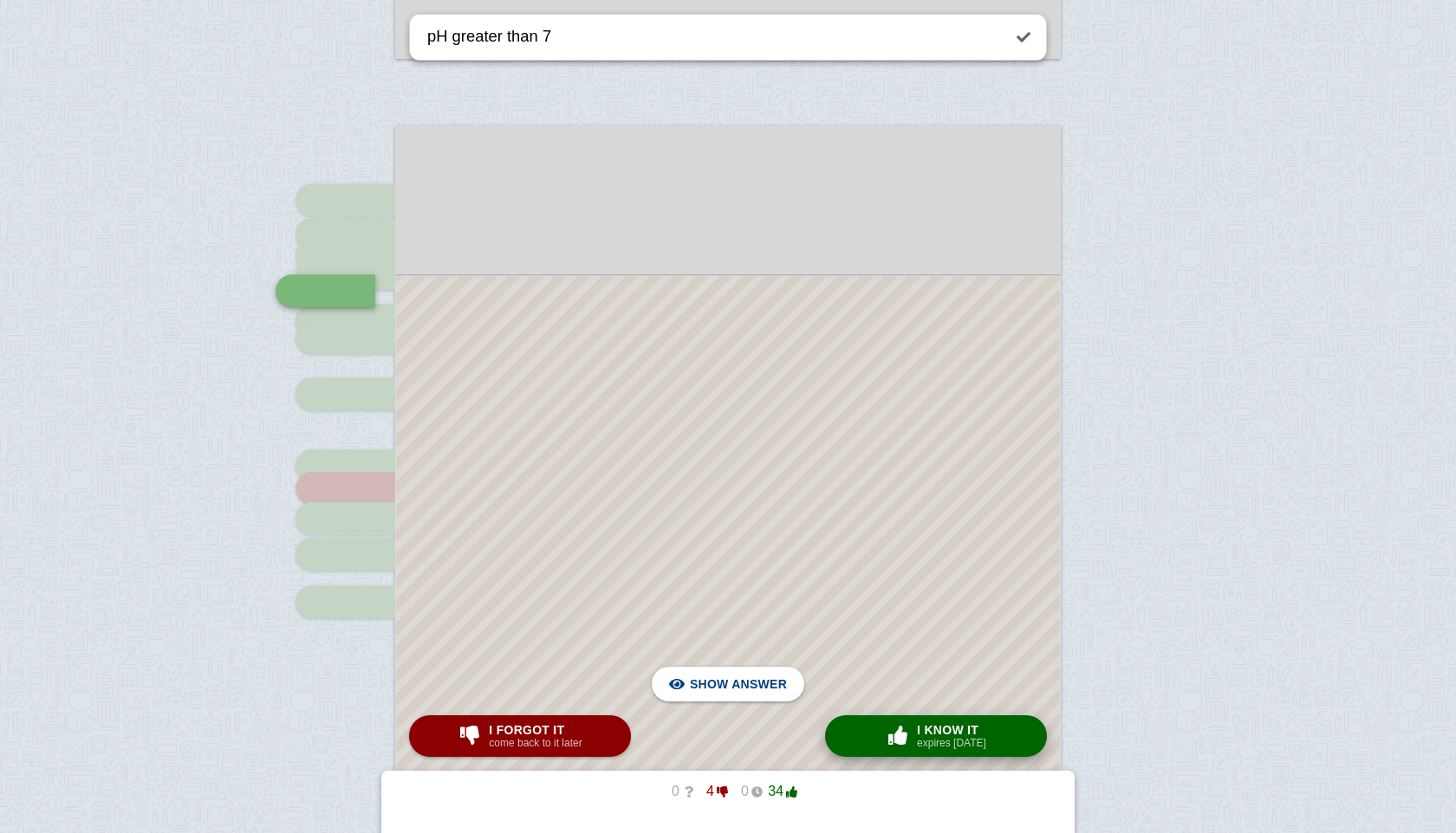
click at [889, 721] on button "× 0 I know it expires [DATE]" at bounding box center [936, 736] width 222 height 42
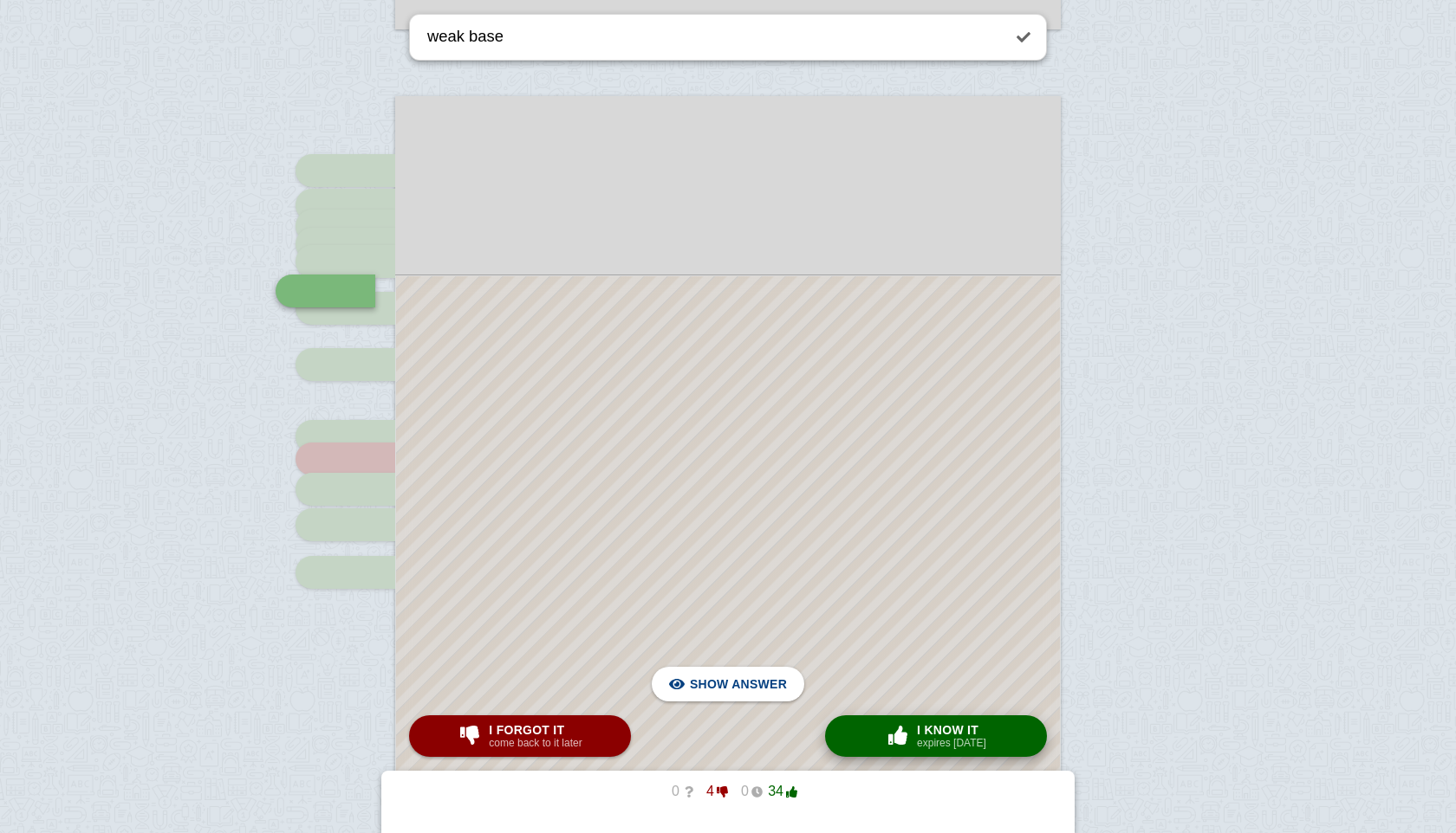
click at [889, 721] on button "× 0 I know it expires [DATE]" at bounding box center [936, 736] width 222 height 42
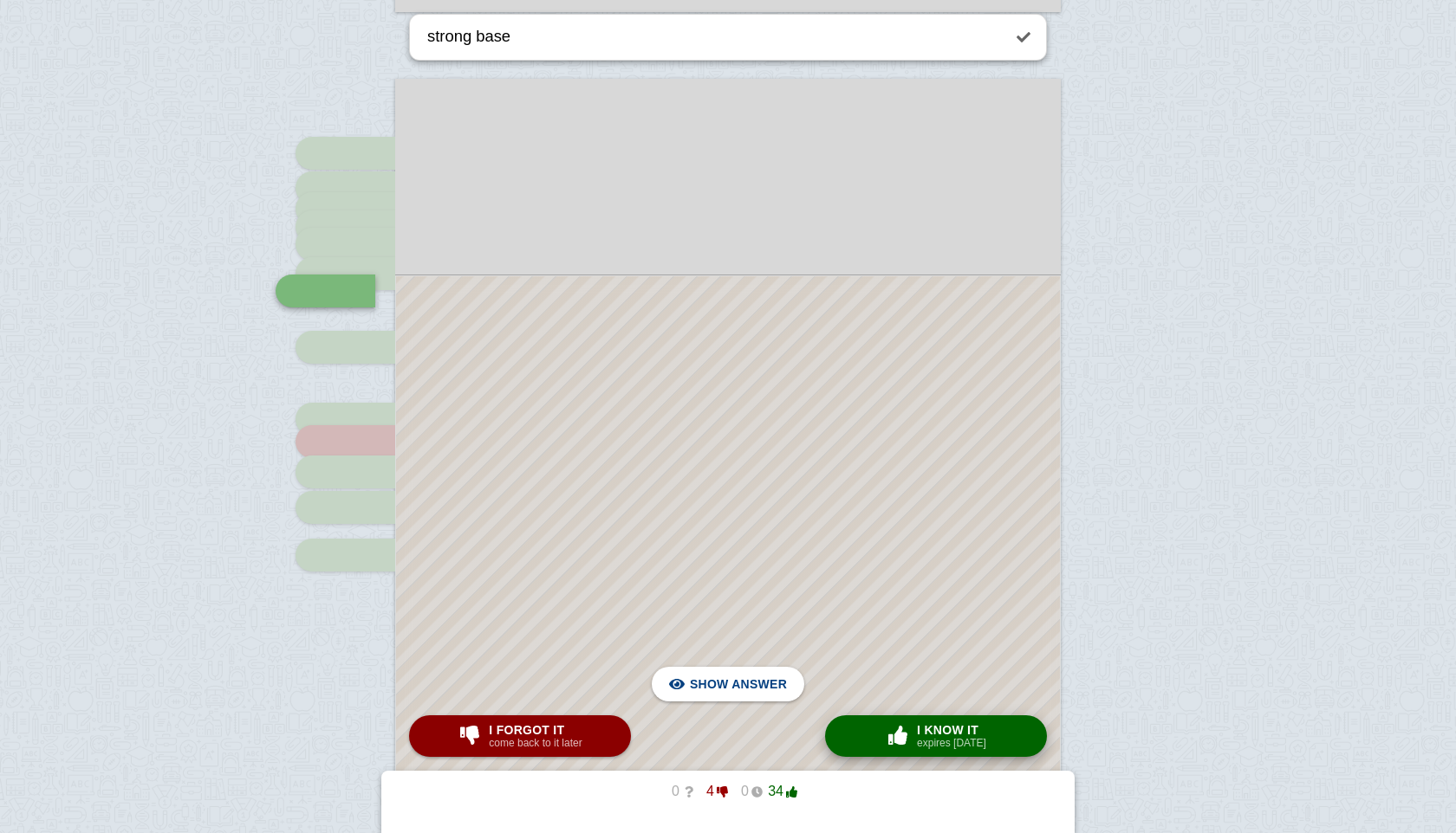
click at [889, 721] on button "× 0 I know it expires [DATE]" at bounding box center [936, 736] width 222 height 42
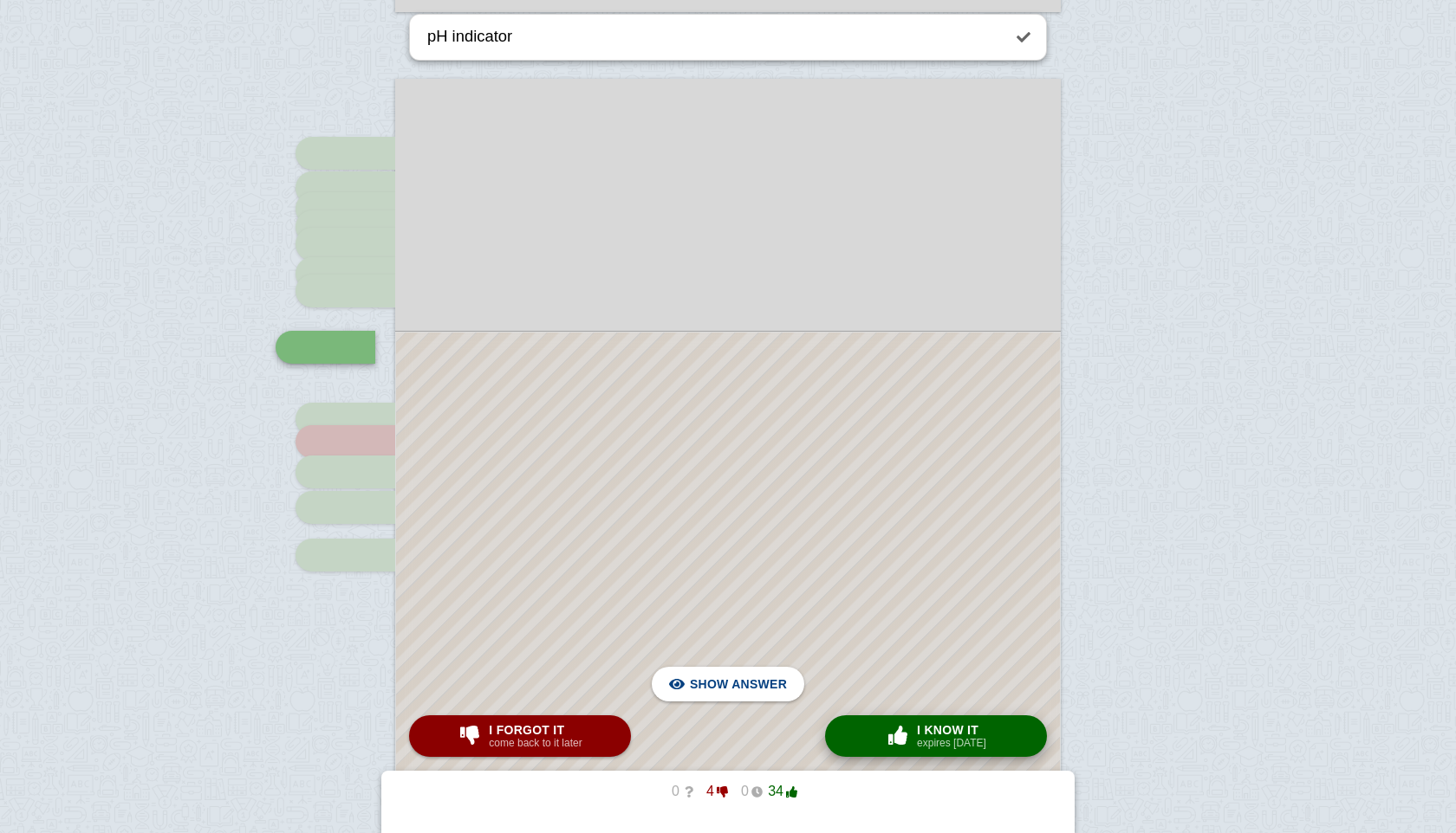
scroll to position [2381, 0]
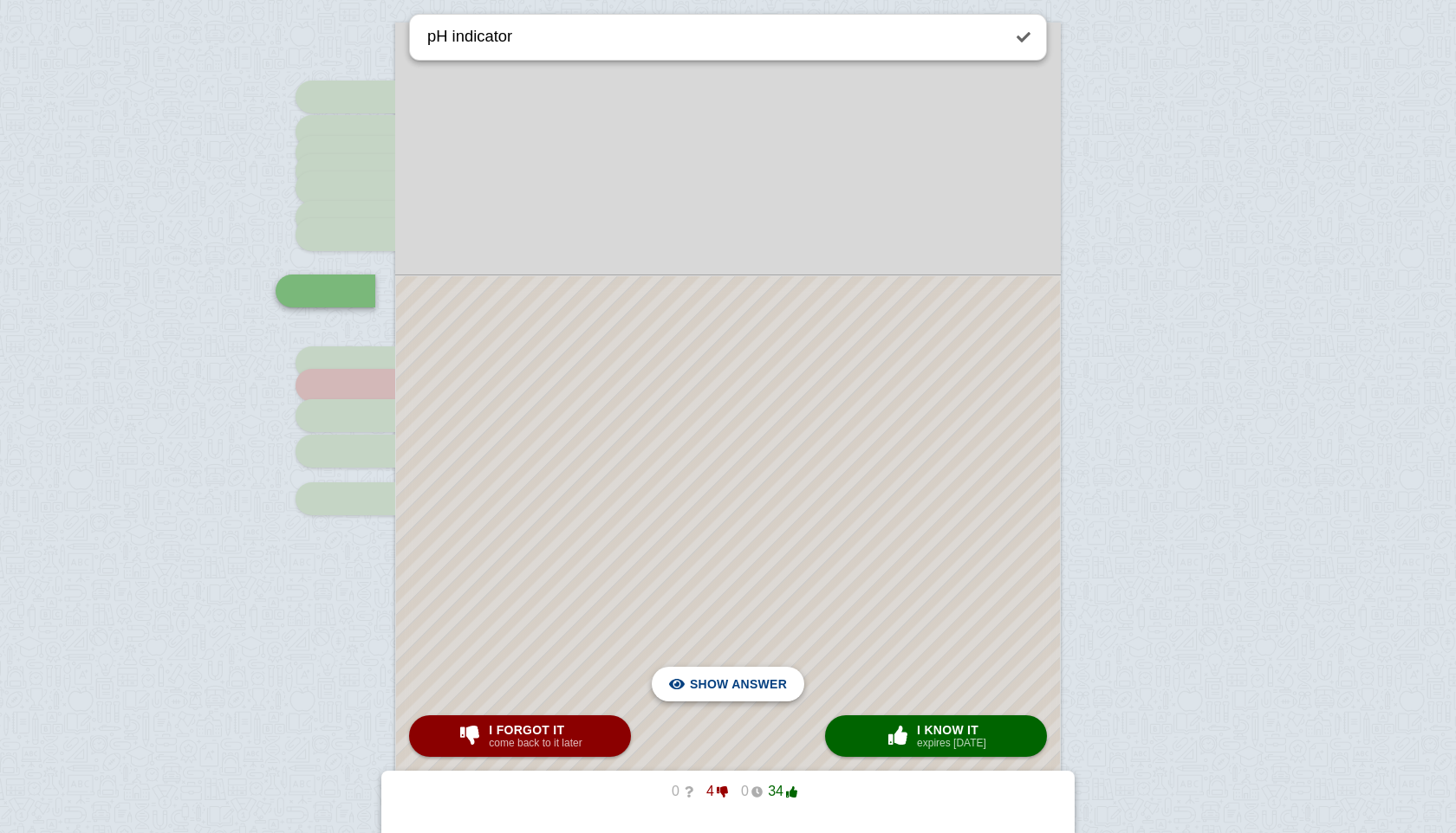
click at [762, 694] on span "Hide answer" at bounding box center [742, 684] width 91 height 38
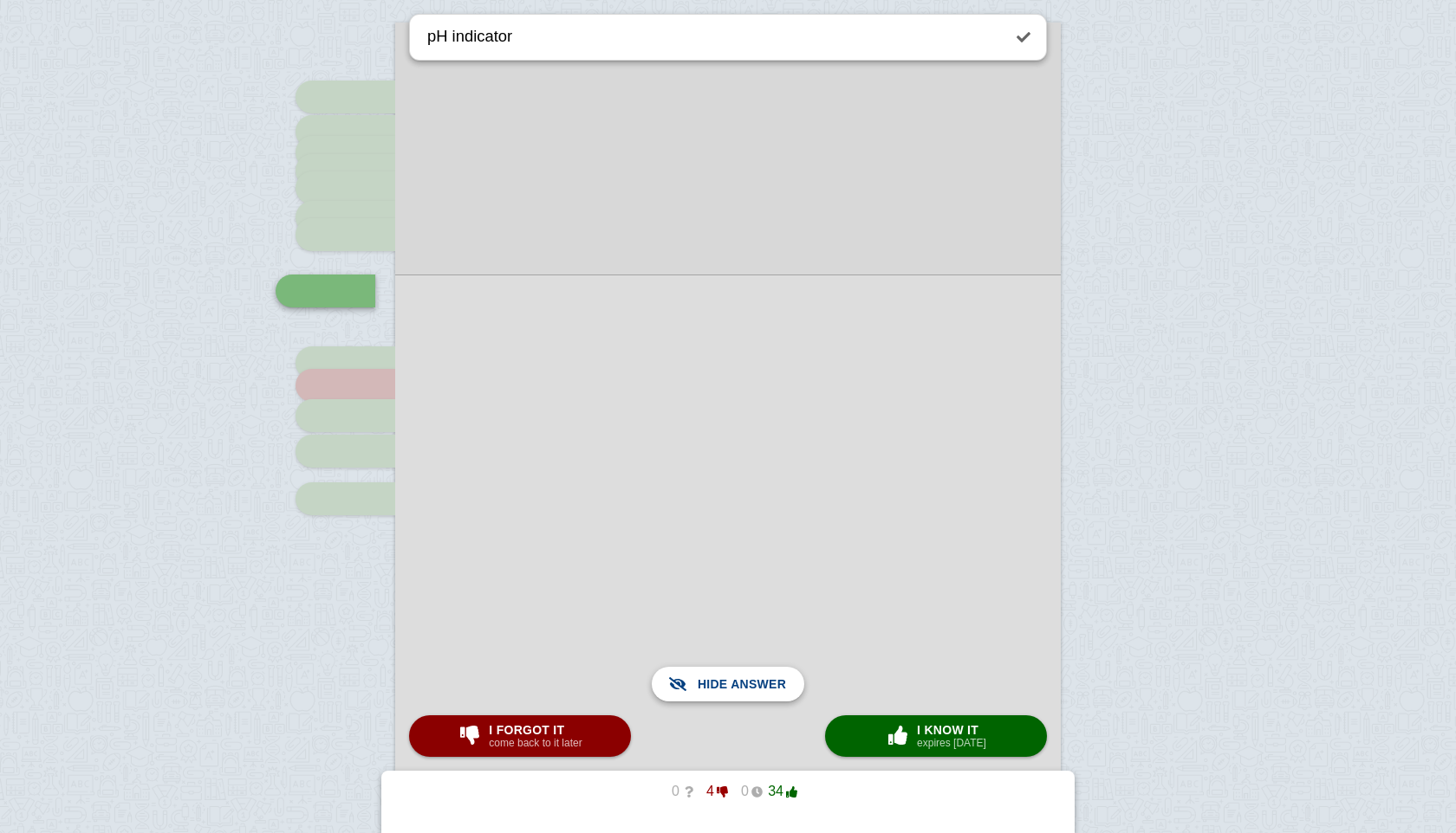
click at [762, 694] on span "Show answer" at bounding box center [738, 684] width 97 height 38
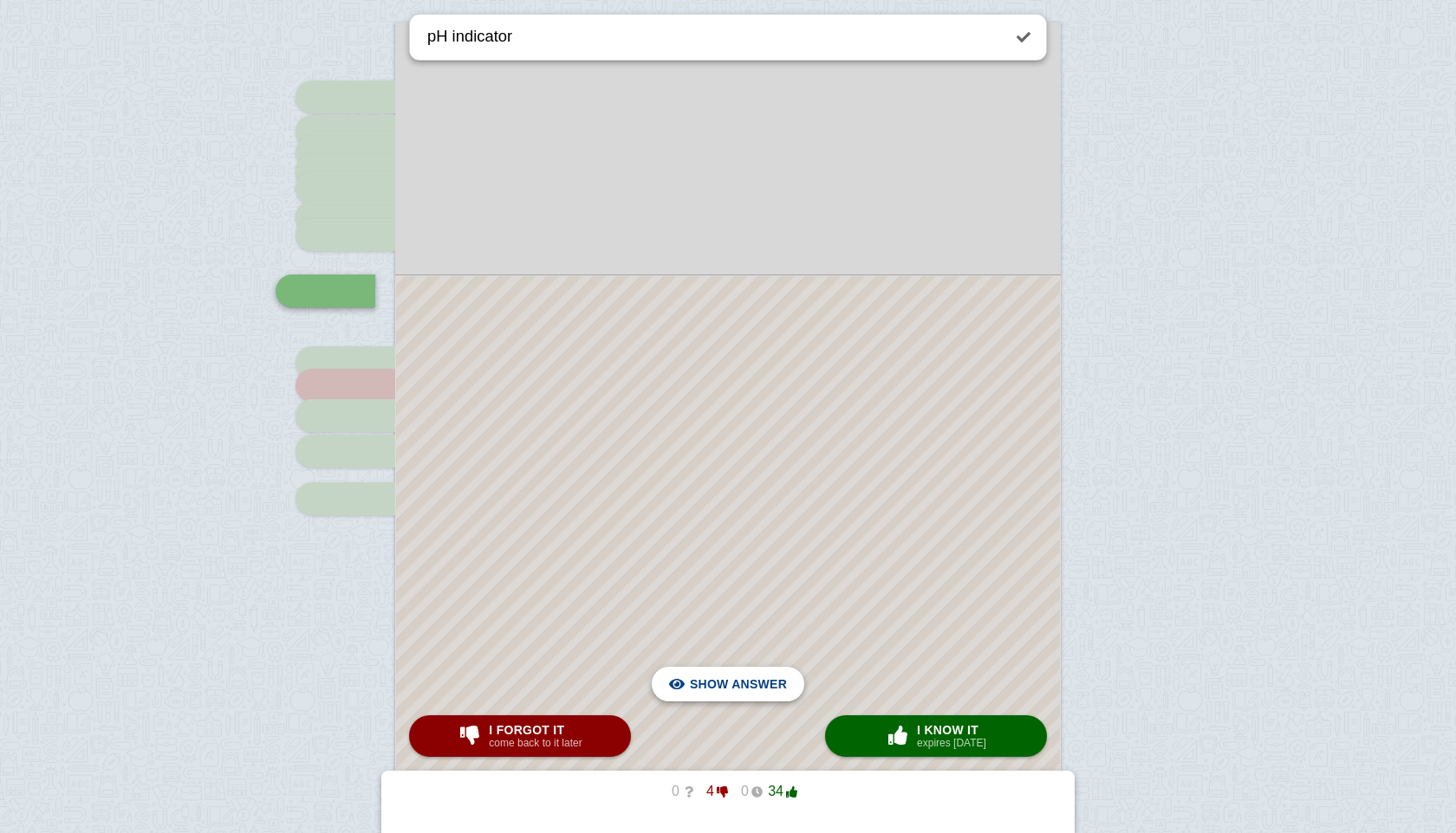
click at [762, 694] on span "Hide answer" at bounding box center [742, 684] width 91 height 38
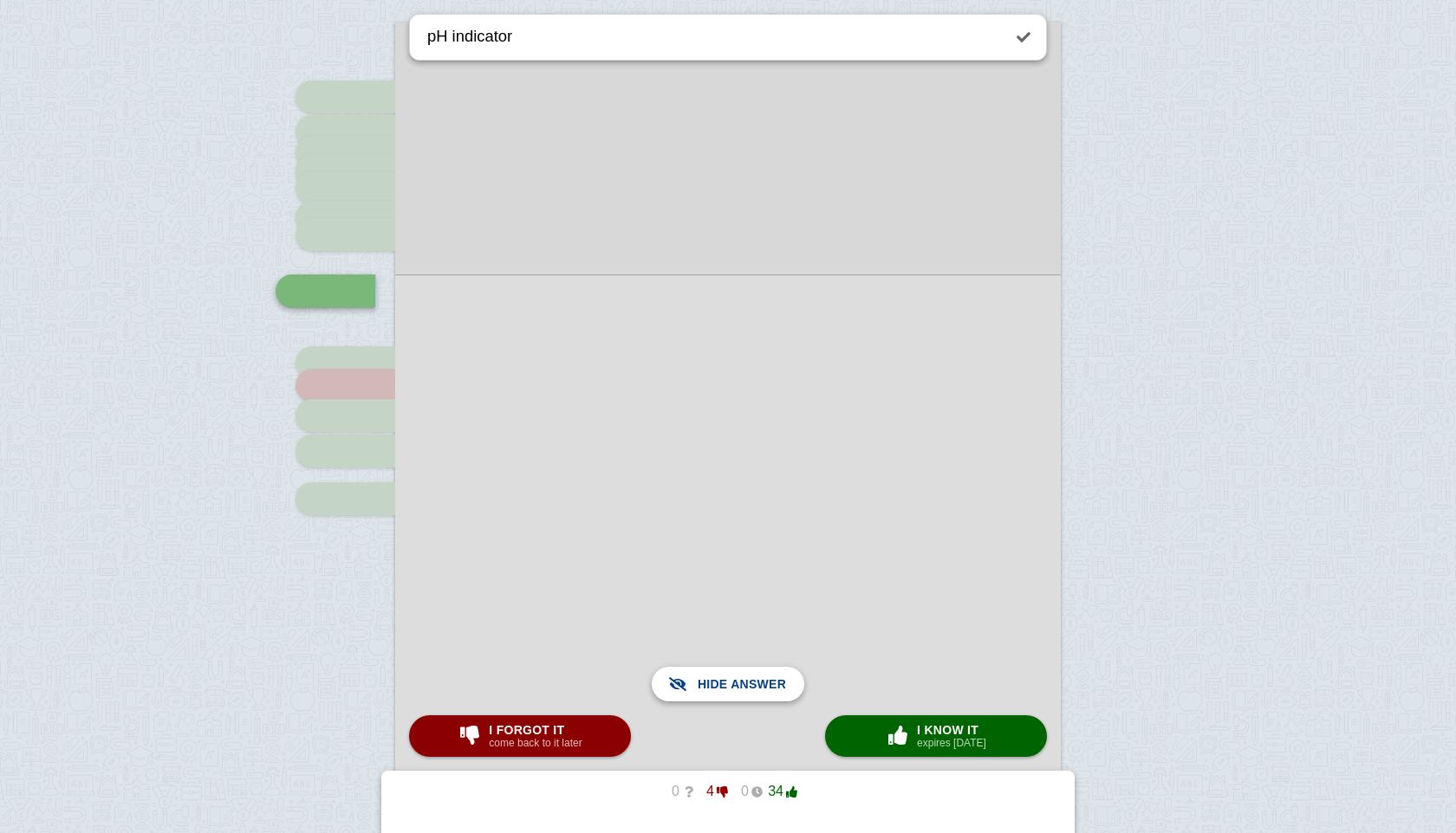
click at [762, 694] on span "Show answer" at bounding box center [738, 684] width 97 height 38
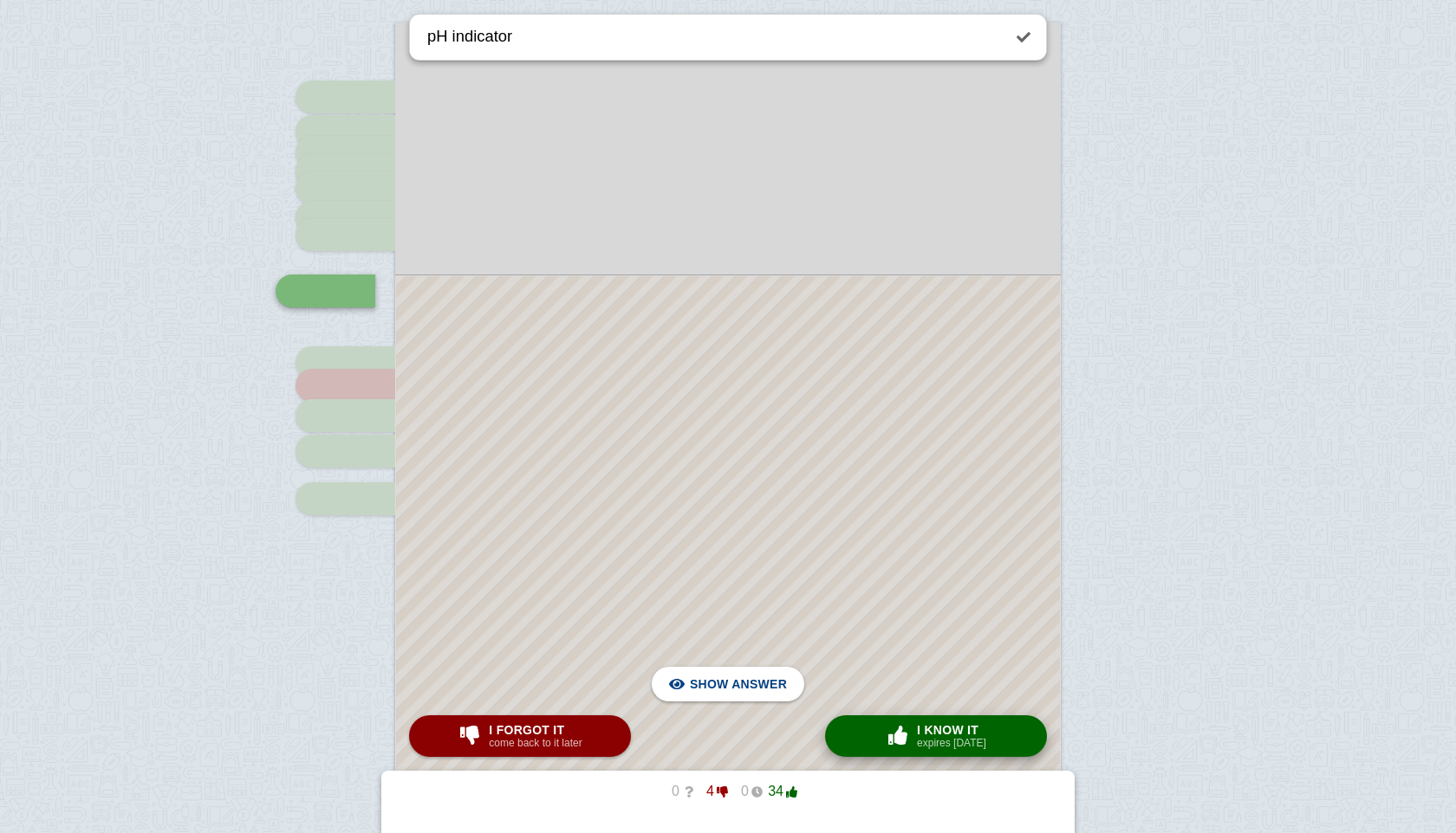
click at [891, 716] on button "× 0 I know it expires [DATE]" at bounding box center [936, 736] width 222 height 42
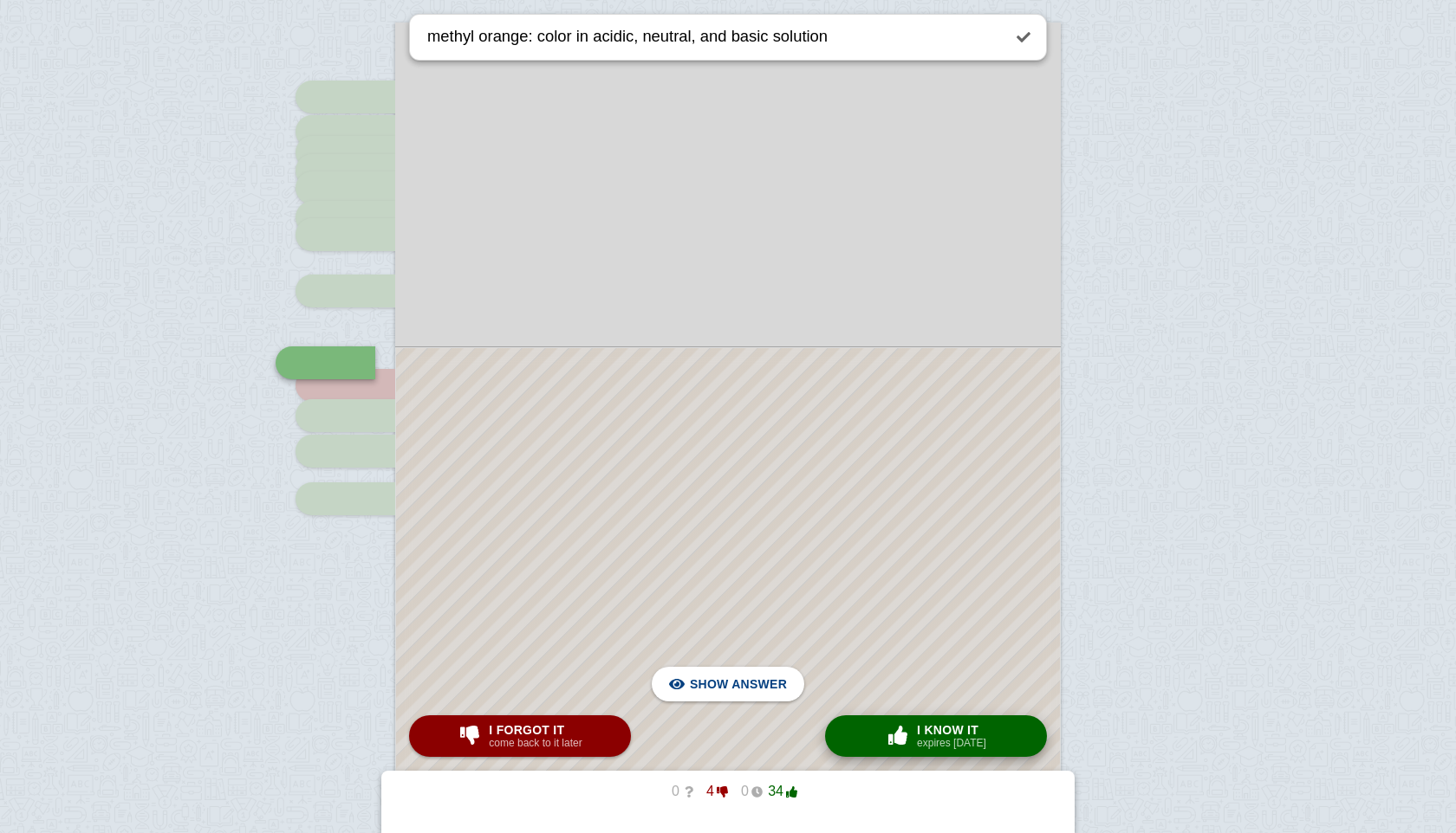
scroll to position [2454, 0]
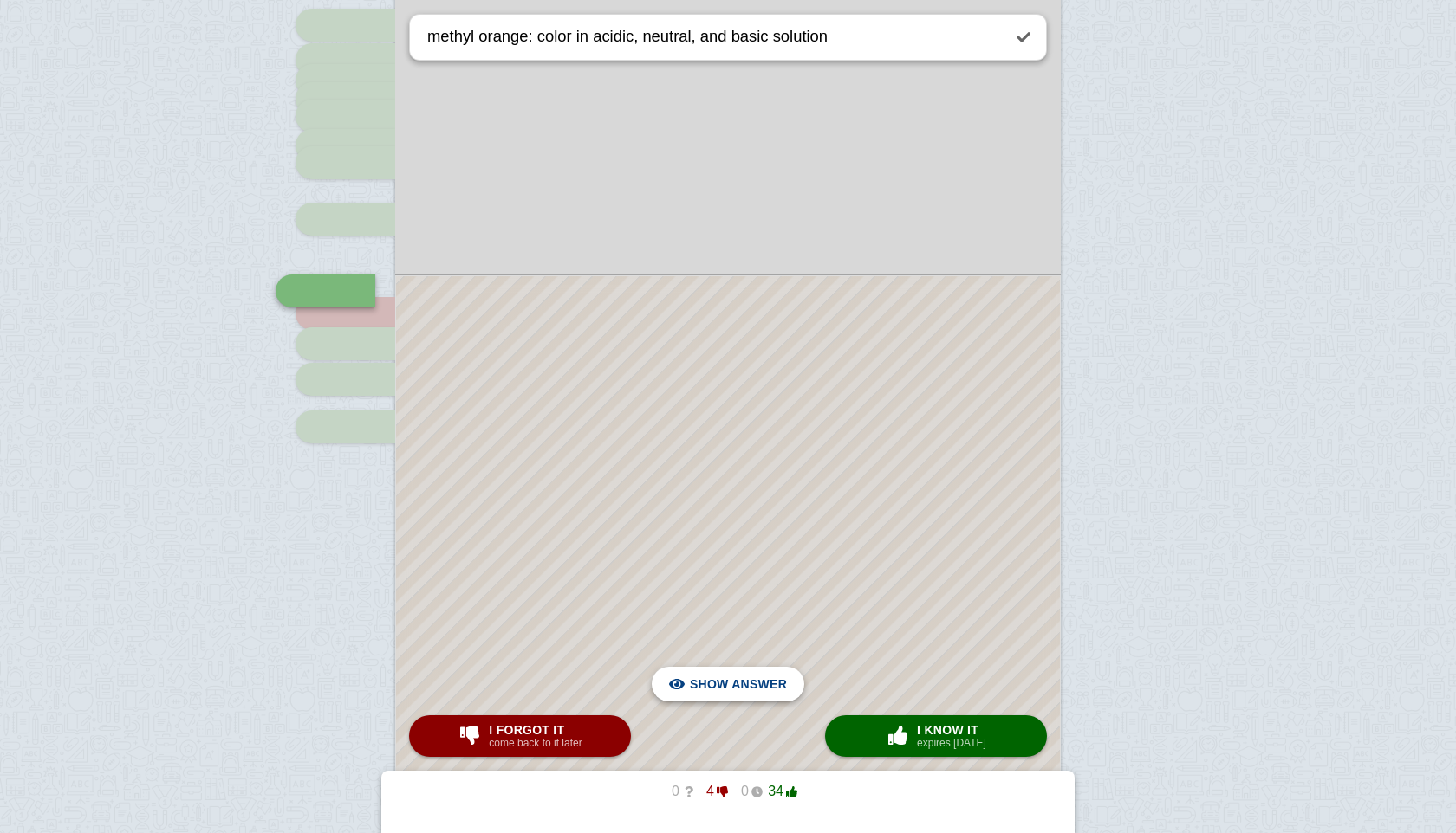
click at [736, 682] on span "Hide answer" at bounding box center [742, 684] width 91 height 38
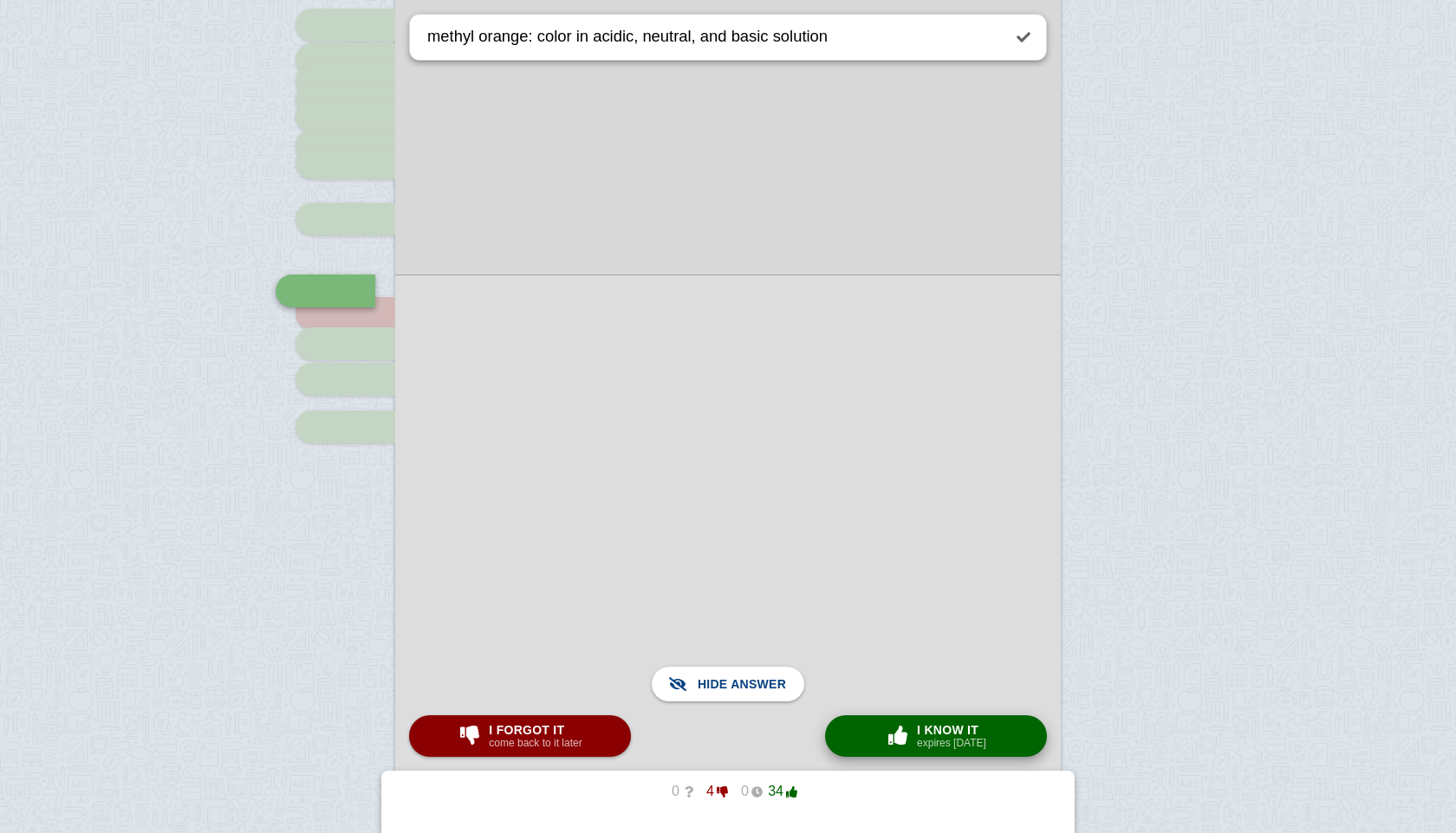
click at [917, 727] on span "I know it" at bounding box center [951, 729] width 69 height 14
type textarea "universal indicator: color in acidic, neutral, and basic solution"
checkbox input "true"
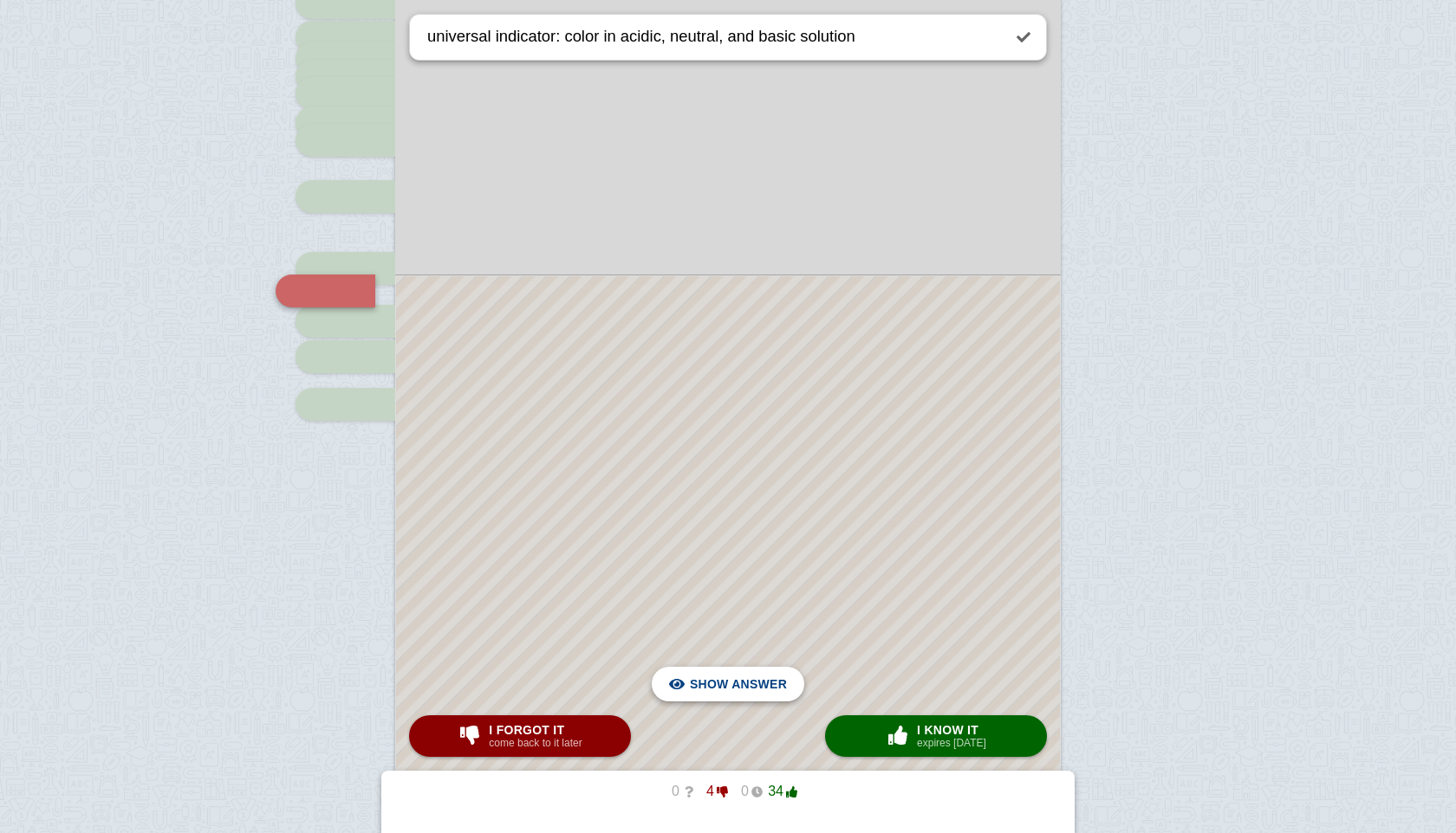
click at [766, 697] on span "Hide answer" at bounding box center [742, 684] width 91 height 38
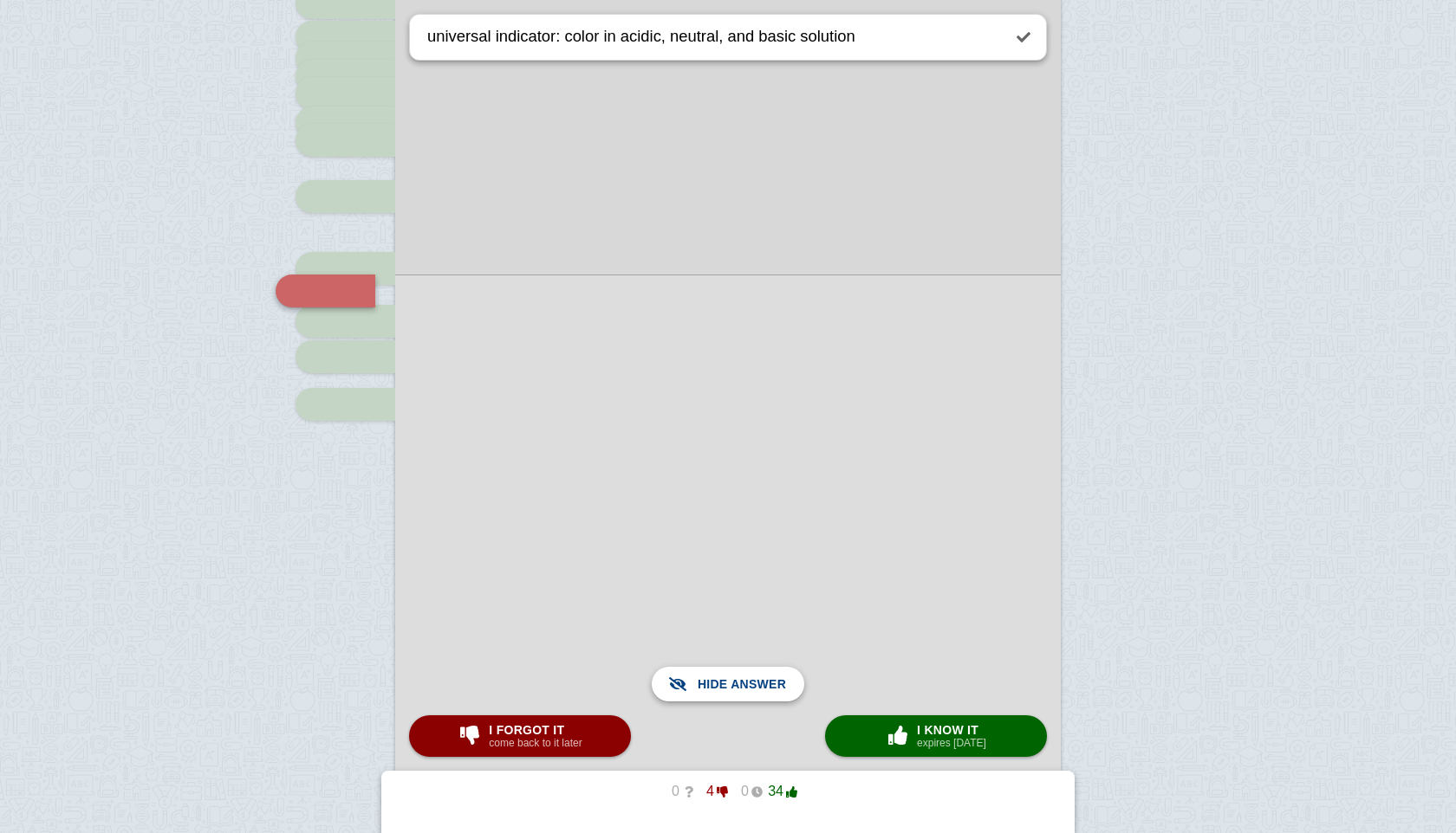
click at [766, 697] on span "Show answer" at bounding box center [738, 684] width 97 height 38
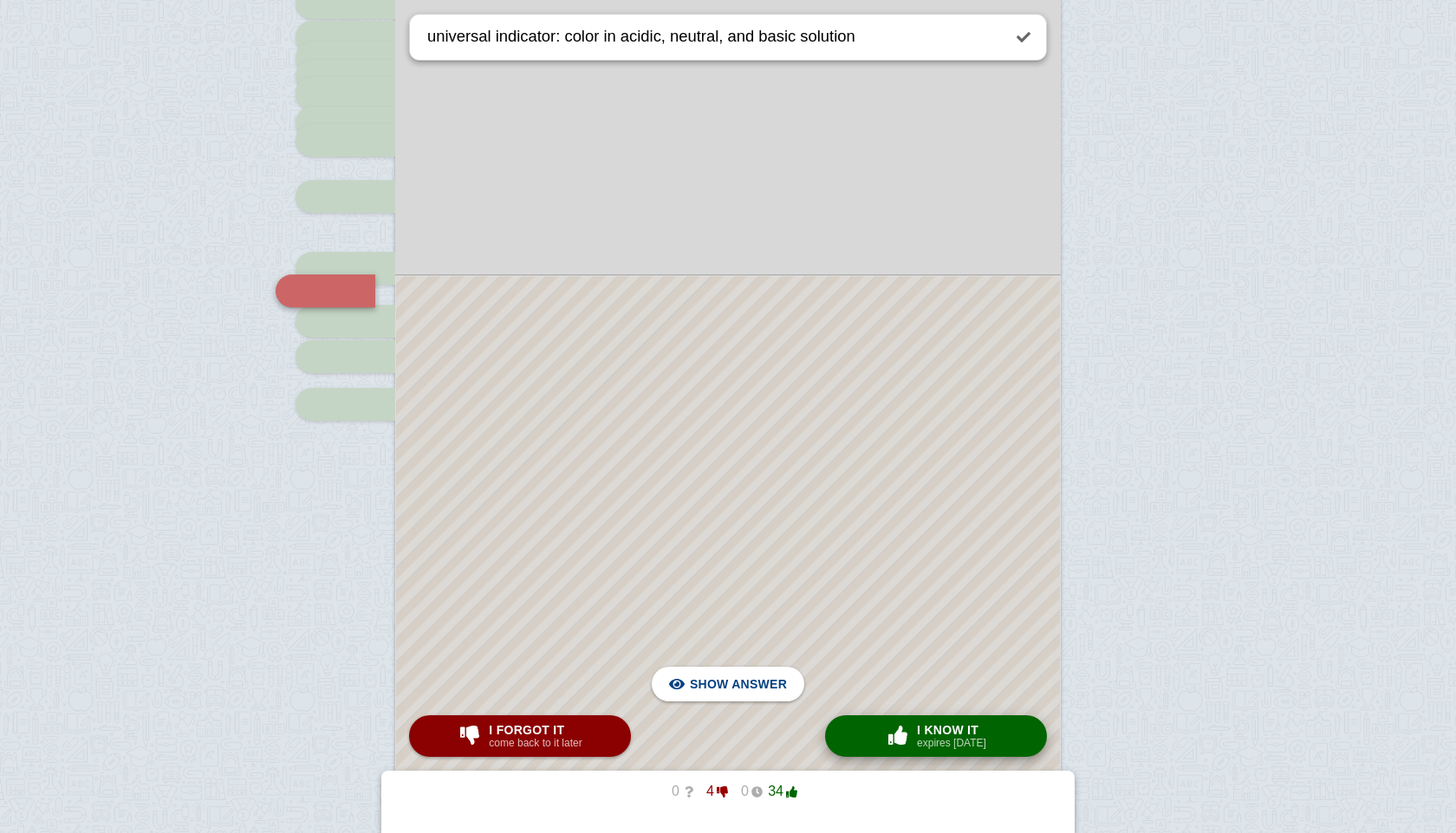
click at [847, 725] on button "× 0 I know it expires [DATE]" at bounding box center [936, 736] width 222 height 42
type textarea "phenolphthalein: color in acidic, neutral, and basic solution"
checkbox input "false"
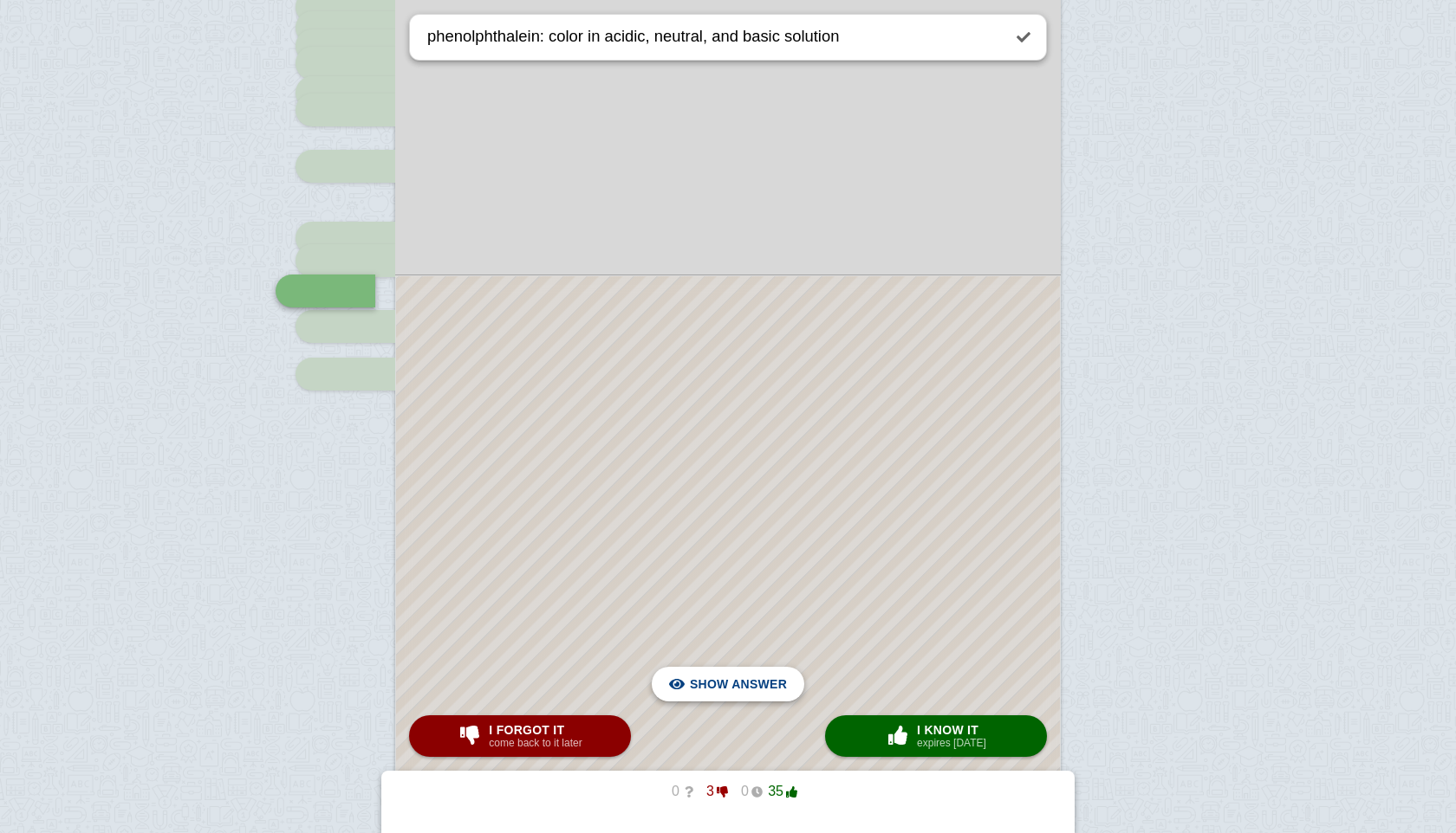
click at [749, 667] on span "Hide answer" at bounding box center [742, 684] width 91 height 38
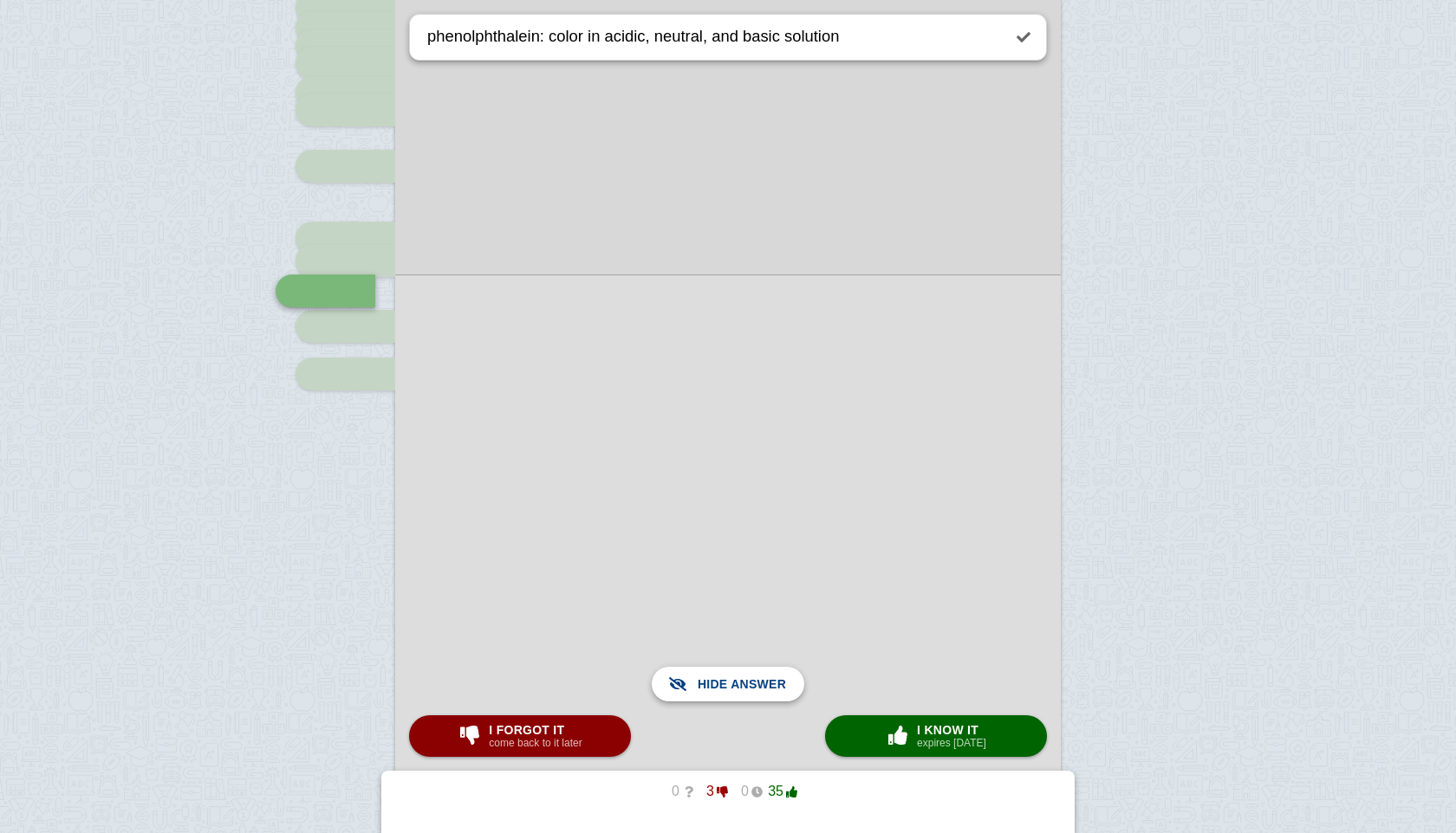
click at [749, 667] on span "Show answer" at bounding box center [738, 684] width 97 height 38
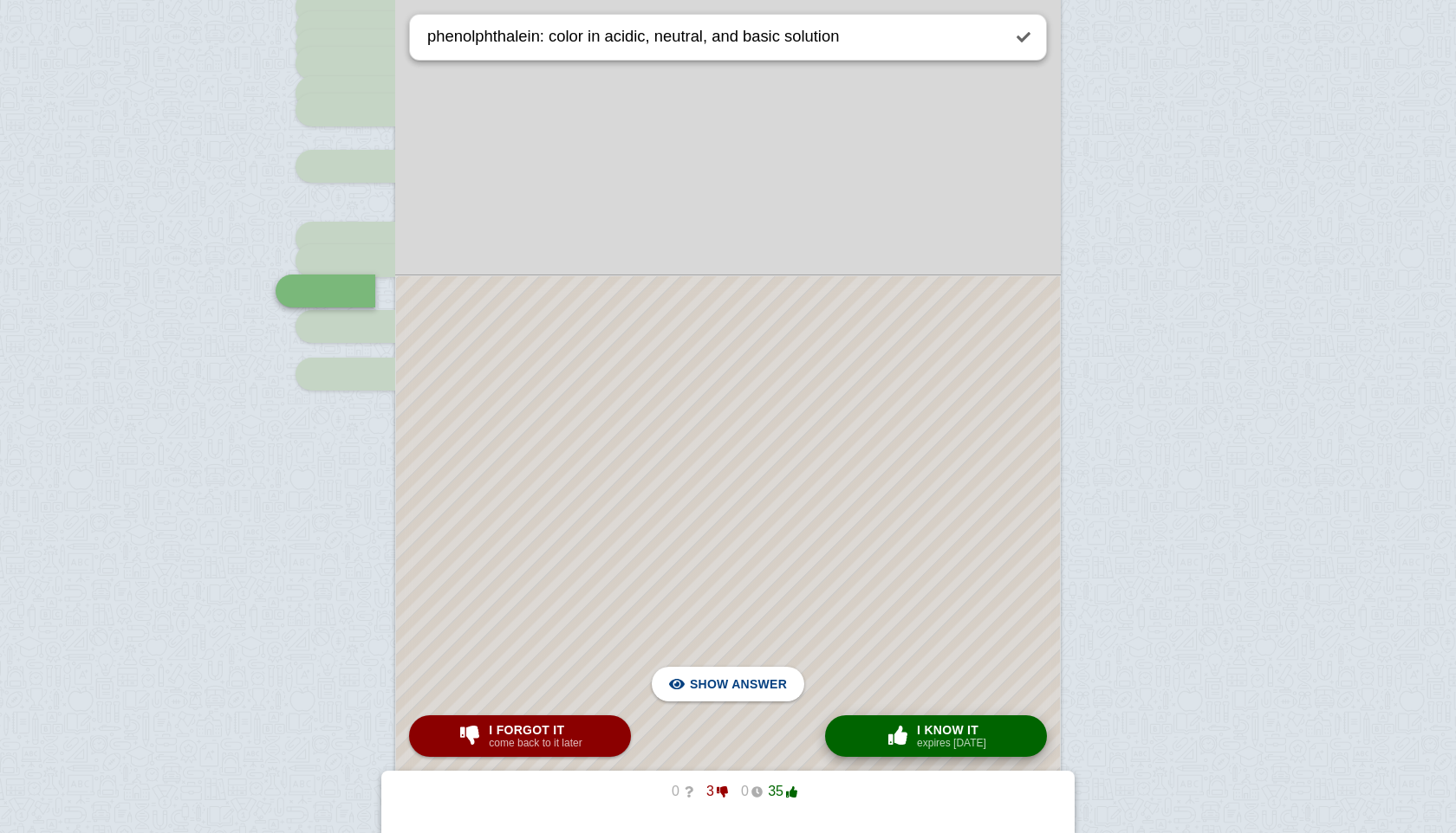
click at [875, 746] on button "× 0 I know it expires [DATE]" at bounding box center [936, 736] width 222 height 42
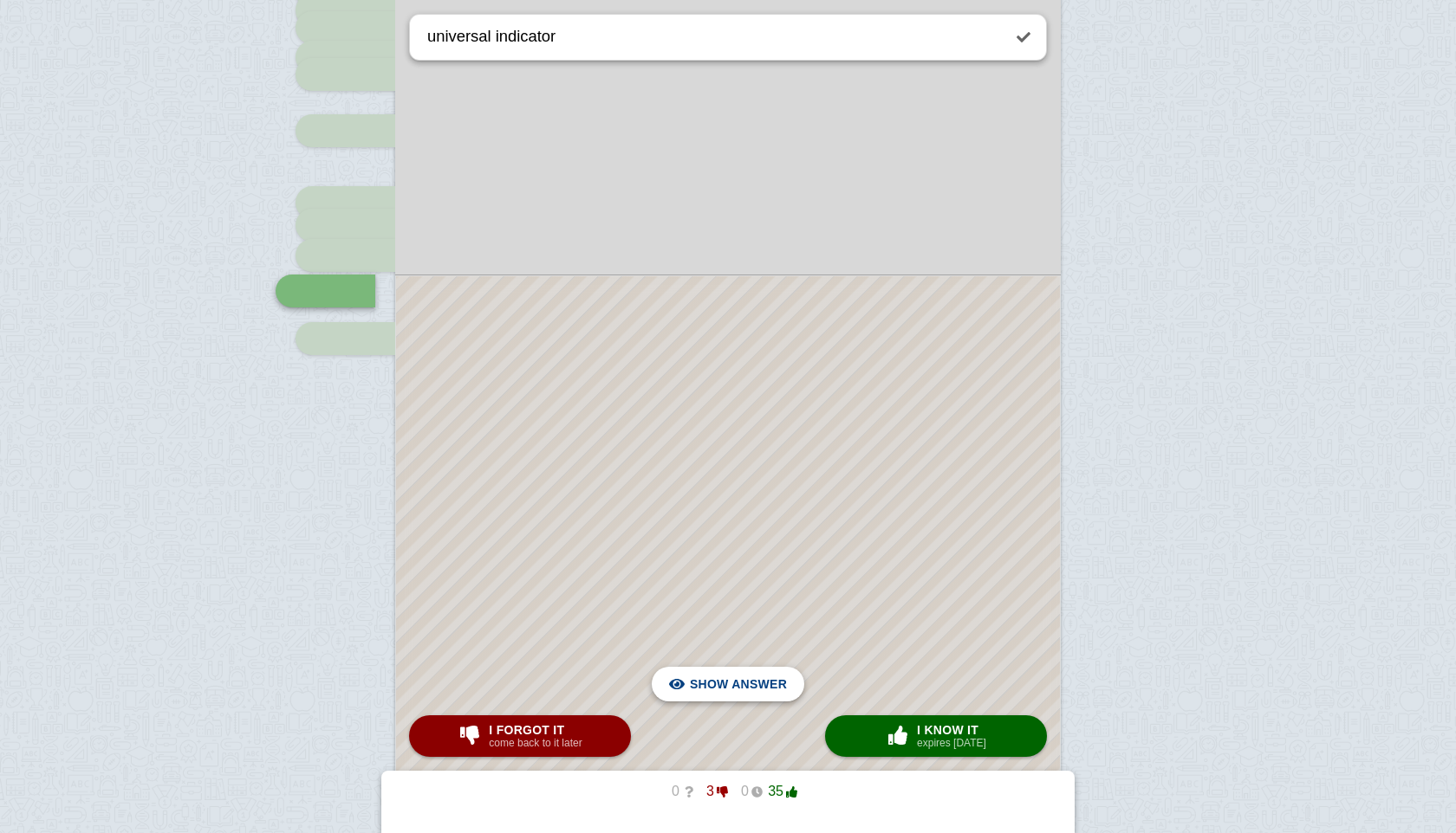
click at [749, 674] on span "Hide answer" at bounding box center [742, 684] width 91 height 38
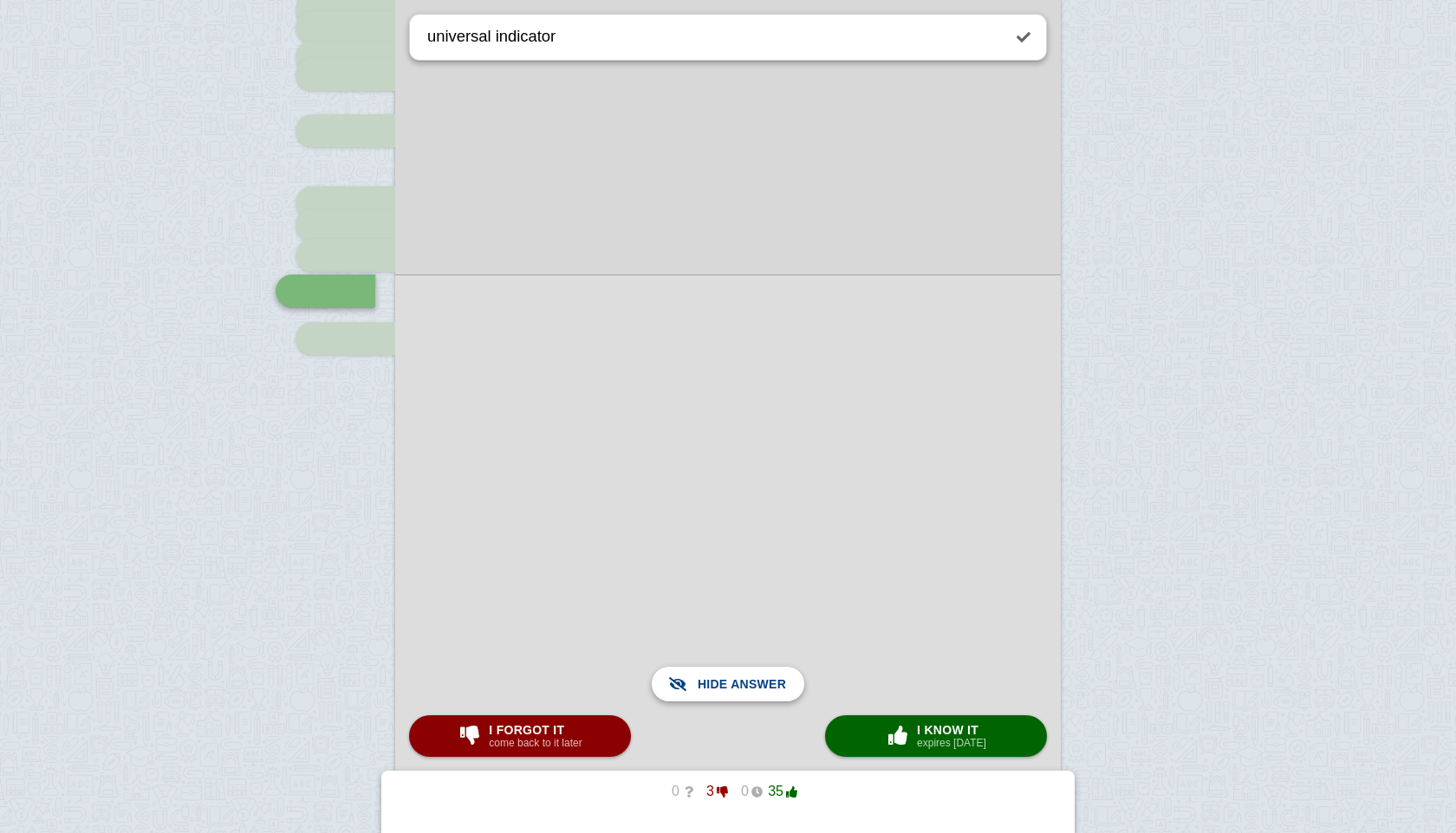
click at [749, 674] on span "Show answer" at bounding box center [738, 684] width 97 height 38
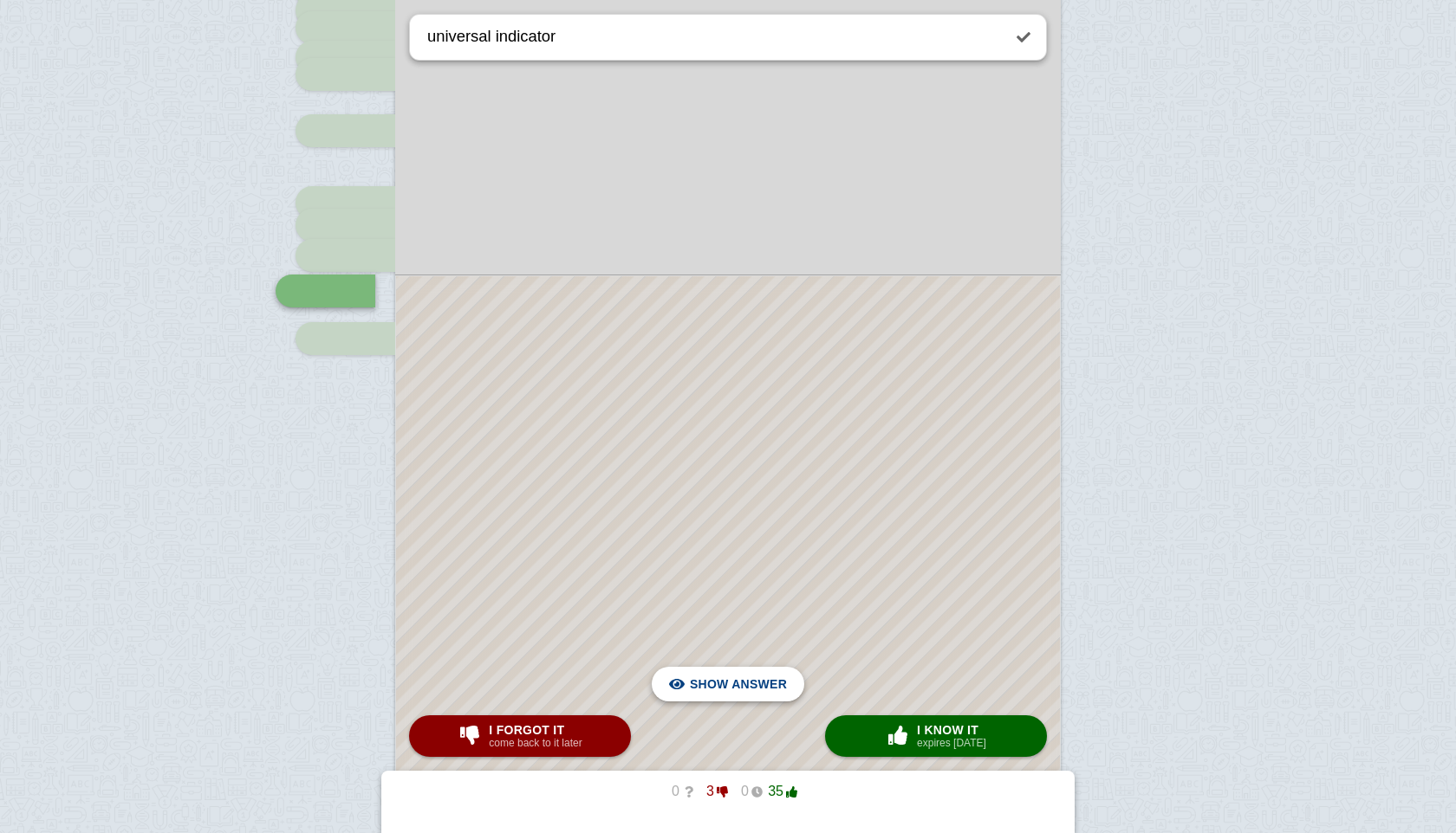
click at [749, 674] on span "Hide answer" at bounding box center [742, 684] width 91 height 38
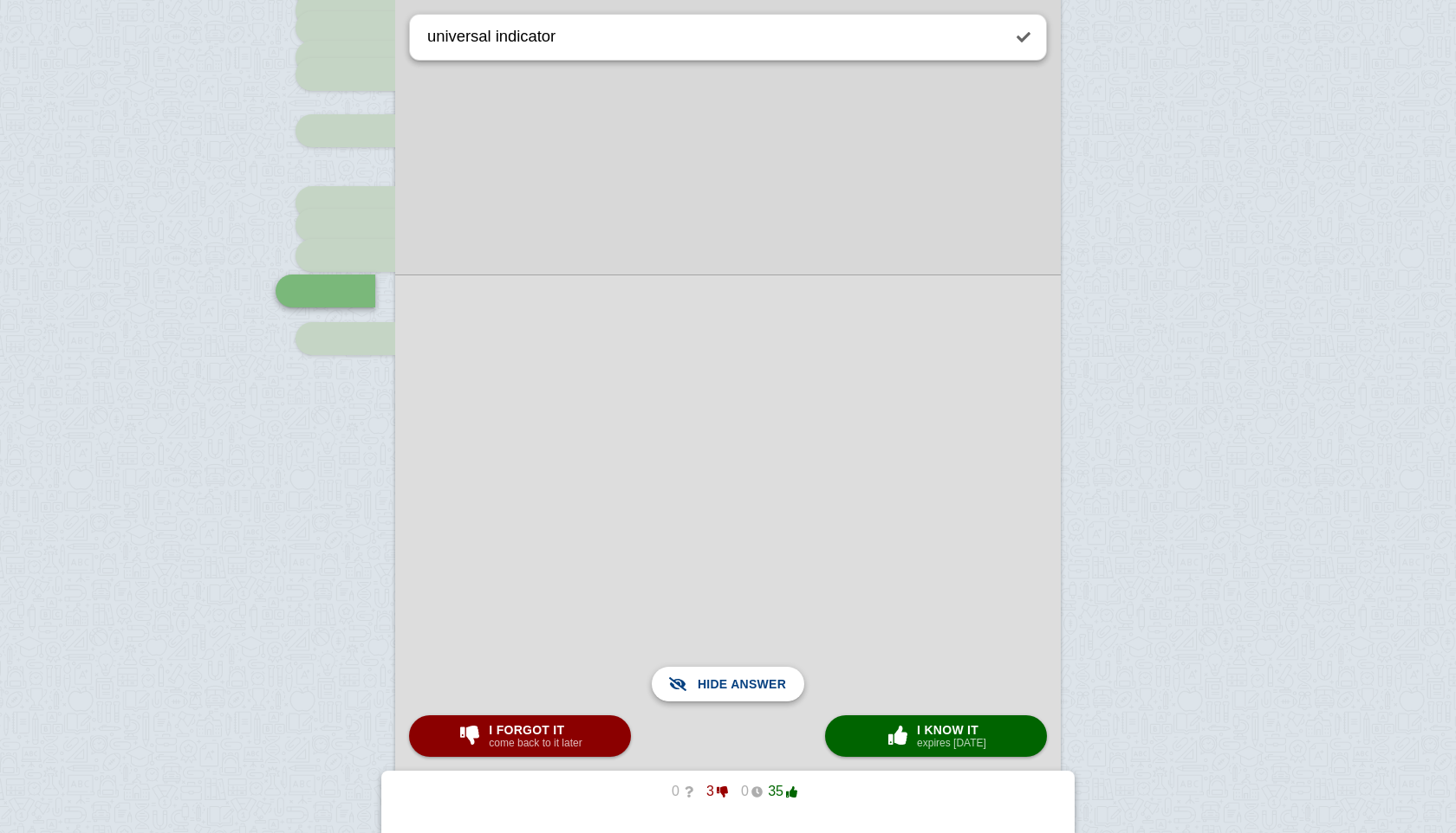
click at [749, 674] on span "Show answer" at bounding box center [738, 684] width 97 height 38
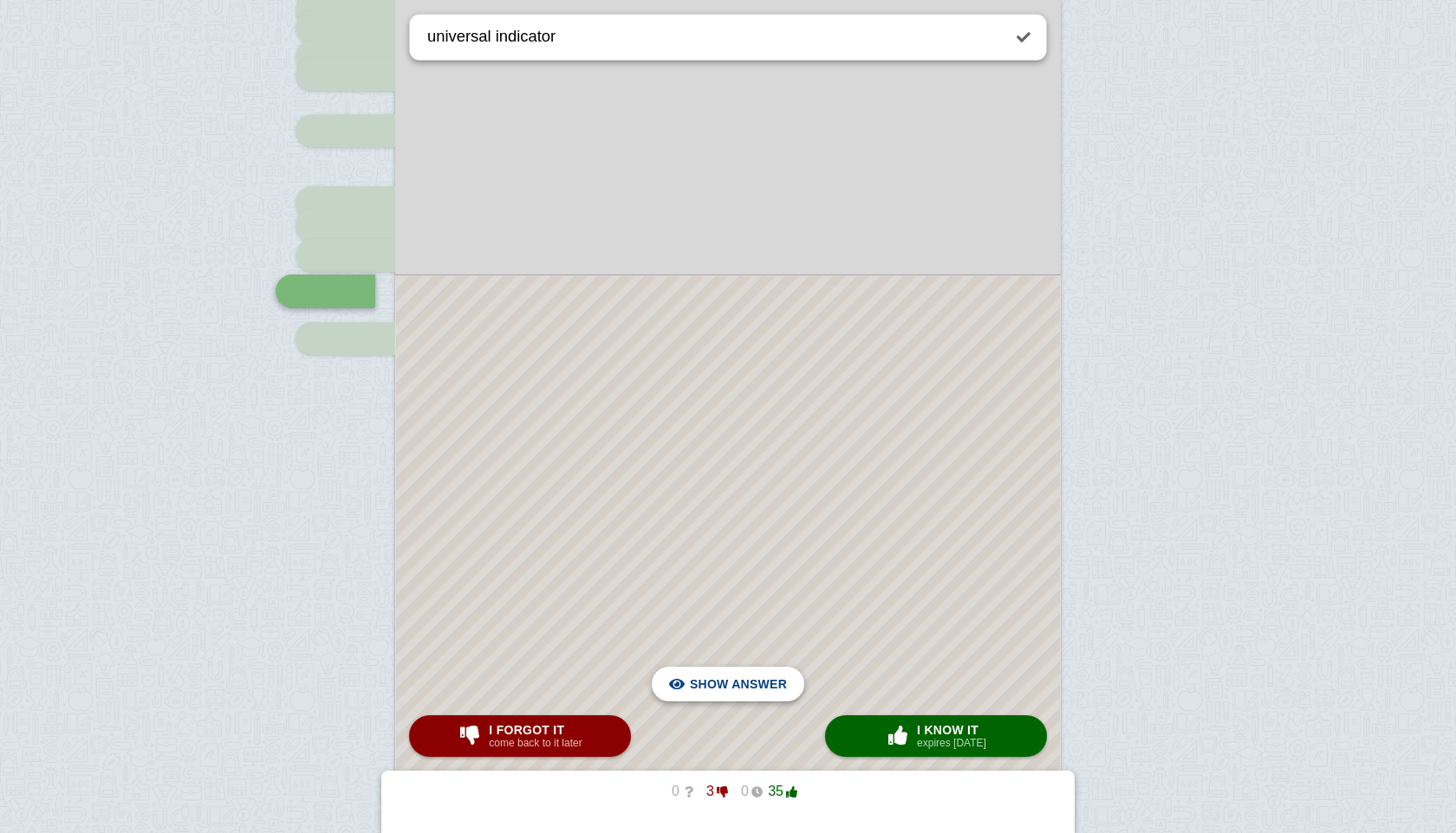
click at [749, 674] on span "Hide answer" at bounding box center [742, 684] width 91 height 38
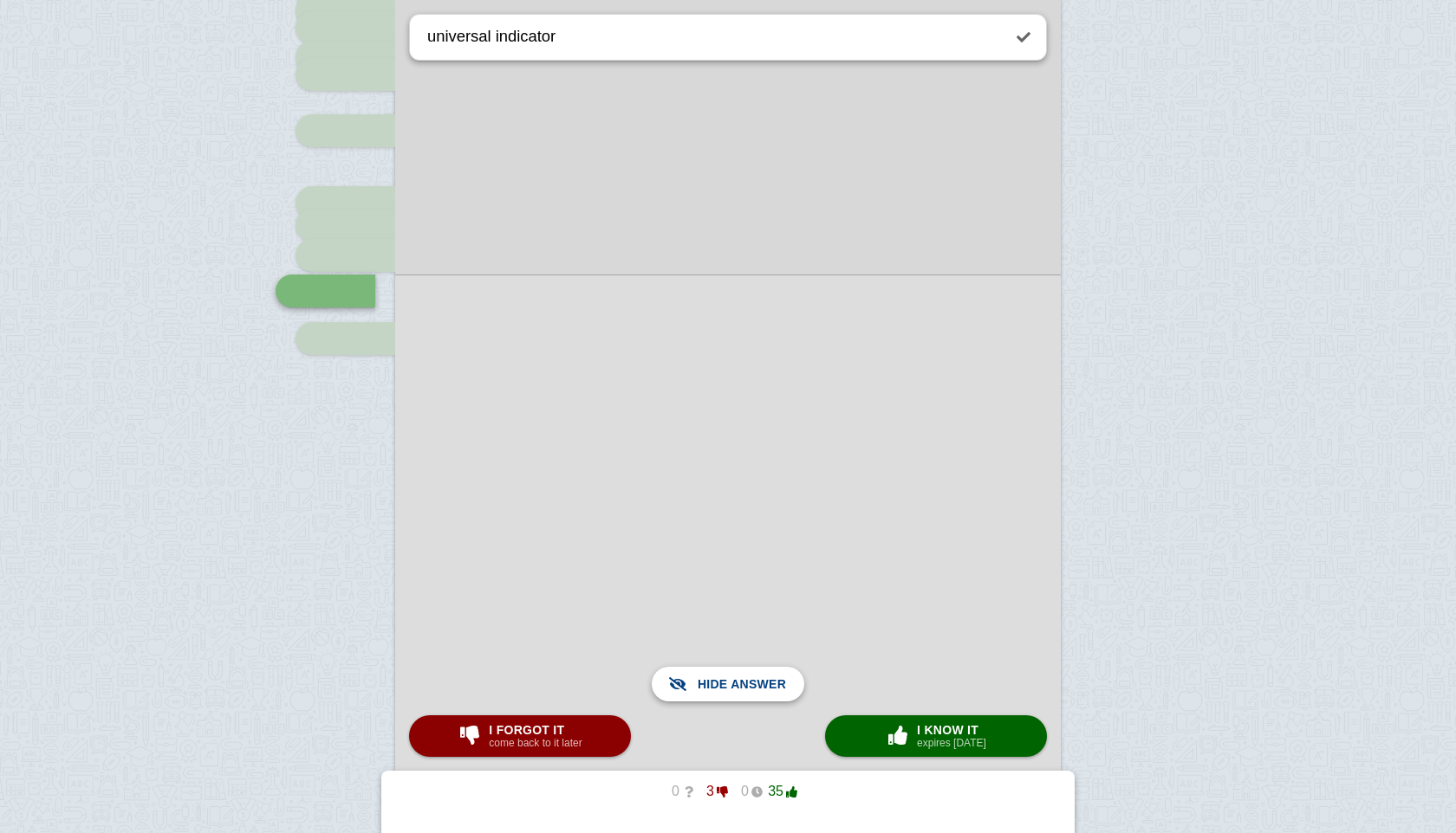
click at [749, 674] on span "Show answer" at bounding box center [738, 684] width 97 height 38
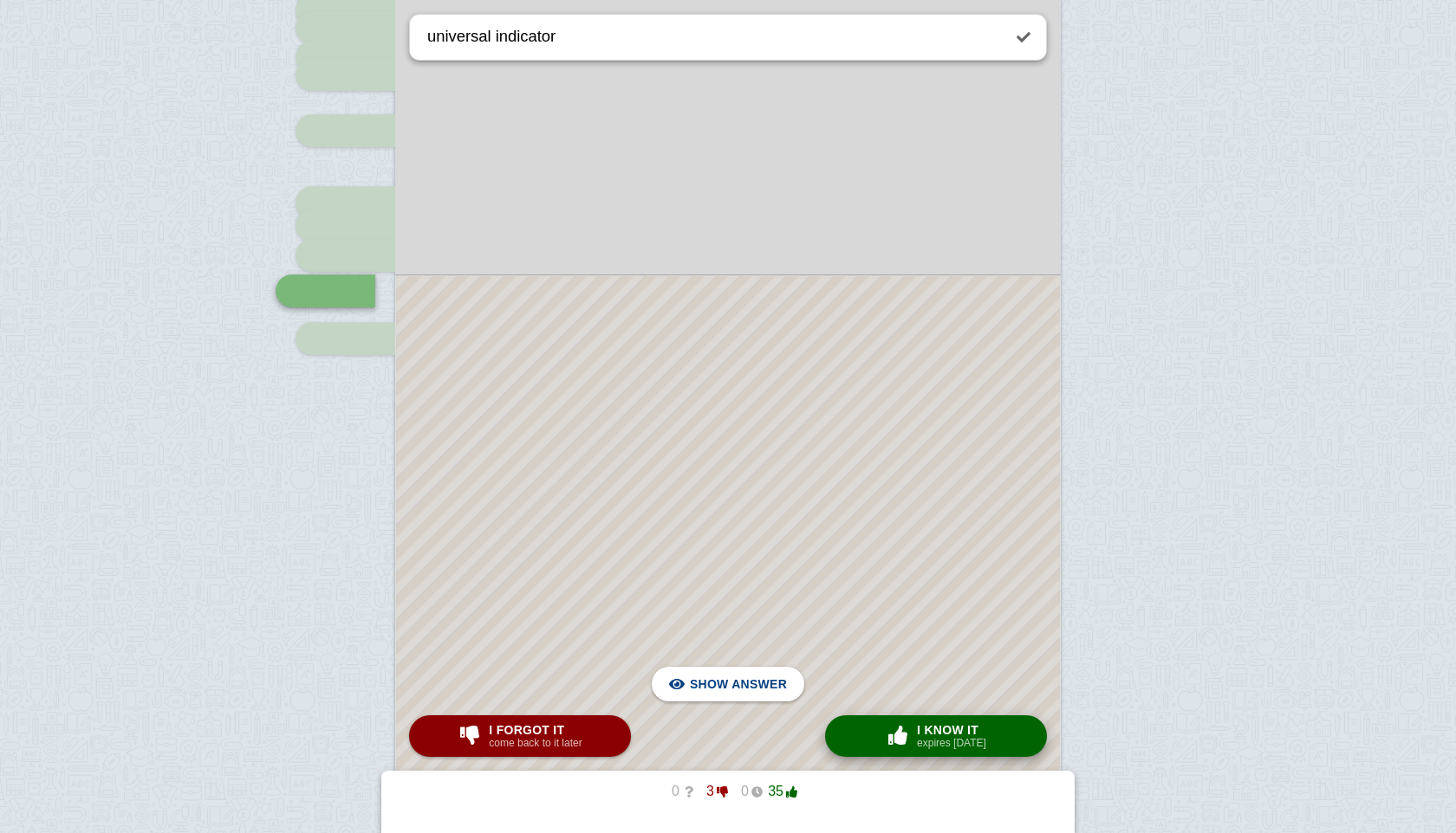
click at [911, 736] on span "button" at bounding box center [897, 736] width 31 height 22
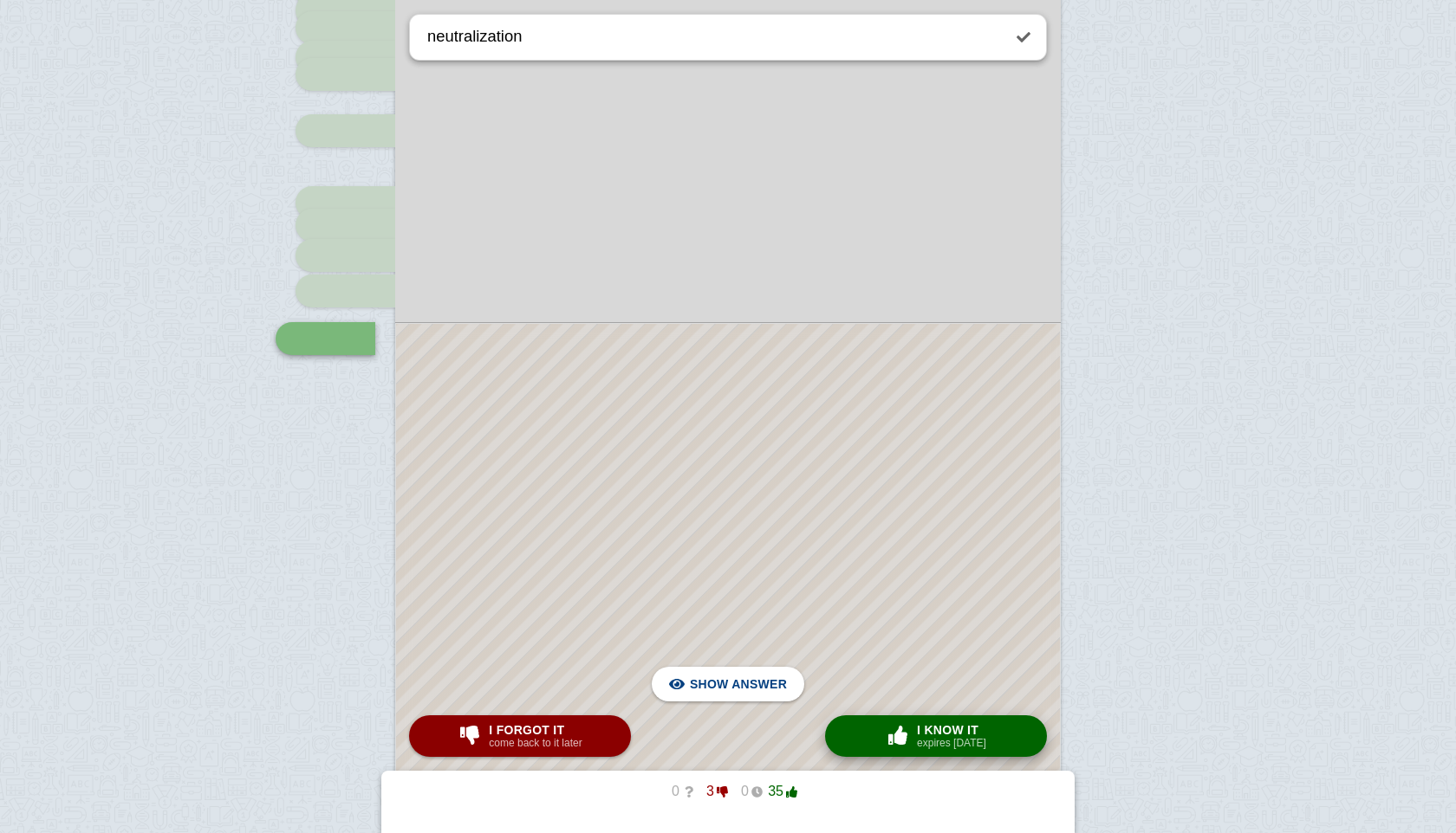
scroll to position [2589, 0]
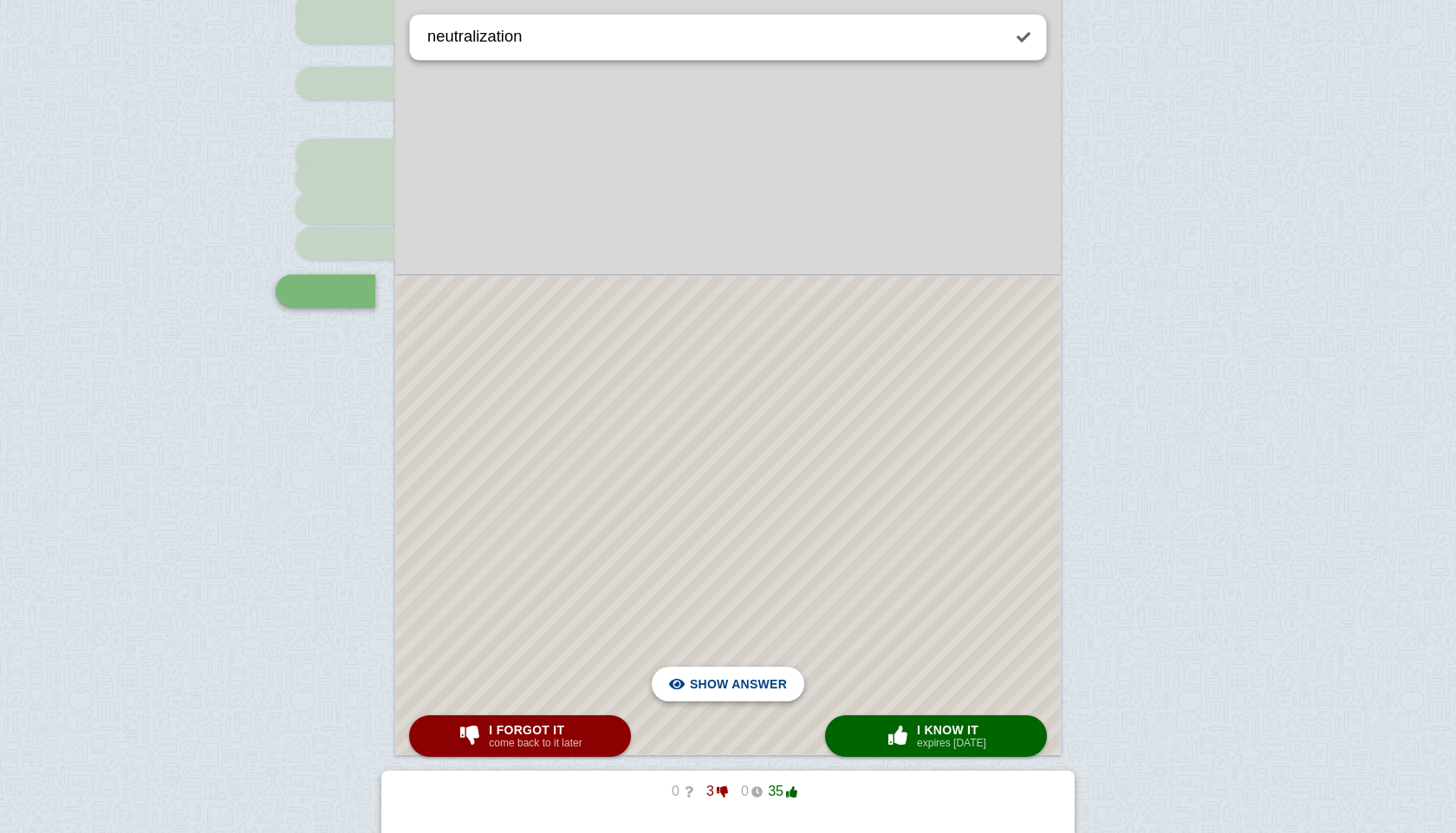
click at [772, 682] on span "Hide answer" at bounding box center [742, 684] width 91 height 38
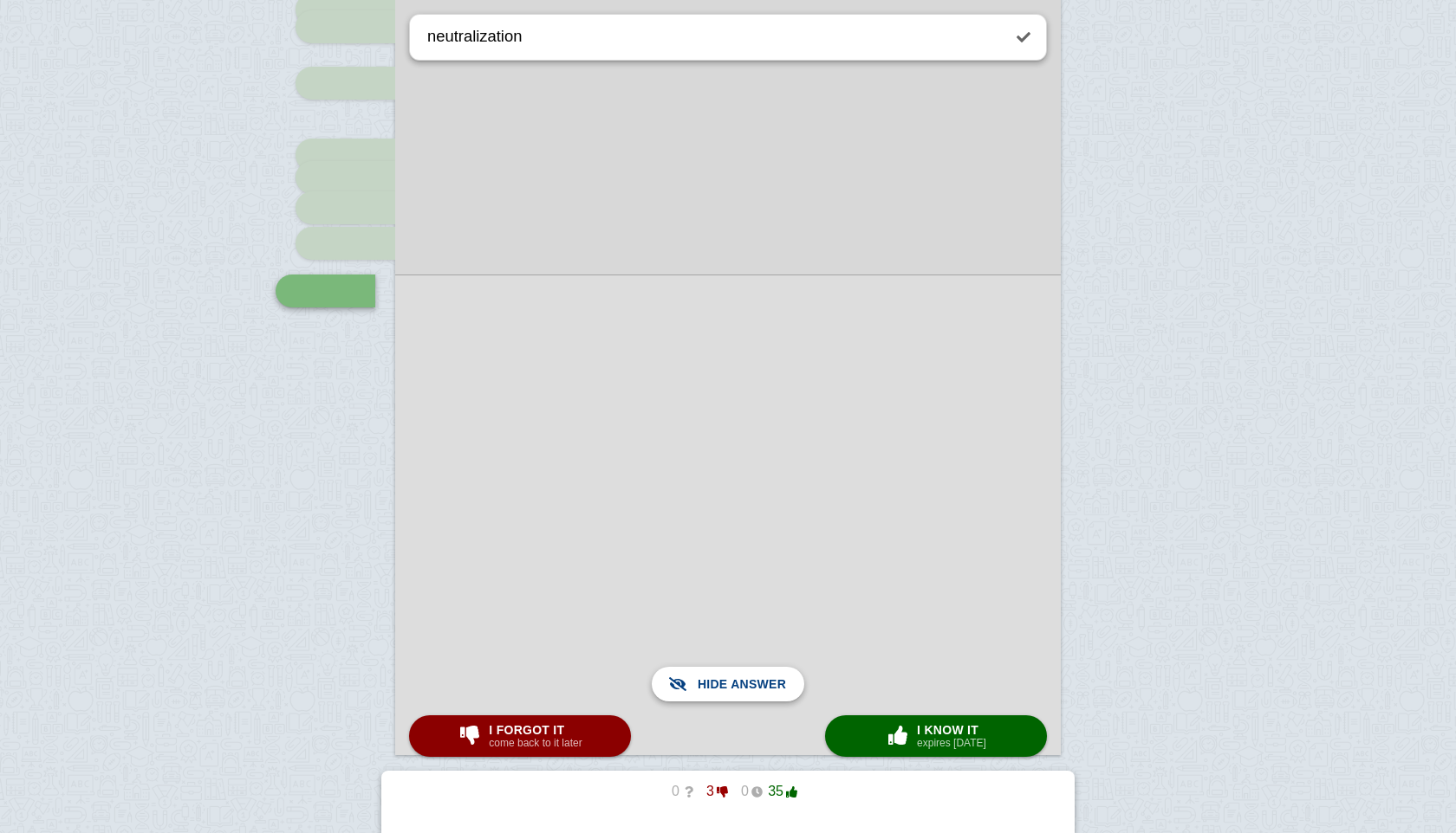
click at [772, 682] on span "Show answer" at bounding box center [738, 684] width 97 height 38
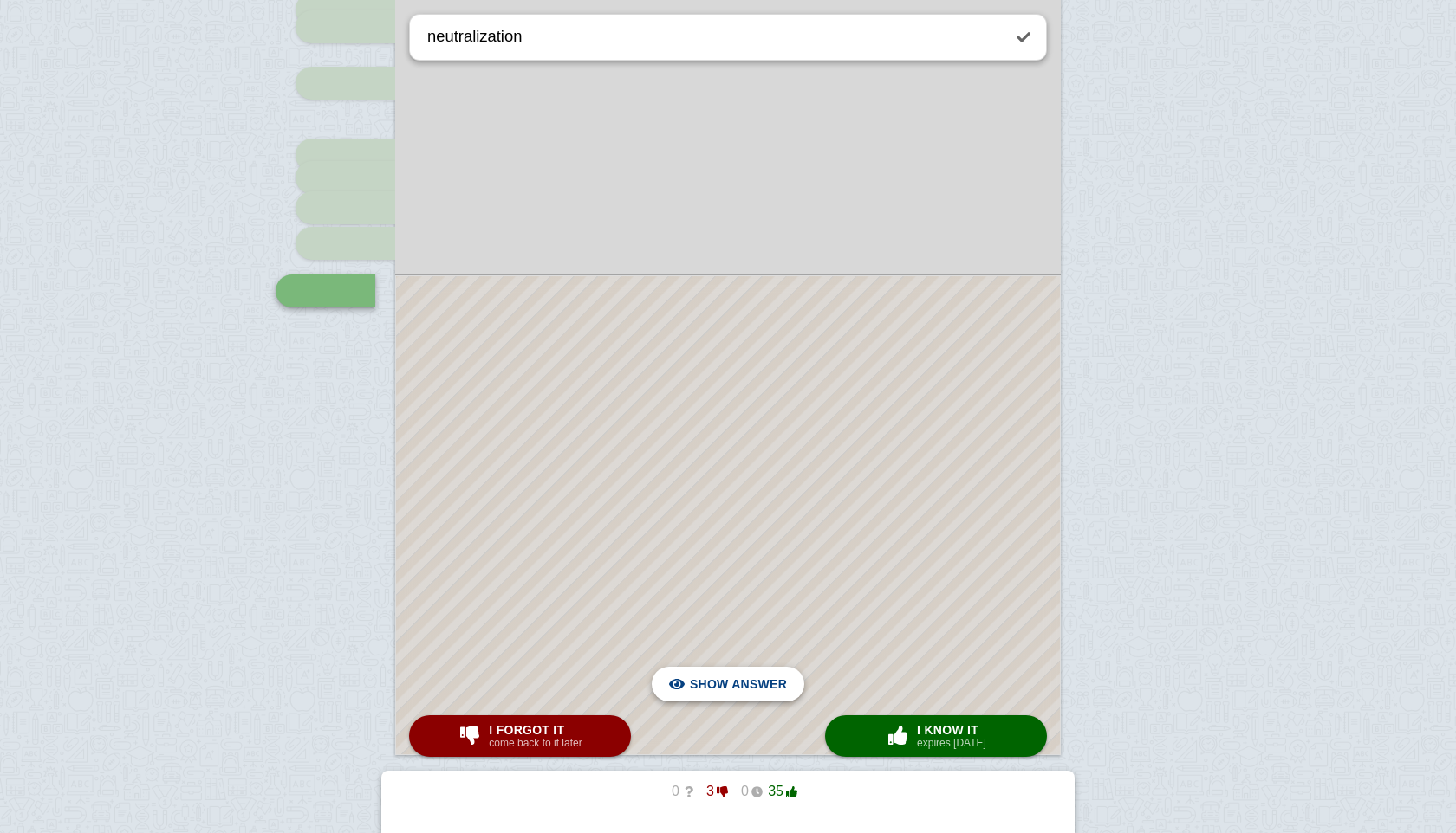
click at [750, 690] on span "Hide answer" at bounding box center [742, 684] width 91 height 38
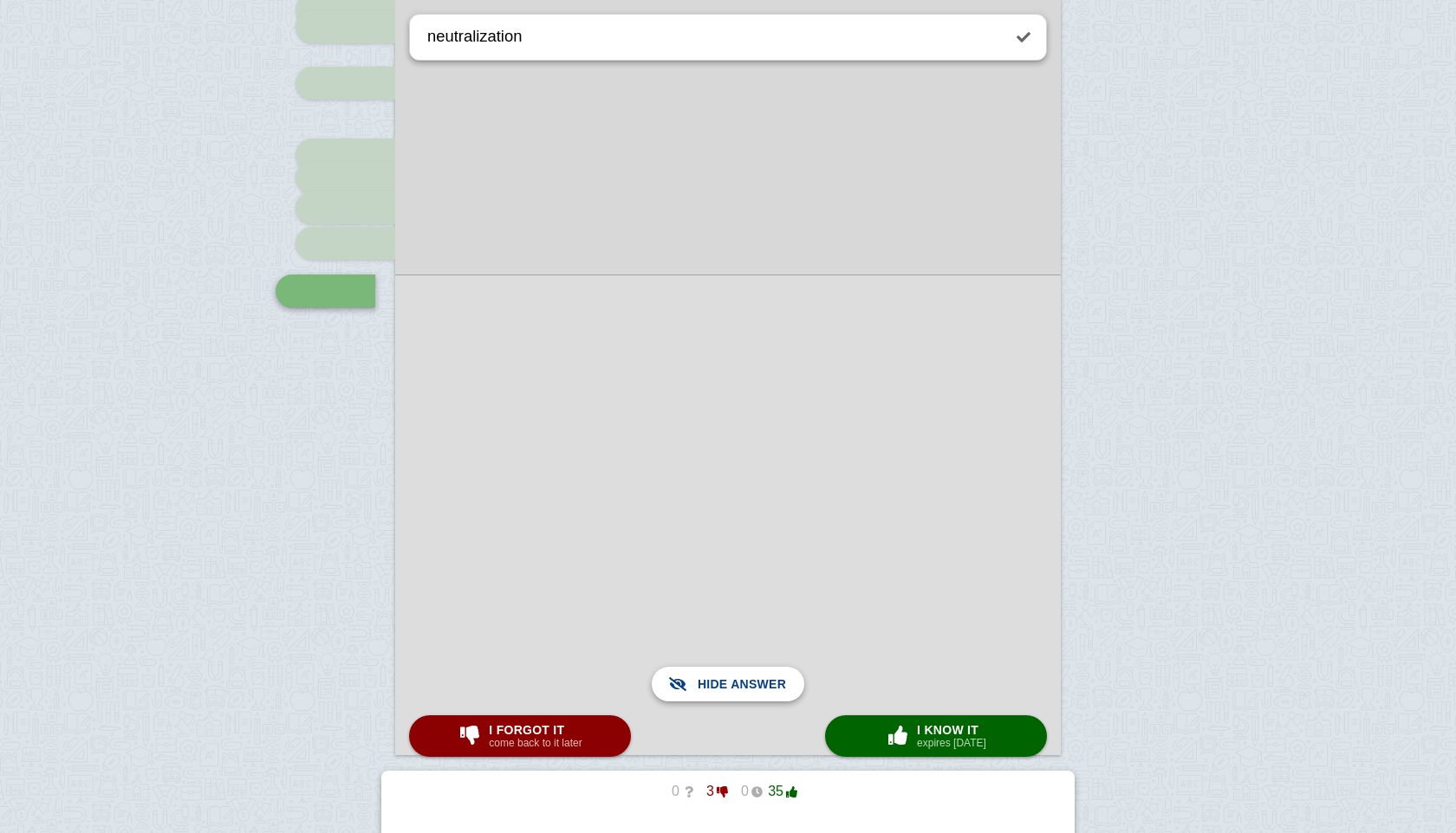
click at [750, 690] on span "Show answer" at bounding box center [738, 684] width 97 height 38
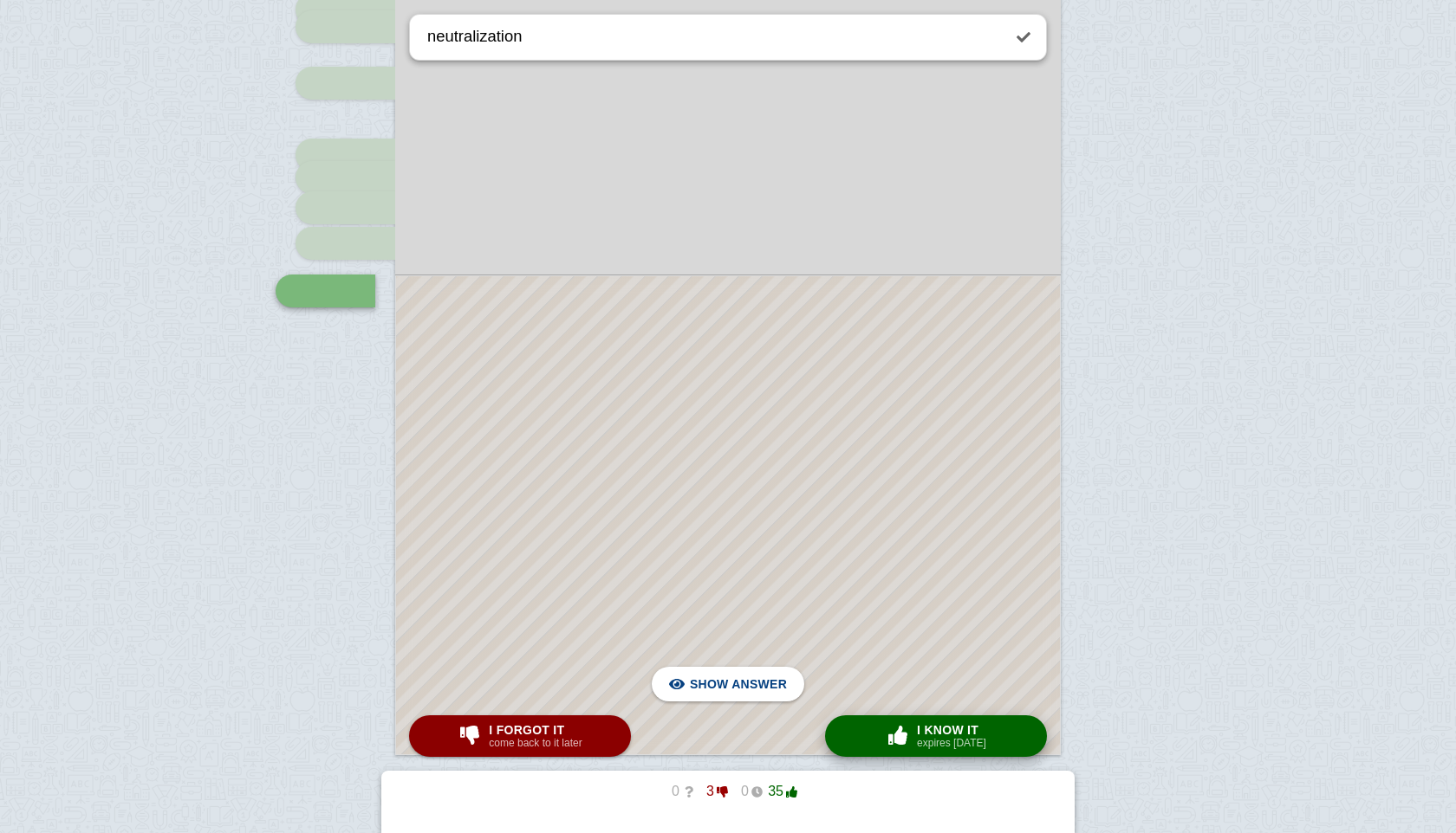
click at [871, 739] on button "× 0 I know it expires [DATE]" at bounding box center [936, 736] width 222 height 42
type textarea "Arrhenius acid"
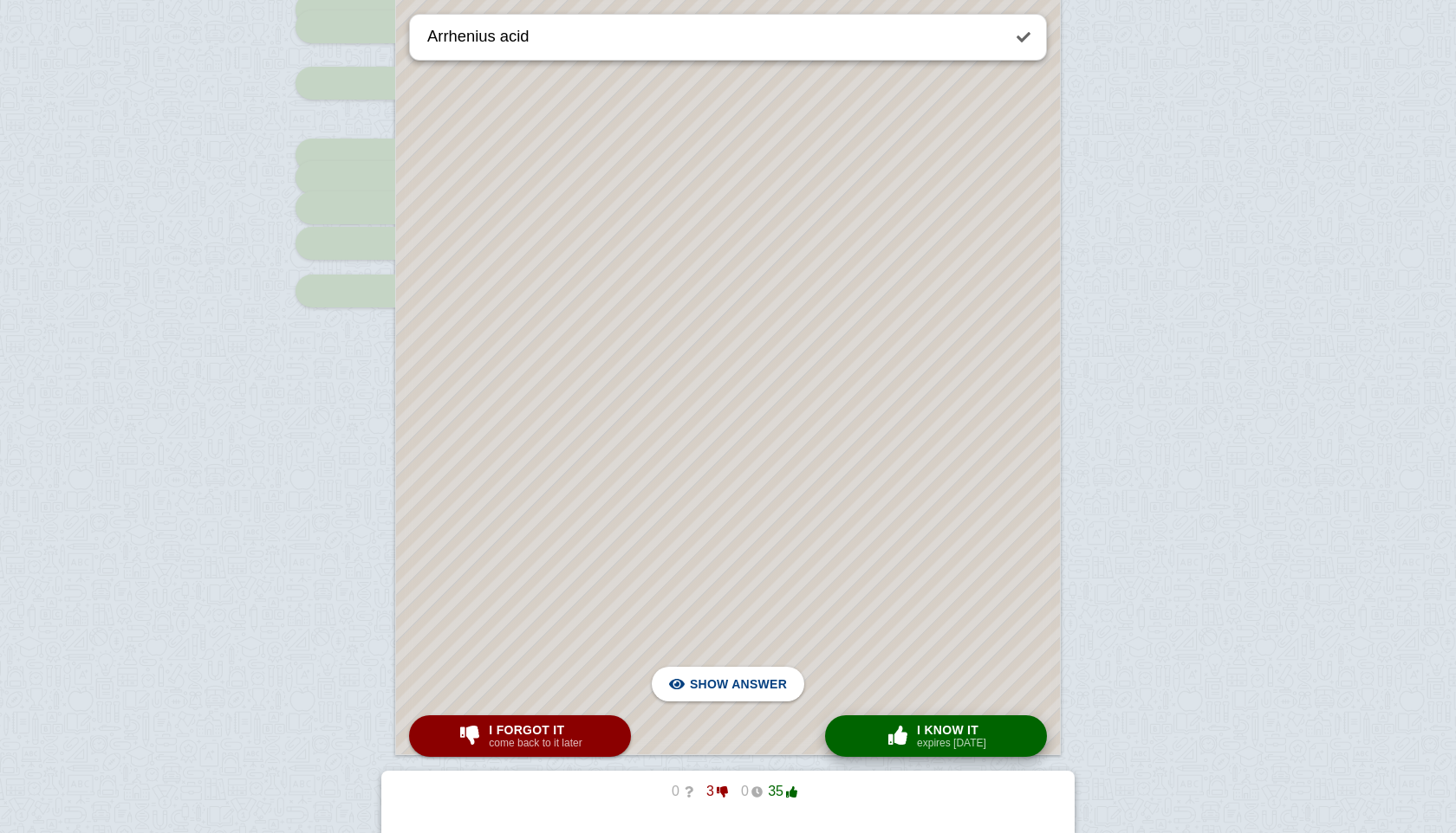
scroll to position [245, 0]
